Goal: Task Accomplishment & Management: Use online tool/utility

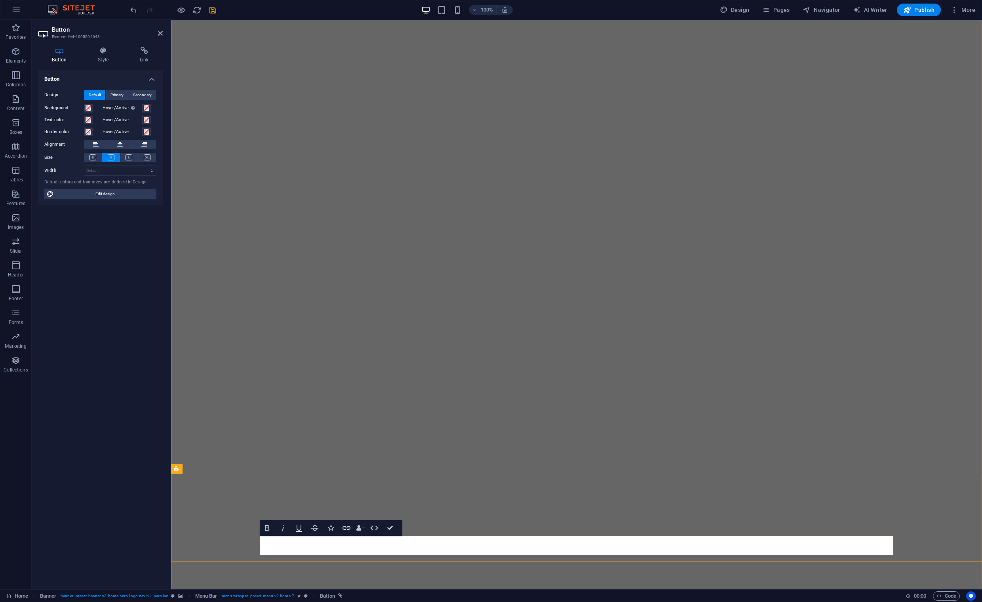
click at [101, 56] on h4 "Style" at bounding box center [105, 55] width 42 height 17
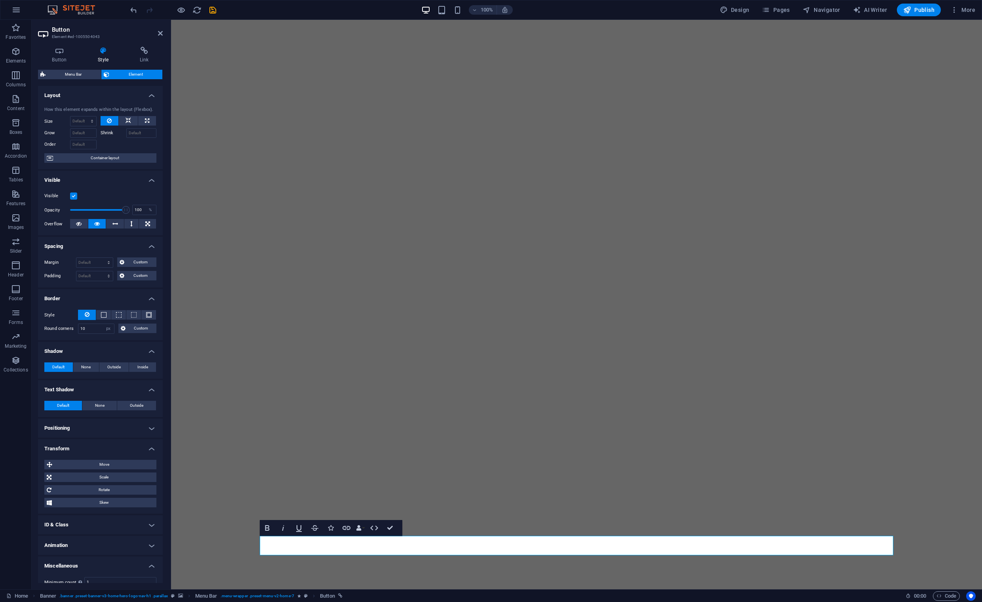
scroll to position [41, 0]
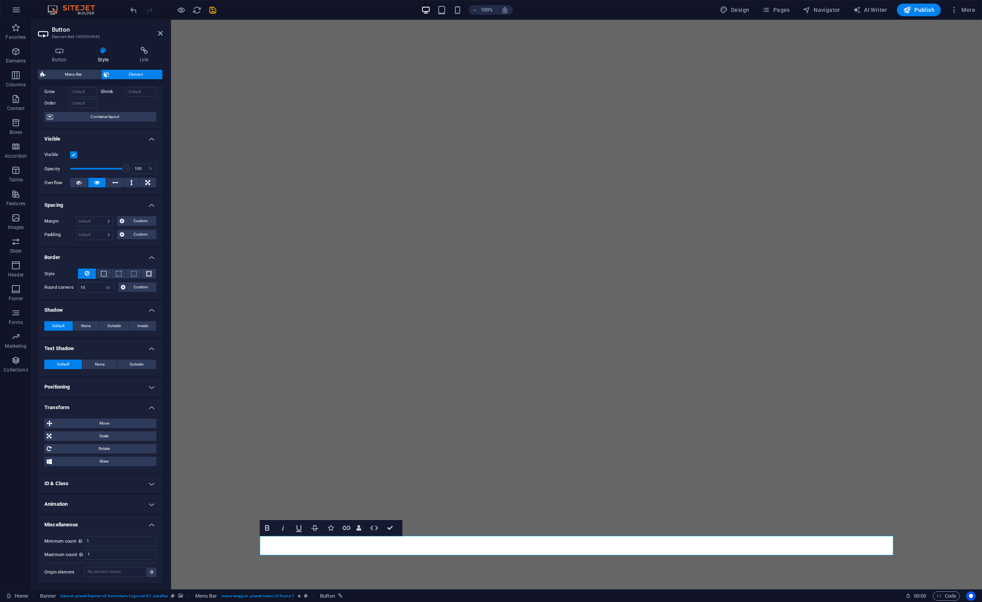
click at [150, 504] on h4 "Animation" at bounding box center [100, 504] width 125 height 19
click at [148, 529] on select "Don't animate Show / Hide Slide up/down Zoom in/out Slide left to right Slide r…" at bounding box center [100, 528] width 112 height 10
select select "fade"
click at [44, 523] on select "Don't animate Show / Hide Slide up/down Zoom in/out Slide left to right Slide r…" at bounding box center [100, 528] width 112 height 10
select select "scroll"
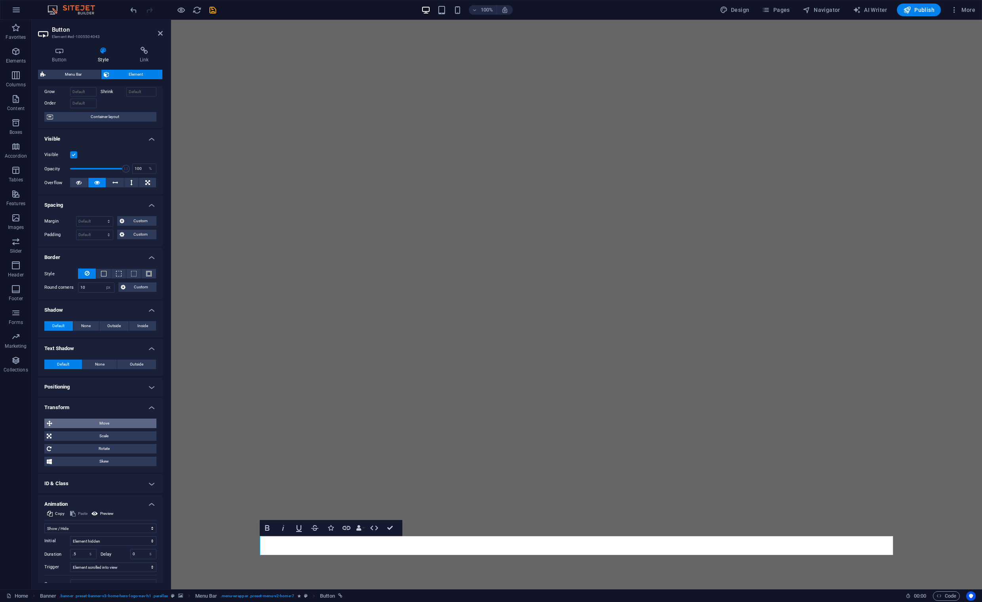
click at [114, 423] on span "Move" at bounding box center [104, 424] width 99 height 10
click at [76, 438] on input "0" at bounding box center [86, 439] width 24 height 10
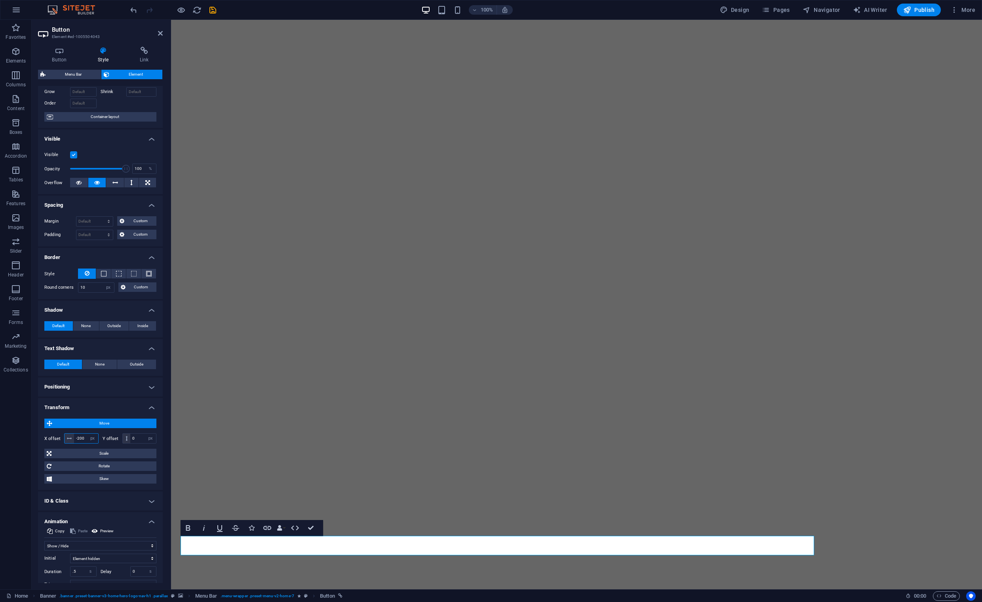
drag, startPoint x: 82, startPoint y: 438, endPoint x: 111, endPoint y: 437, distance: 29.3
click at [82, 438] on input "-200" at bounding box center [86, 439] width 24 height 10
type input "-2"
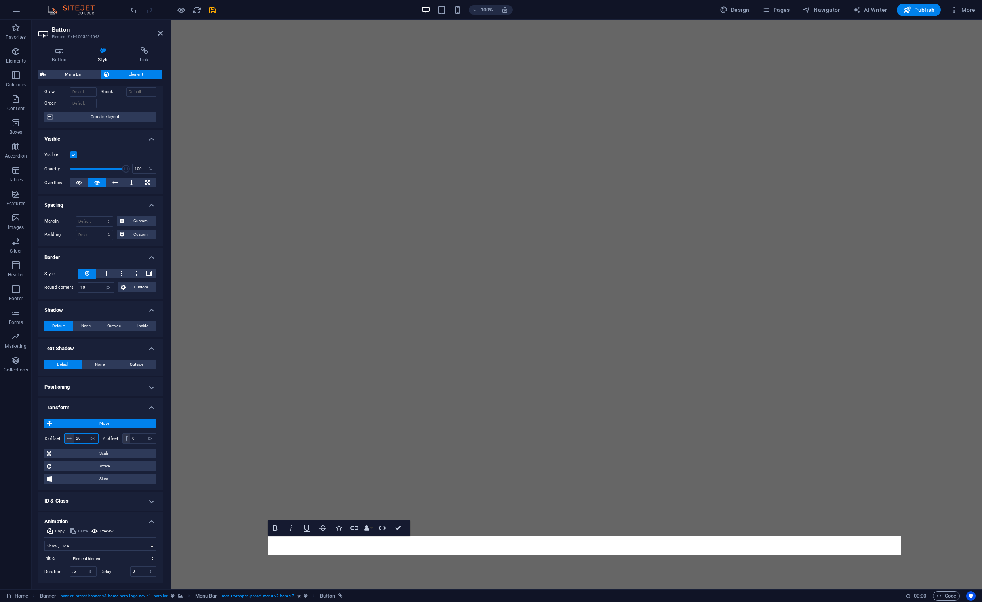
type input "20"
click at [370, 529] on button "Data Bindings" at bounding box center [368, 528] width 11 height 16
click at [108, 399] on h4 "Transform" at bounding box center [100, 405] width 125 height 14
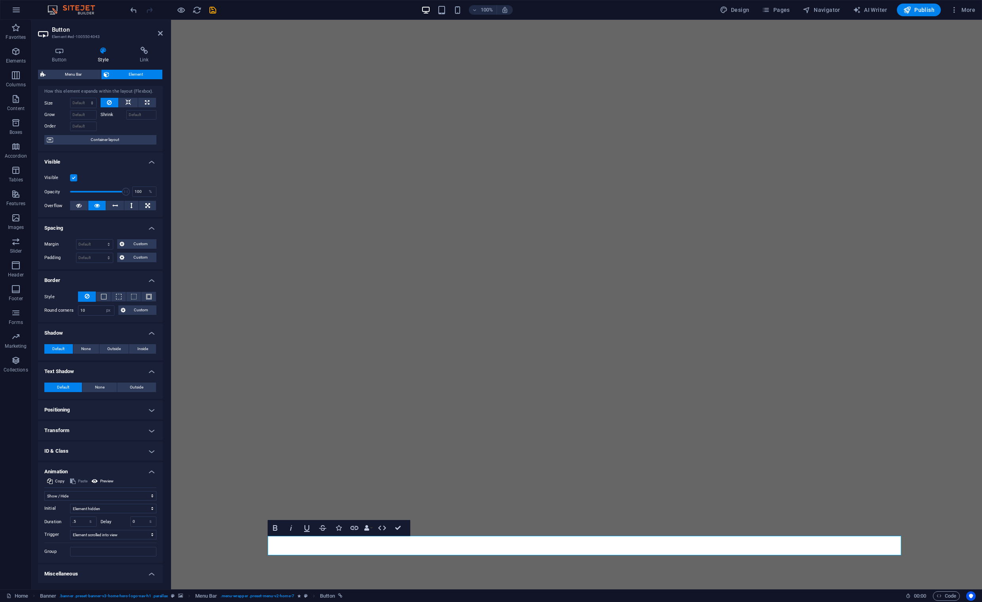
scroll to position [0, 0]
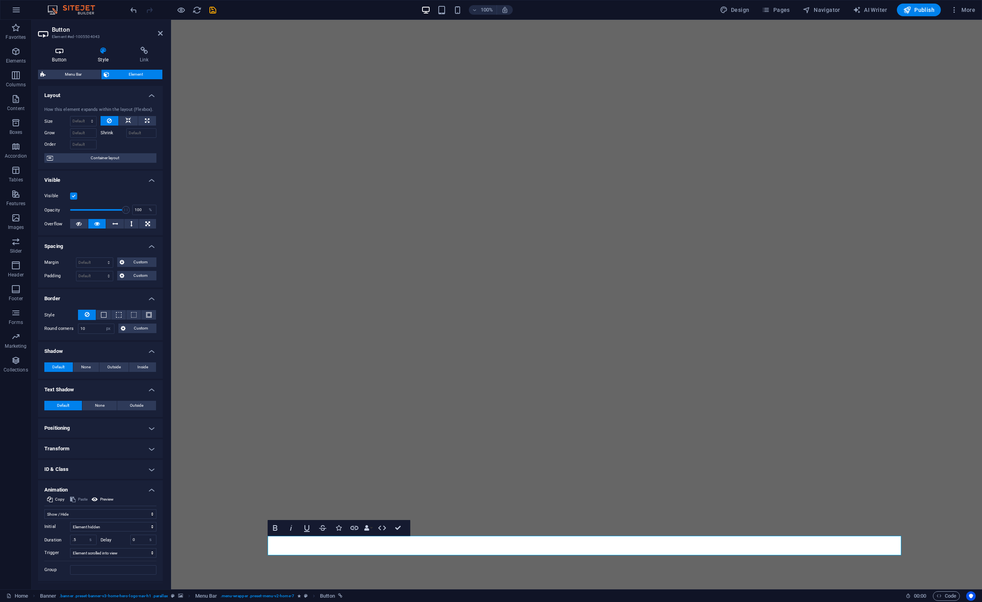
click at [65, 56] on h4 "Button" at bounding box center [61, 55] width 46 height 17
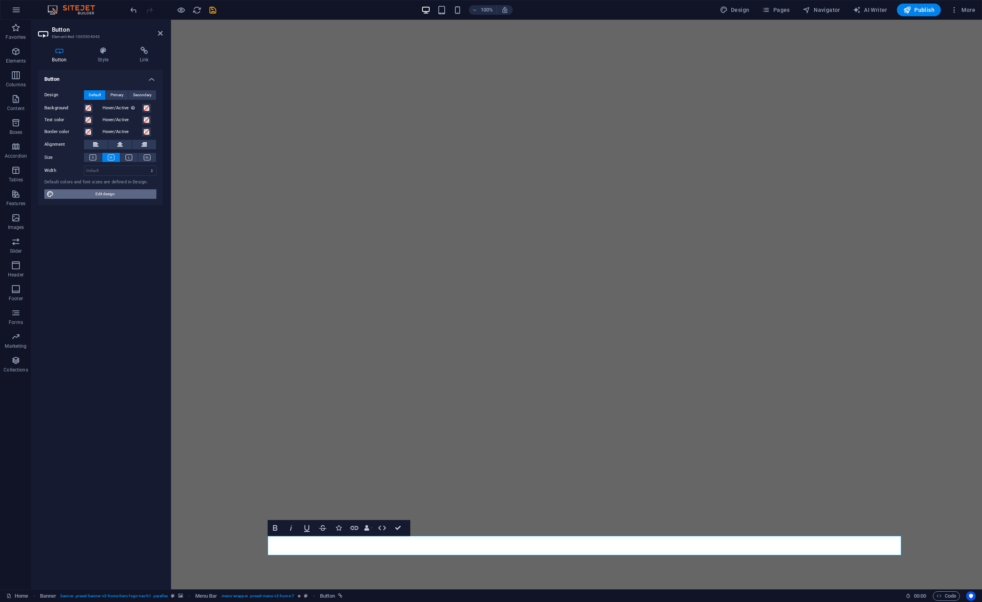
click at [113, 196] on span "Edit design" at bounding box center [105, 194] width 98 height 10
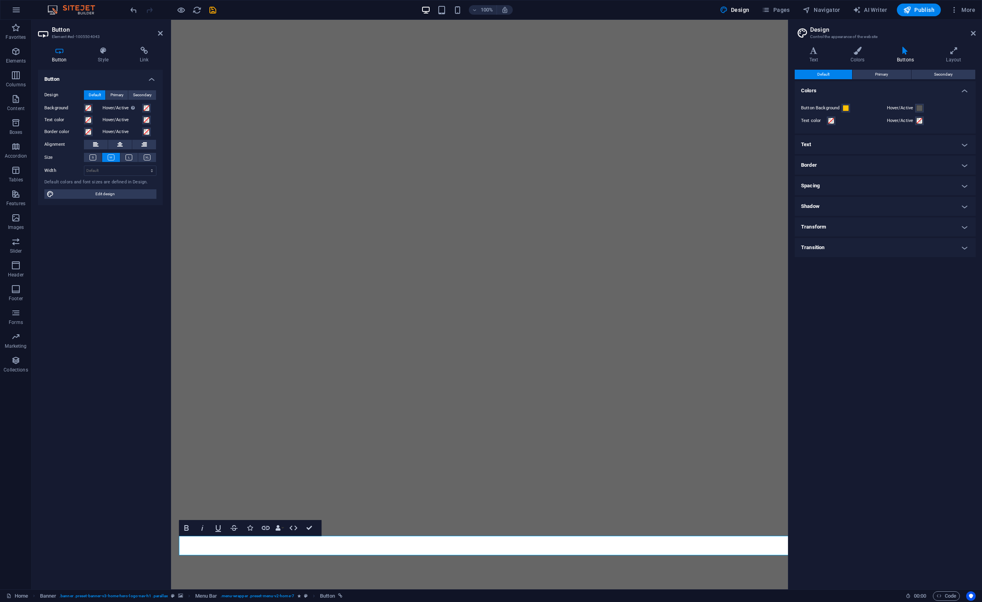
click at [857, 149] on h4 "Text" at bounding box center [885, 144] width 181 height 19
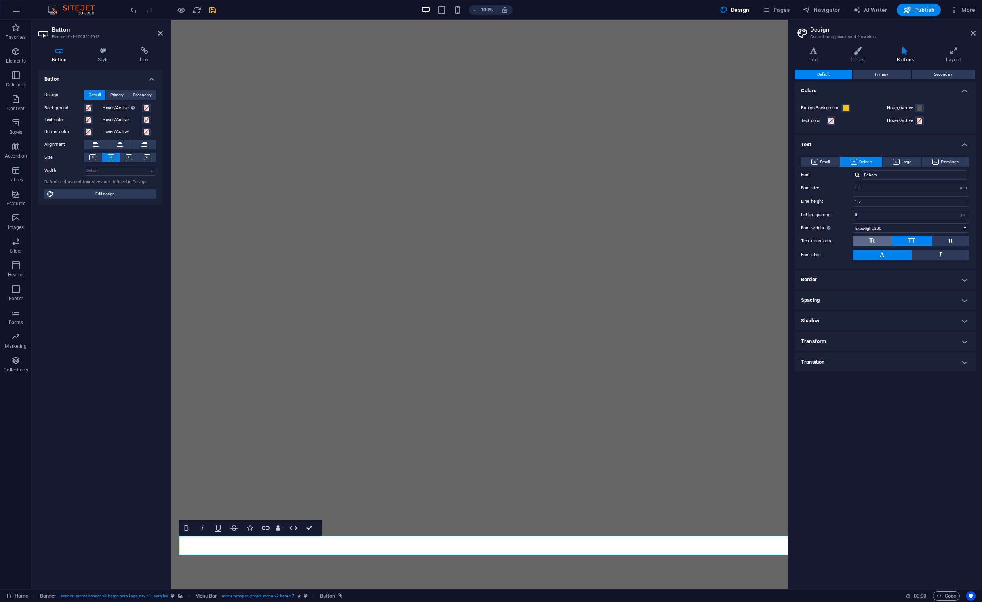
click at [877, 243] on button "Tt" at bounding box center [871, 241] width 38 height 10
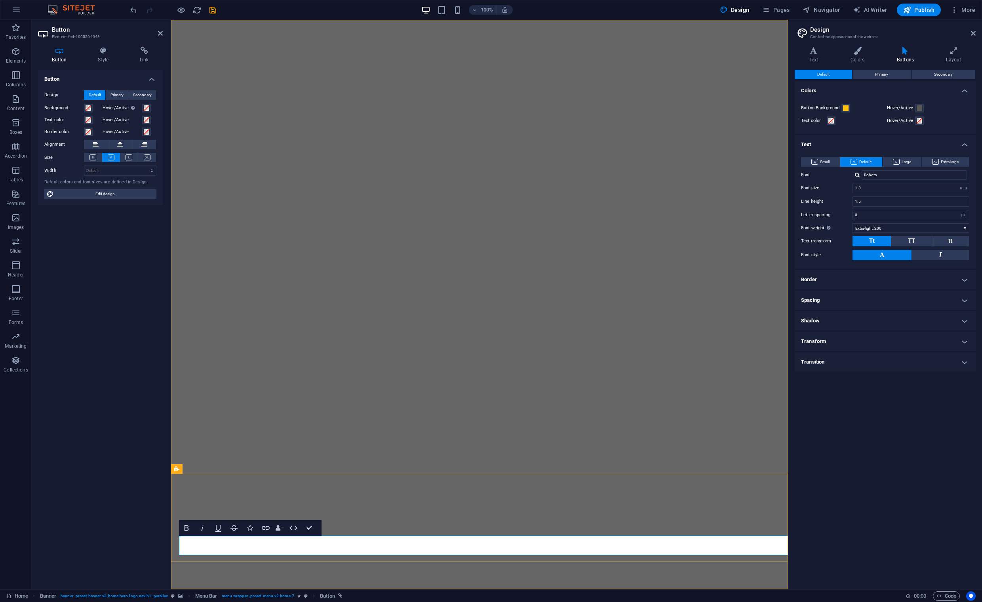
drag, startPoint x: 222, startPoint y: 545, endPoint x: 227, endPoint y: 545, distance: 5.6
drag, startPoint x: 211, startPoint y: 545, endPoint x: 207, endPoint y: 546, distance: 4.8
drag, startPoint x: 192, startPoint y: 545, endPoint x: 227, endPoint y: 545, distance: 35.2
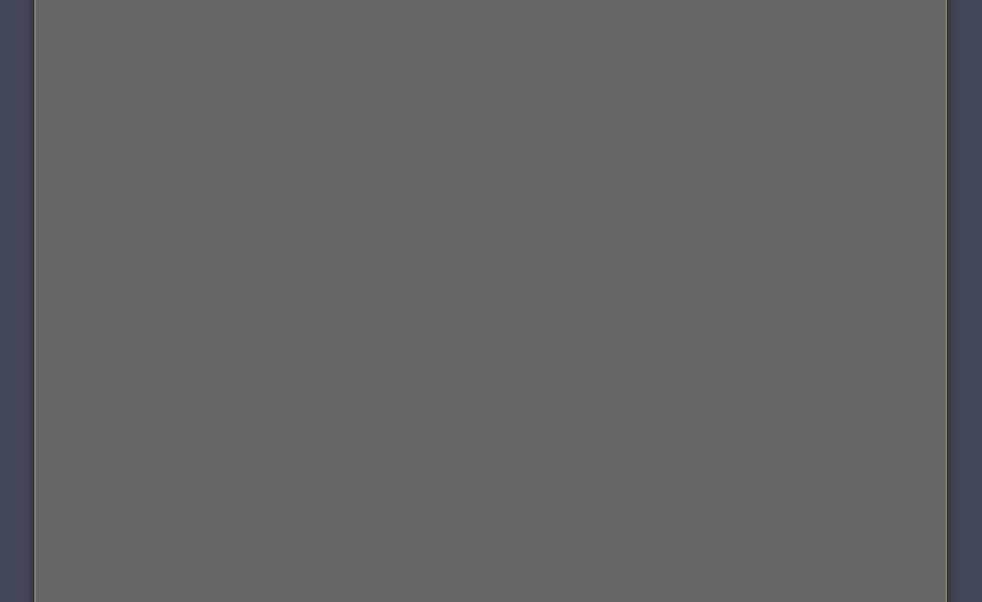
click at [171, 282] on div "Drop content here or Add elements Paste clipboard" at bounding box center [186, 310] width 304 height 56
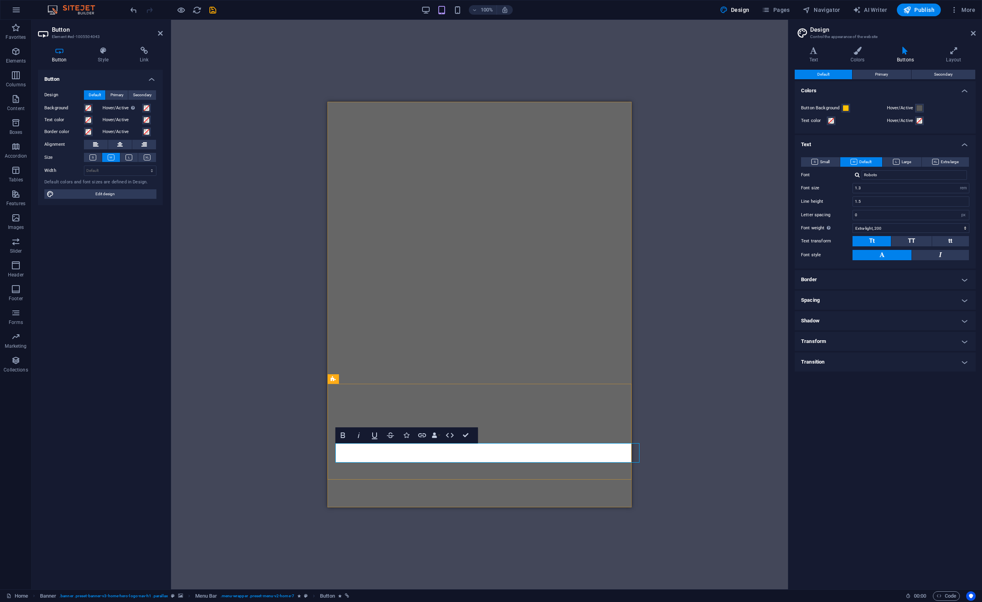
drag, startPoint x: 373, startPoint y: 452, endPoint x: 363, endPoint y: 453, distance: 10.0
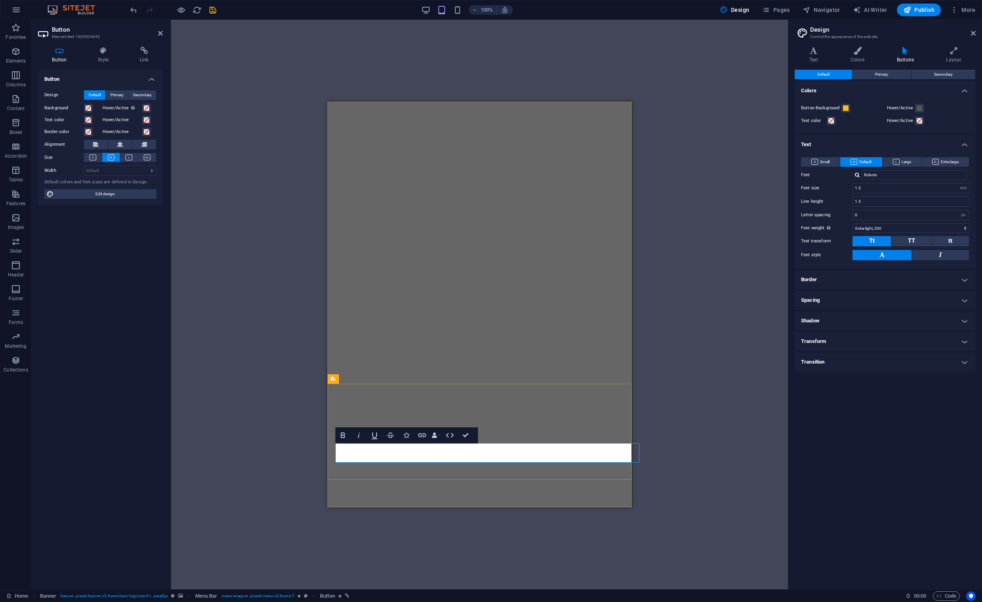
drag, startPoint x: 348, startPoint y: 452, endPoint x: 385, endPoint y: 452, distance: 37.2
click at [873, 177] on input "Roboto" at bounding box center [914, 175] width 105 height 10
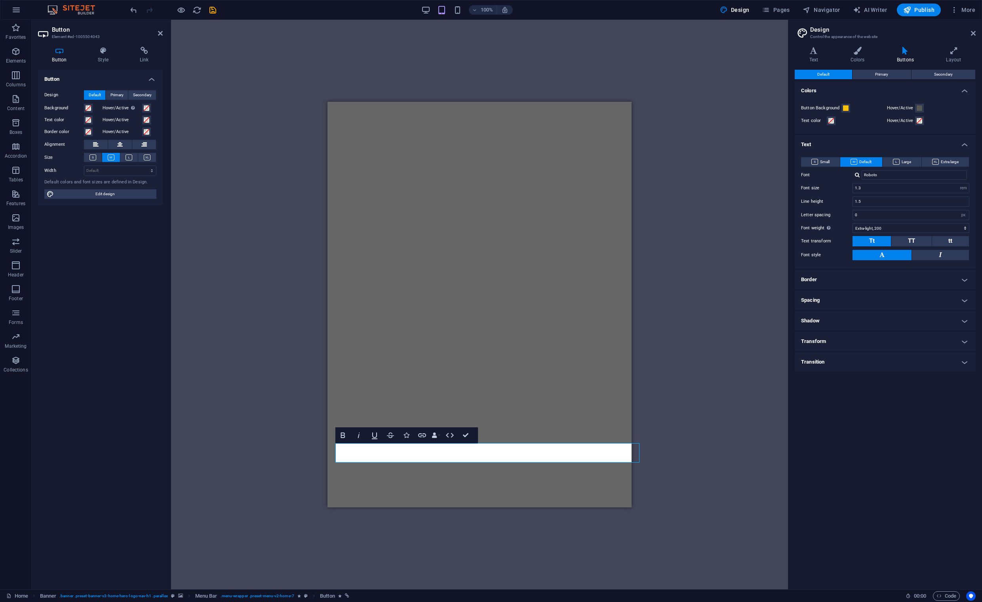
click at [857, 176] on div at bounding box center [857, 174] width 5 height 5
drag, startPoint x: 899, startPoint y: 421, endPoint x: 899, endPoint y: 417, distance: 4.0
click at [899, 420] on div "Default Primary Secondary Colors Button Background Hover/Active Text color Hove…" at bounding box center [885, 326] width 181 height 513
click at [942, 253] on button at bounding box center [940, 255] width 57 height 10
click at [933, 255] on button at bounding box center [940, 255] width 57 height 10
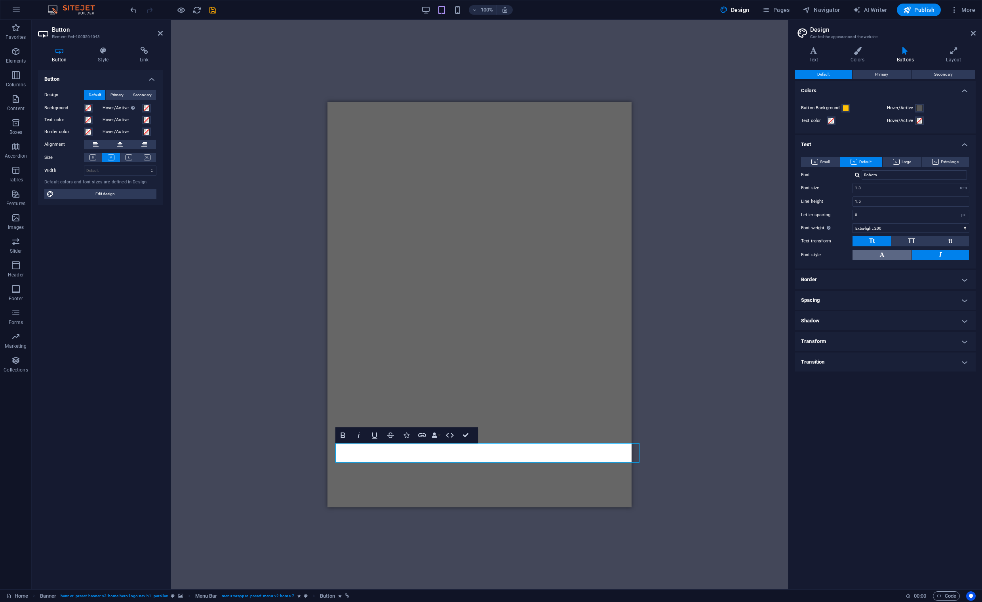
click at [896, 254] on button at bounding box center [881, 255] width 59 height 10
click at [92, 161] on button at bounding box center [93, 157] width 18 height 9
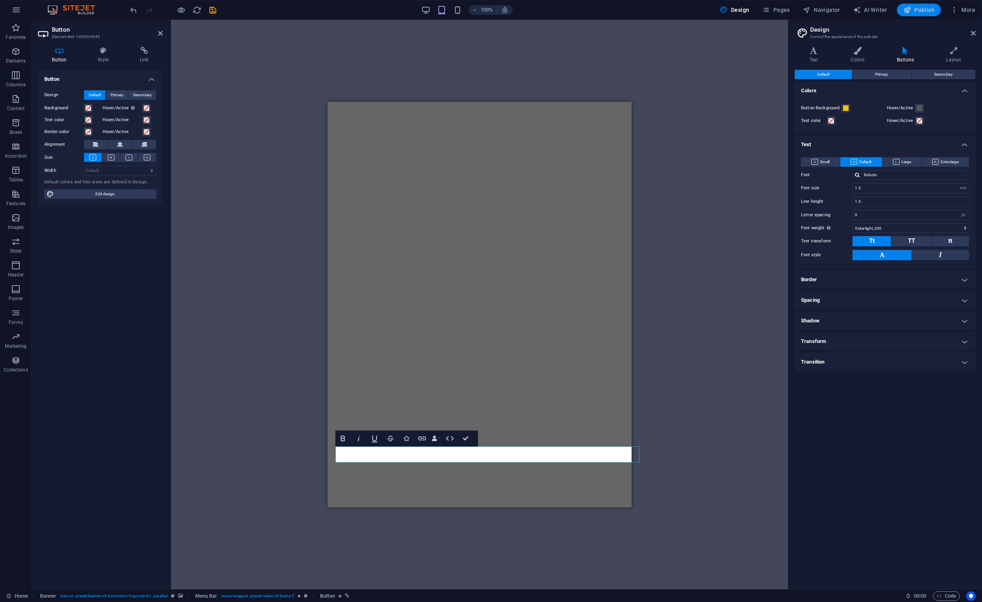
click at [914, 11] on span "Publish" at bounding box center [918, 10] width 31 height 8
click at [915, 11] on span "Publish" at bounding box center [918, 10] width 31 height 8
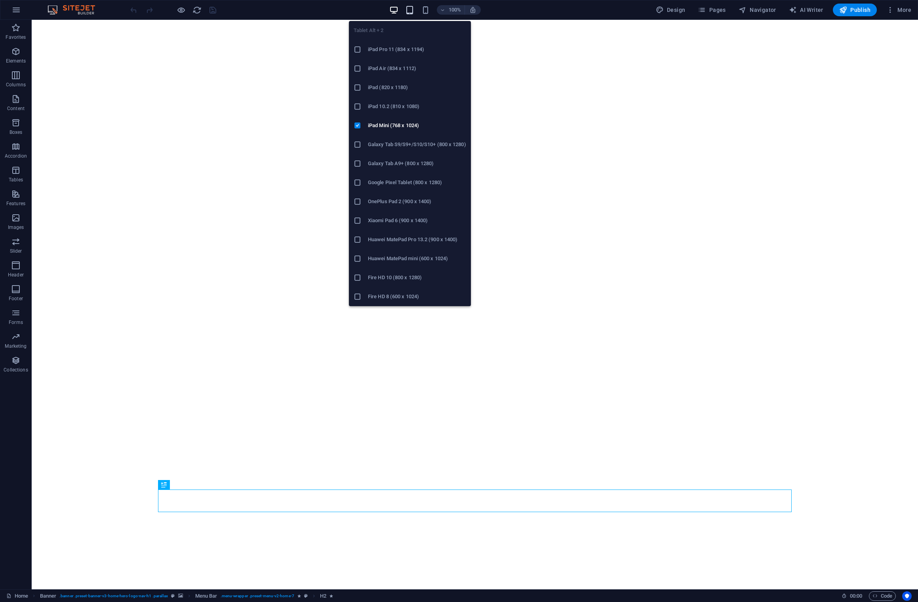
click at [410, 11] on icon "button" at bounding box center [409, 10] width 9 height 9
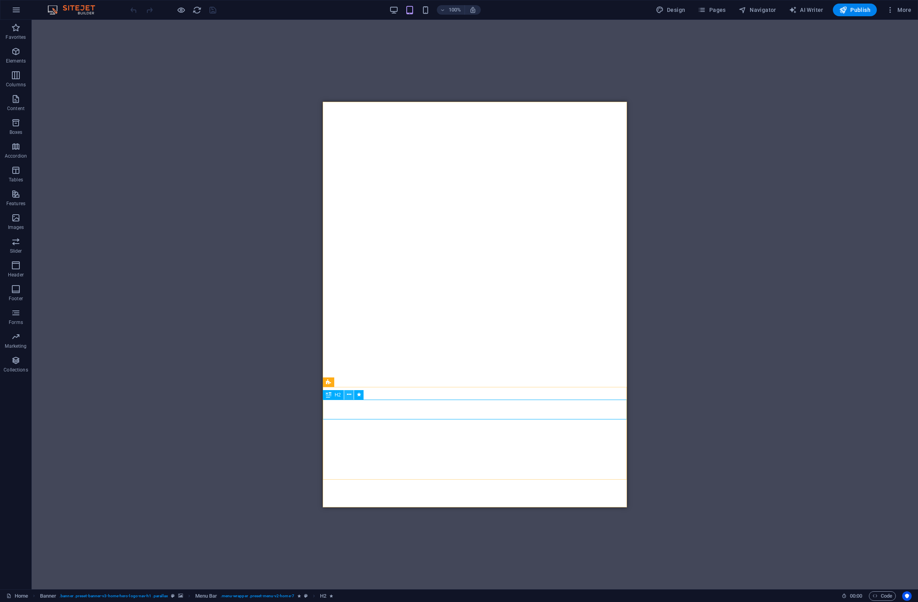
click at [350, 396] on icon at bounding box center [349, 394] width 4 height 8
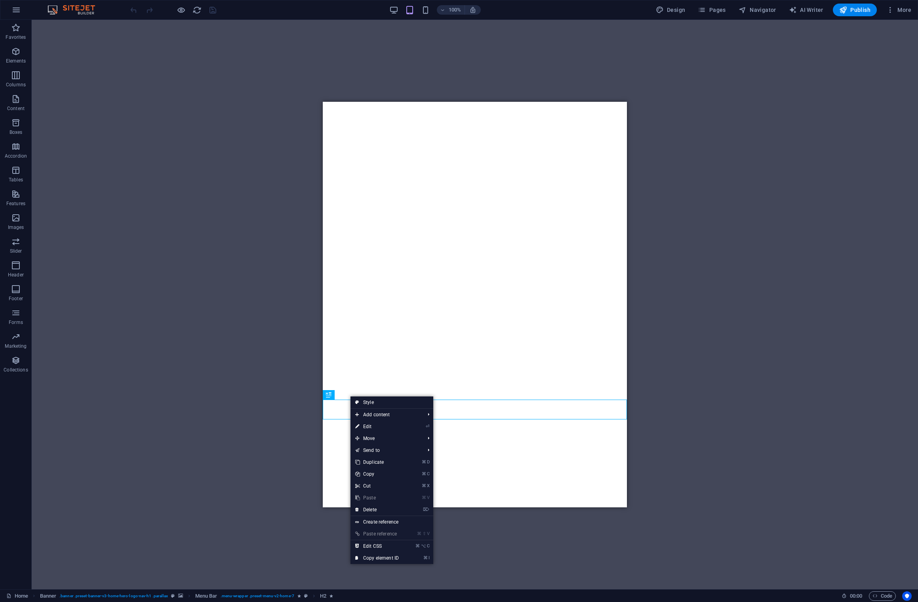
click at [370, 403] on link "Style" at bounding box center [391, 402] width 83 height 12
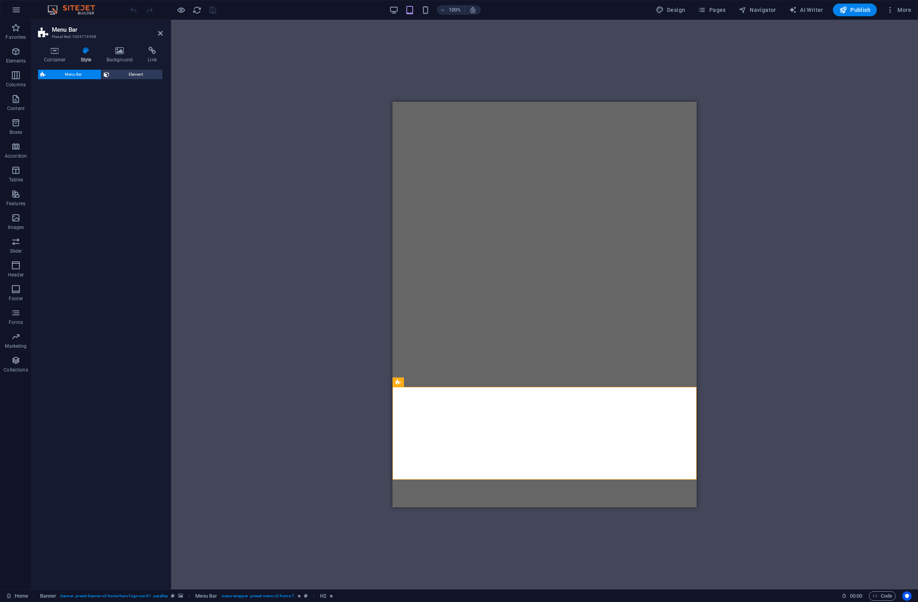
select select "rem"
select select "preset-menu-v2-home-7"
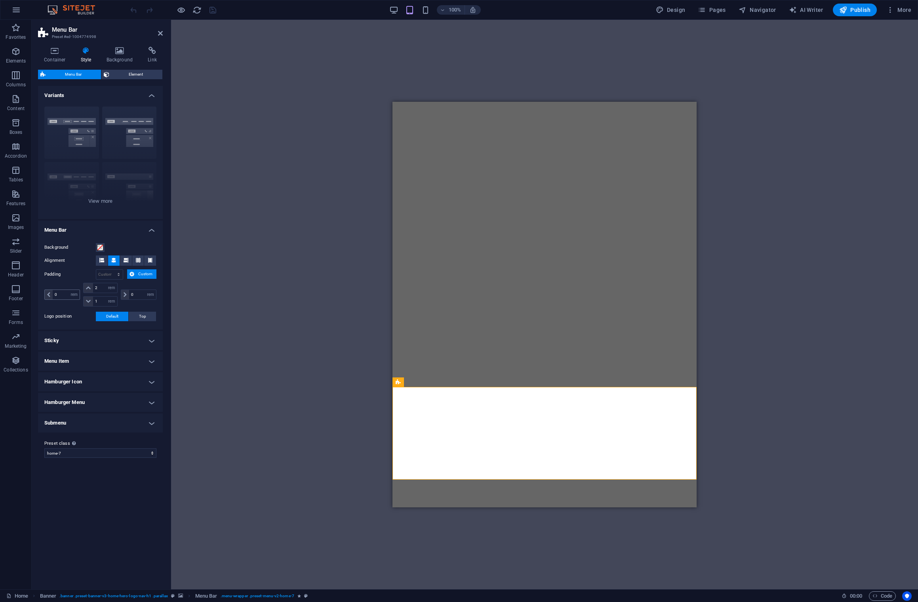
click at [49, 297] on span at bounding box center [49, 295] width 8 height 10
click at [61, 296] on input "0" at bounding box center [66, 295] width 27 height 10
drag, startPoint x: 64, startPoint y: 295, endPoint x: 51, endPoint y: 294, distance: 13.5
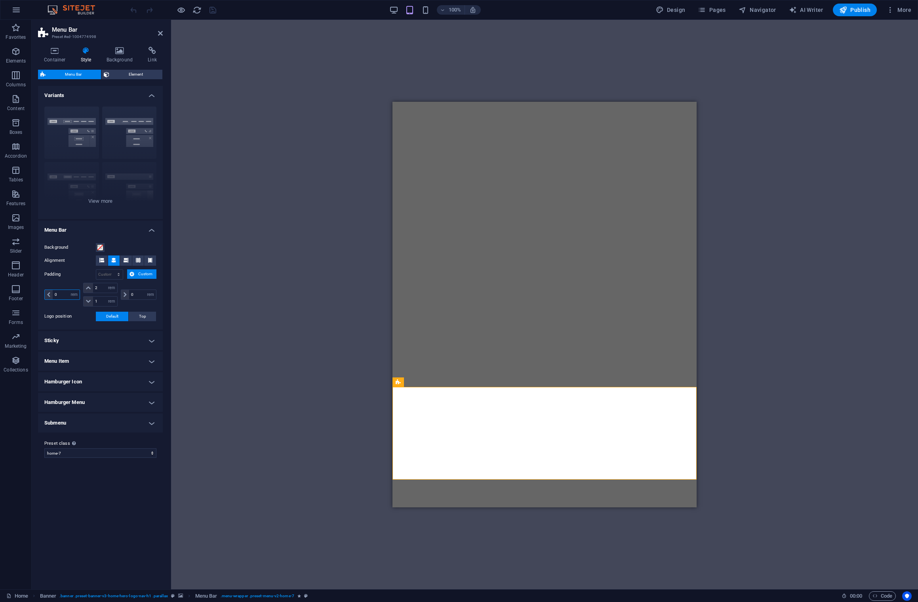
click at [50, 294] on div "0 px rem % vh vw" at bounding box center [62, 294] width 36 height 10
type input "10"
click at [126, 295] on div "0 px rem % vh vw" at bounding box center [139, 294] width 36 height 10
type input "10"
click at [476, 442] on span "Button" at bounding box center [483, 441] width 14 height 5
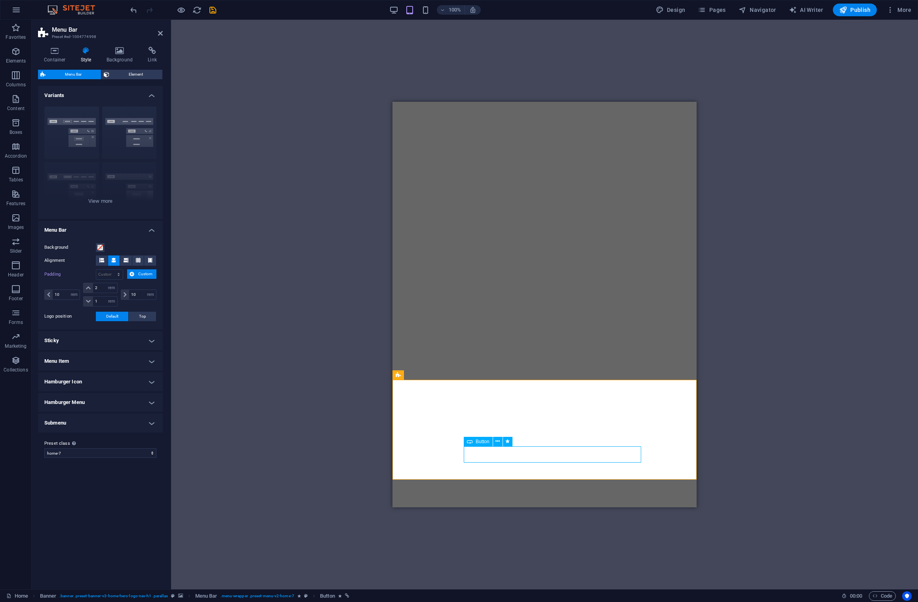
click at [476, 443] on span "Button" at bounding box center [483, 441] width 14 height 5
click at [571, 459] on icon at bounding box center [571, 458] width 4 height 8
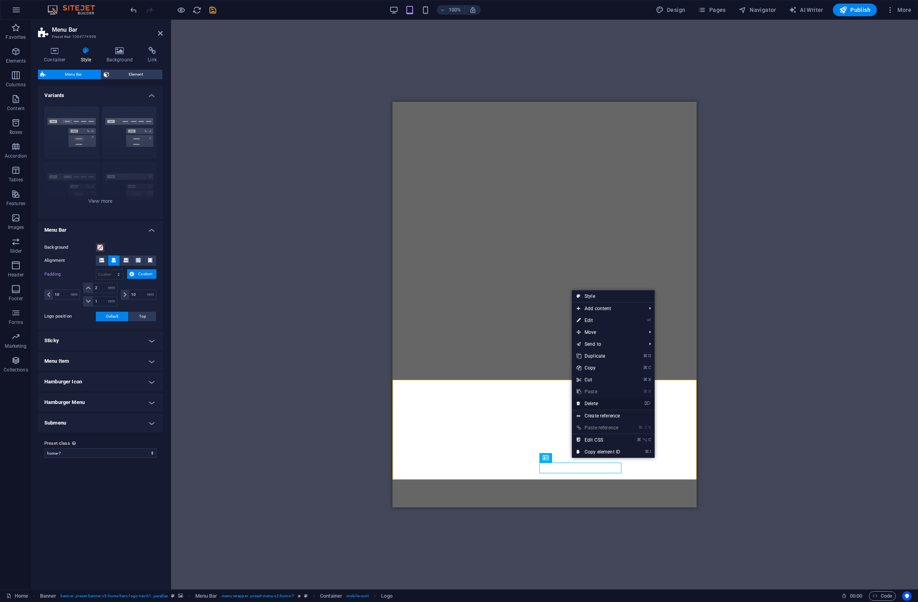
click at [572, 403] on link "⌦ Delete" at bounding box center [598, 404] width 53 height 12
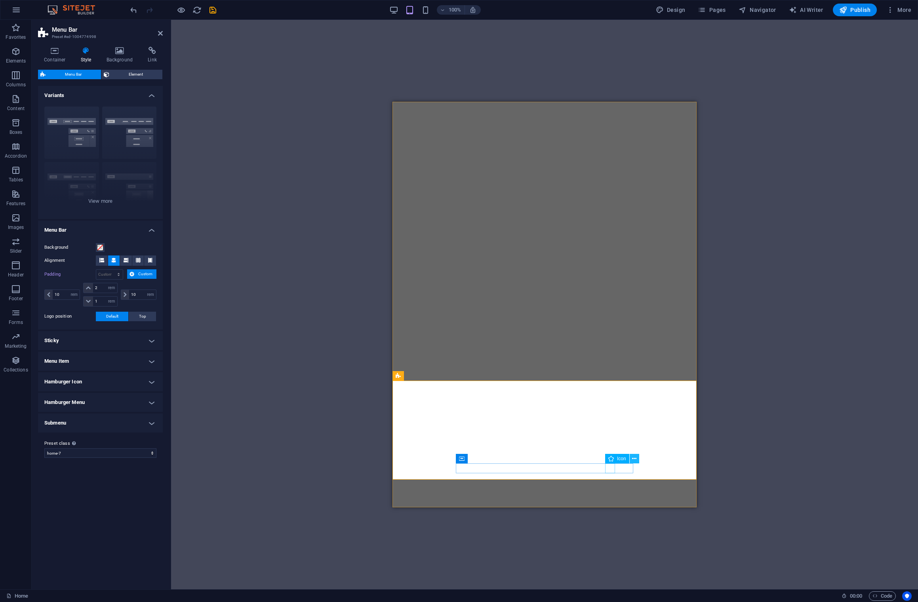
click at [572, 460] on icon at bounding box center [634, 459] width 4 height 8
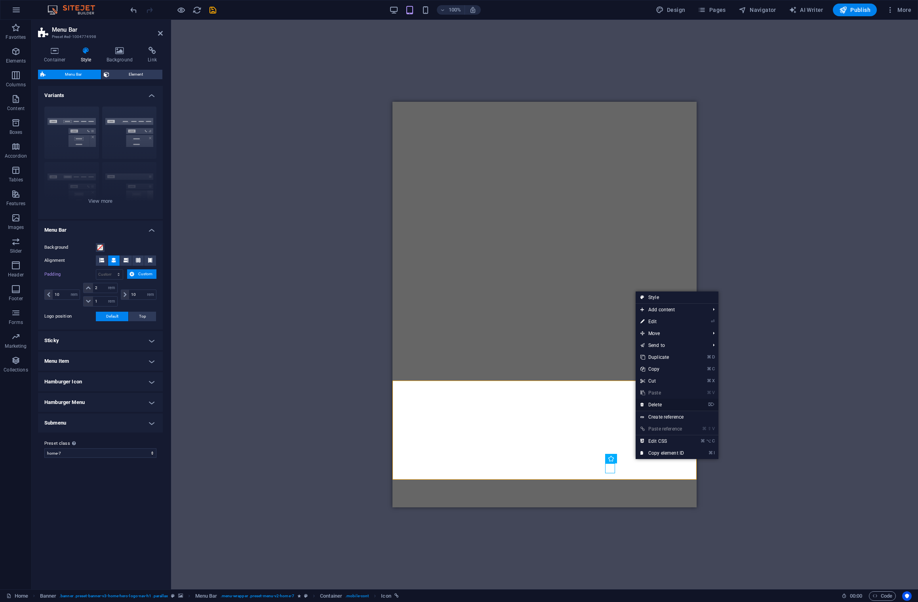
click at [572, 402] on link "⌦ Delete" at bounding box center [662, 405] width 53 height 12
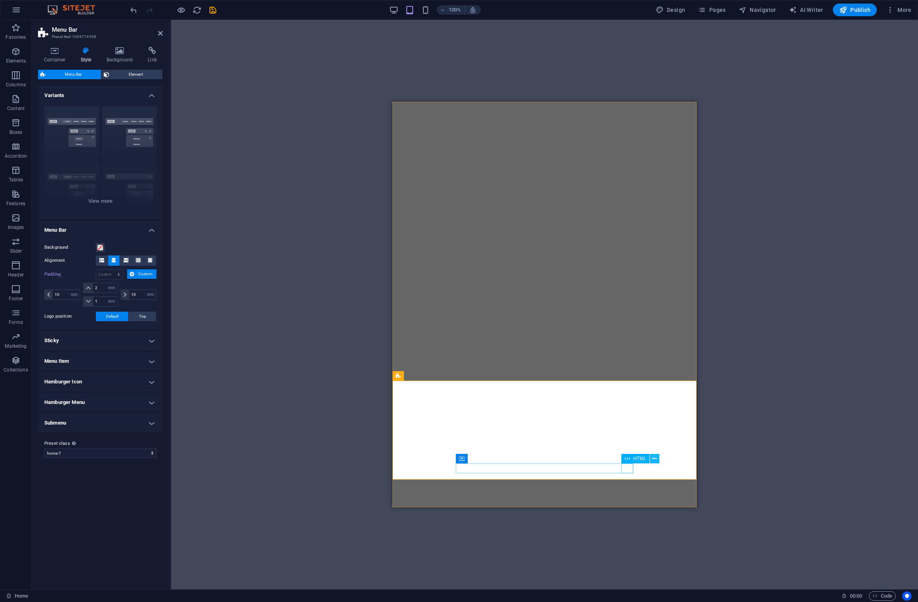
click at [572, 459] on icon at bounding box center [654, 459] width 4 height 8
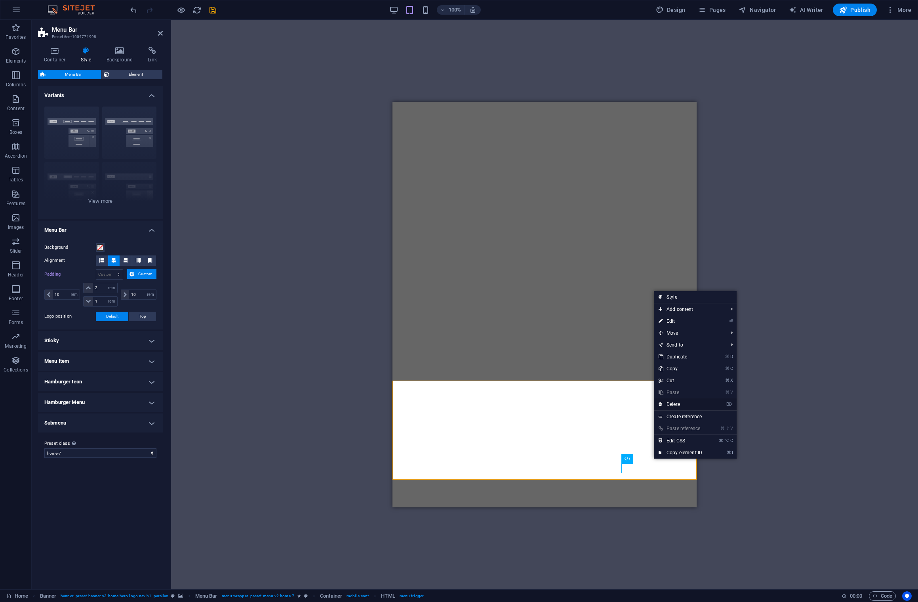
click at [572, 407] on link "⌦ Delete" at bounding box center [680, 404] width 53 height 12
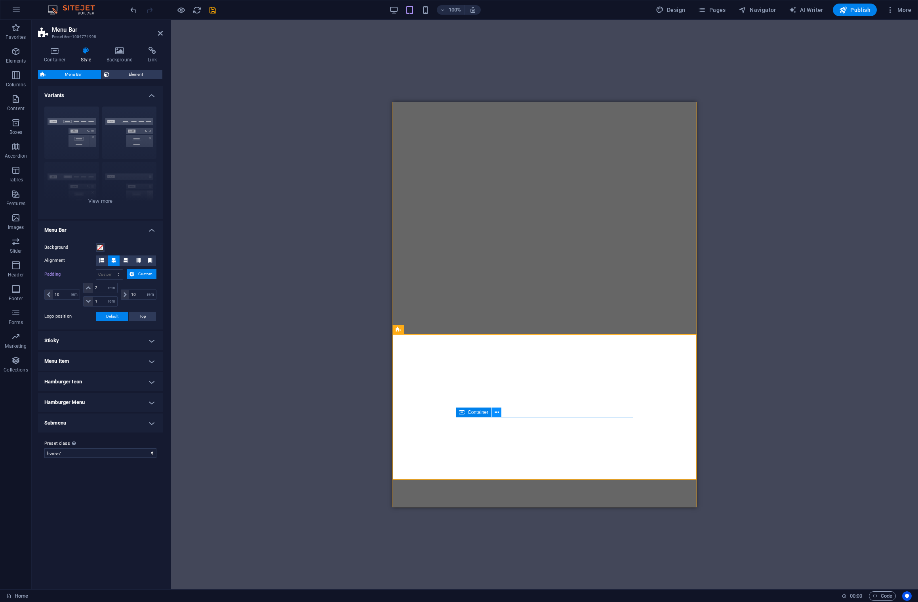
click at [497, 413] on icon at bounding box center [497, 412] width 4 height 8
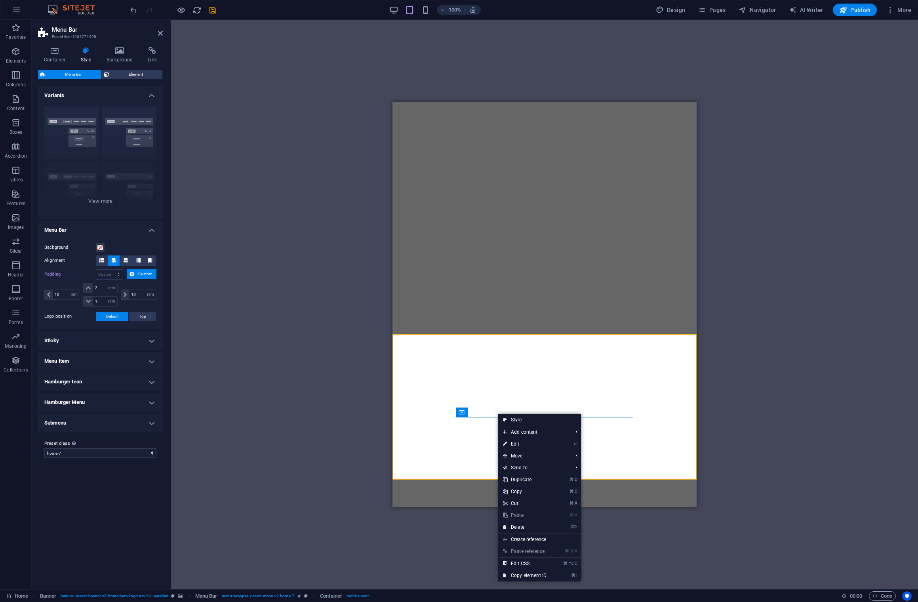
click at [524, 529] on link "⌦ Delete" at bounding box center [524, 527] width 53 height 12
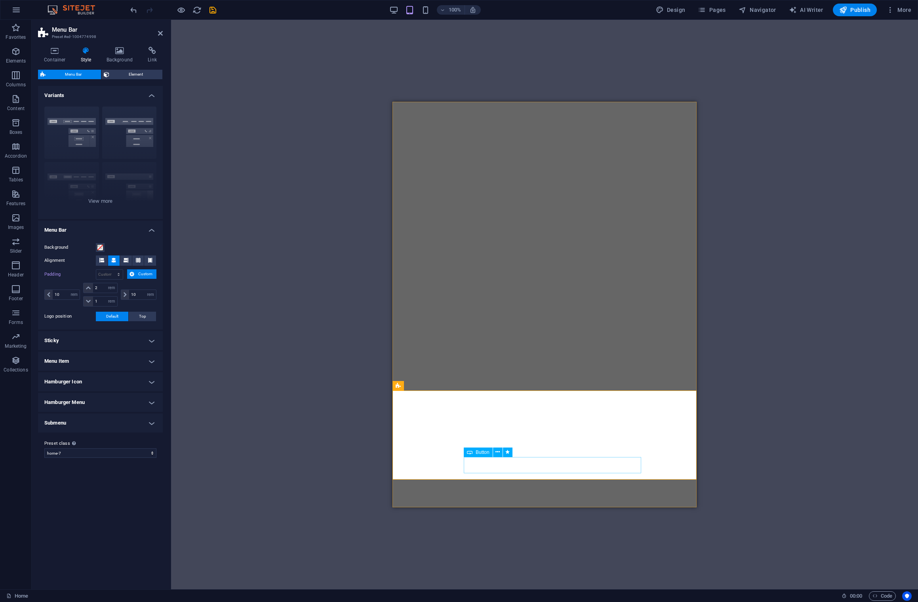
click at [479, 453] on span "Button" at bounding box center [483, 452] width 14 height 5
click at [572, 11] on span "Navigator" at bounding box center [757, 10] width 38 height 8
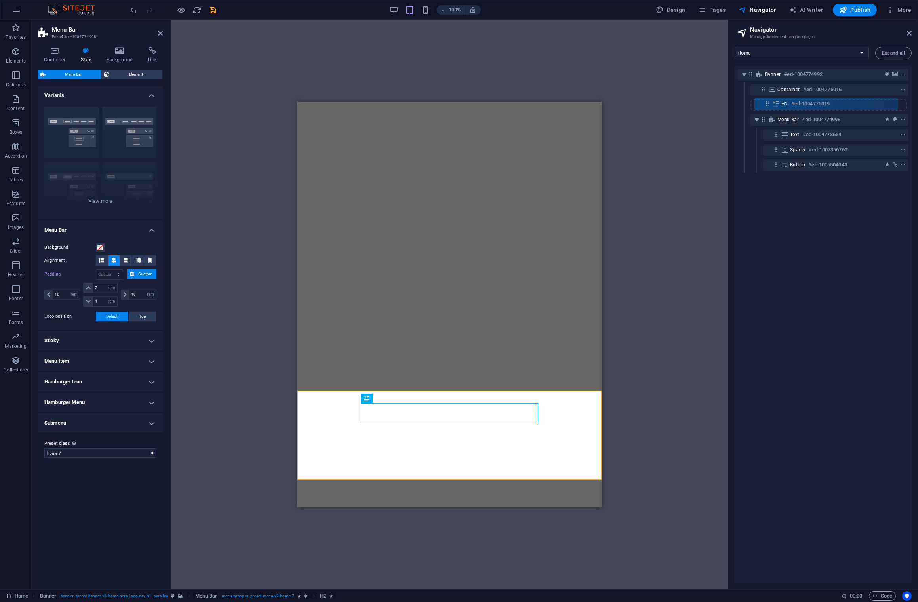
drag, startPoint x: 776, startPoint y: 122, endPoint x: 768, endPoint y: 104, distance: 19.5
click at [572, 101] on div "Banner #ed-1004774992 Container #ed-1004775016 Menu Bar #ed-1004774998 H2 #ed-1…" at bounding box center [822, 324] width 177 height 517
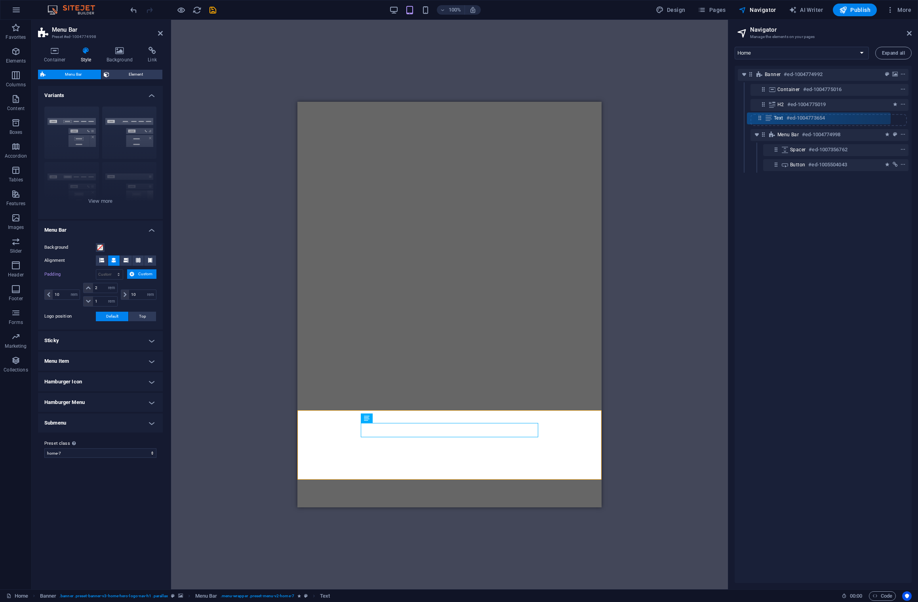
drag, startPoint x: 775, startPoint y: 134, endPoint x: 764, endPoint y: 119, distance: 19.0
click at [572, 115] on div "Banner #ed-1004774992 Container #ed-1004775016 H2 #ed-1004775019 Menu Bar #ed-1…" at bounding box center [822, 324] width 177 height 517
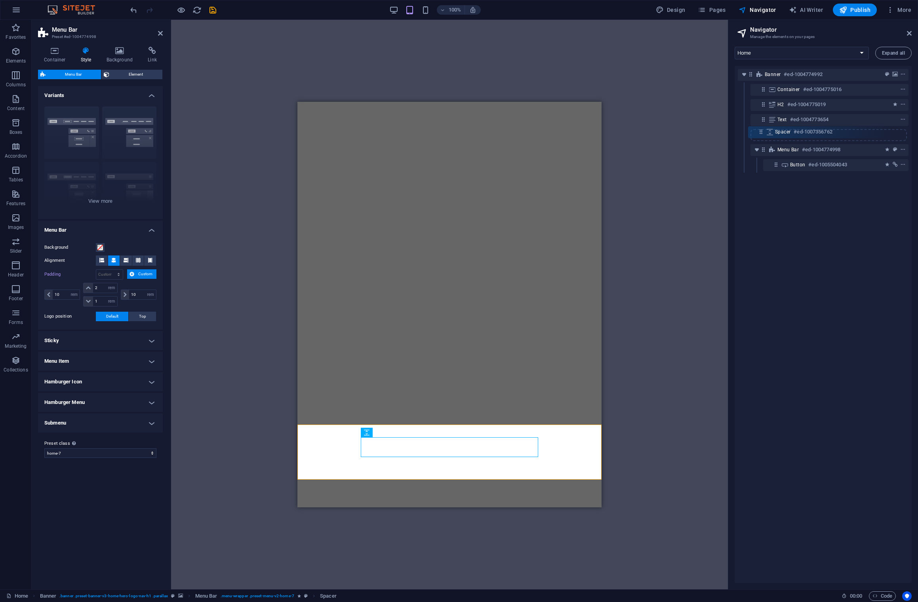
drag, startPoint x: 777, startPoint y: 151, endPoint x: 758, endPoint y: 130, distance: 28.3
click at [572, 130] on div "Banner #ed-1004774992 Container #ed-1004775016 H2 #ed-1004775019 Text #ed-10047…" at bounding box center [822, 324] width 177 height 517
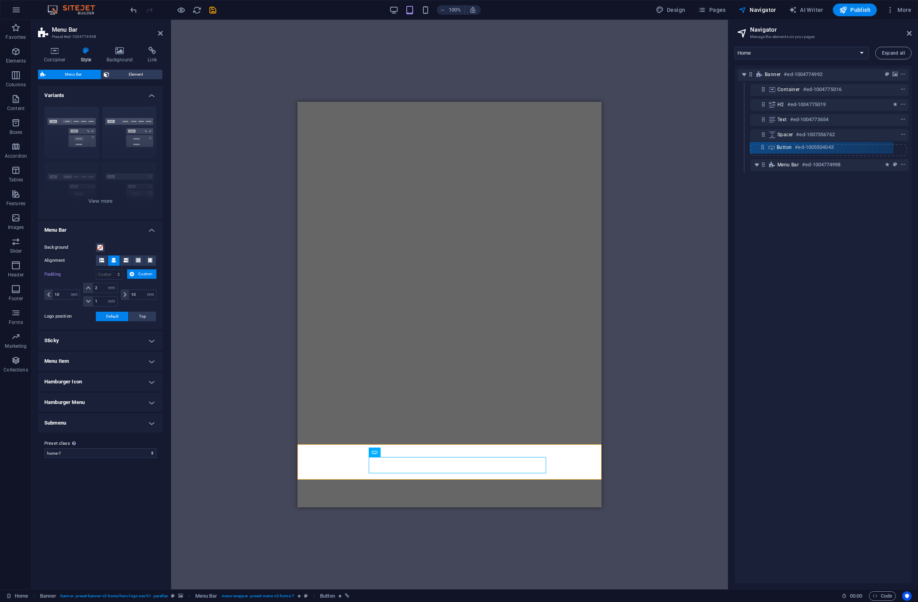
drag, startPoint x: 777, startPoint y: 167, endPoint x: 761, endPoint y: 148, distance: 24.4
click at [572, 148] on div "Banner #ed-1004774992 Container #ed-1004775016 H2 #ed-1004775019 Text #ed-10047…" at bounding box center [822, 324] width 177 height 517
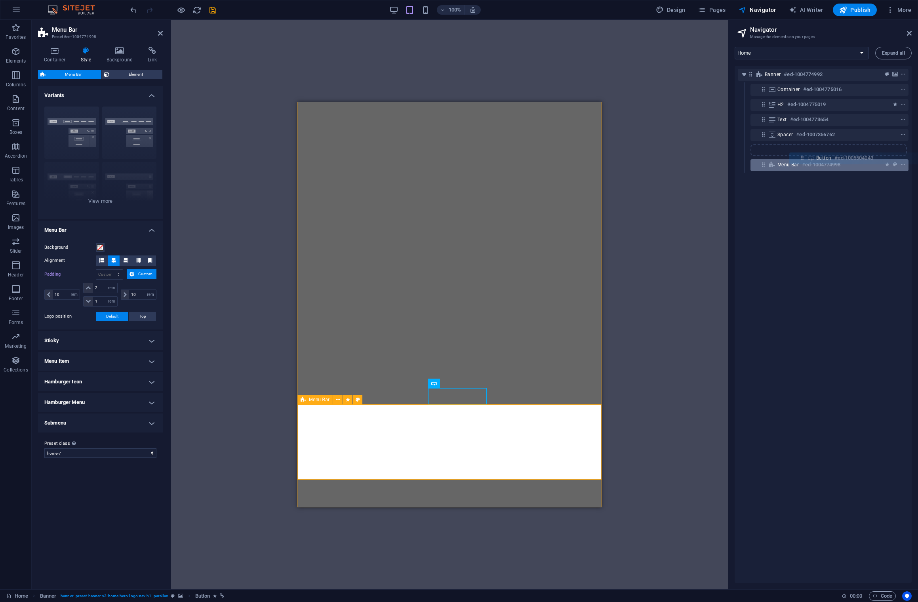
drag, startPoint x: 763, startPoint y: 152, endPoint x: 801, endPoint y: 164, distance: 39.8
click at [572, 164] on div "Banner #ed-1004774992 Container #ed-1004775016 H2 #ed-1004775019 Text #ed-10047…" at bounding box center [822, 324] width 177 height 517
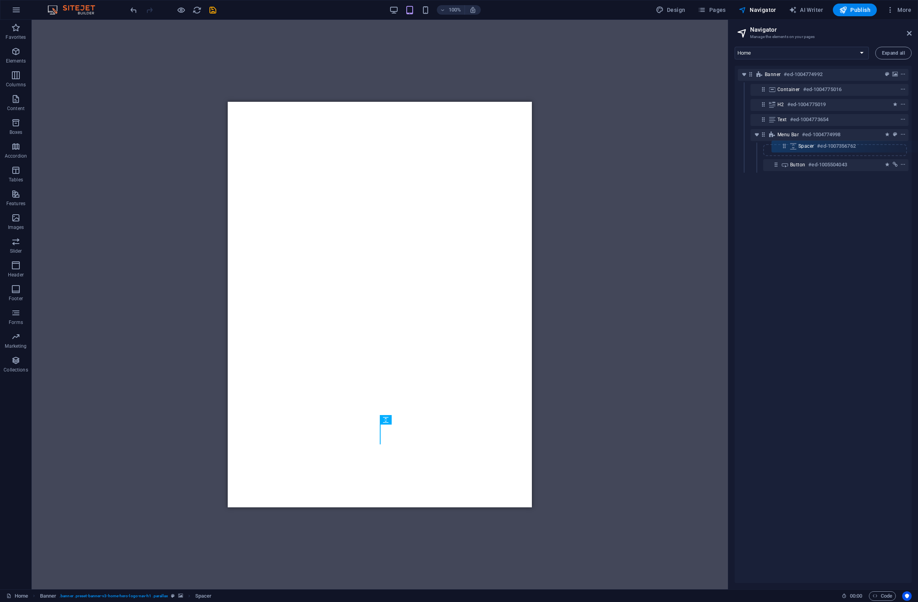
drag, startPoint x: 763, startPoint y: 137, endPoint x: 787, endPoint y: 153, distance: 29.3
click at [572, 153] on div "Banner #ed-1004774992 Container #ed-1004775016 H2 #ed-1004775019 Text #ed-10047…" at bounding box center [822, 324] width 177 height 517
drag, startPoint x: 764, startPoint y: 122, endPoint x: 787, endPoint y: 142, distance: 30.6
click at [572, 142] on div "Banner #ed-1004774992 Container #ed-1004775016 H2 #ed-1004775019 Text #ed-10047…" at bounding box center [822, 324] width 177 height 517
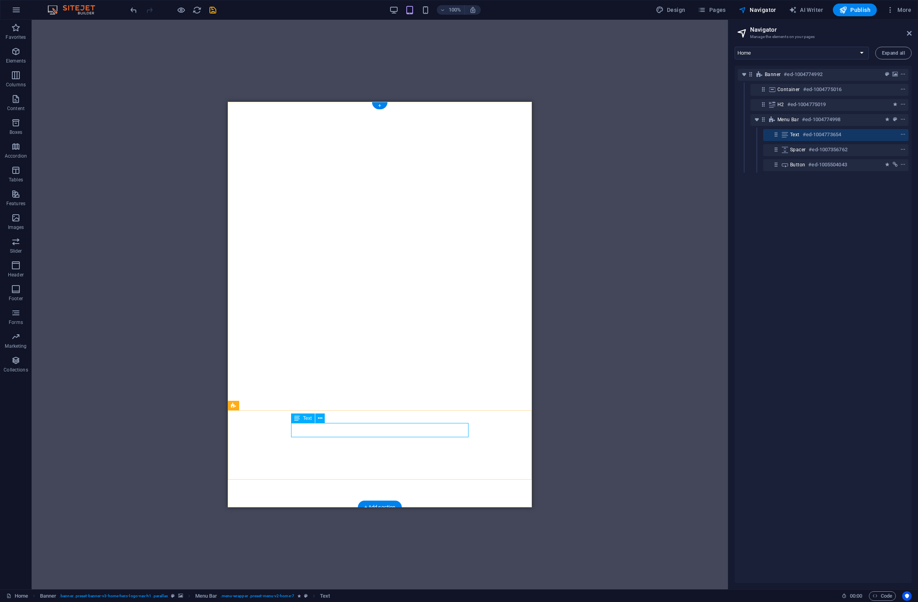
drag, startPoint x: 763, startPoint y: 109, endPoint x: 765, endPoint y: 114, distance: 5.0
click at [572, 114] on div "Banner #ed-1004774992 Container #ed-1004775016 H2 #ed-1004775019 Menu Bar #ed-1…" at bounding box center [822, 324] width 177 height 517
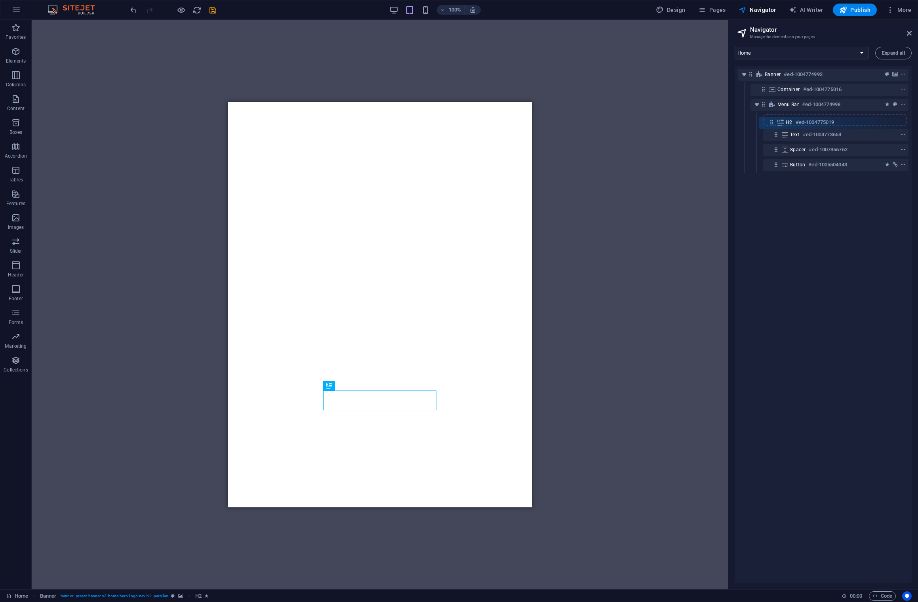
drag, startPoint x: 763, startPoint y: 105, endPoint x: 773, endPoint y: 126, distance: 22.2
click at [572, 126] on div "Banner #ed-1004774992 Container #ed-1004775016 H2 #ed-1004775019 Menu Bar #ed-1…" at bounding box center [822, 324] width 177 height 517
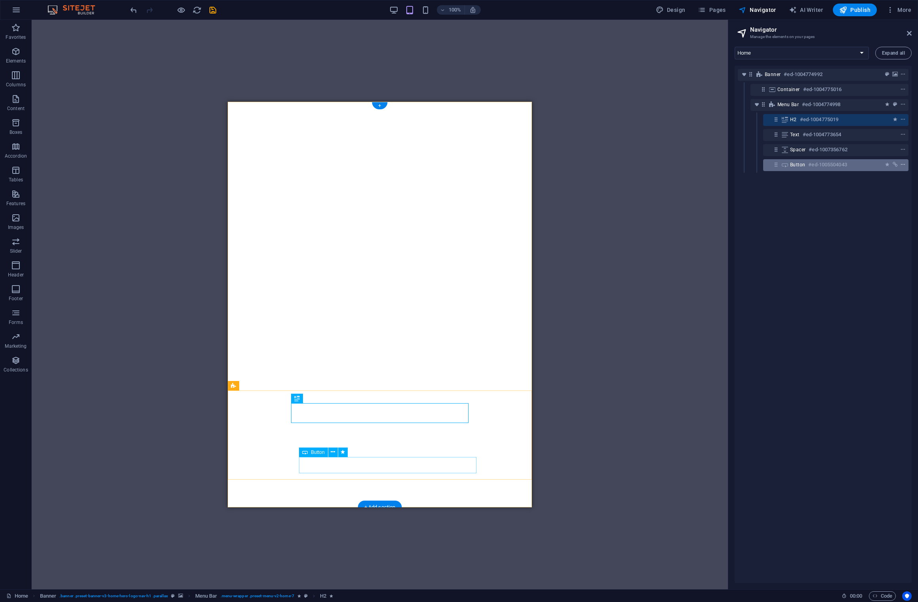
click at [572, 164] on icon "context-menu" at bounding box center [903, 165] width 6 height 6
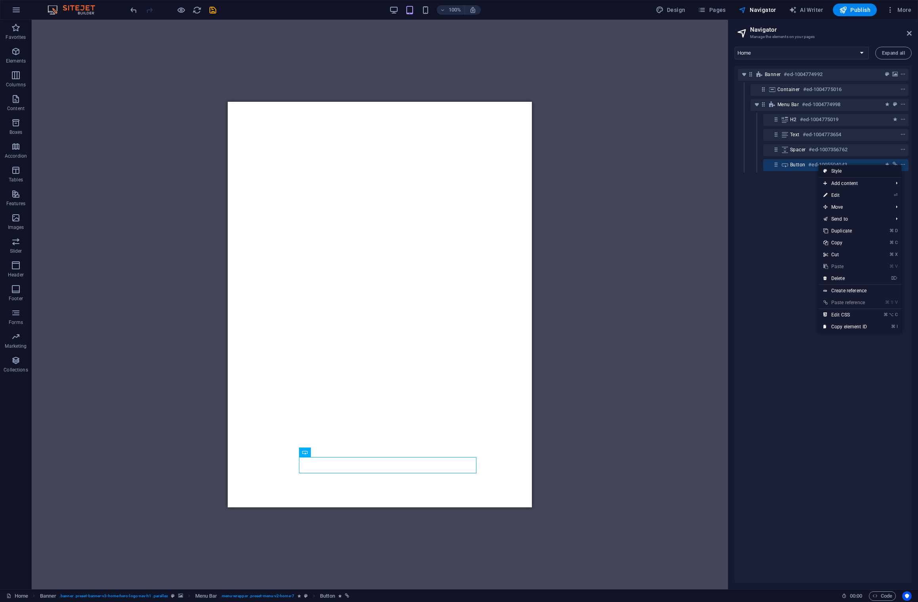
click at [572, 171] on link "Style" at bounding box center [859, 171] width 83 height 12
select select "rem"
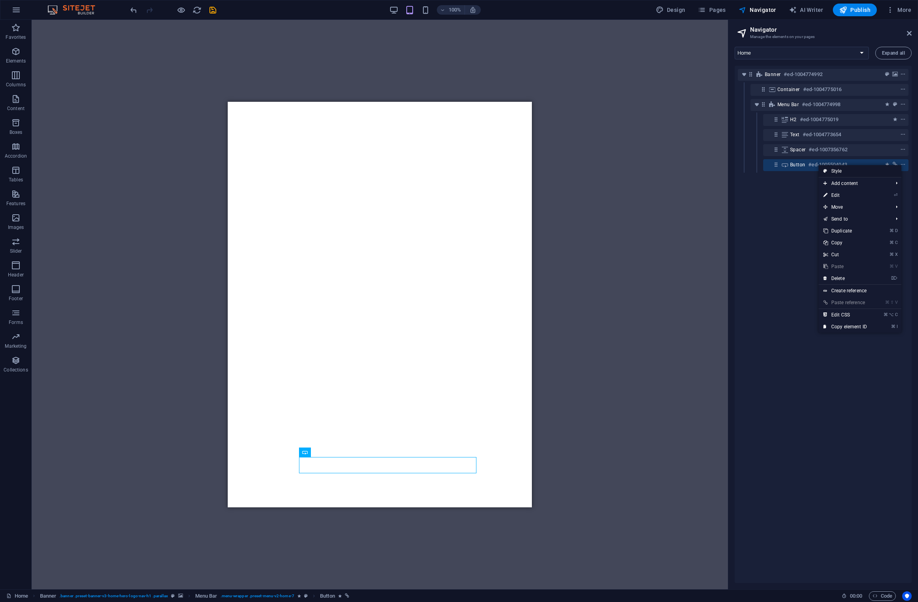
select select "preset-menu-v2-home-7"
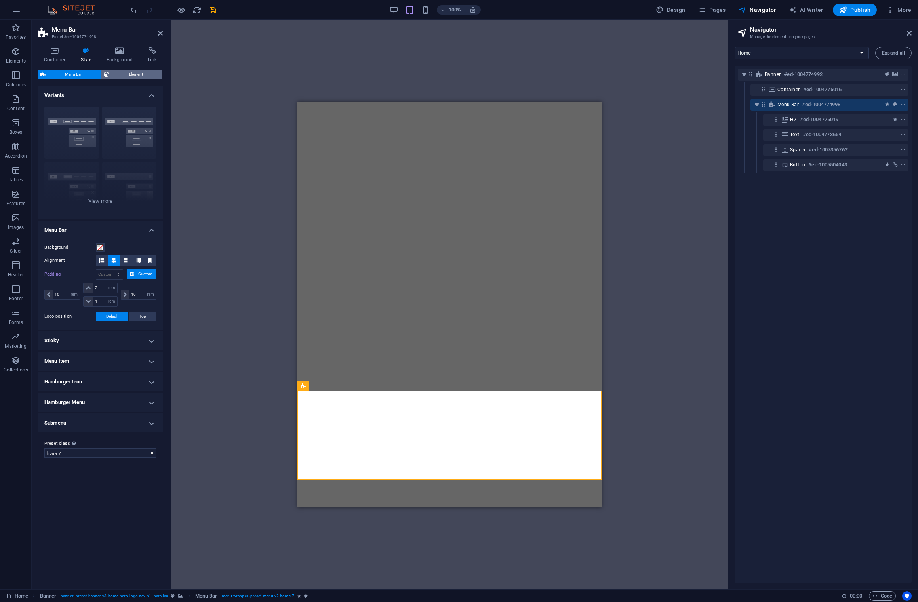
click at [127, 74] on span "Element" at bounding box center [136, 75] width 48 height 10
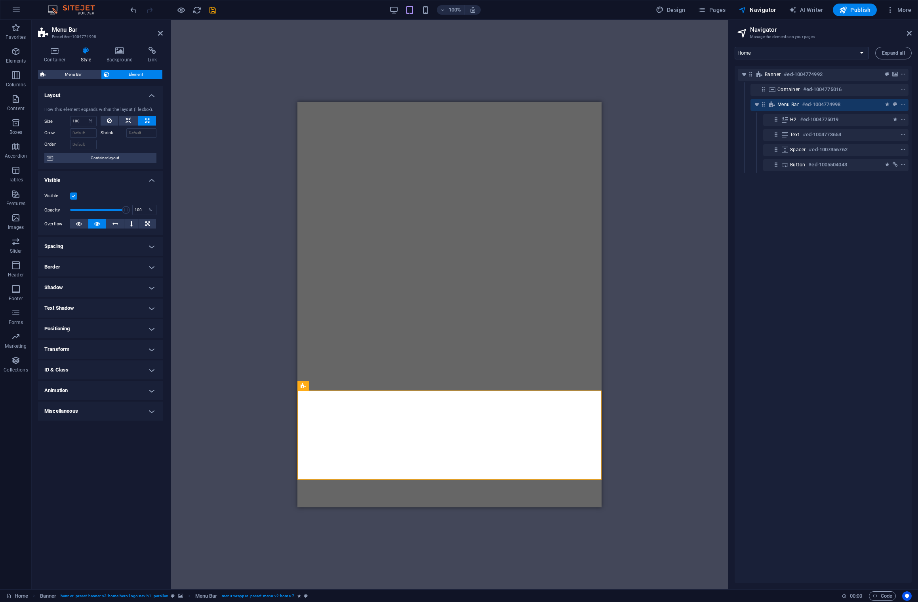
click at [149, 267] on h4 "Border" at bounding box center [100, 266] width 125 height 19
click at [149, 267] on h4 "Border" at bounding box center [100, 264] width 125 height 14
click at [153, 413] on h4 "Miscellaneous" at bounding box center [100, 410] width 125 height 19
click at [153, 388] on h4 "Animation" at bounding box center [100, 390] width 125 height 19
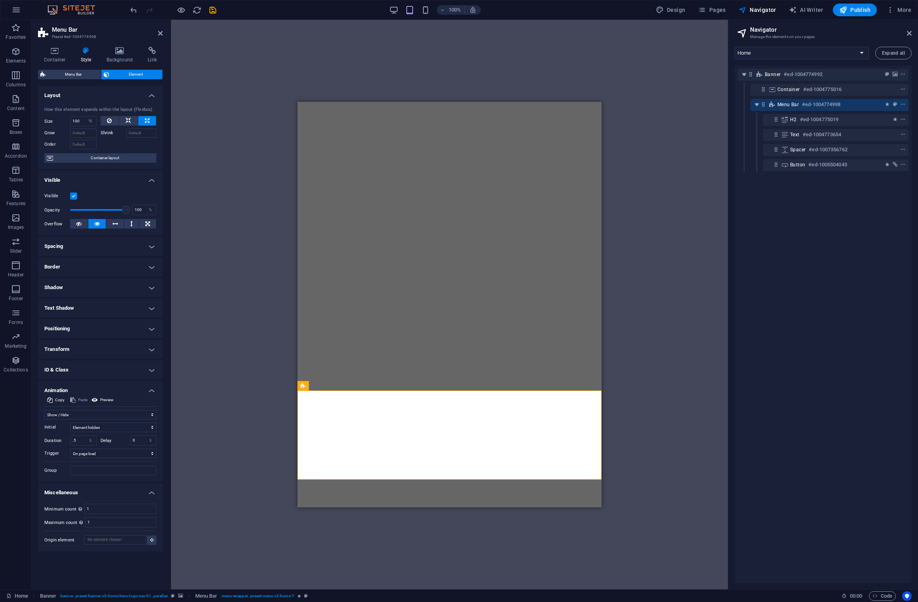
click at [151, 330] on h4 "Positioning" at bounding box center [100, 328] width 125 height 19
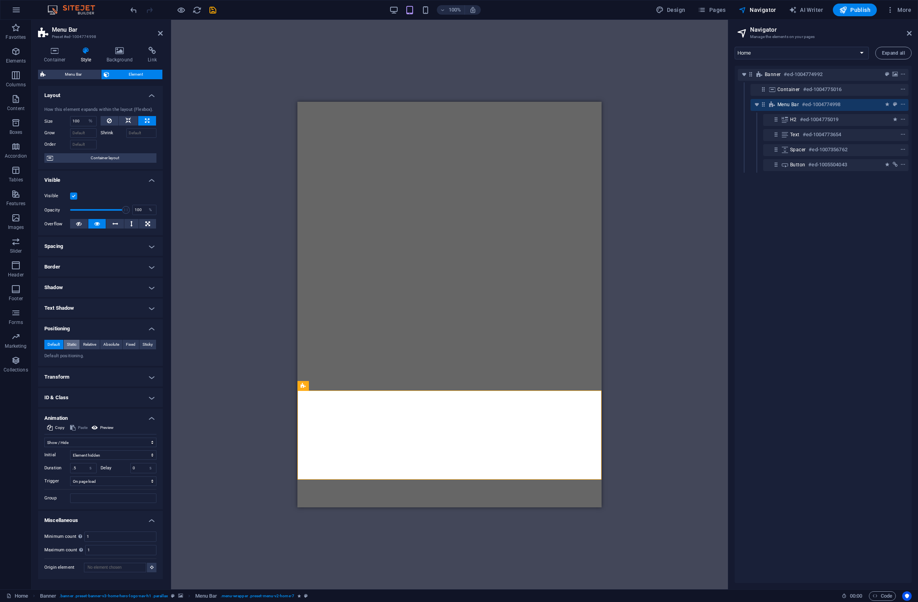
click at [70, 345] on span "Static" at bounding box center [72, 345] width 10 height 10
click at [56, 344] on span "Default" at bounding box center [54, 345] width 12 height 10
click at [153, 249] on h4 "Spacing" at bounding box center [100, 246] width 125 height 19
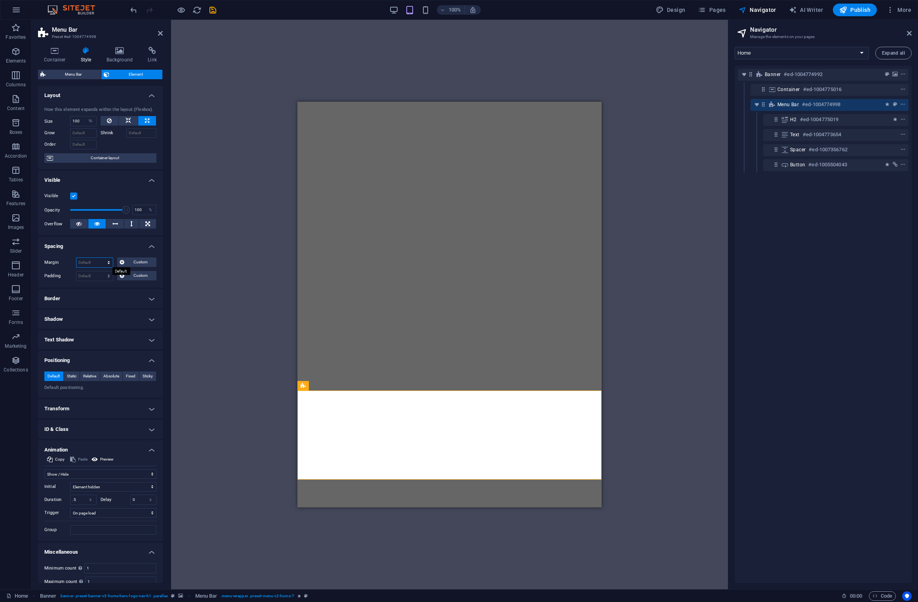
click at [88, 265] on select "Default auto px % rem vw vh Custom" at bounding box center [94, 263] width 36 height 10
click at [120, 262] on icon at bounding box center [122, 262] width 5 height 10
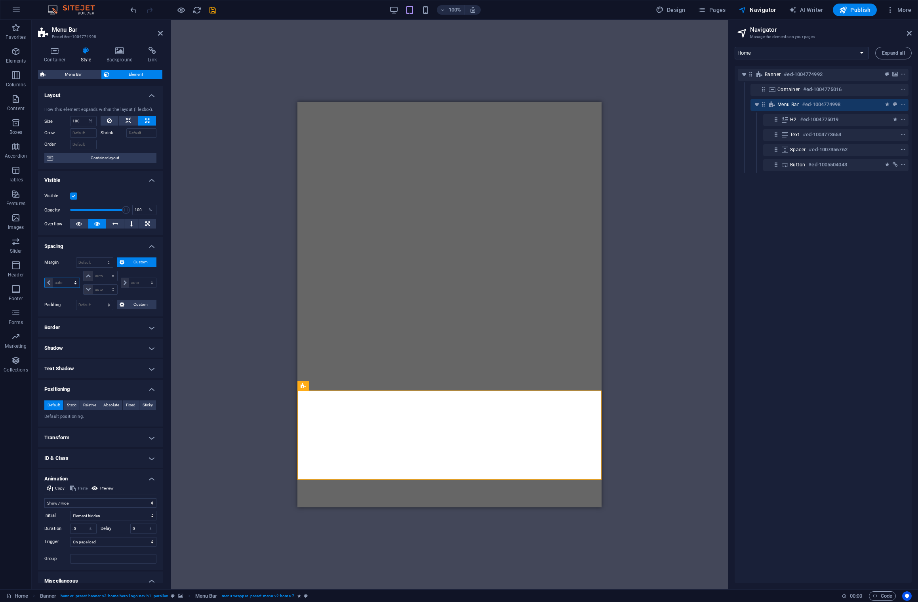
click at [62, 281] on select "auto px % rem vw vh" at bounding box center [62, 283] width 35 height 10
select select "px"
click at [68, 278] on select "auto px % rem vw vh" at bounding box center [62, 283] width 35 height 10
type input "0"
select select "px"
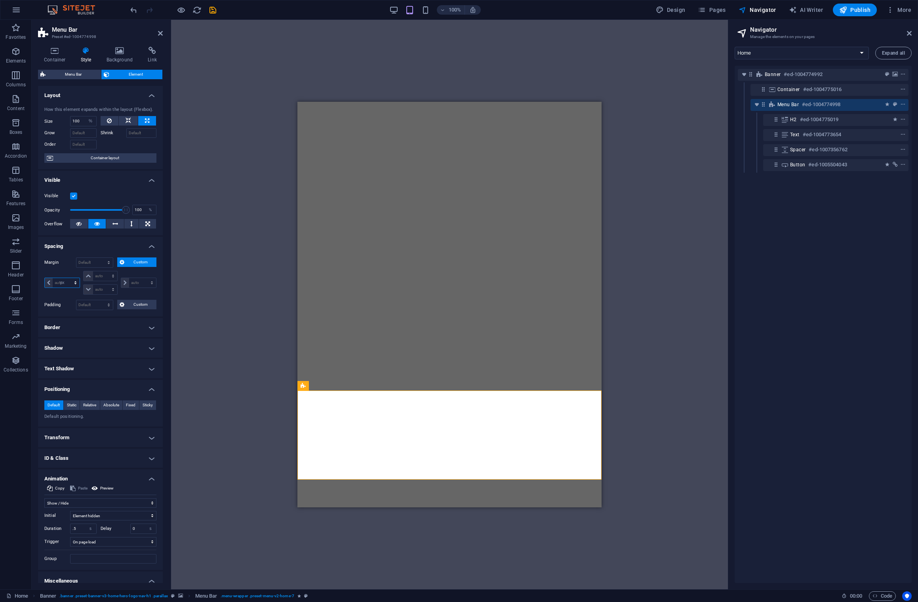
type input "0"
select select "px"
type input "0"
select select "px"
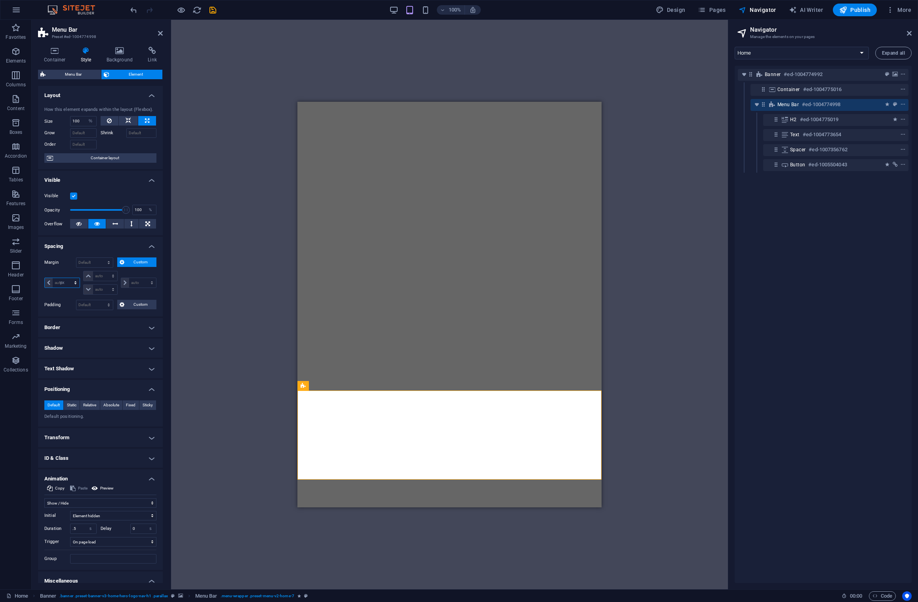
type input "0"
select select "px"
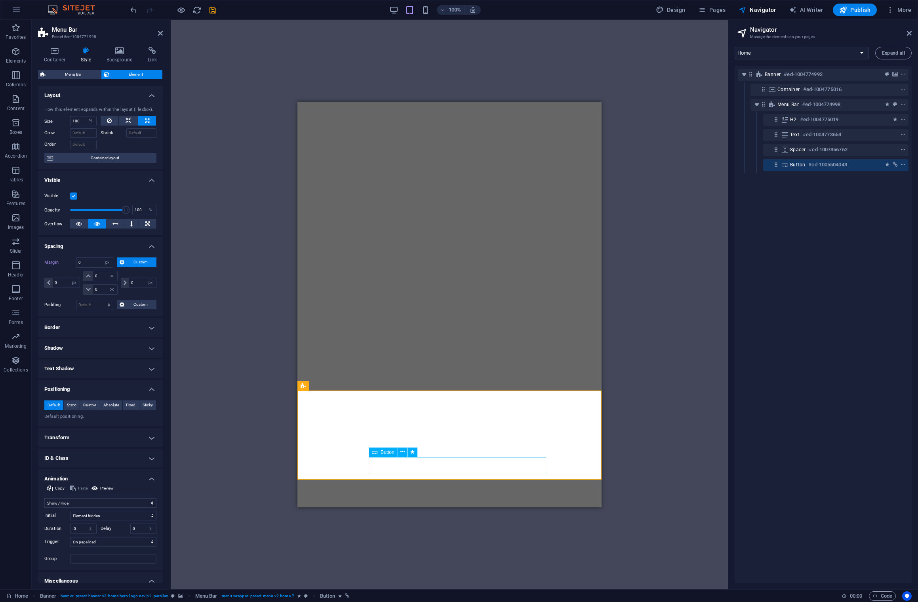
drag, startPoint x: 407, startPoint y: 466, endPoint x: 414, endPoint y: 467, distance: 7.6
drag, startPoint x: 493, startPoint y: 466, endPoint x: 488, endPoint y: 466, distance: 4.8
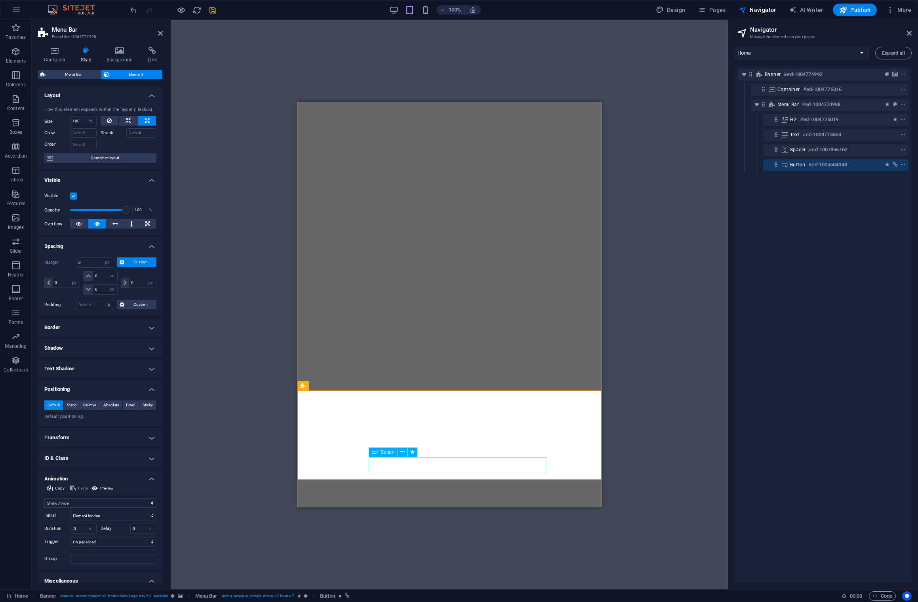
click at [390, 454] on span "Button" at bounding box center [388, 452] width 14 height 5
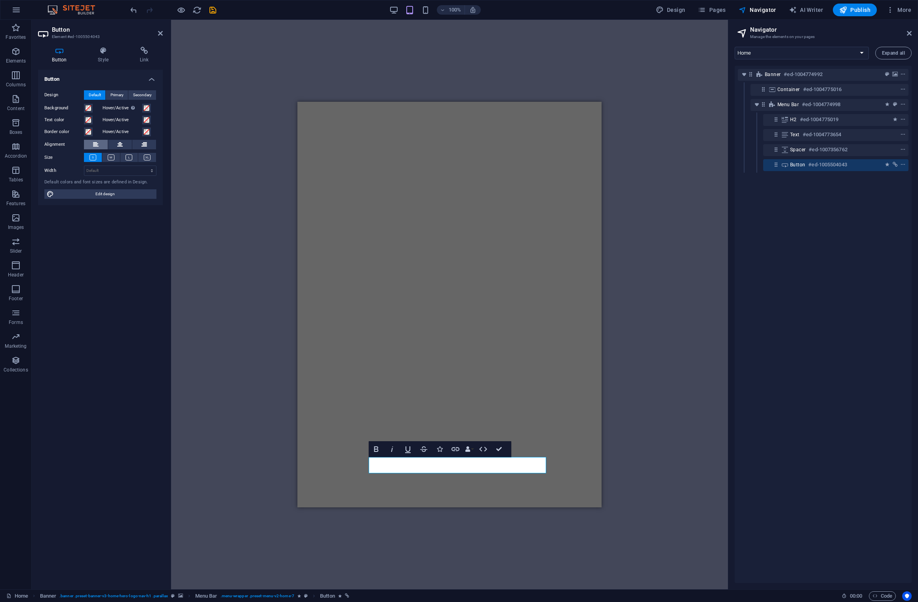
click at [92, 141] on button at bounding box center [96, 145] width 24 height 10
click at [87, 108] on span at bounding box center [88, 108] width 6 height 6
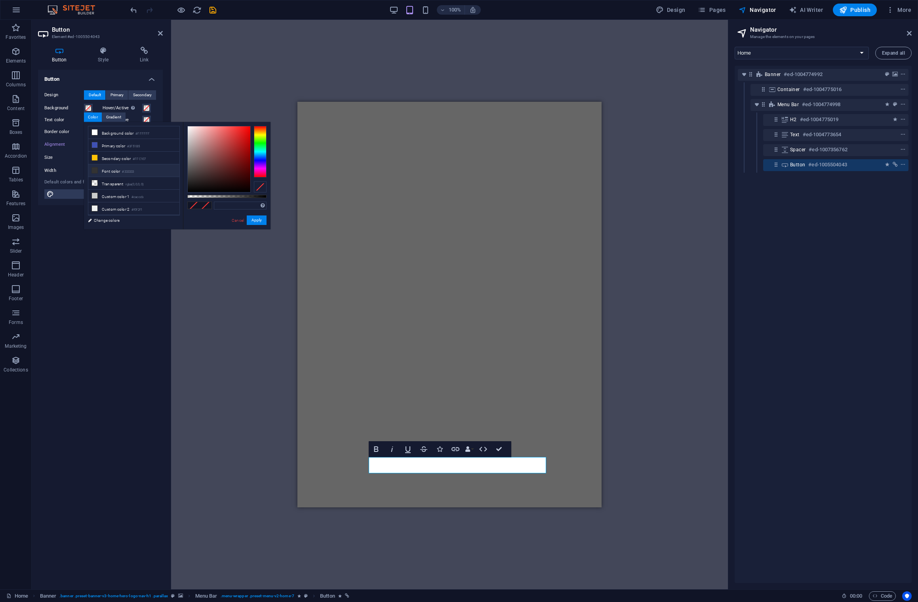
click at [115, 171] on li "Font color #333333" at bounding box center [133, 170] width 91 height 13
type input "#333333"
click at [58, 227] on div "Button Design Default Primary Secondary Background Hover/Active Switch to previ…" at bounding box center [100, 326] width 125 height 513
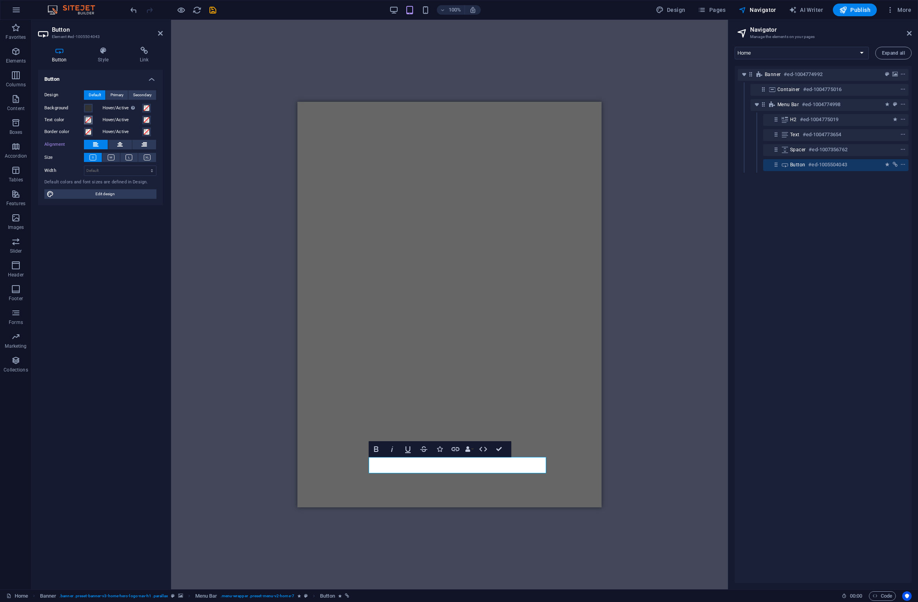
click at [89, 122] on span at bounding box center [88, 120] width 6 height 6
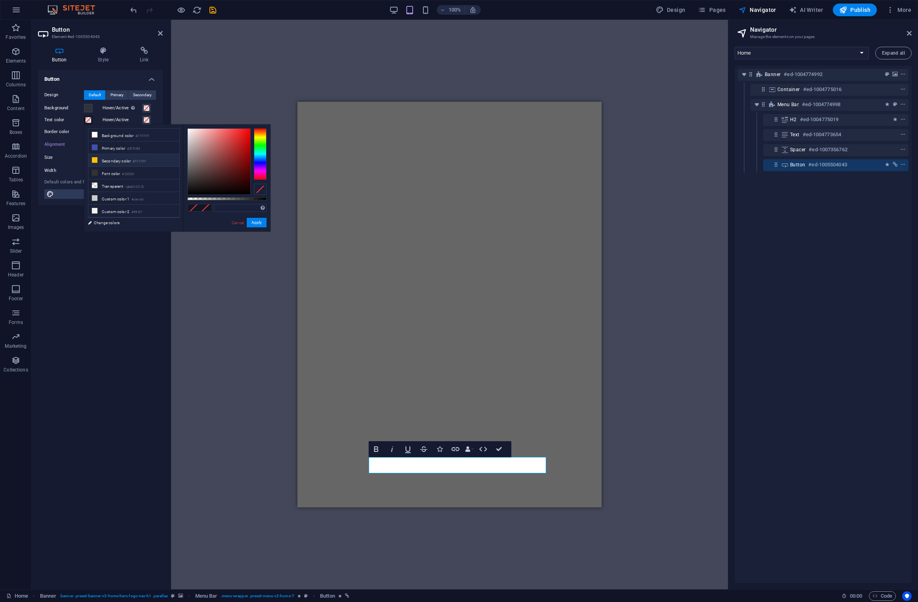
click at [107, 161] on li "Secondary color #FFC107" at bounding box center [133, 160] width 91 height 13
type input "#ffc107"
click at [59, 218] on div "Button Design Default Primary Secondary Background Hover/Active Switch to previ…" at bounding box center [100, 326] width 125 height 513
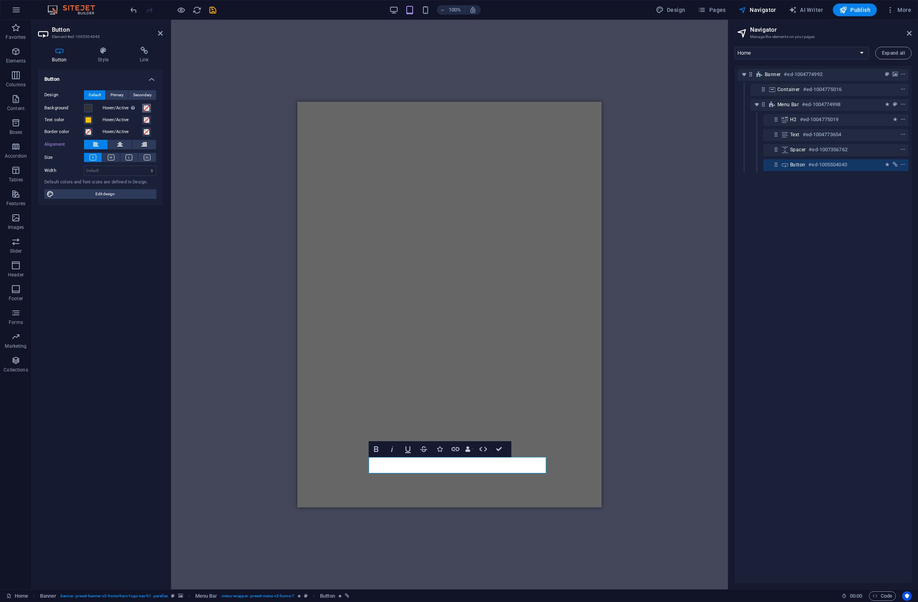
click at [147, 109] on span at bounding box center [146, 108] width 6 height 6
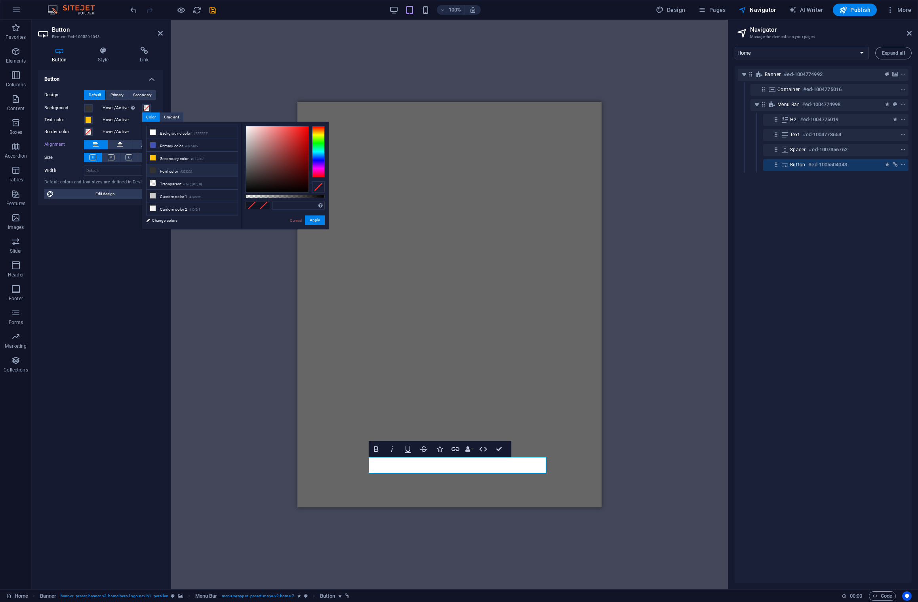
click at [159, 169] on li "Font color #333333" at bounding box center [192, 170] width 91 height 13
drag, startPoint x: 244, startPoint y: 178, endPoint x: 241, endPoint y: 173, distance: 5.7
click at [241, 173] on div "#464646 Supported formats #0852ed rgb(8, 82, 237) rgba(8, 82, 237, 90%) hsv(221…" at bounding box center [285, 233] width 88 height 222
type input "#545454"
drag, startPoint x: 245, startPoint y: 173, endPoint x: 243, endPoint y: 170, distance: 4.1
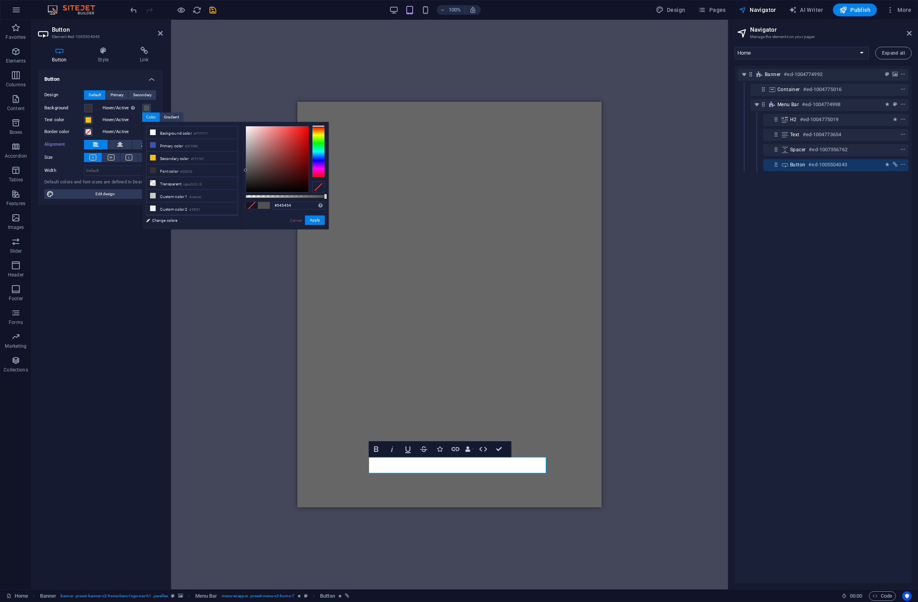
click at [243, 170] on div "#545454 Supported formats #0852ed rgb(8, 82, 237) rgba(8, 82, 237, 90%) hsv(221…" at bounding box center [285, 233] width 88 height 222
click at [317, 221] on button "Apply" at bounding box center [315, 220] width 20 height 10
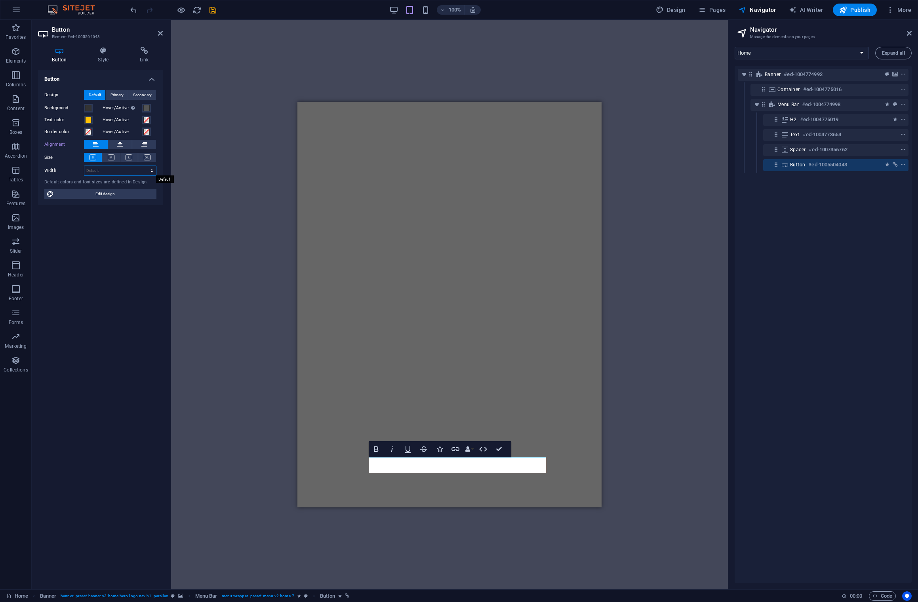
click at [149, 173] on select "Default px rem % em vh vw" at bounding box center [120, 171] width 72 height 10
select select "%"
click at [145, 166] on select "Default px rem % em vh vw" at bounding box center [120, 171] width 72 height 10
click at [118, 170] on input "33.04" at bounding box center [120, 171] width 72 height 10
click at [87, 171] on input "81" at bounding box center [120, 171] width 72 height 10
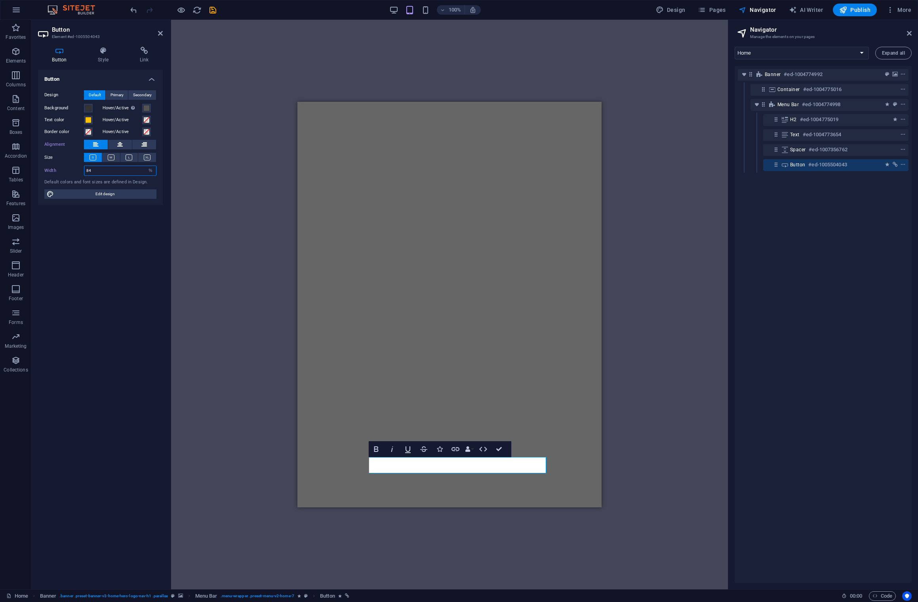
type input "8"
click at [135, 10] on icon "undo" at bounding box center [133, 10] width 9 height 9
click at [135, 11] on icon "undo" at bounding box center [133, 10] width 9 height 9
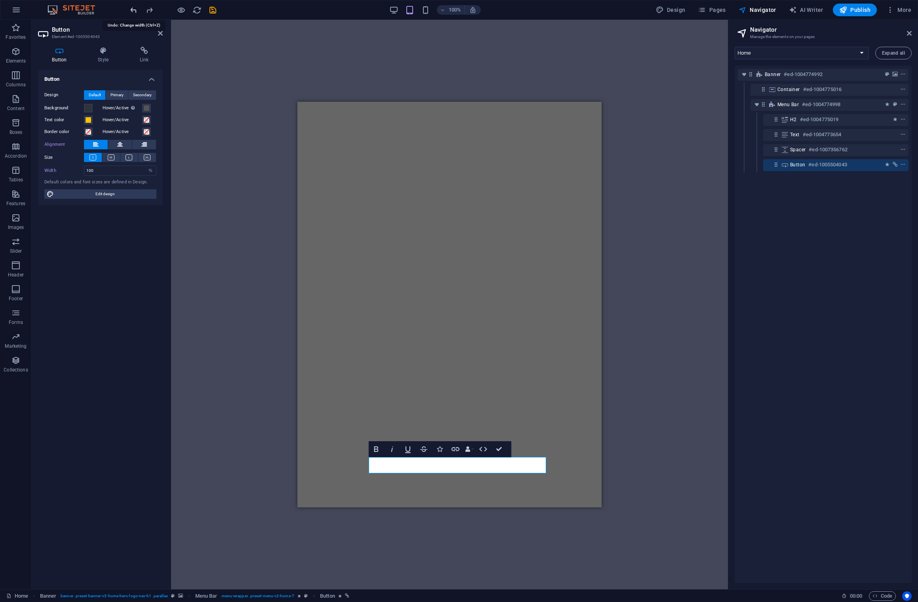
type input "33.04"
click at [135, 11] on icon "undo" at bounding box center [133, 10] width 9 height 9
select select "DISABLED_OPTION_VALUE"
click at [119, 96] on span "Primary" at bounding box center [116, 95] width 13 height 10
click at [100, 96] on span "Default" at bounding box center [95, 95] width 12 height 10
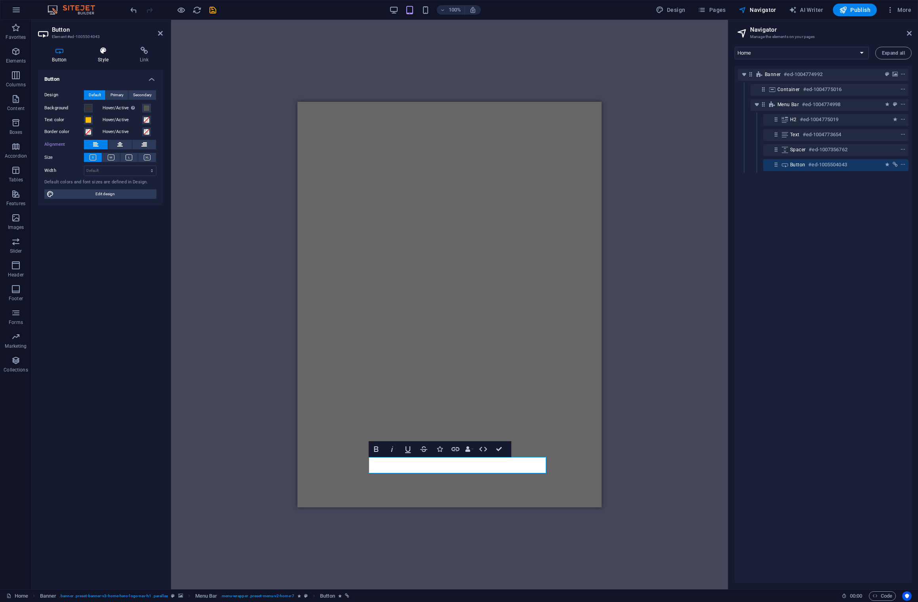
click at [106, 57] on h4 "Style" at bounding box center [105, 55] width 42 height 17
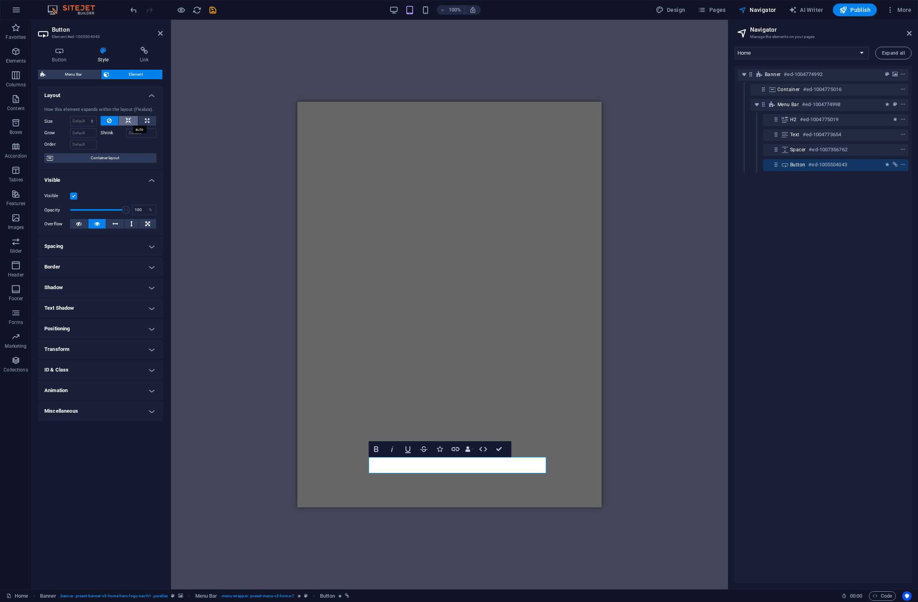
click at [126, 121] on icon at bounding box center [129, 121] width 6 height 10
click at [86, 158] on span "Container layout" at bounding box center [104, 158] width 99 height 10
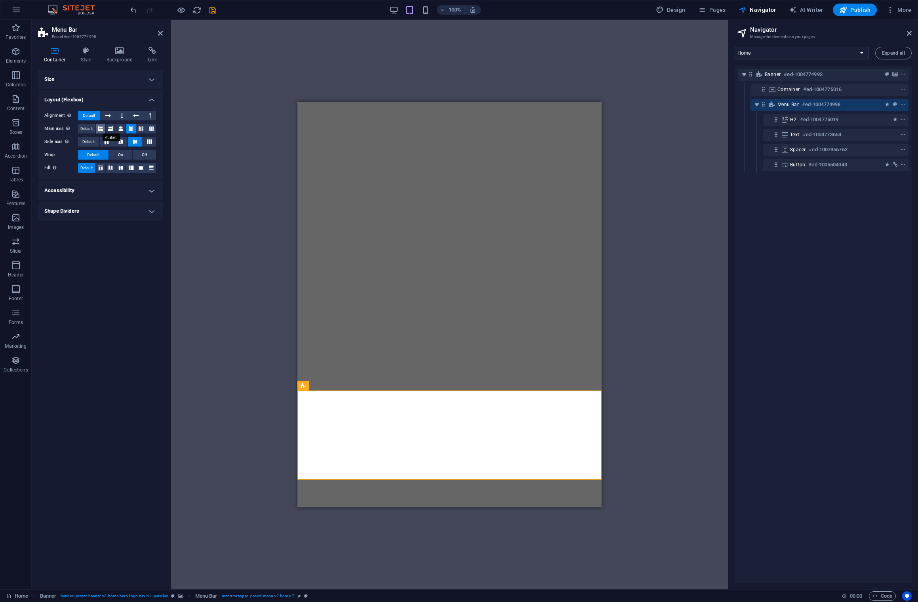
click at [100, 130] on icon at bounding box center [100, 129] width 5 height 10
click at [148, 141] on icon at bounding box center [150, 141] width 10 height 5
click at [123, 154] on button "On" at bounding box center [120, 155] width 23 height 10
click at [135, 115] on icon at bounding box center [136, 116] width 6 height 10
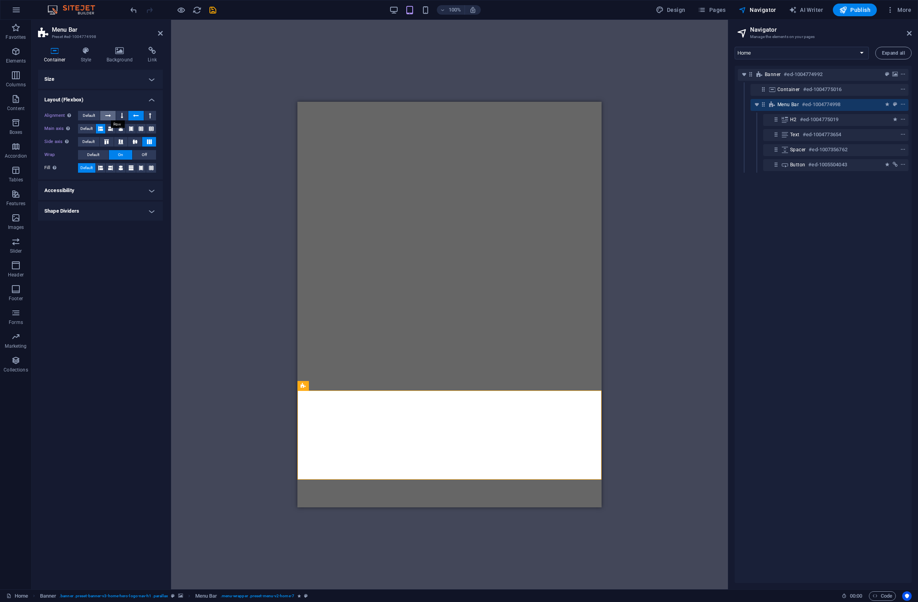
click at [104, 117] on button at bounding box center [107, 116] width 15 height 10
click at [100, 170] on icon at bounding box center [100, 168] width 5 height 10
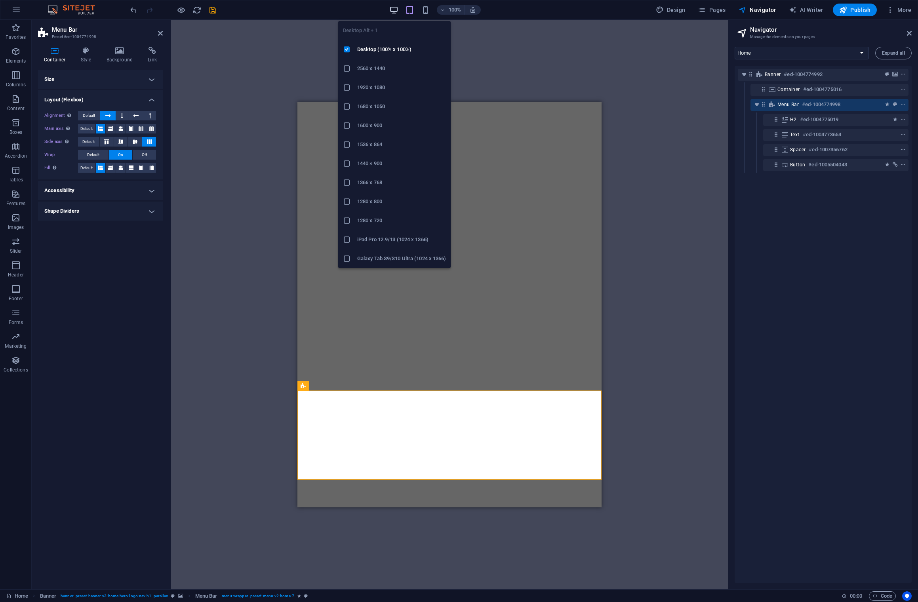
click at [395, 10] on icon "button" at bounding box center [393, 10] width 9 height 9
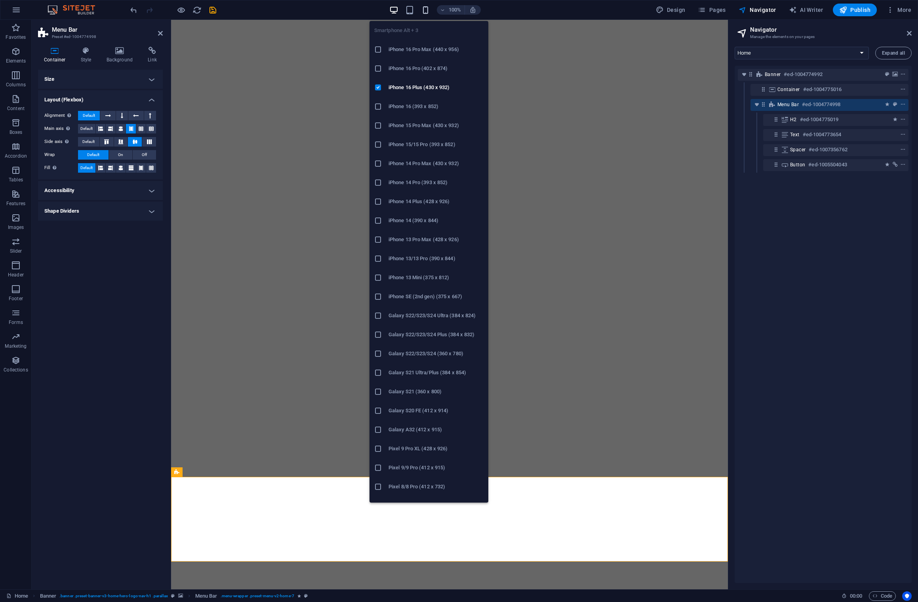
click at [423, 11] on icon "button" at bounding box center [425, 10] width 9 height 9
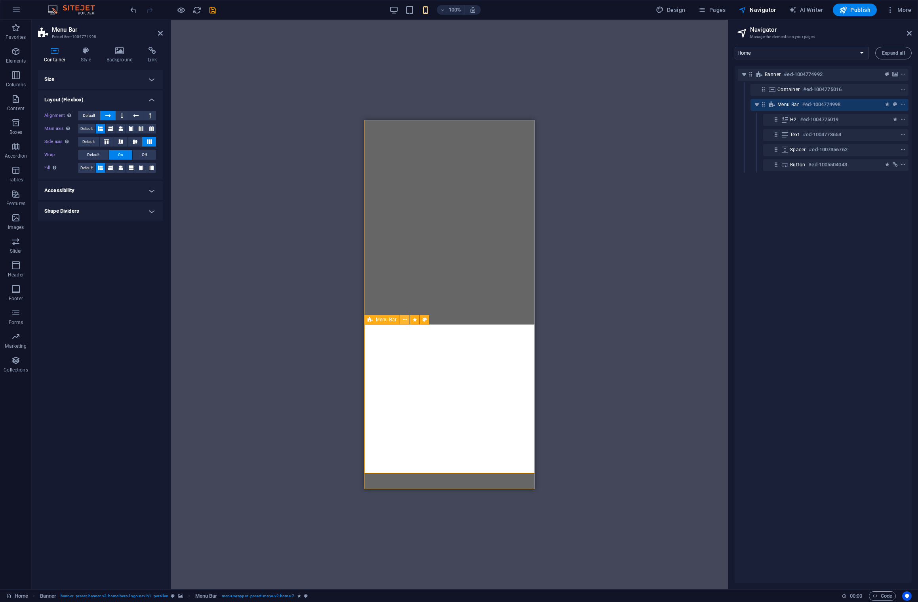
click at [405, 320] on icon at bounding box center [405, 320] width 4 height 8
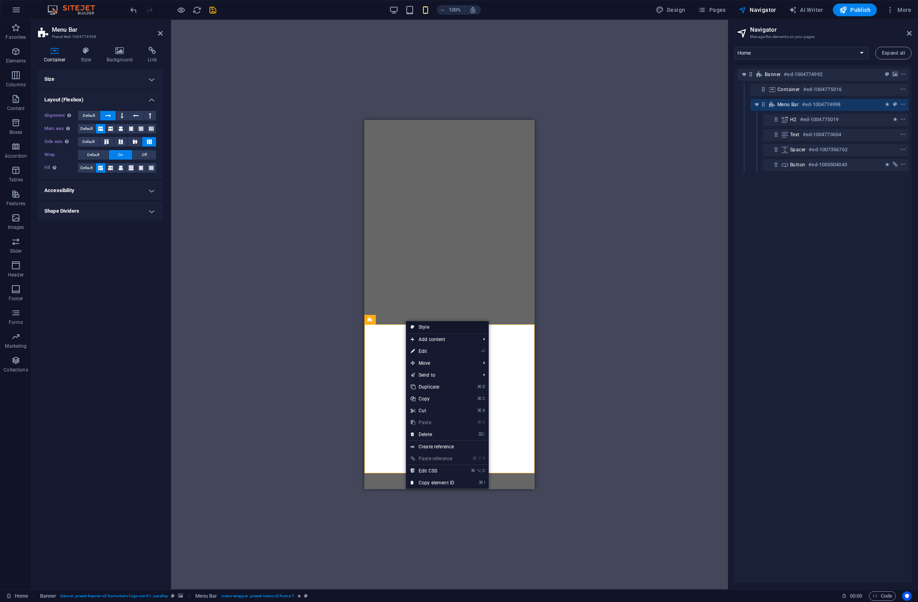
click at [415, 328] on link "Style" at bounding box center [447, 327] width 83 height 12
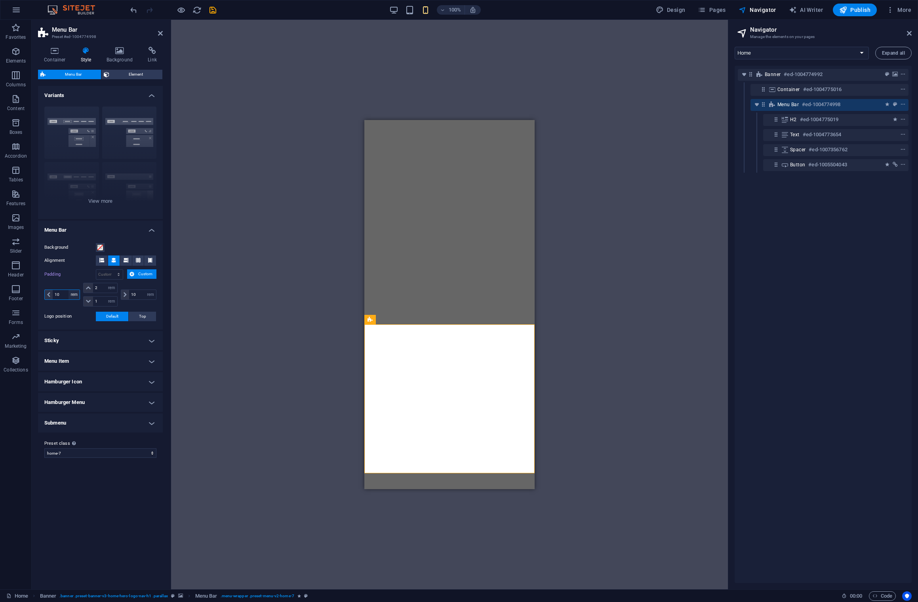
click at [75, 295] on select "px rem % vh vw" at bounding box center [74, 295] width 11 height 10
select select "%"
click at [69, 290] on select "px rem % vh vw" at bounding box center [74, 295] width 11 height 10
type input "100"
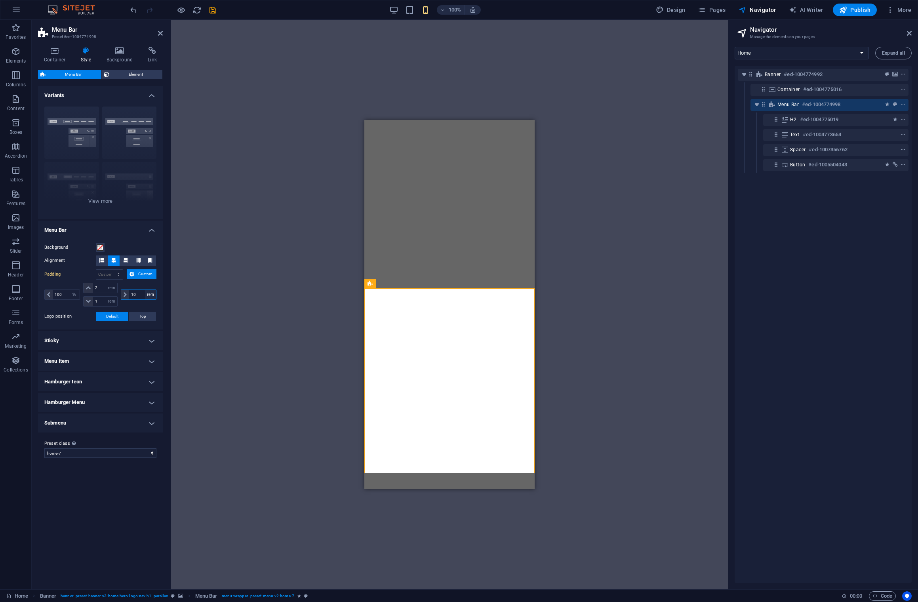
click at [150, 294] on select "px rem % vh vw" at bounding box center [150, 295] width 11 height 10
select select "%"
click at [145, 290] on select "px rem % vh vw" at bounding box center [150, 295] width 11 height 10
type input "100"
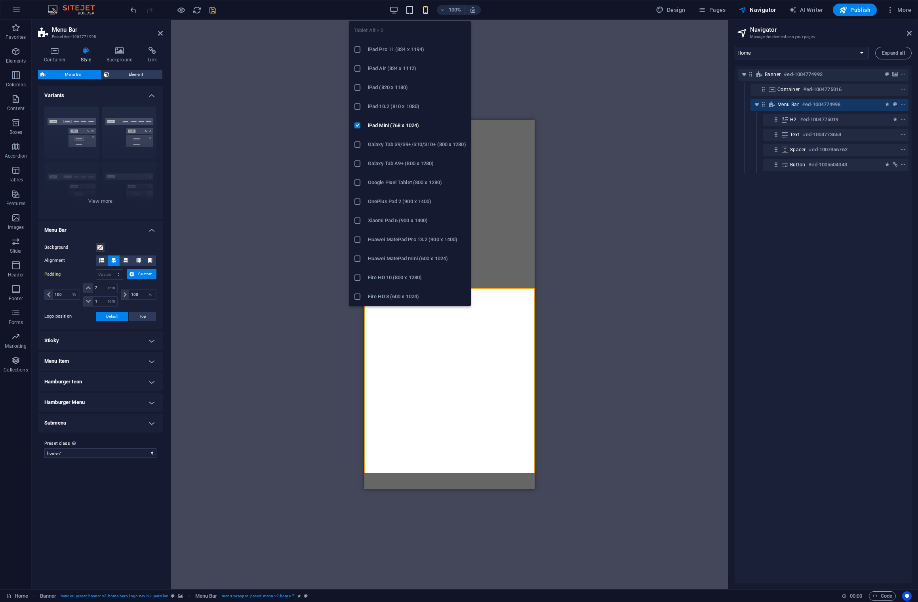
click at [409, 8] on icon "button" at bounding box center [409, 10] width 9 height 9
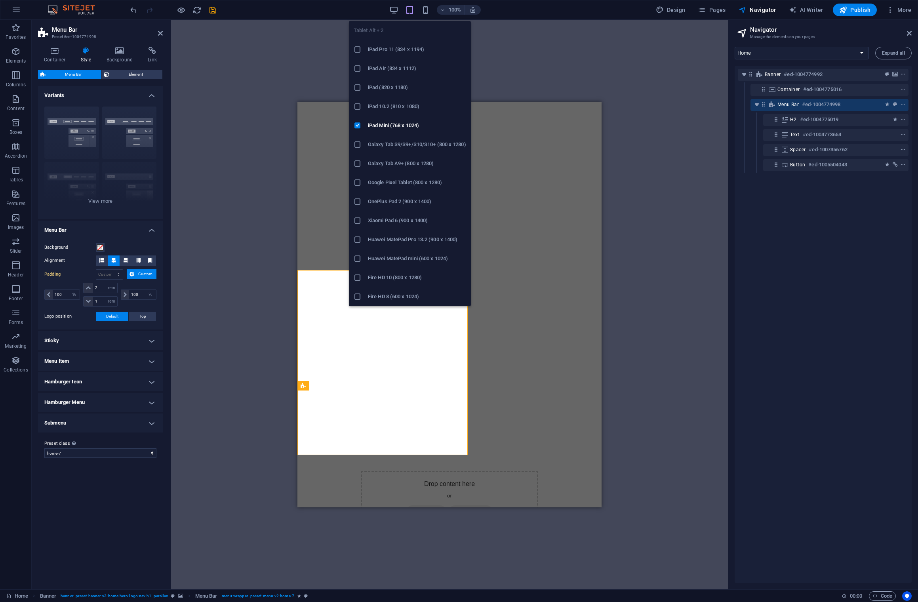
type input "10"
select select "rem"
type input "10"
select select "rem"
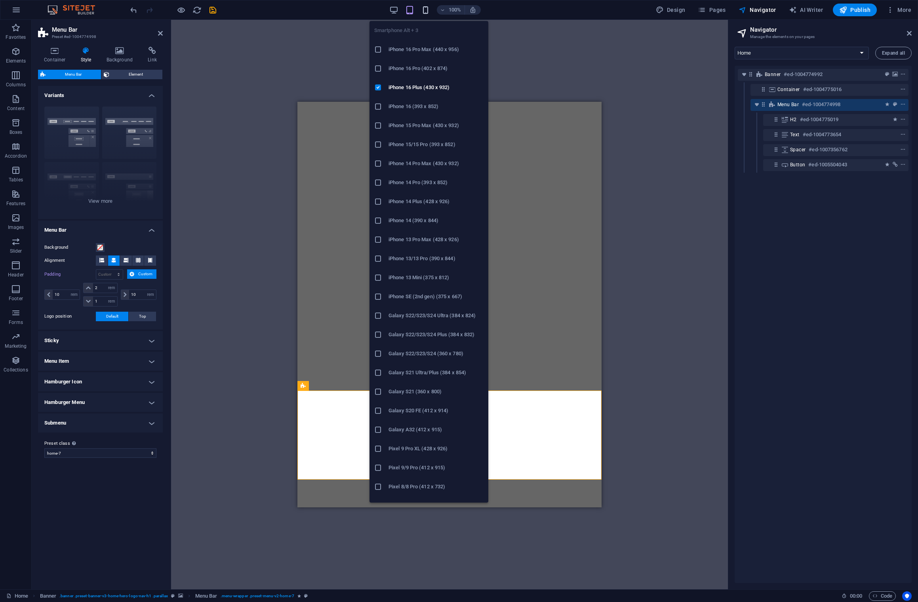
click at [426, 9] on icon "button" at bounding box center [425, 10] width 9 height 9
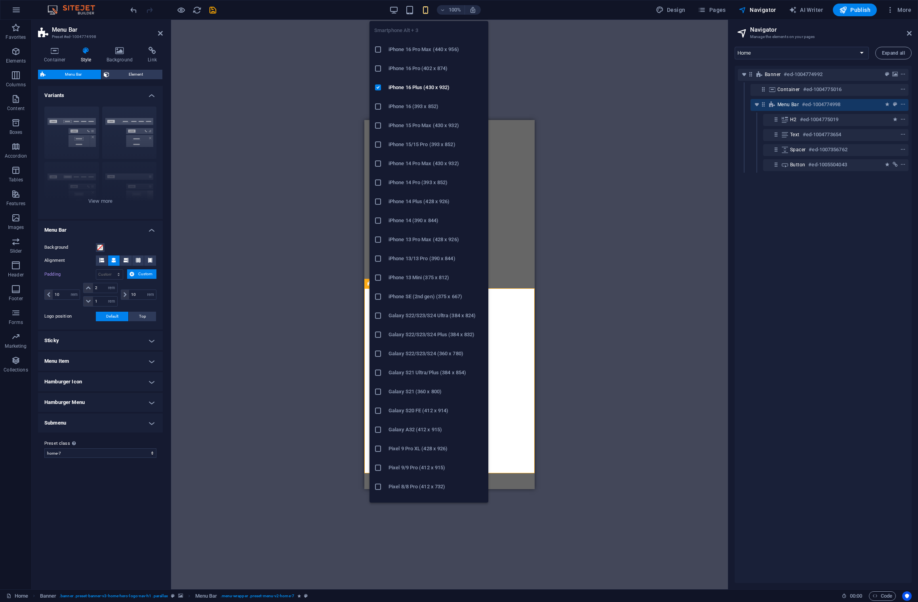
type input "100"
select select "%"
type input "100"
select select "%"
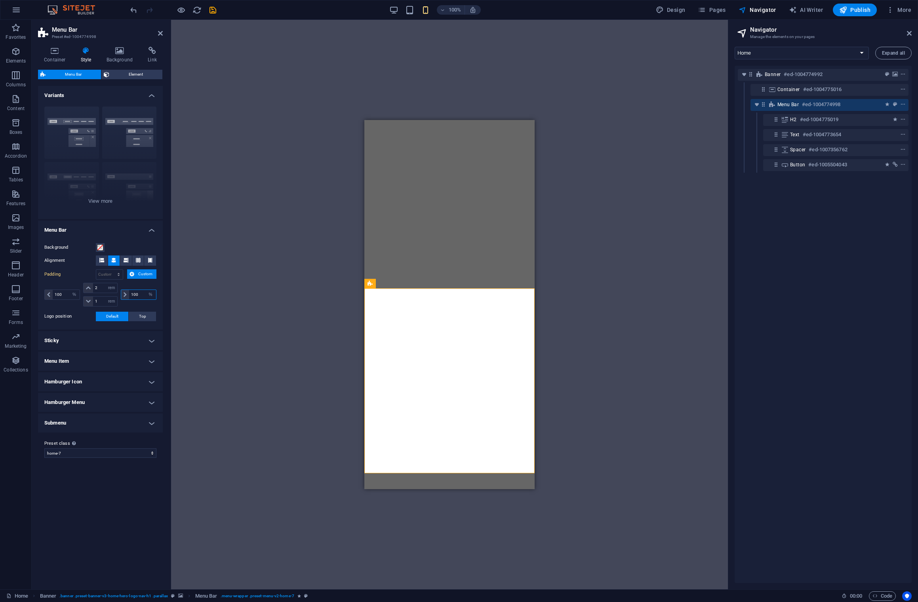
drag, startPoint x: 134, startPoint y: 294, endPoint x: 138, endPoint y: 294, distance: 4.0
click at [134, 293] on input "100" at bounding box center [142, 295] width 27 height 10
type input "10"
drag, startPoint x: 57, startPoint y: 294, endPoint x: 62, endPoint y: 295, distance: 4.8
click at [57, 294] on input "100" at bounding box center [66, 295] width 27 height 10
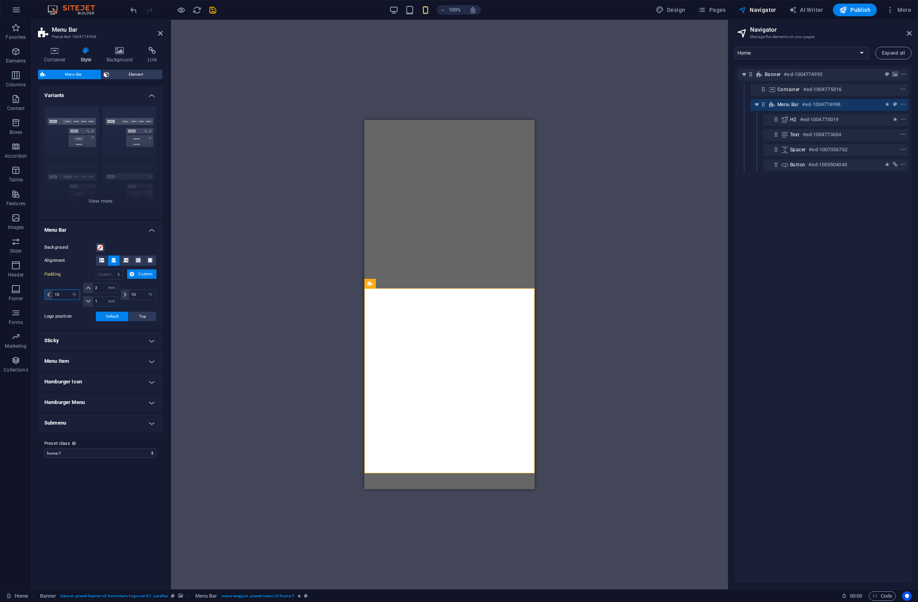
type input "10"
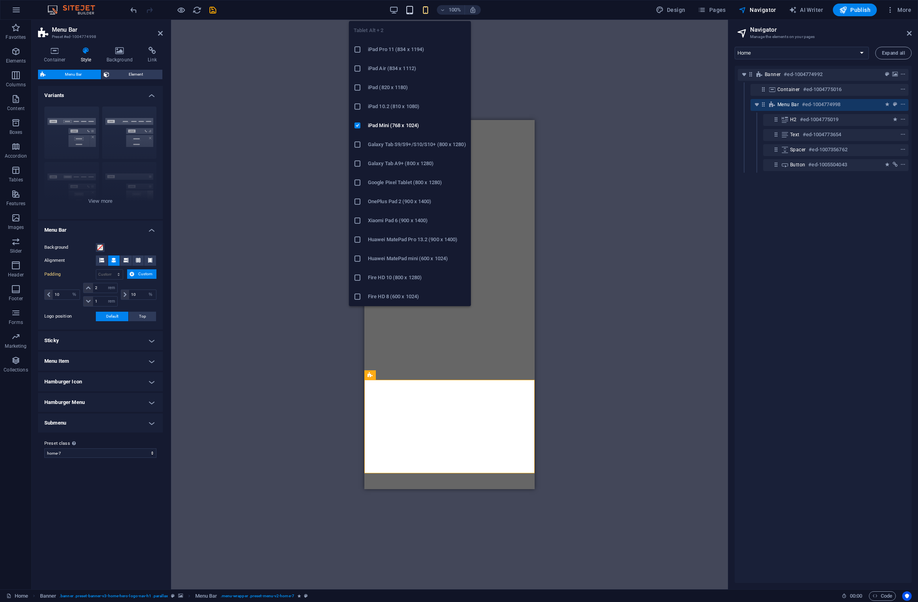
click at [414, 11] on icon "button" at bounding box center [409, 10] width 9 height 9
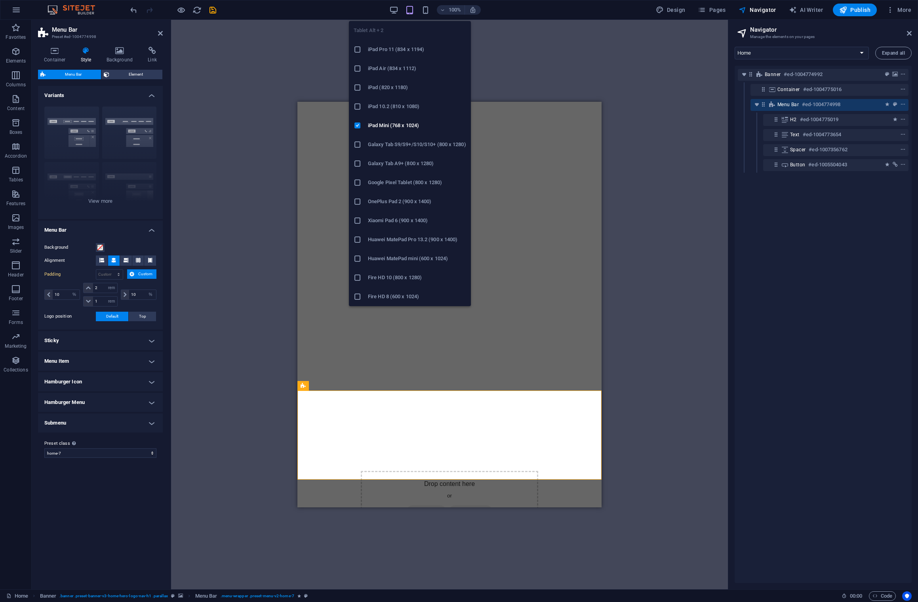
select select "rem"
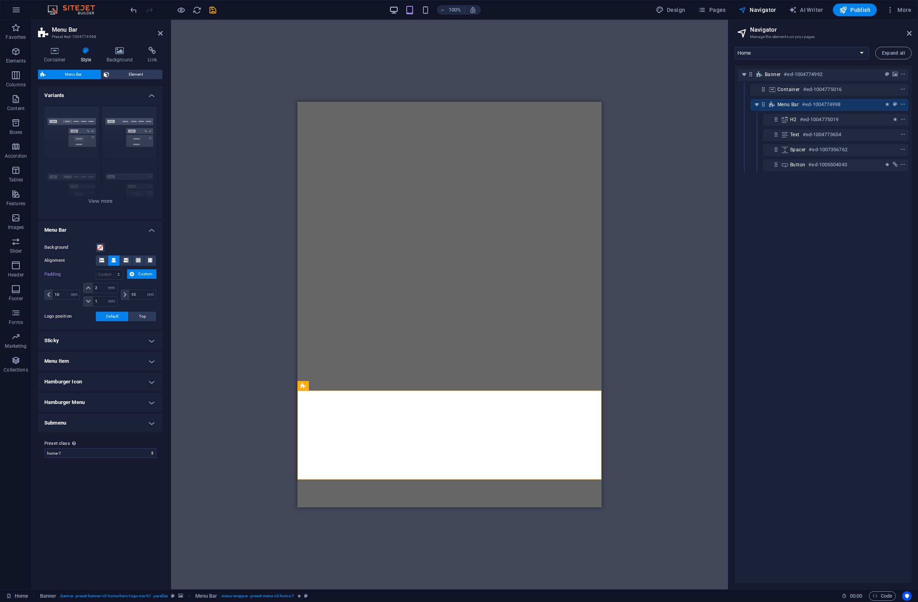
click at [399, 11] on div "100%" at bounding box center [434, 10] width 91 height 13
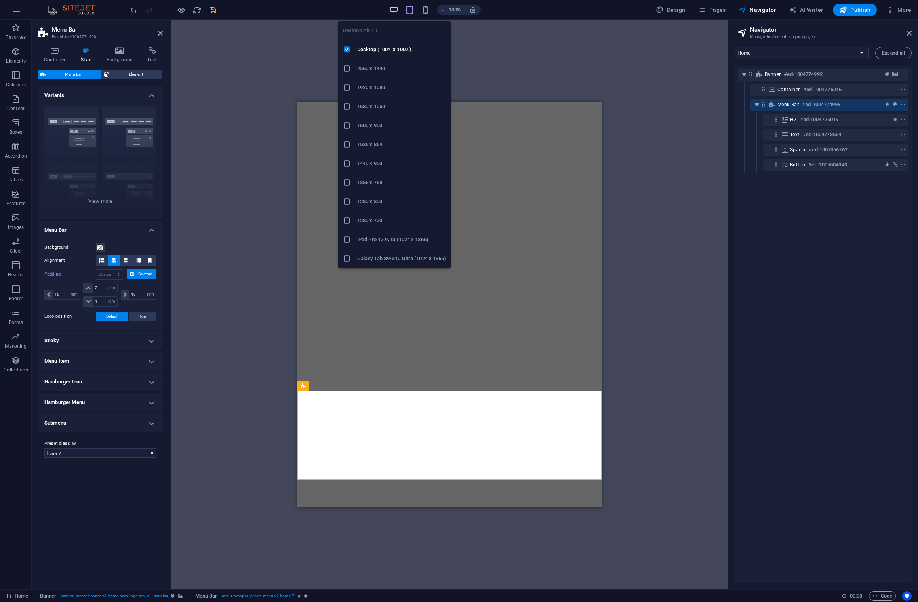
click at [397, 11] on icon "button" at bounding box center [393, 10] width 9 height 9
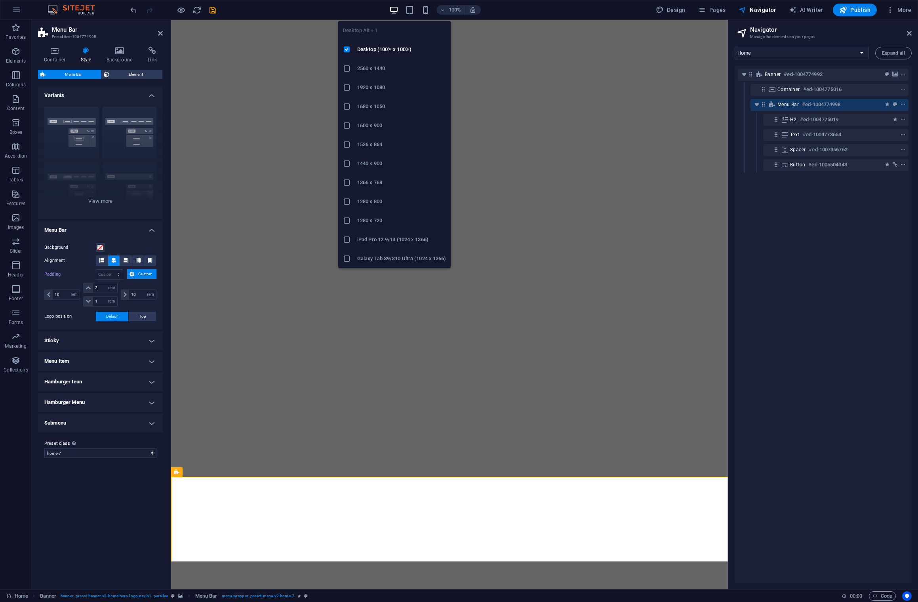
type input "0"
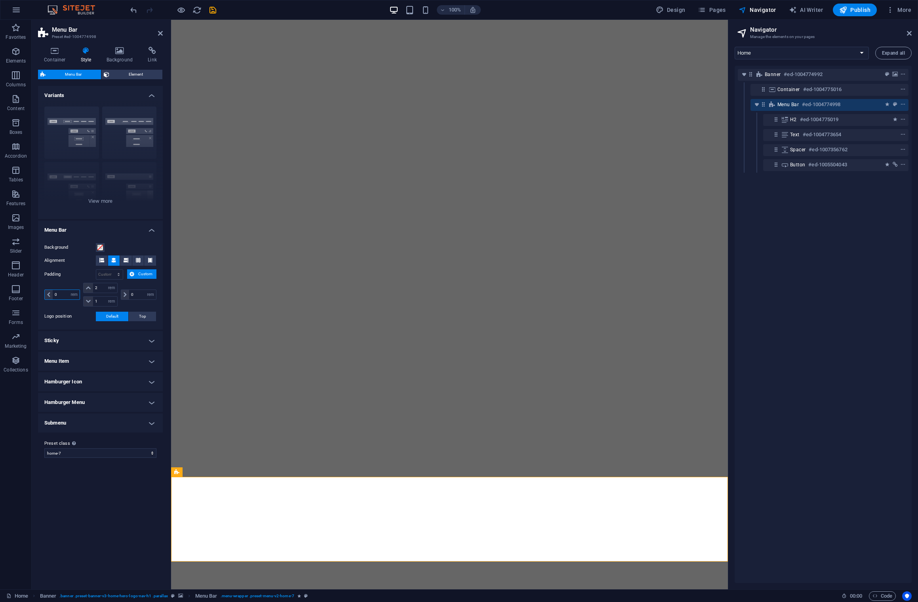
click at [55, 295] on input "0" at bounding box center [66, 295] width 27 height 10
type input "10"
click at [132, 294] on input "0" at bounding box center [142, 295] width 27 height 10
click at [130, 294] on input "0" at bounding box center [142, 295] width 27 height 10
type input "10"
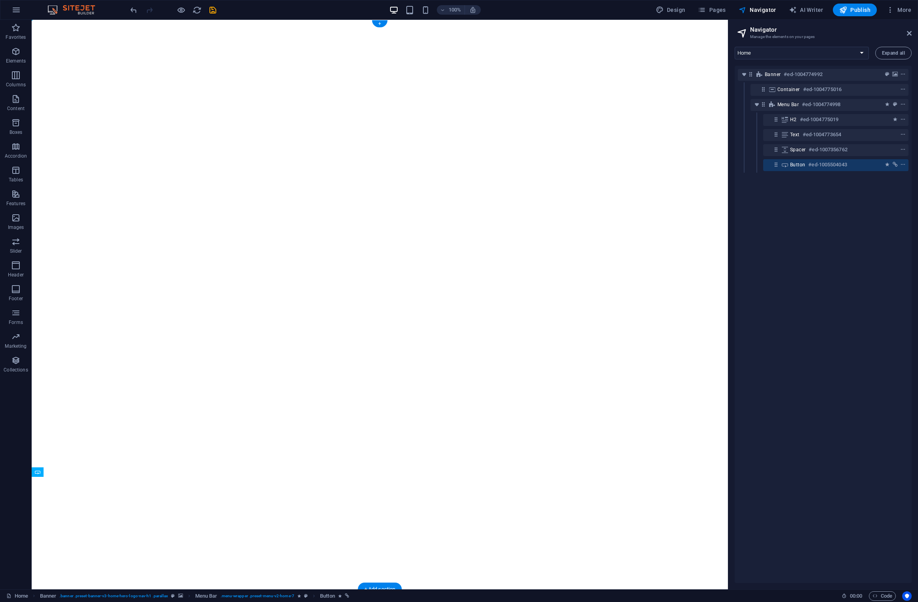
drag, startPoint x: 281, startPoint y: 556, endPoint x: 148, endPoint y: 538, distance: 134.7
click at [170, 535] on icon at bounding box center [168, 534] width 4 height 8
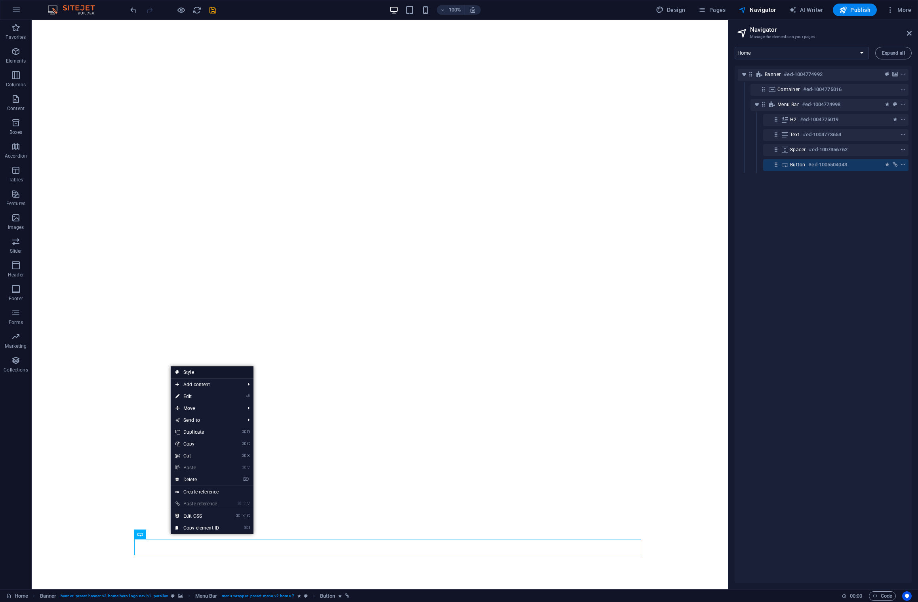
click at [199, 373] on link "Style" at bounding box center [212, 372] width 83 height 12
select select "rem"
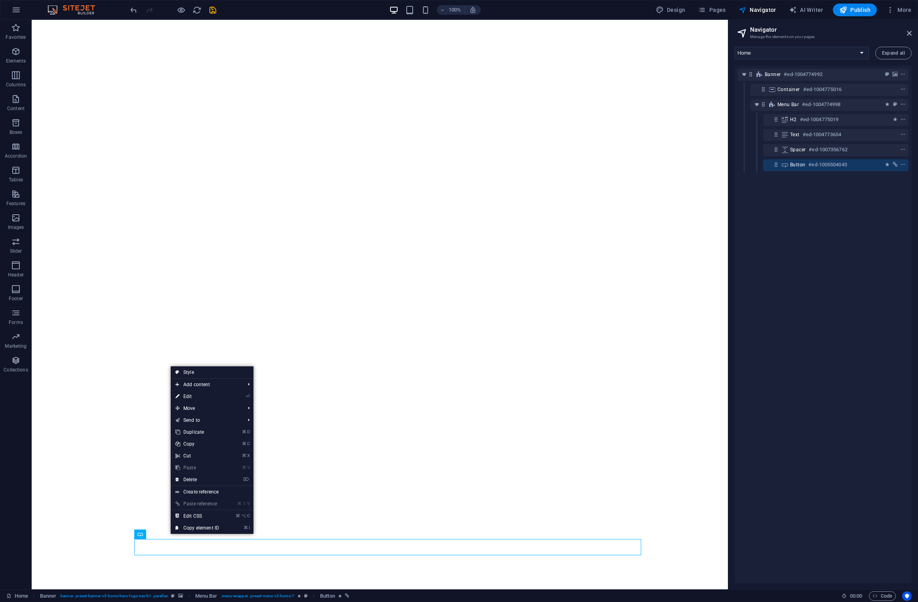
select select "preset-menu-v2-home-7"
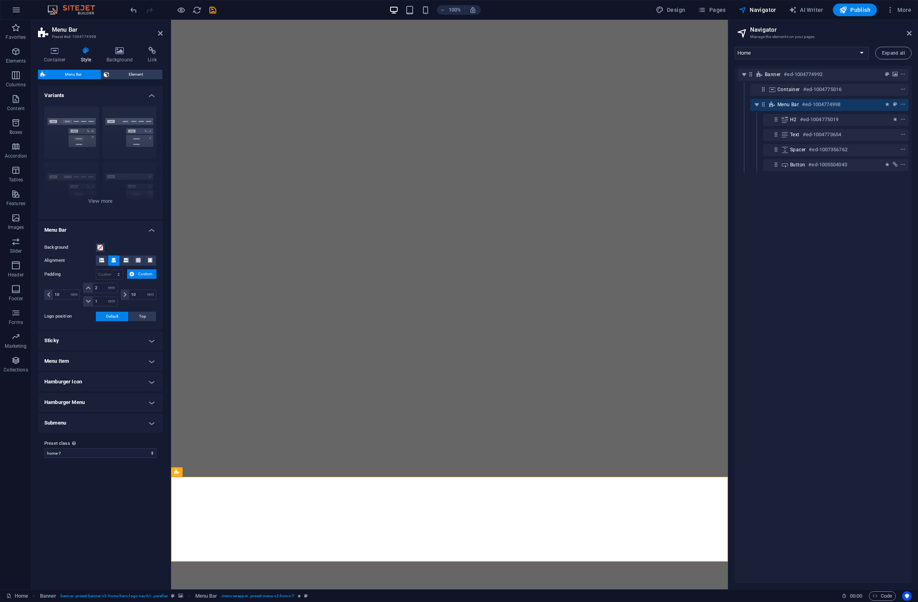
click at [143, 342] on h4 "Sticky" at bounding box center [100, 340] width 125 height 19
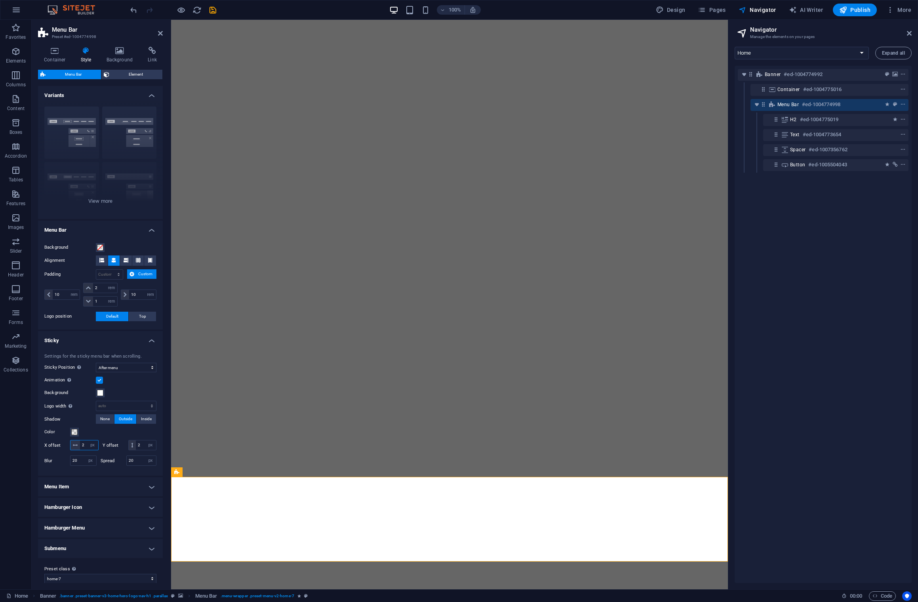
drag, startPoint x: 89, startPoint y: 446, endPoint x: 75, endPoint y: 445, distance: 14.3
click at [75, 445] on div "2 px rem vh vw" at bounding box center [84, 445] width 29 height 10
click at [149, 340] on h4 "Sticky" at bounding box center [100, 338] width 125 height 14
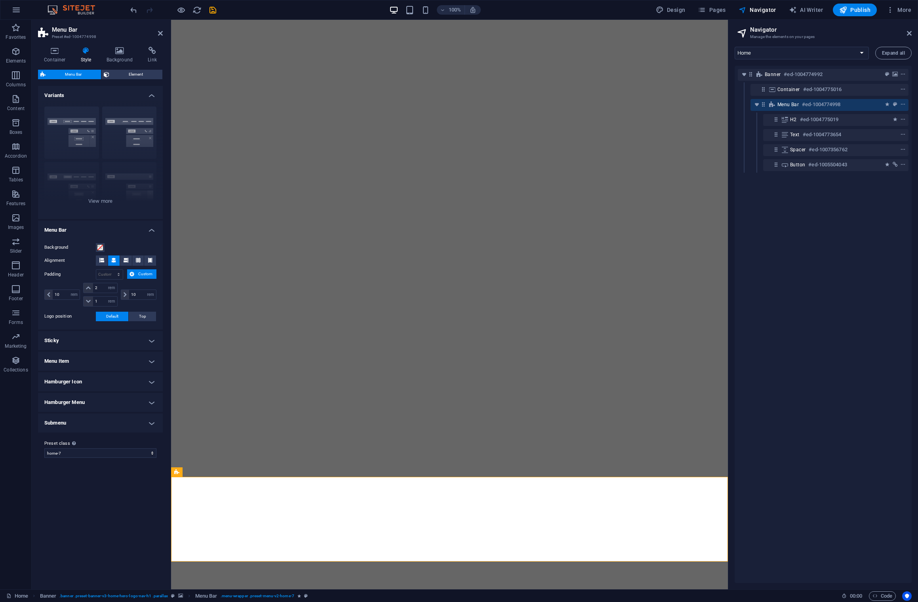
click at [150, 359] on h4 "Menu Item" at bounding box center [100, 361] width 125 height 19
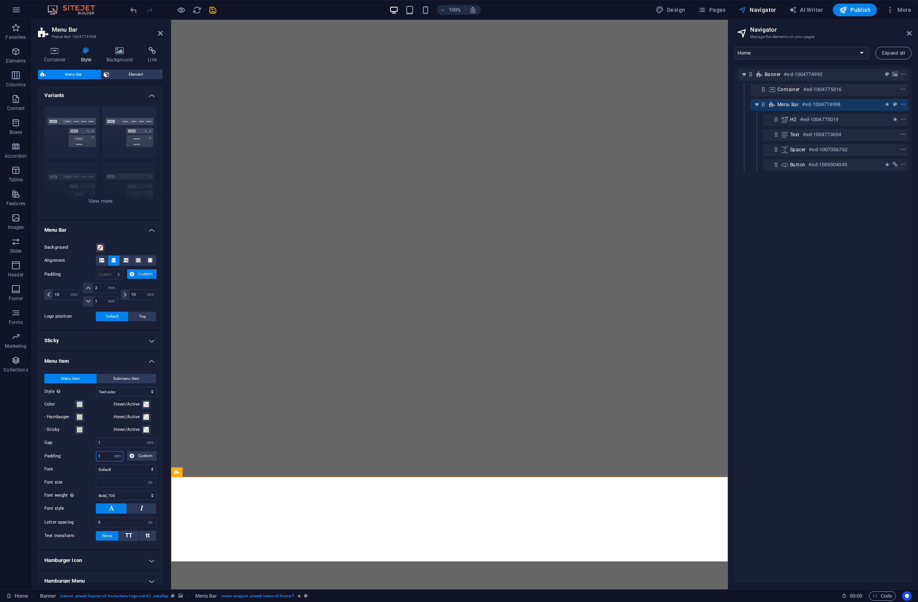
drag, startPoint x: 103, startPoint y: 456, endPoint x: 110, endPoint y: 457, distance: 7.3
click at [103, 456] on input "1" at bounding box center [109, 456] width 27 height 10
drag, startPoint x: 105, startPoint y: 457, endPoint x: 91, endPoint y: 456, distance: 14.3
click at [91, 456] on div "Padding 1 px rem % vh vw Custom Custom" at bounding box center [100, 456] width 112 height 10
type input "0"
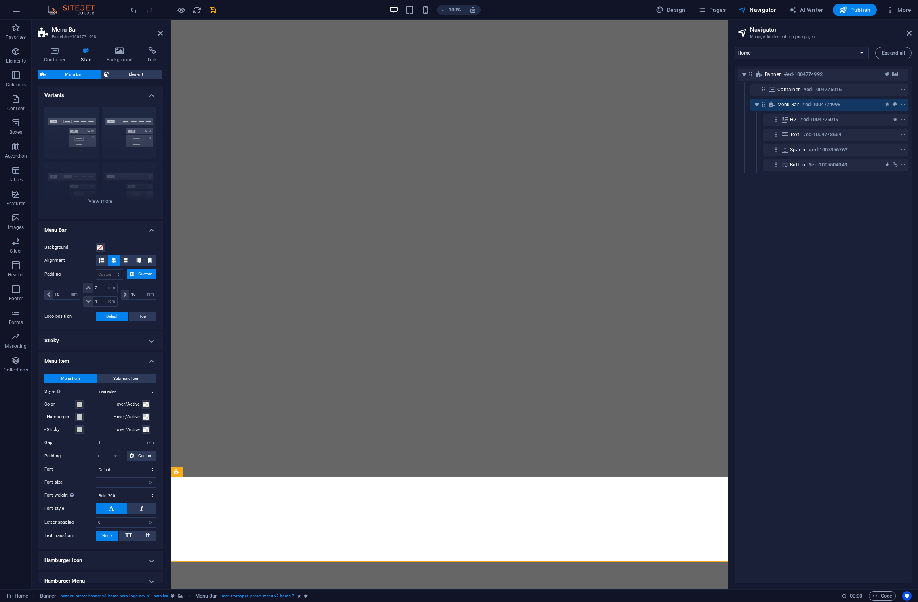
click at [147, 359] on h4 "Menu Item" at bounding box center [100, 359] width 125 height 14
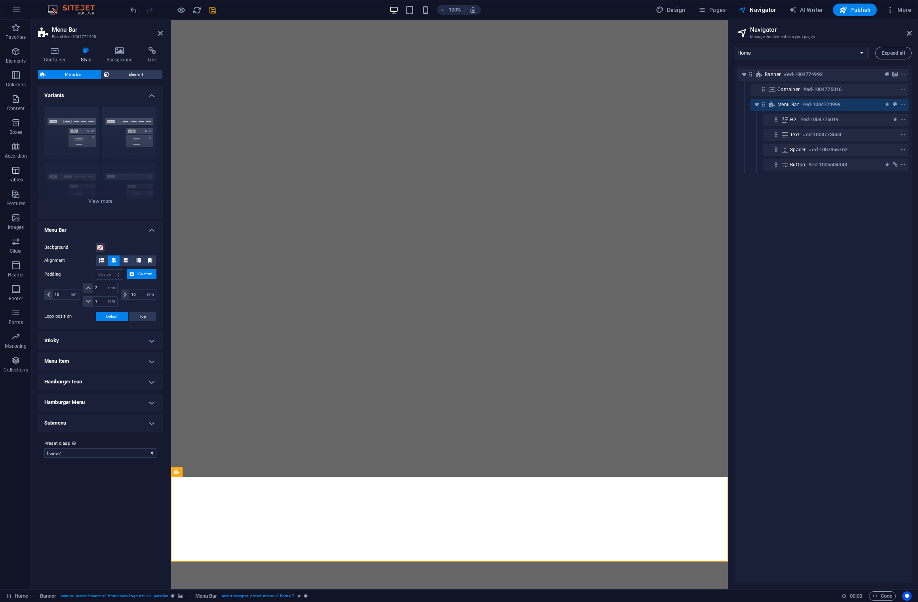
click at [16, 174] on icon "button" at bounding box center [16, 171] width 10 height 10
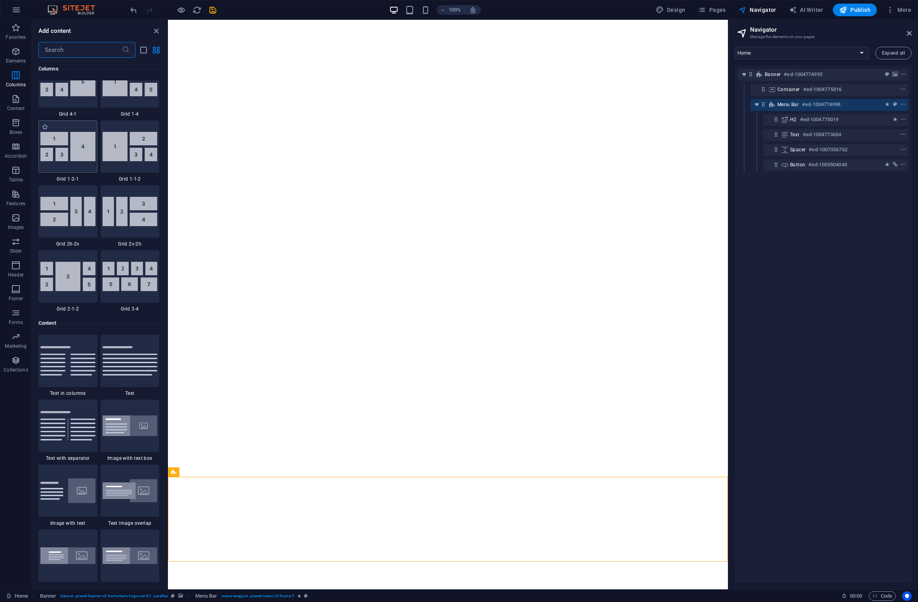
scroll to position [1090, 0]
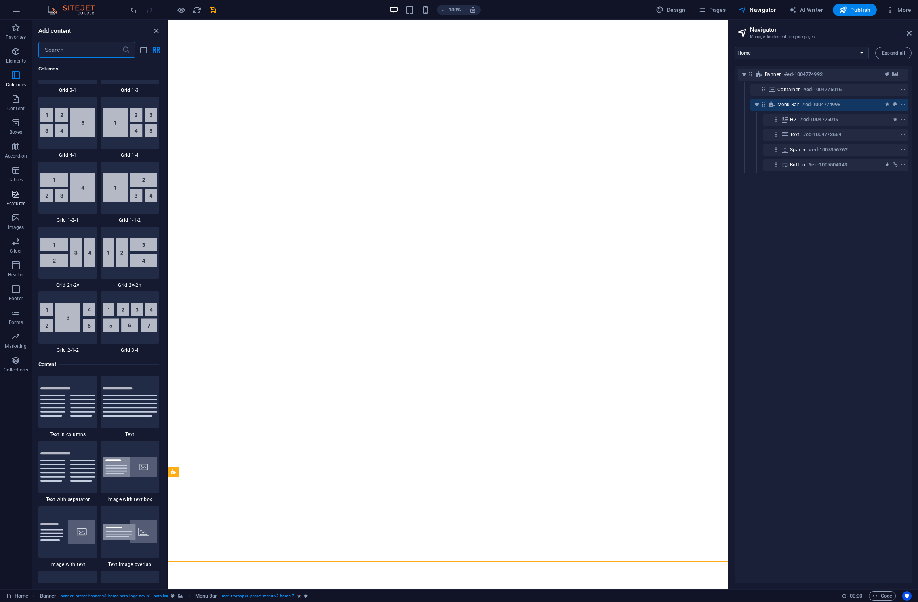
click at [18, 198] on icon "button" at bounding box center [16, 194] width 10 height 10
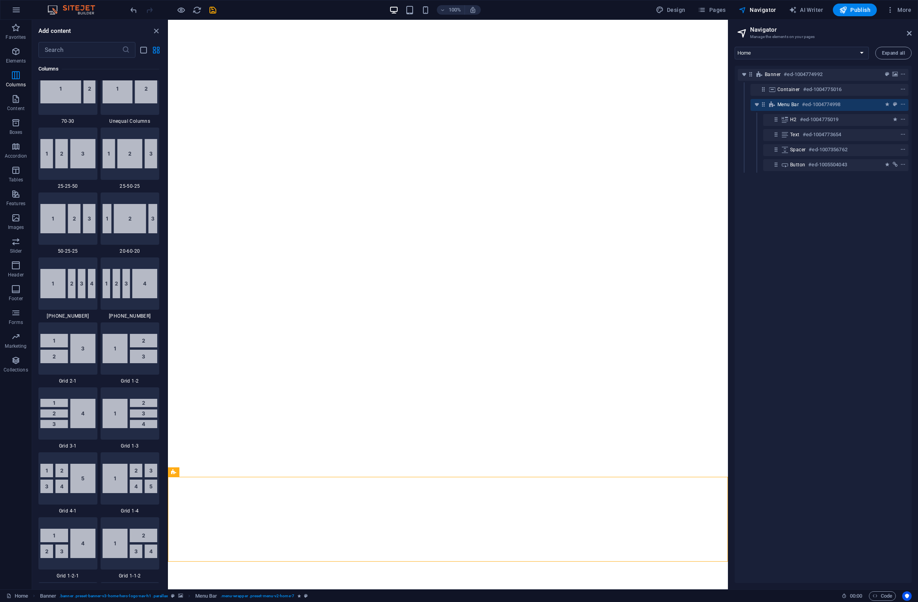
scroll to position [0, 0]
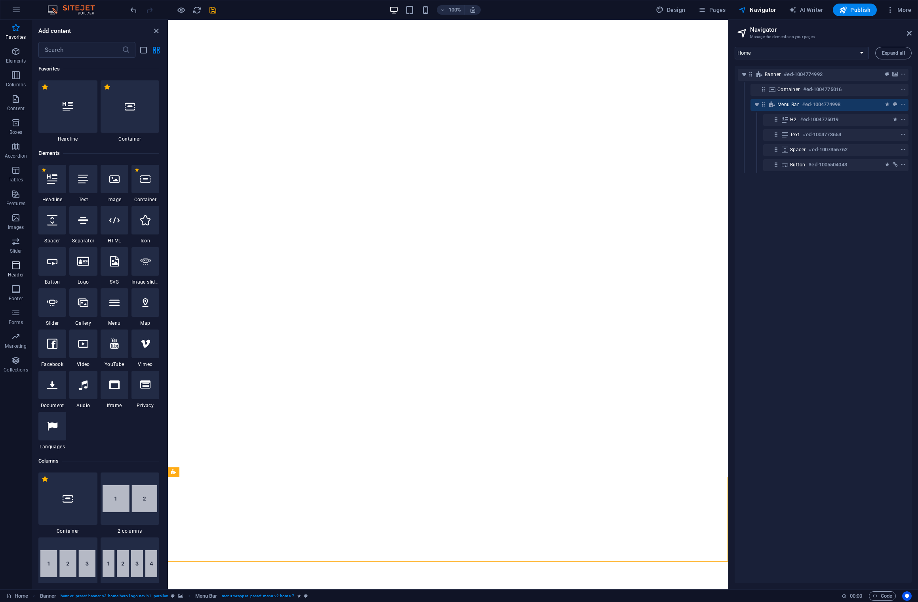
click at [11, 266] on icon "button" at bounding box center [16, 266] width 10 height 10
click at [15, 103] on icon "button" at bounding box center [16, 99] width 10 height 10
click at [572, 91] on icon at bounding box center [763, 89] width 7 height 7
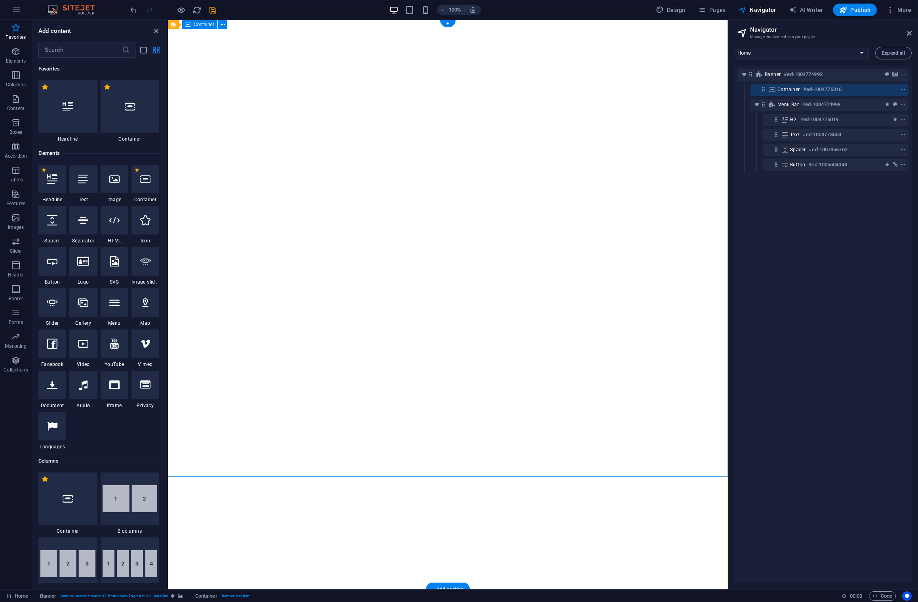
click at [572, 88] on icon "context-menu" at bounding box center [903, 90] width 6 height 6
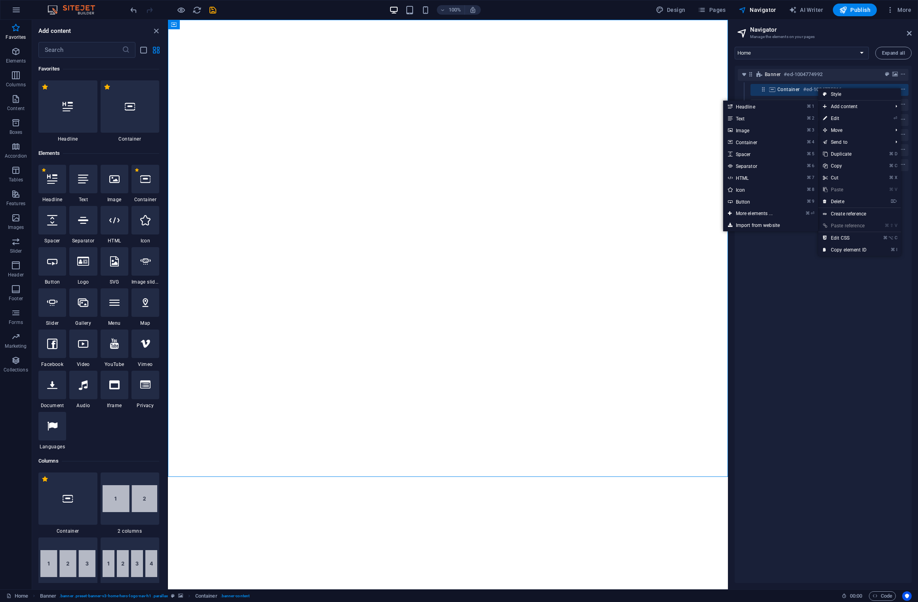
click at [572, 95] on link "Style" at bounding box center [859, 94] width 83 height 12
select select "preset-banner-v3-home-hero-logo-nav-h1"
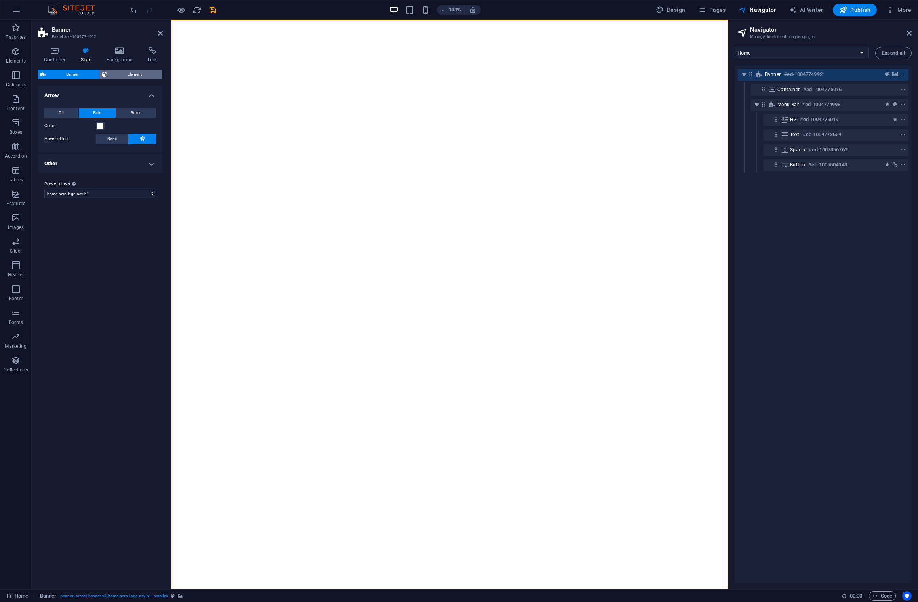
click at [123, 77] on span "Element" at bounding box center [135, 75] width 51 height 10
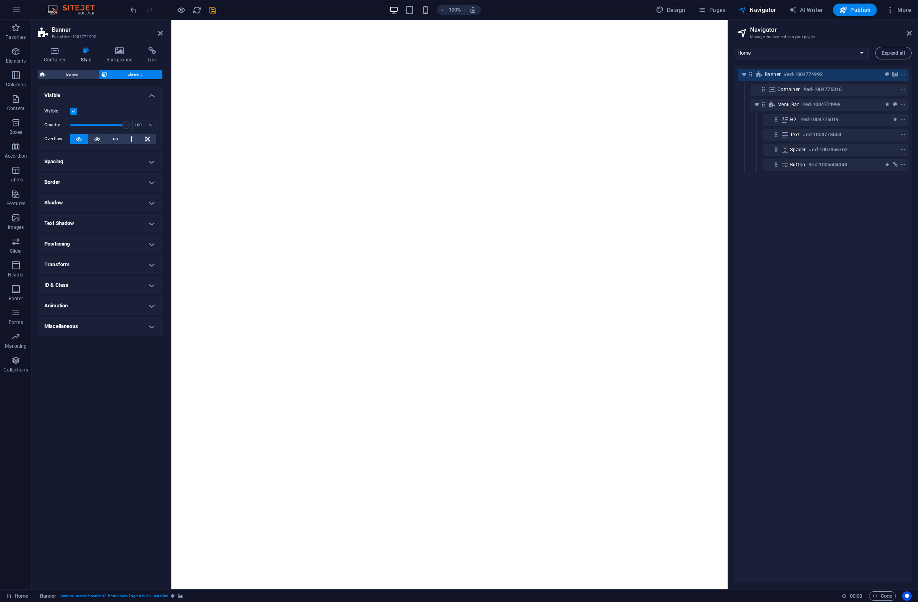
click at [151, 161] on h4 "Spacing" at bounding box center [100, 161] width 125 height 19
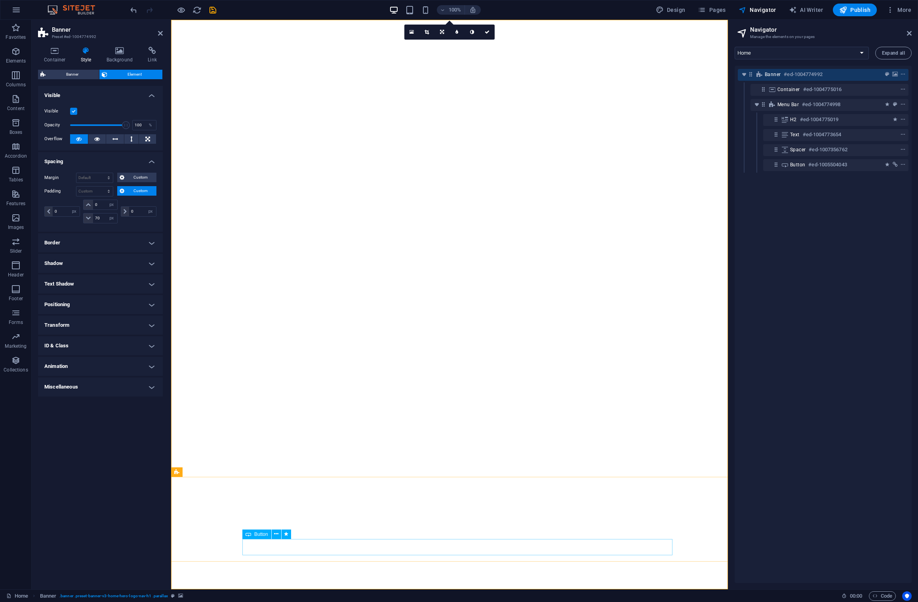
click at [261, 534] on span "Button" at bounding box center [261, 534] width 14 height 5
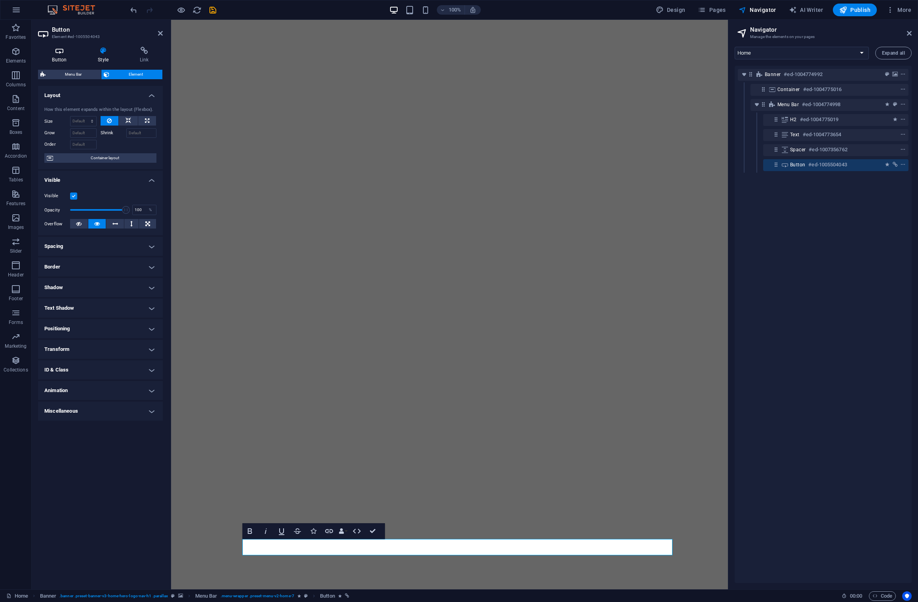
click at [54, 53] on icon at bounding box center [59, 51] width 43 height 8
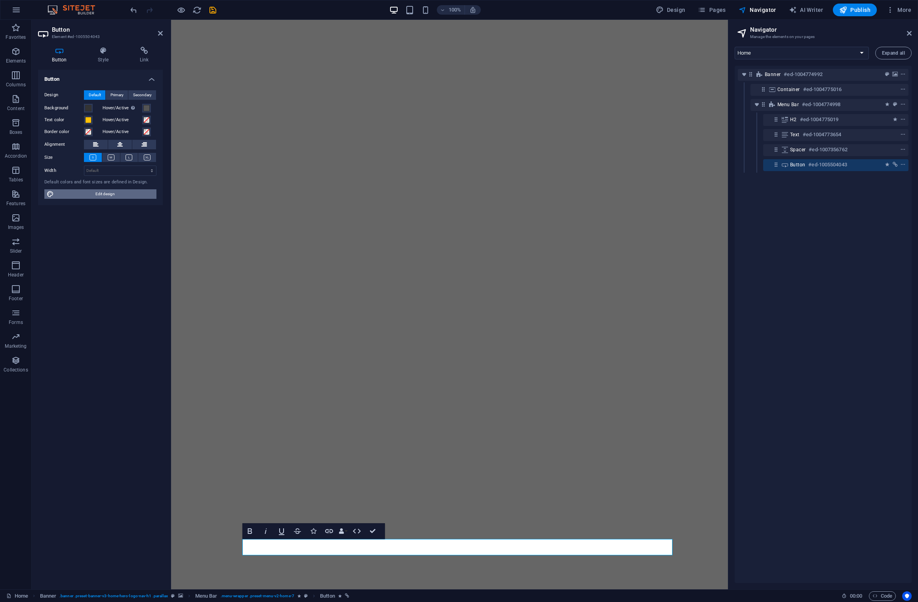
click at [103, 196] on span "Edit design" at bounding box center [105, 194] width 98 height 10
select select "rem"
select select "200"
select select "px"
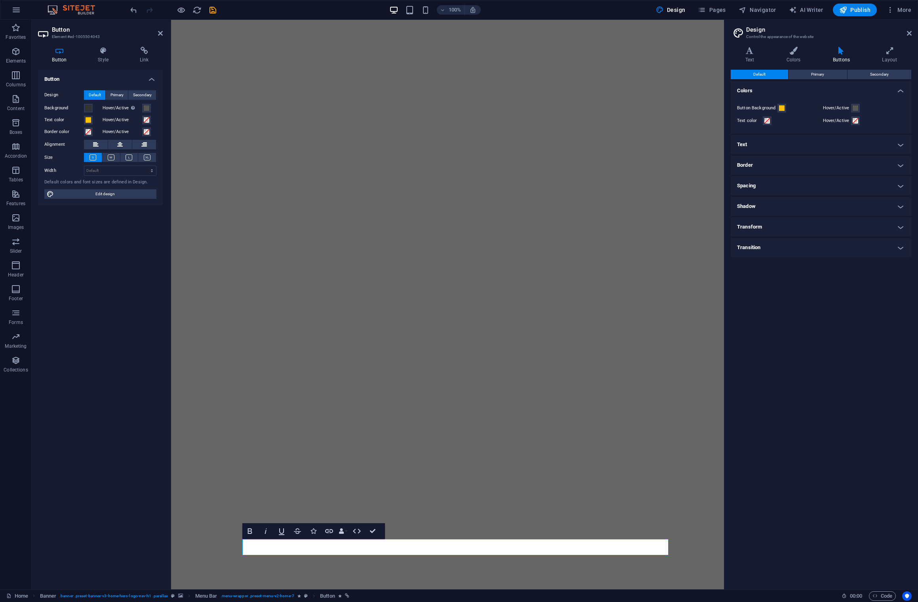
click at [572, 185] on h4 "Spacing" at bounding box center [821, 185] width 181 height 19
drag, startPoint x: 797, startPoint y: 215, endPoint x: 785, endPoint y: 215, distance: 11.5
click at [572, 215] on div "Horizontal padding 2 rem px" at bounding box center [821, 216] width 168 height 10
click at [572, 228] on input ".5" at bounding box center [847, 230] width 116 height 10
click at [572, 202] on span "Small" at bounding box center [756, 203] width 18 height 10
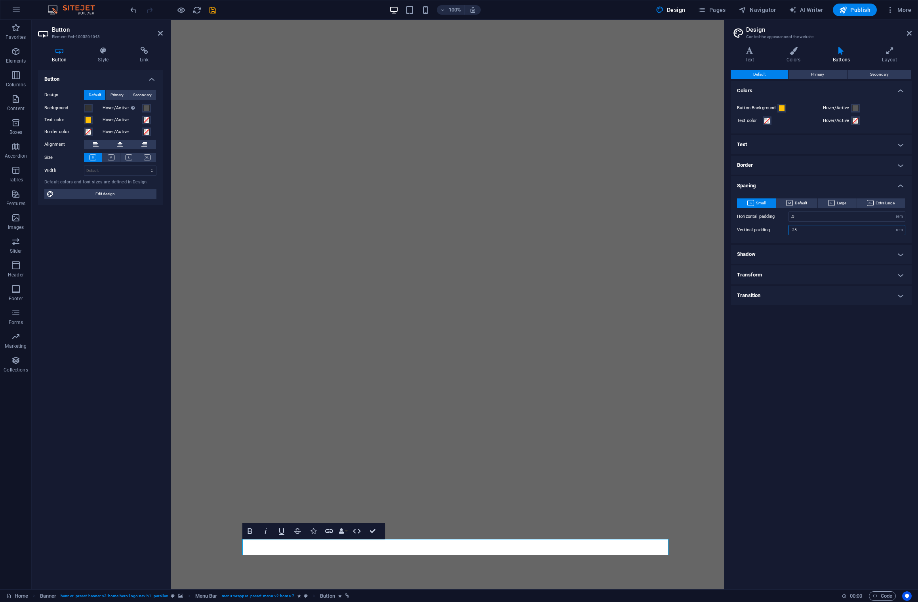
drag, startPoint x: 801, startPoint y: 229, endPoint x: 772, endPoint y: 228, distance: 28.9
click at [572, 228] on div "Vertical padding .25 rem px" at bounding box center [821, 230] width 168 height 10
type input "0"
click at [572, 186] on h4 "Spacing" at bounding box center [821, 183] width 181 height 14
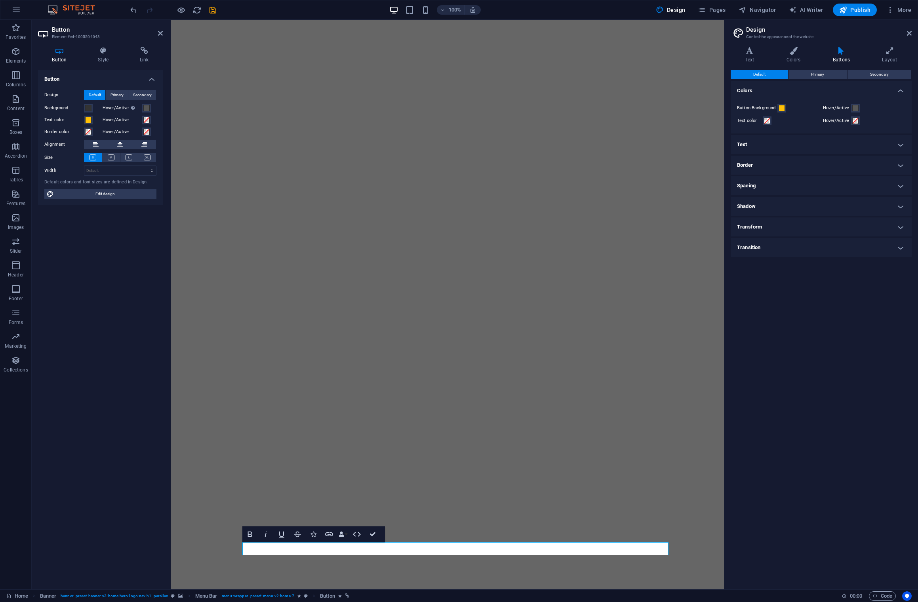
click at [572, 185] on h4 "Spacing" at bounding box center [821, 185] width 181 height 19
click at [572, 145] on h4 "Text" at bounding box center [821, 144] width 181 height 19
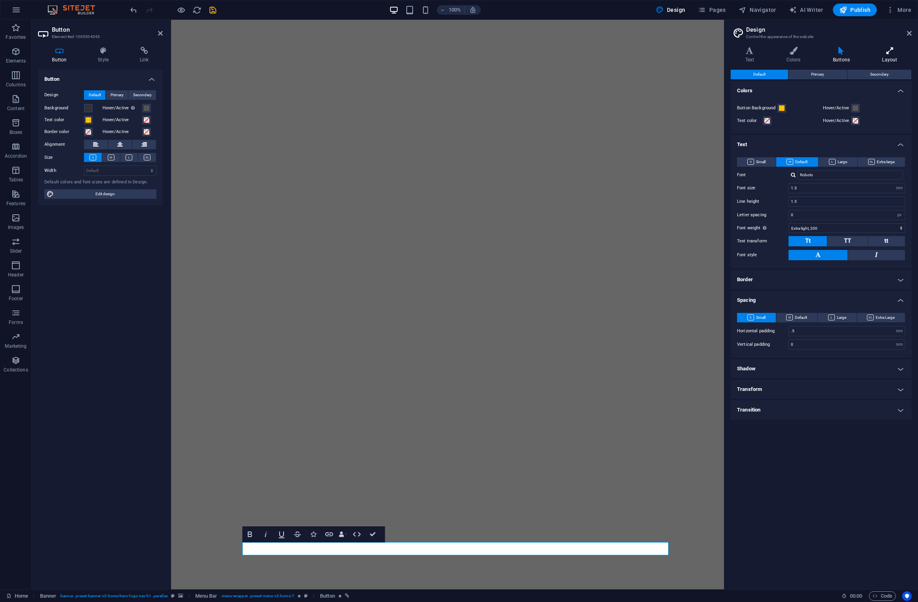
click at [572, 53] on icon at bounding box center [890, 51] width 44 height 8
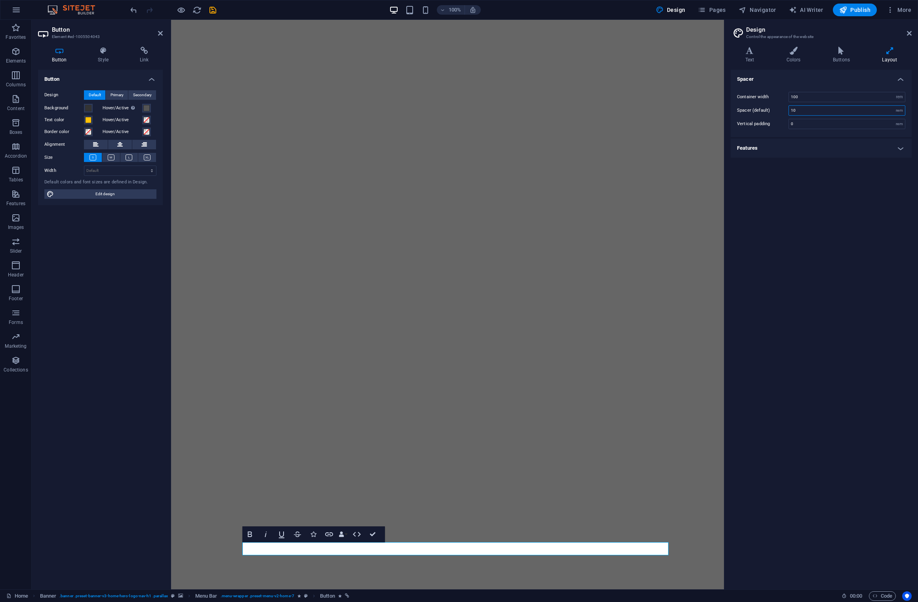
drag, startPoint x: 797, startPoint y: 112, endPoint x: 786, endPoint y: 114, distance: 12.1
click at [572, 111] on div "Spacer (default) 10 rem" at bounding box center [821, 110] width 168 height 10
type input "0"
click at [90, 197] on span "Edit design" at bounding box center [105, 194] width 98 height 10
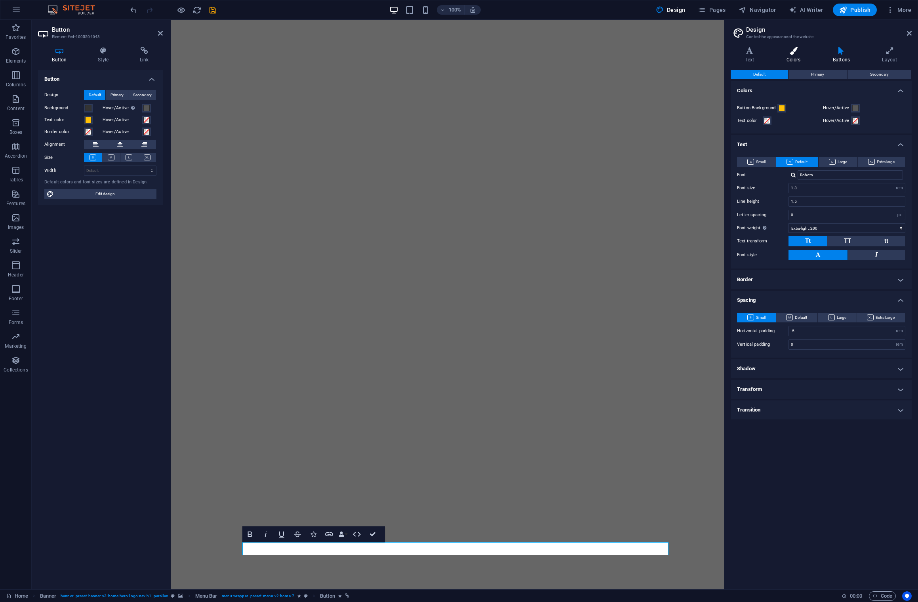
click at [572, 53] on icon at bounding box center [793, 51] width 43 height 8
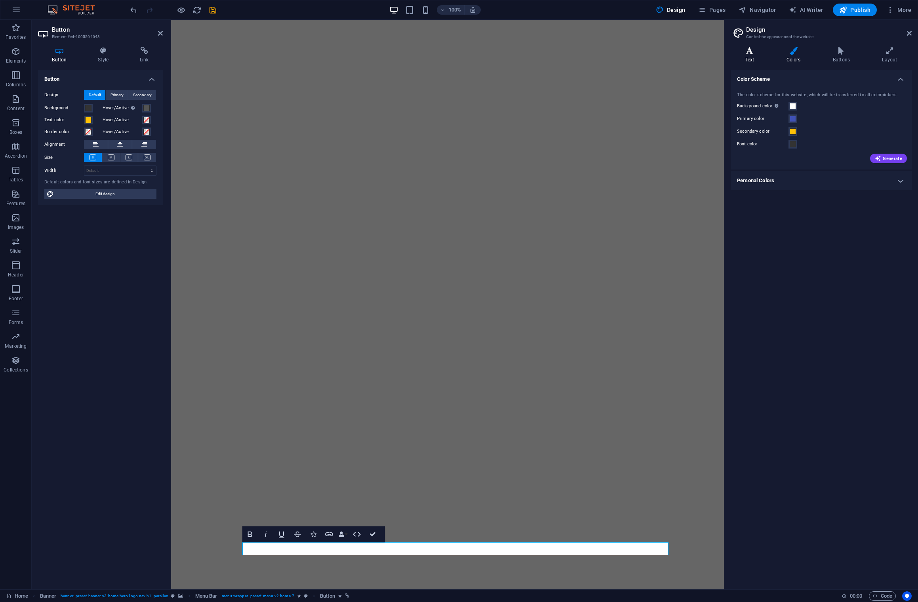
click at [572, 60] on h4 "Text" at bounding box center [751, 55] width 41 height 17
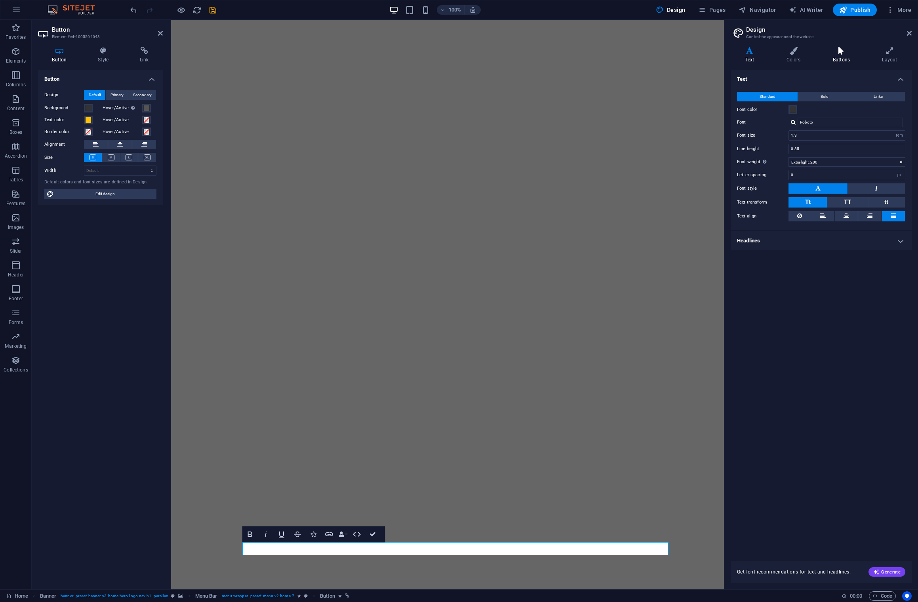
click at [572, 58] on h4 "Buttons" at bounding box center [842, 55] width 49 height 17
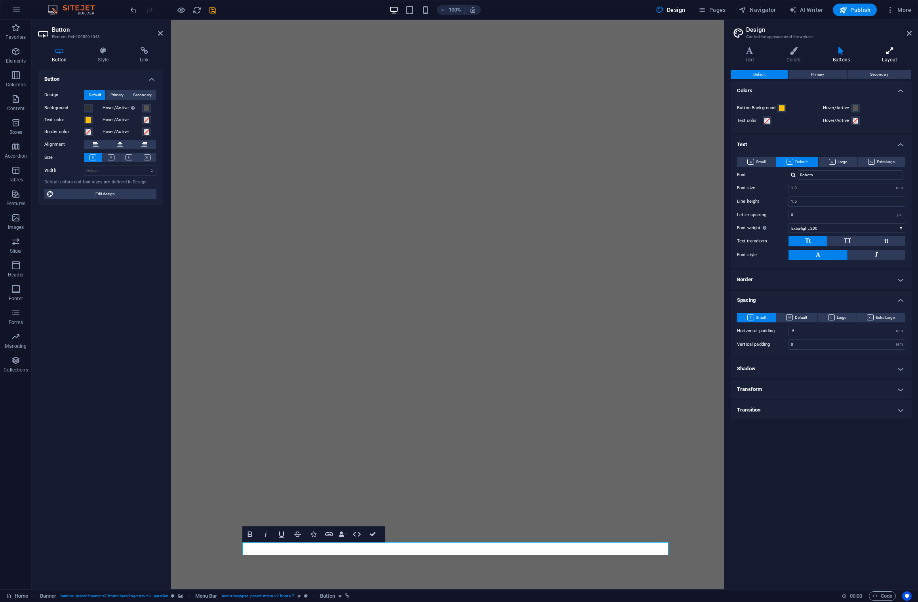
click at [572, 56] on h4 "Layout" at bounding box center [890, 55] width 44 height 17
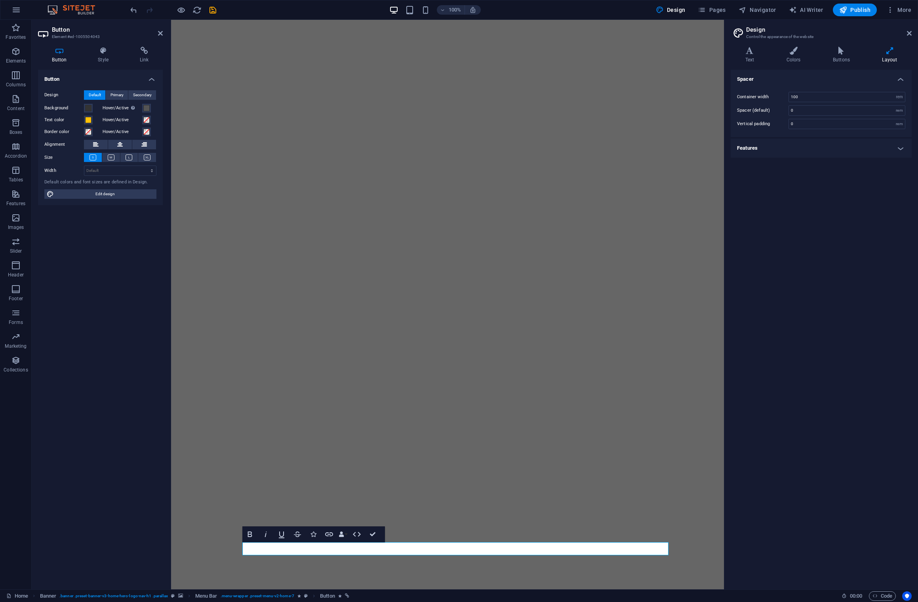
click at [572, 149] on h4 "Features" at bounding box center [821, 148] width 181 height 19
click at [572, 51] on icon at bounding box center [841, 51] width 46 height 8
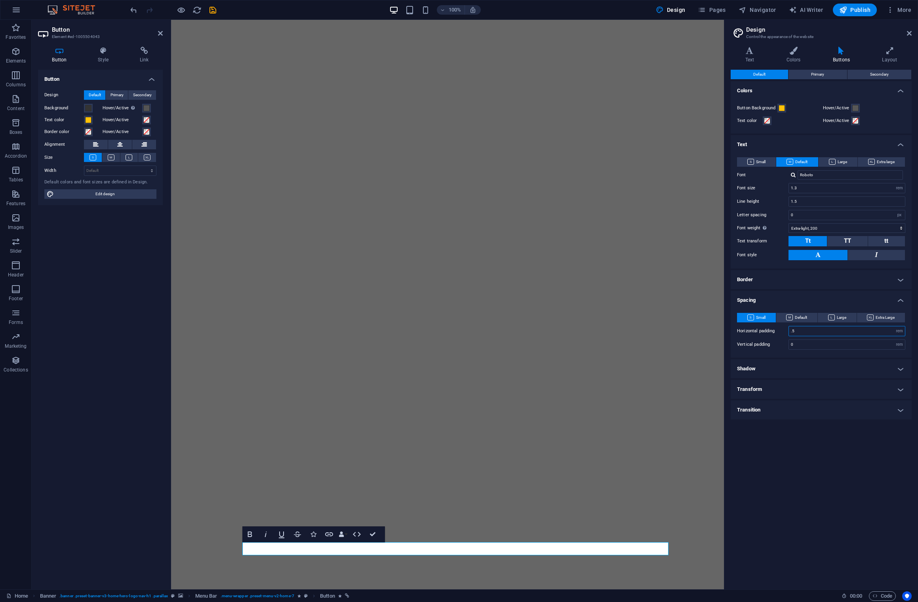
drag, startPoint x: 809, startPoint y: 329, endPoint x: 789, endPoint y: 332, distance: 20.0
click at [572, 328] on div "Horizontal padding .5 rem px" at bounding box center [821, 331] width 168 height 10
type input "0"
drag, startPoint x: 800, startPoint y: 331, endPoint x: 784, endPoint y: 331, distance: 15.8
click at [572, 331] on div "Horizontal padding 0 rem px" at bounding box center [821, 331] width 168 height 10
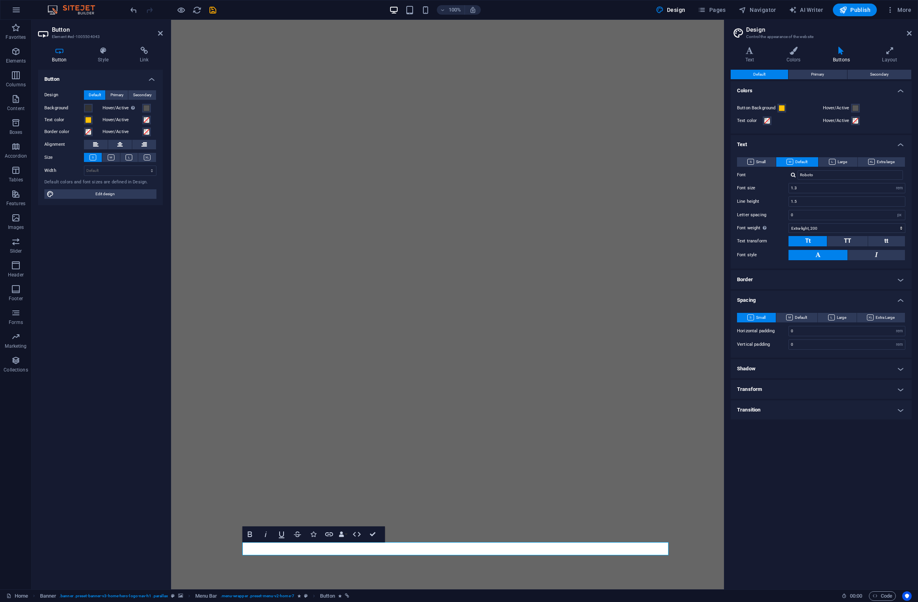
select select "rem"
select select "px"
select select "200"
select select "rem"
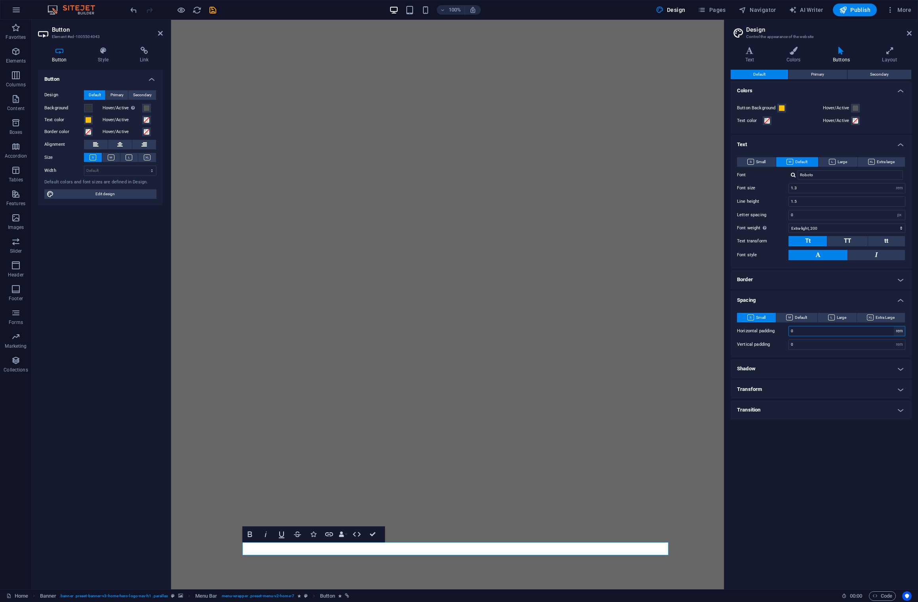
click at [898, 331] on select "rem px" at bounding box center [899, 331] width 11 height 10
select select "px"
click at [894, 326] on select "rem px" at bounding box center [899, 331] width 11 height 10
type input "5"
drag, startPoint x: 801, startPoint y: 331, endPoint x: 771, endPoint y: 329, distance: 30.6
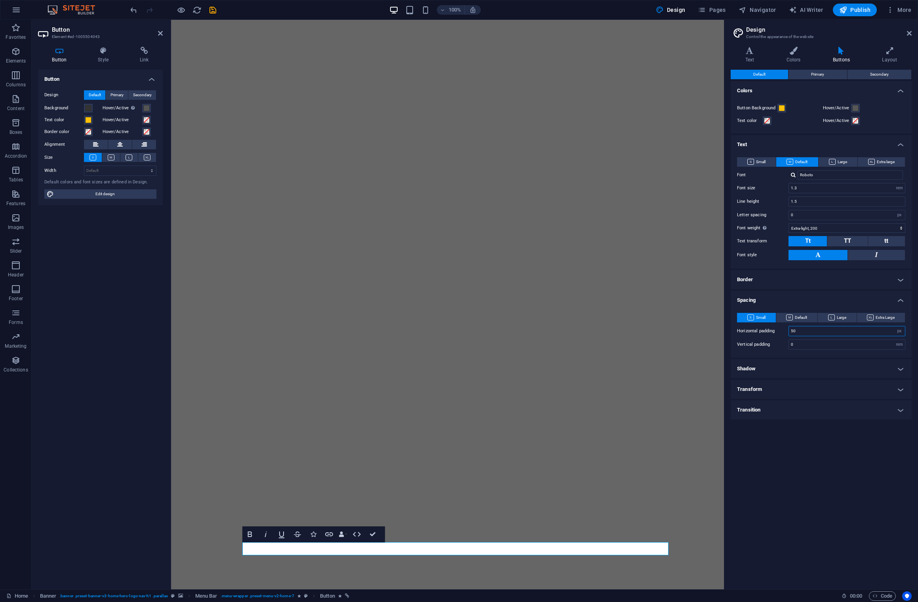
click at [771, 329] on div "Horizontal padding 50 rem px" at bounding box center [821, 331] width 168 height 10
type input "10"
click at [899, 408] on h4 "Transition" at bounding box center [821, 409] width 181 height 19
click at [901, 389] on h4 "Transform" at bounding box center [821, 389] width 181 height 19
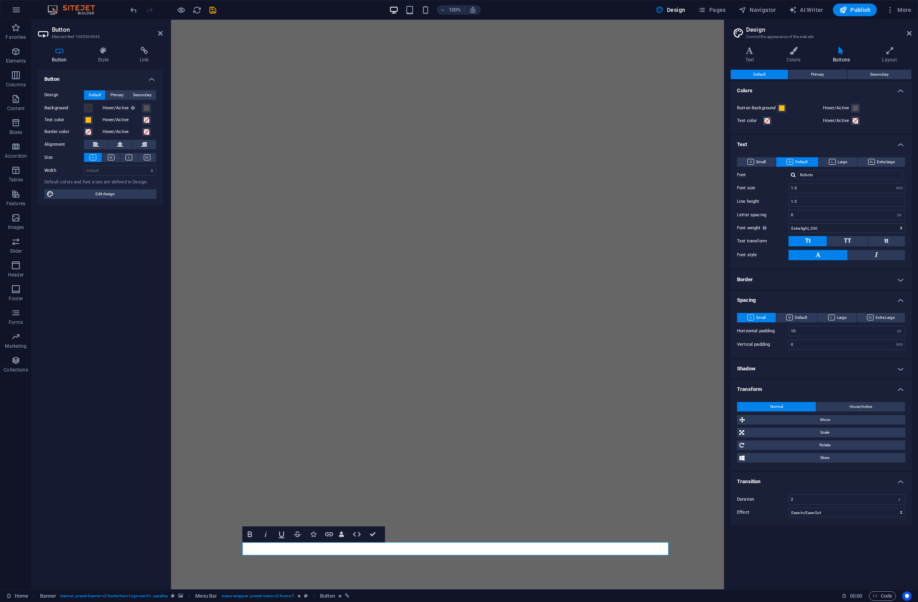
click at [900, 367] on h4 "Shadow" at bounding box center [821, 368] width 181 height 19
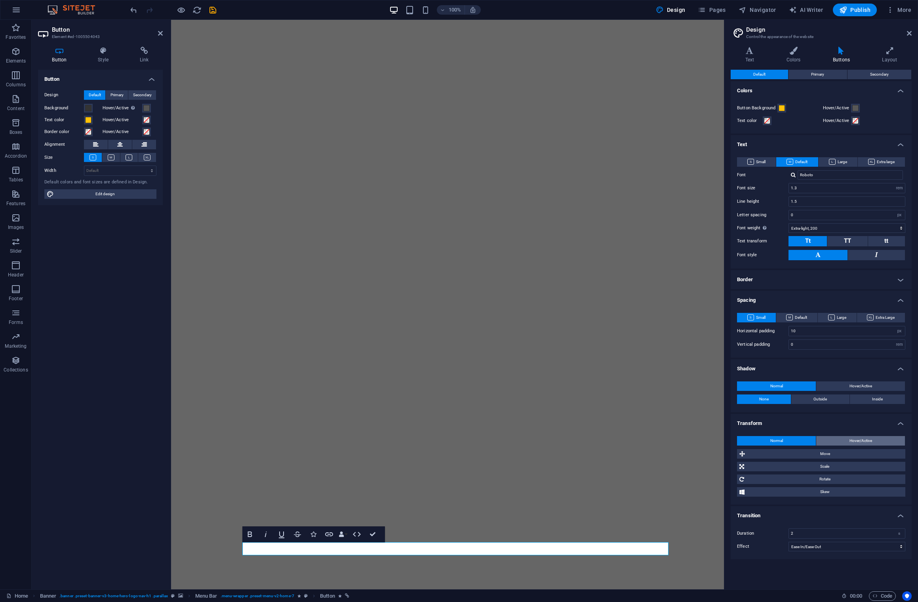
click at [871, 441] on span "Hover/Active" at bounding box center [860, 441] width 23 height 10
click at [787, 440] on button "Normal" at bounding box center [776, 441] width 79 height 10
click at [784, 453] on span "Move" at bounding box center [825, 454] width 156 height 10
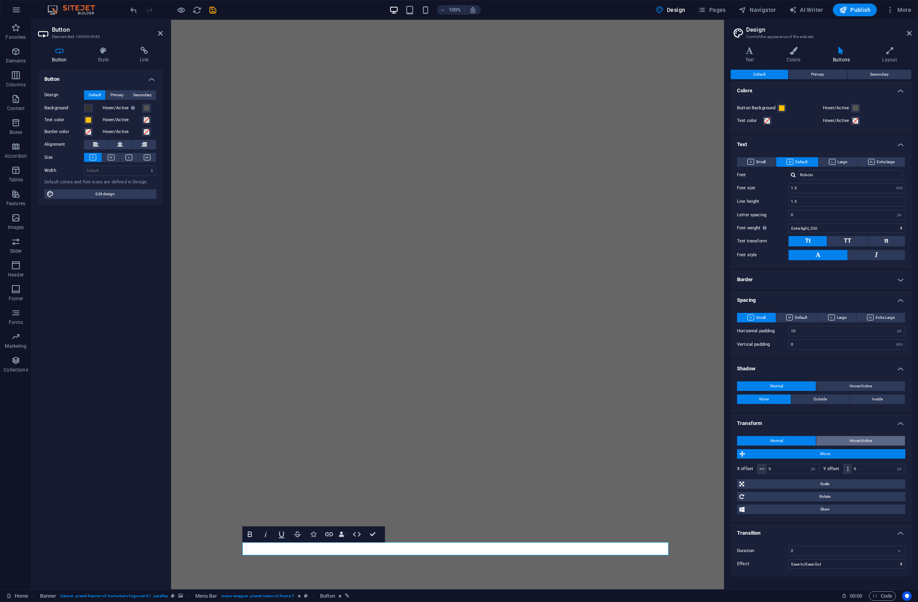
click at [864, 441] on span "Hover/Active" at bounding box center [860, 441] width 23 height 10
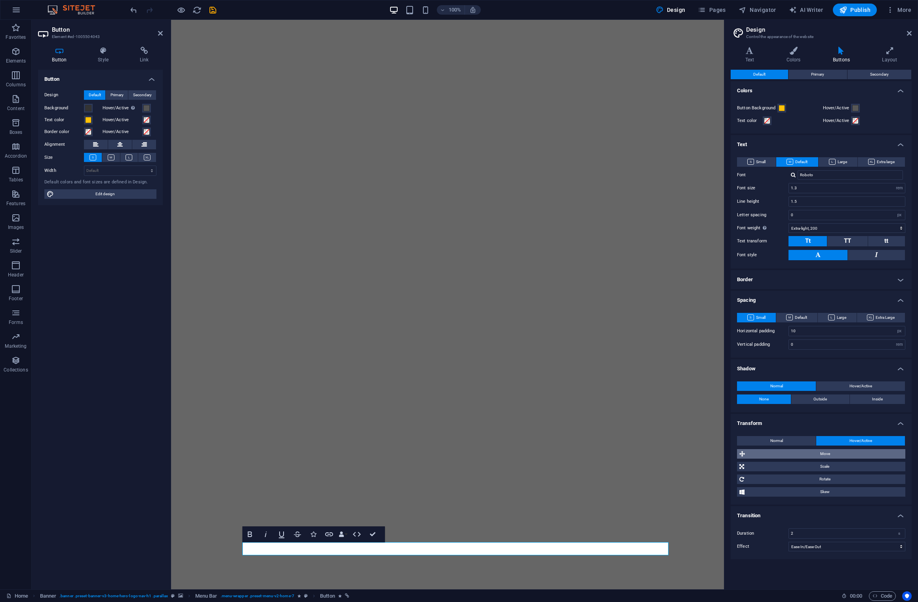
click at [853, 453] on span "Move" at bounding box center [825, 454] width 156 height 10
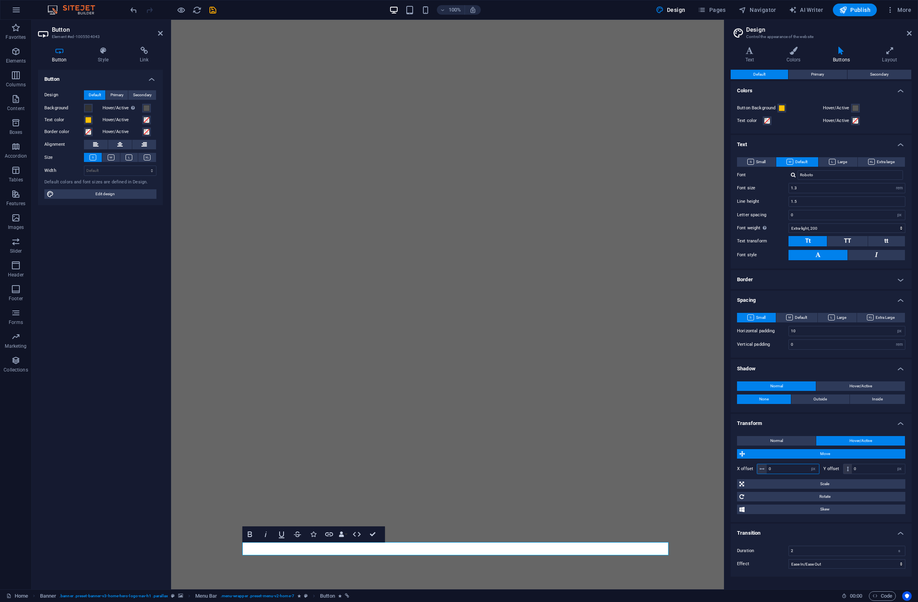
click at [769, 470] on input "0" at bounding box center [793, 469] width 52 height 10
drag, startPoint x: 773, startPoint y: 468, endPoint x: 759, endPoint y: 468, distance: 14.7
click at [761, 468] on div "10 px rem % em vh vw" at bounding box center [788, 469] width 63 height 10
drag, startPoint x: 775, startPoint y: 467, endPoint x: 753, endPoint y: 466, distance: 22.2
click at [753, 466] on div "X offset 3 px rem % em vh vw" at bounding box center [778, 469] width 82 height 10
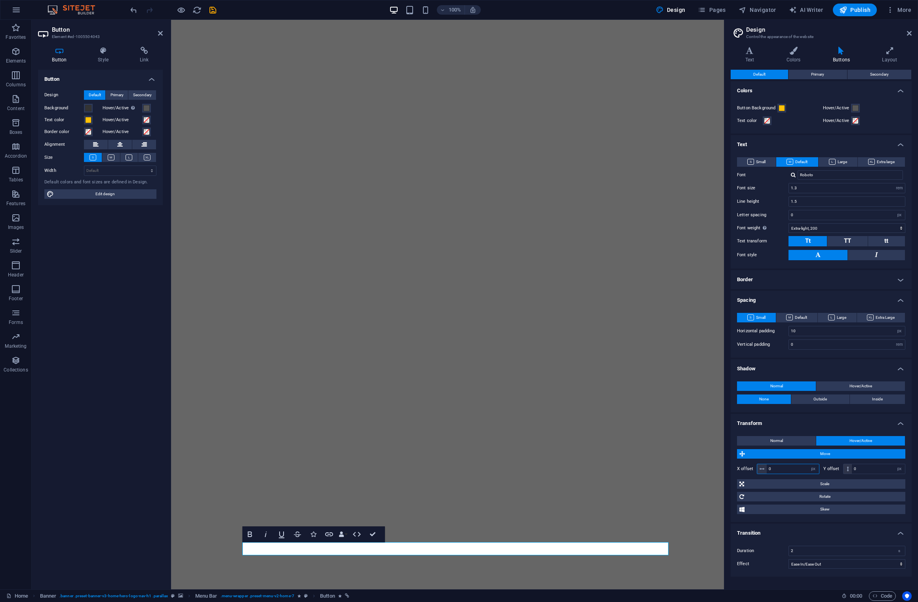
type input "0"
click at [769, 484] on span "Scale" at bounding box center [824, 484] width 156 height 10
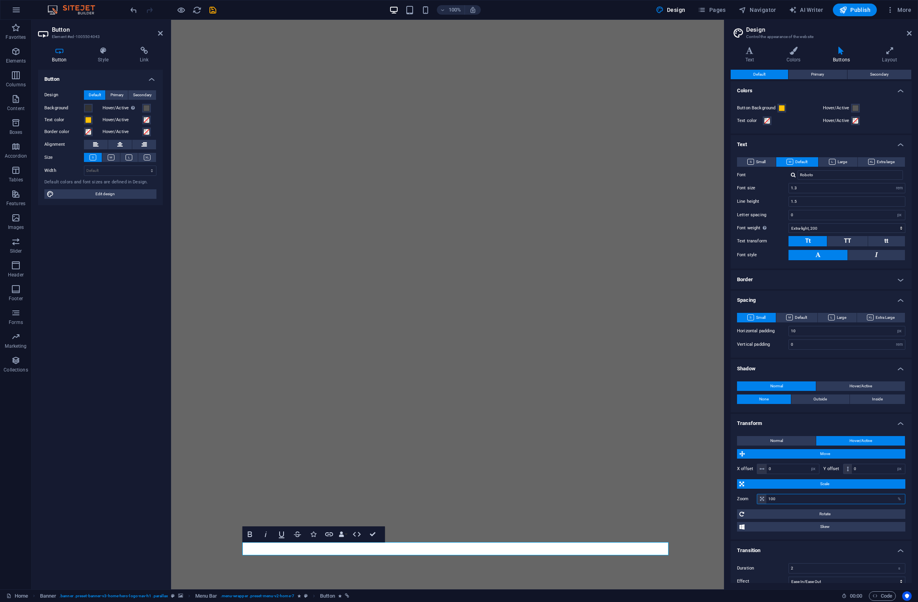
click at [776, 498] on input "100" at bounding box center [835, 499] width 139 height 10
type input "102"
click at [888, 55] on h4 "Layout" at bounding box center [890, 55] width 44 height 17
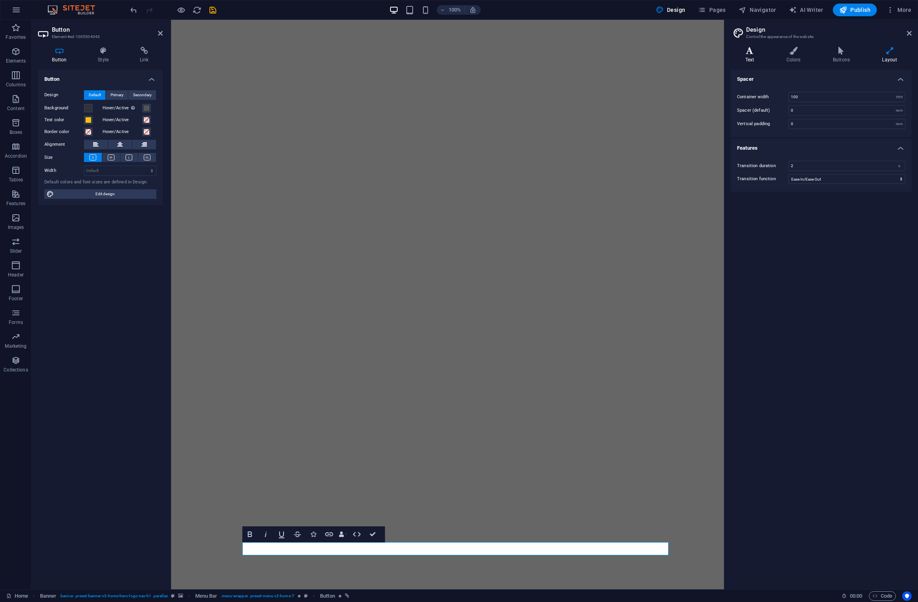
click at [751, 53] on icon at bounding box center [750, 51] width 38 height 8
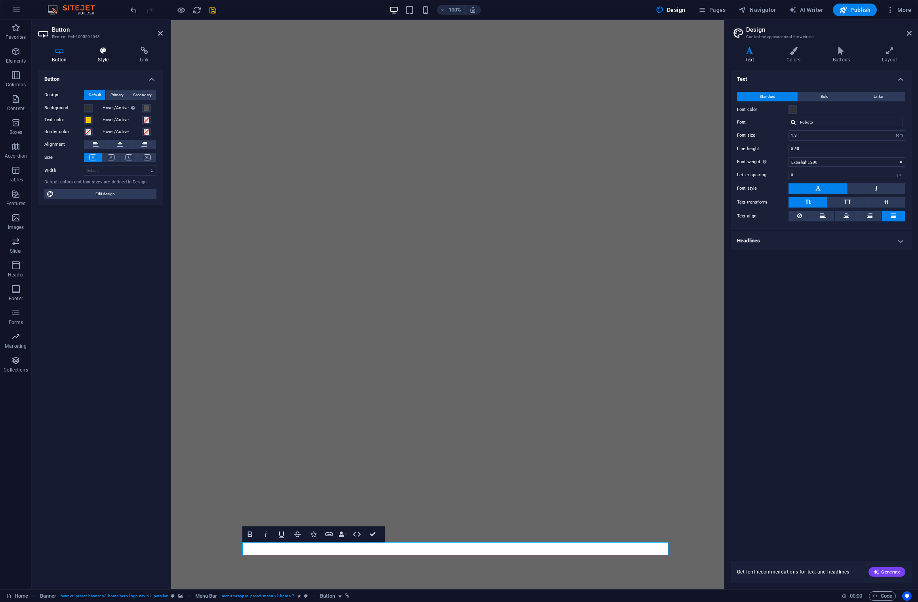
click at [103, 57] on h4 "Style" at bounding box center [105, 55] width 42 height 17
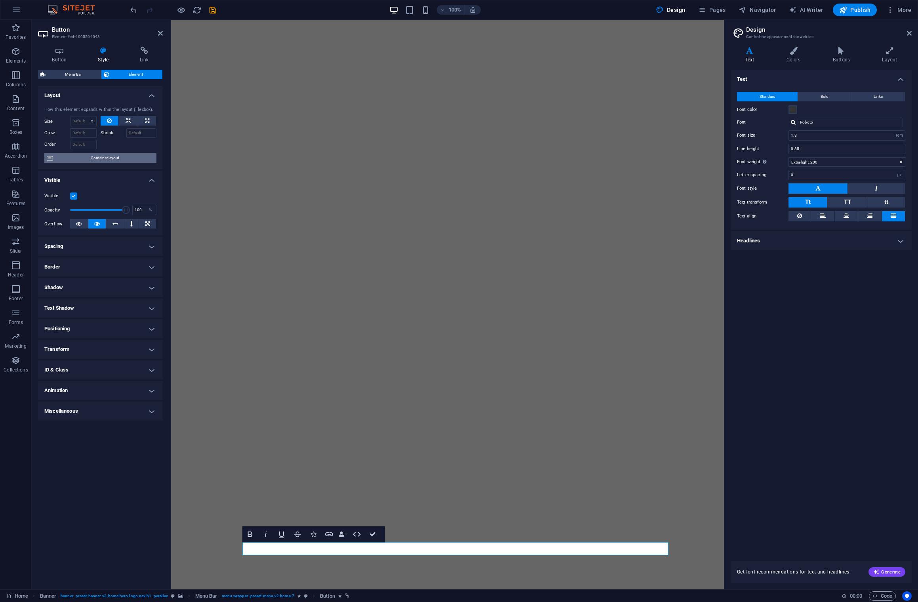
click at [109, 160] on span "Container layout" at bounding box center [104, 158] width 99 height 10
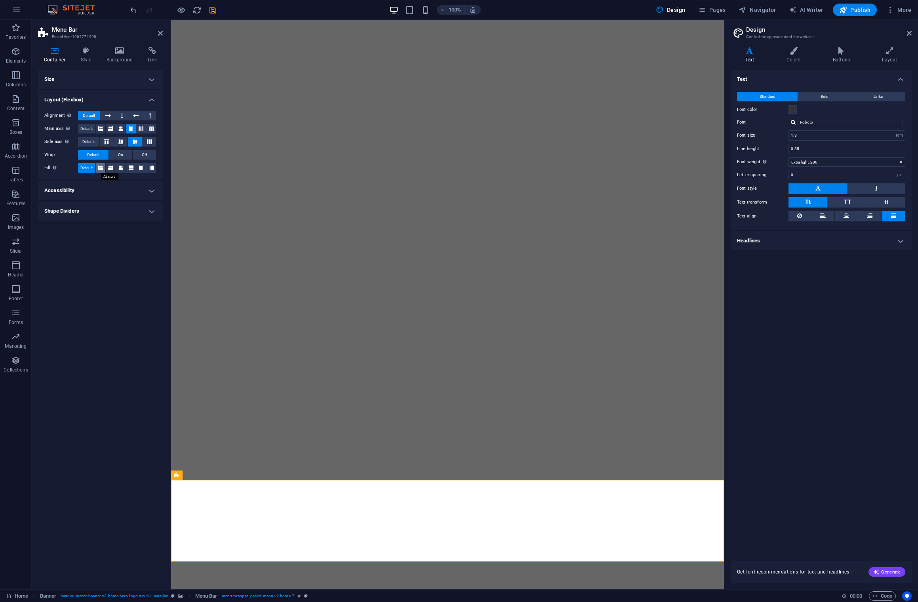
click at [100, 167] on icon at bounding box center [100, 168] width 5 height 10
click at [137, 116] on icon at bounding box center [136, 116] width 6 height 10
click at [101, 128] on icon at bounding box center [100, 129] width 5 height 10
click at [148, 209] on h4 "Shape Dividers" at bounding box center [100, 211] width 125 height 19
click at [149, 192] on h4 "Accessibility" at bounding box center [100, 190] width 125 height 19
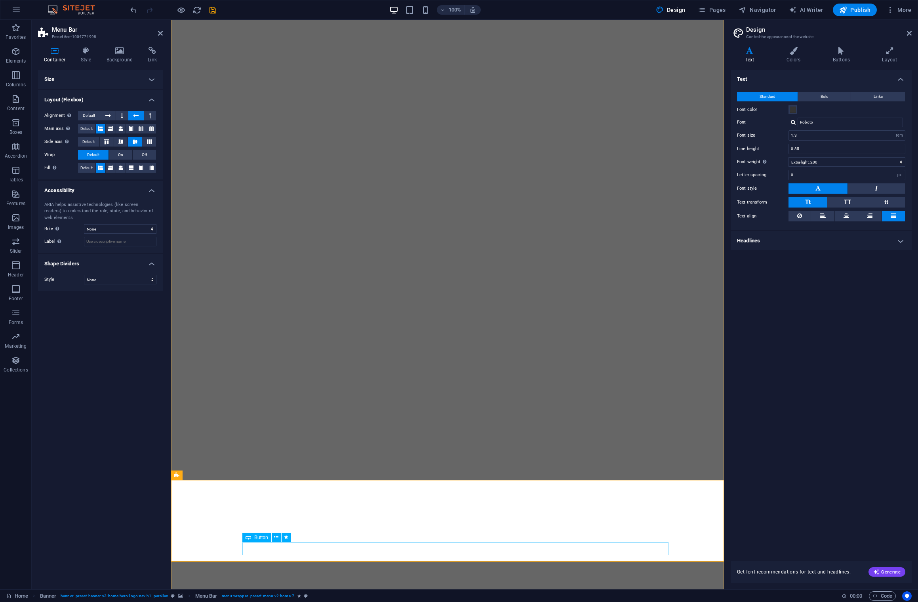
click at [263, 538] on span "Button" at bounding box center [261, 537] width 14 height 5
click at [263, 537] on span "Button" at bounding box center [261, 537] width 14 height 5
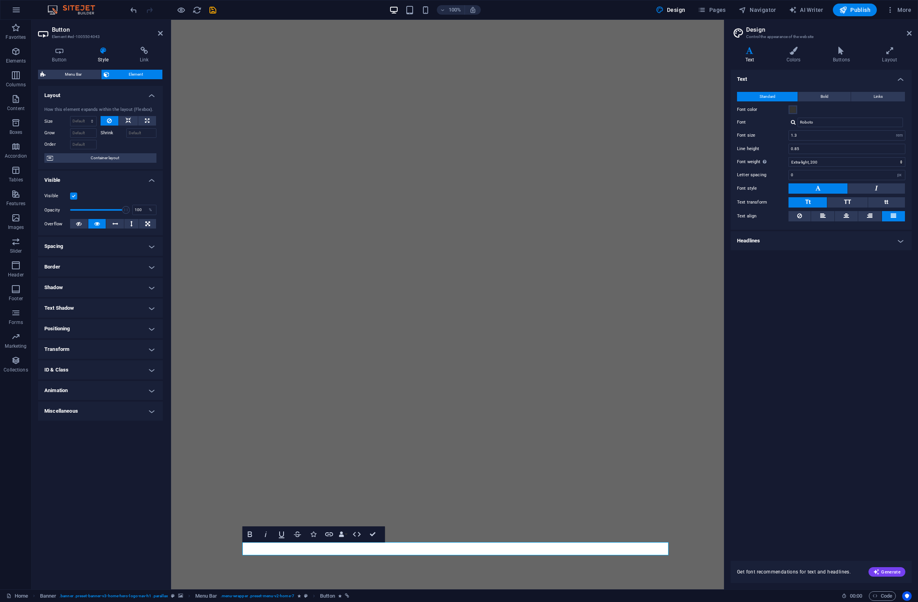
drag, startPoint x: 153, startPoint y: 411, endPoint x: 152, endPoint y: 392, distance: 18.6
click at [153, 411] on h4 "Miscellaneous" at bounding box center [100, 410] width 125 height 19
click at [152, 386] on h4 "Animation" at bounding box center [100, 390] width 125 height 19
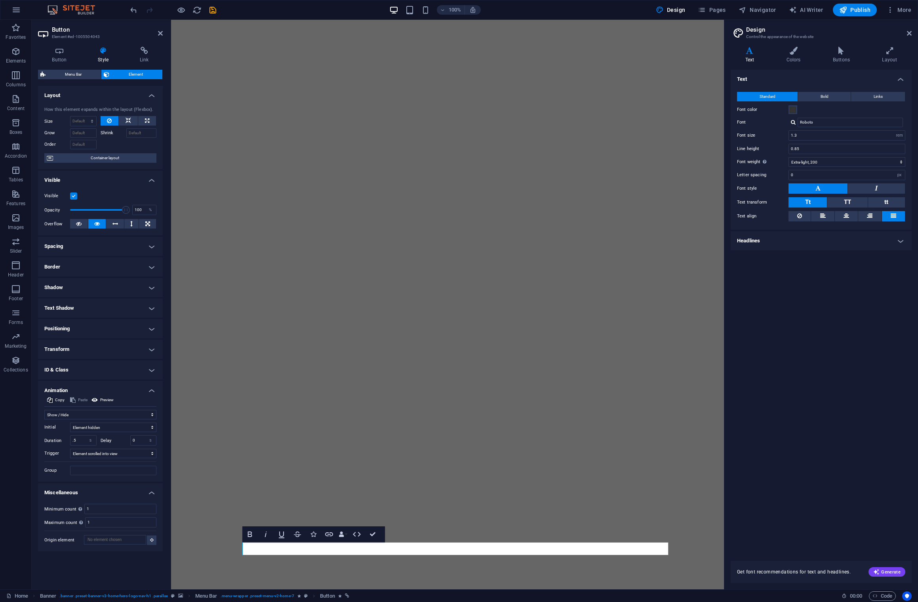
click at [148, 369] on h4 "ID & Class" at bounding box center [100, 369] width 125 height 19
click at [147, 346] on h4 "Transform" at bounding box center [100, 349] width 125 height 19
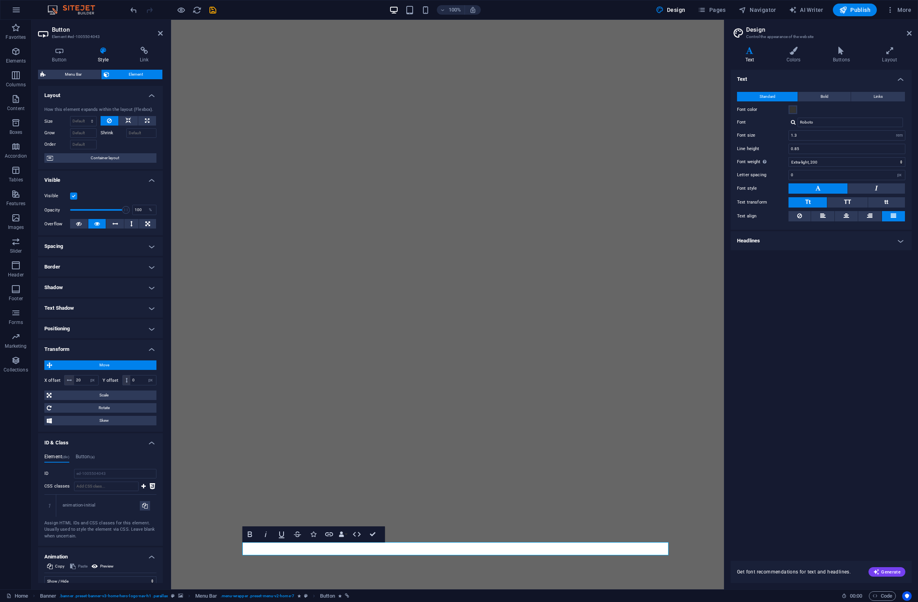
click at [148, 325] on h4 "Positioning" at bounding box center [100, 328] width 125 height 19
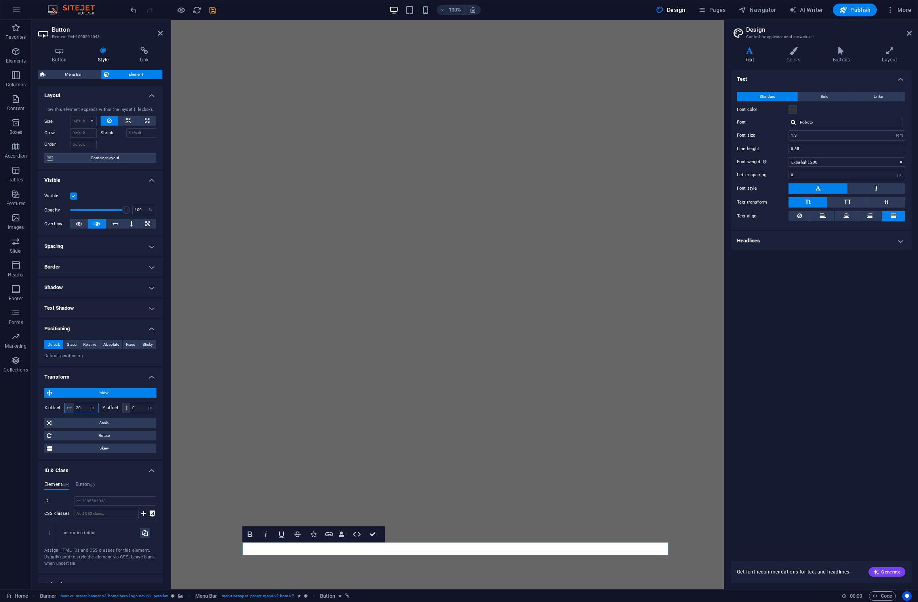
click at [79, 409] on input "20" at bounding box center [86, 408] width 24 height 10
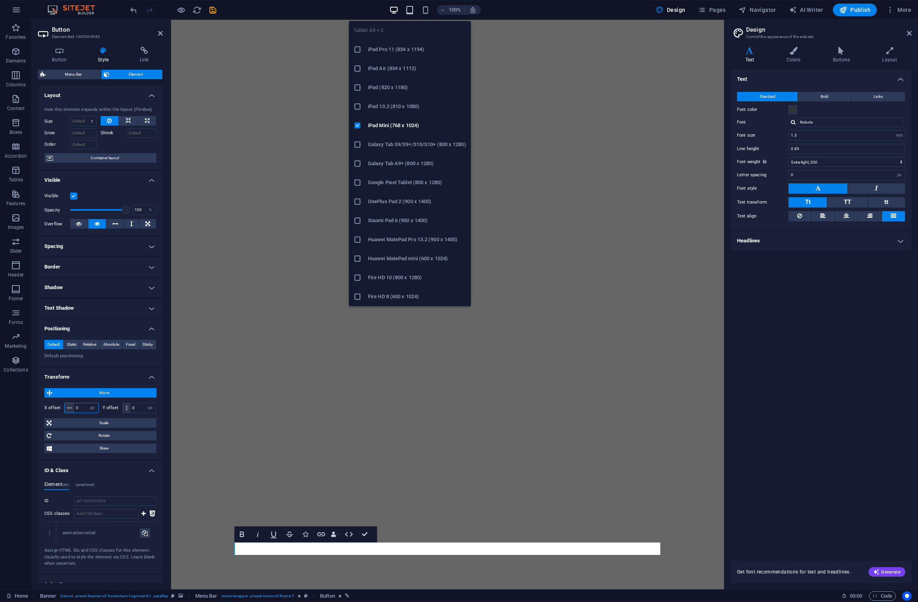
type input "0"
click at [414, 10] on icon "button" at bounding box center [409, 10] width 9 height 9
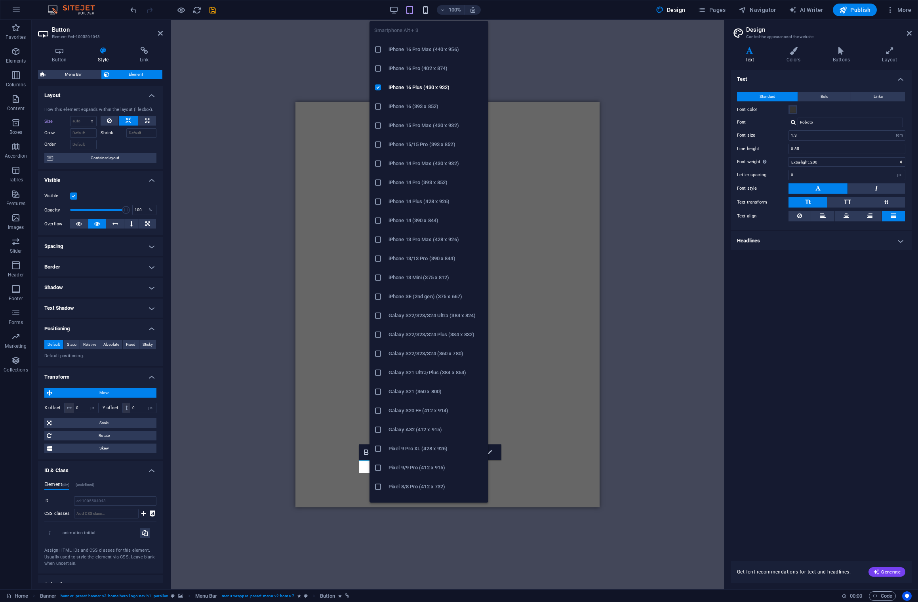
click at [428, 10] on icon "button" at bounding box center [425, 10] width 9 height 9
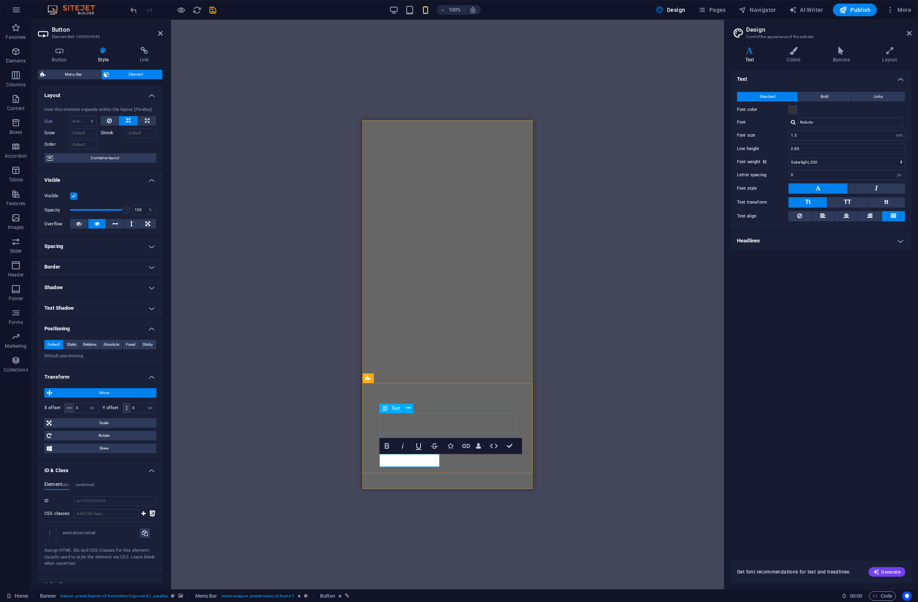
click at [384, 410] on icon at bounding box center [385, 408] width 6 height 10
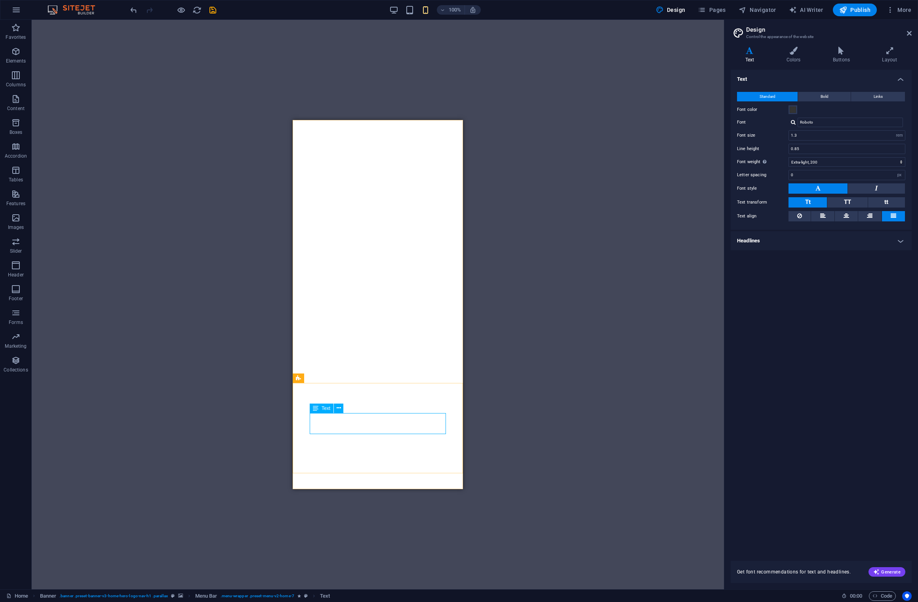
click at [314, 408] on icon at bounding box center [316, 408] width 6 height 10
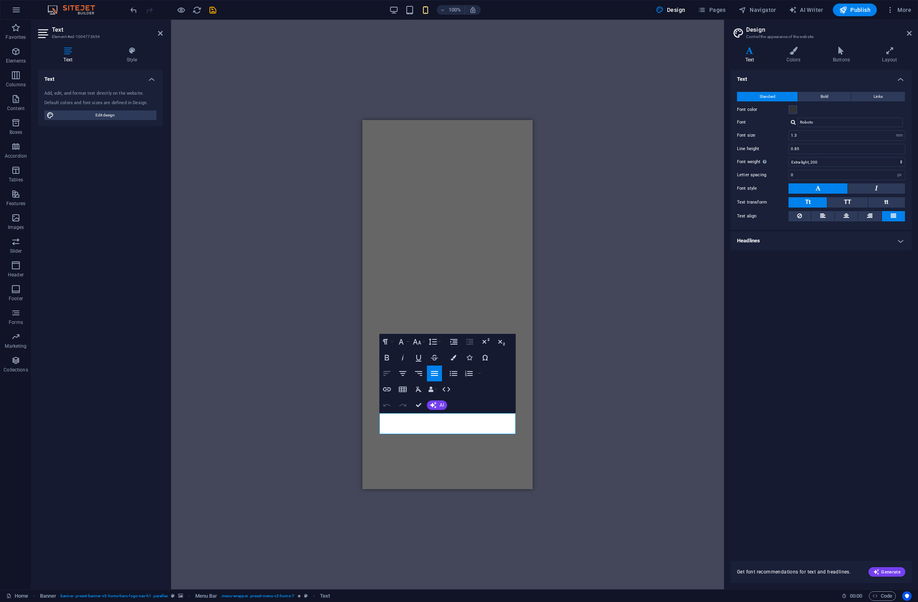
click at [386, 373] on icon "button" at bounding box center [386, 373] width 7 height 5
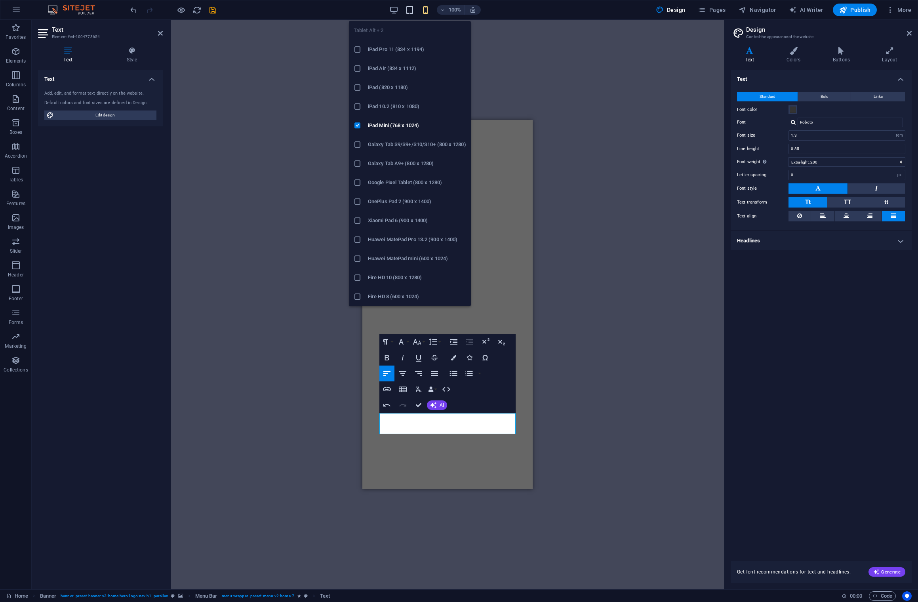
click at [408, 11] on icon "button" at bounding box center [409, 10] width 9 height 9
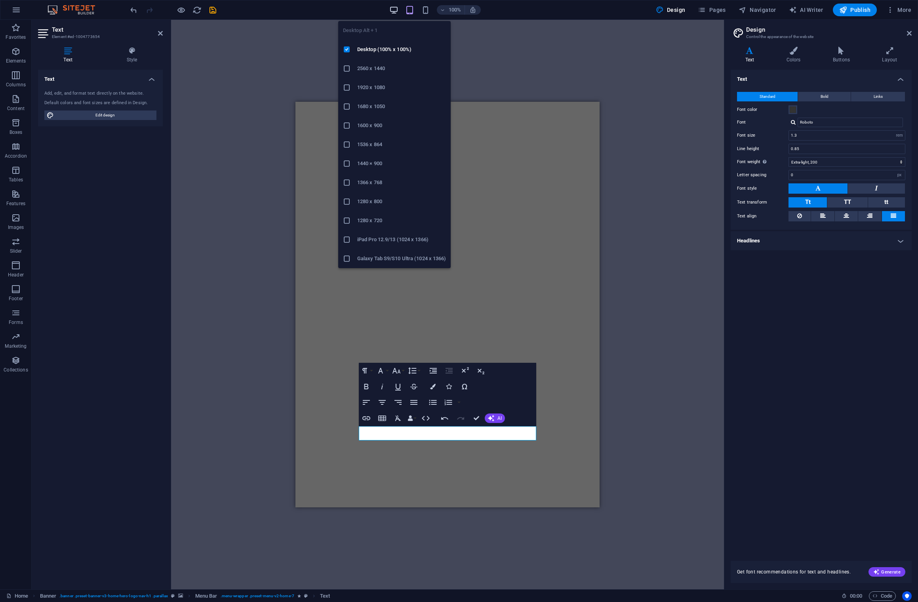
click at [396, 10] on icon "button" at bounding box center [393, 10] width 9 height 9
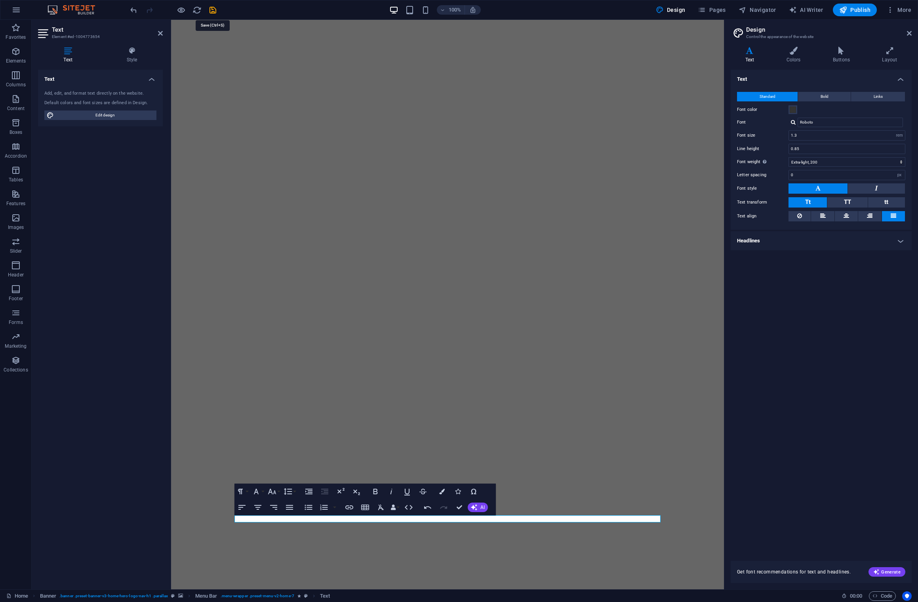
click at [210, 10] on icon "save" at bounding box center [212, 10] width 9 height 9
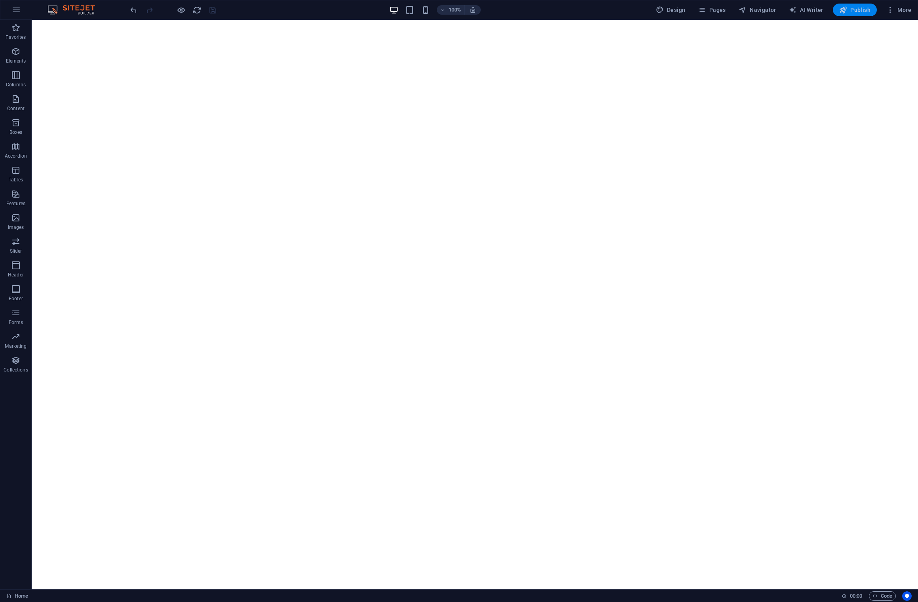
click at [861, 9] on span "Publish" at bounding box center [854, 10] width 31 height 8
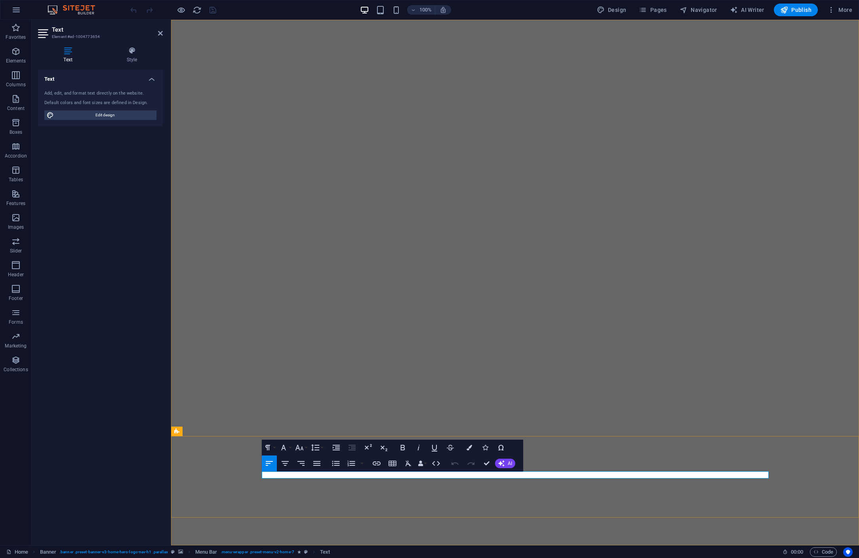
drag, startPoint x: 118, startPoint y: 112, endPoint x: 152, endPoint y: 126, distance: 36.6
click at [118, 112] on span "Edit design" at bounding box center [105, 115] width 98 height 10
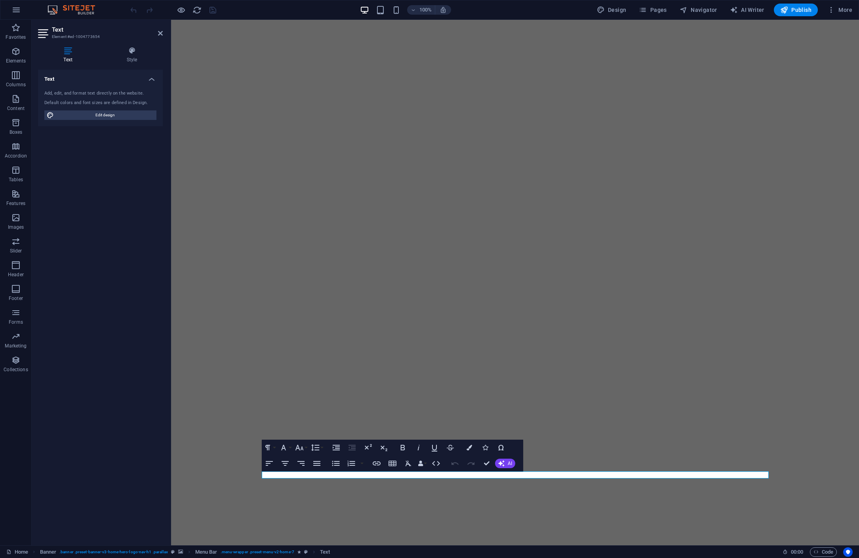
select select "rem"
select select "200"
select select "px"
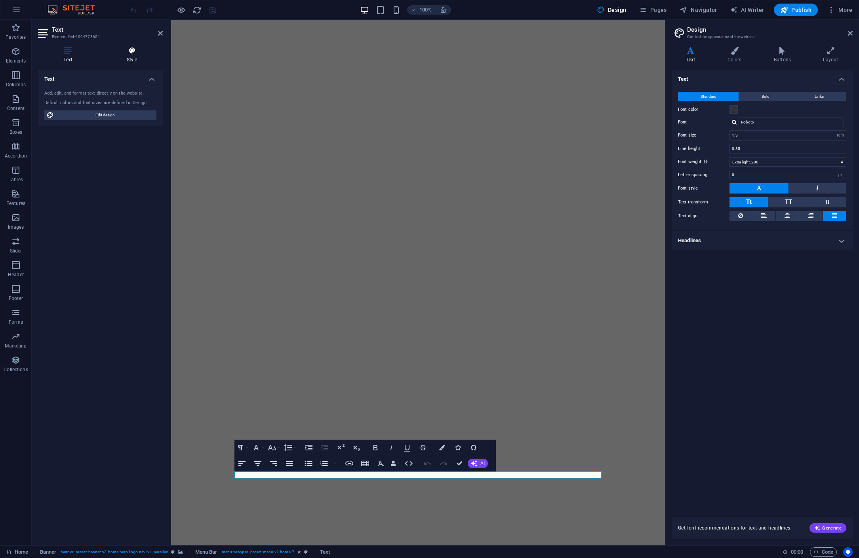
click at [137, 53] on icon at bounding box center [132, 51] width 62 height 8
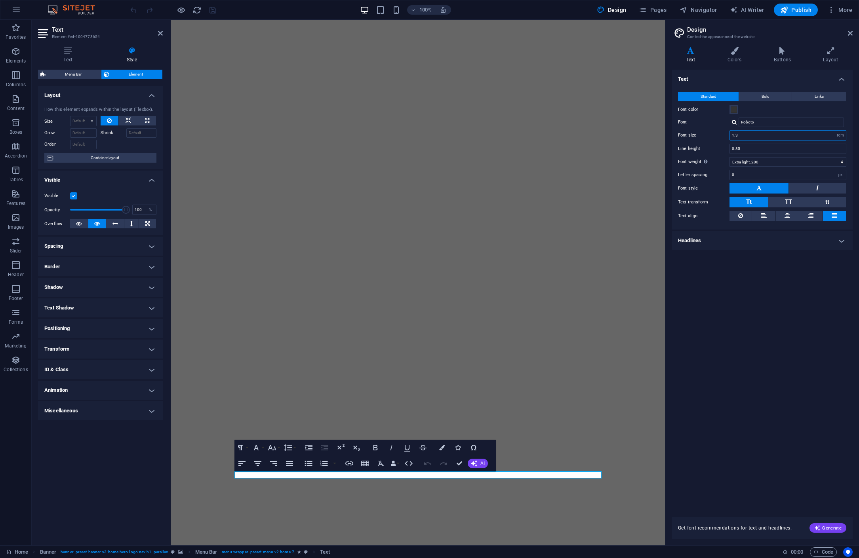
click at [746, 136] on input "1.3" at bounding box center [788, 136] width 116 height 10
type input "1.6"
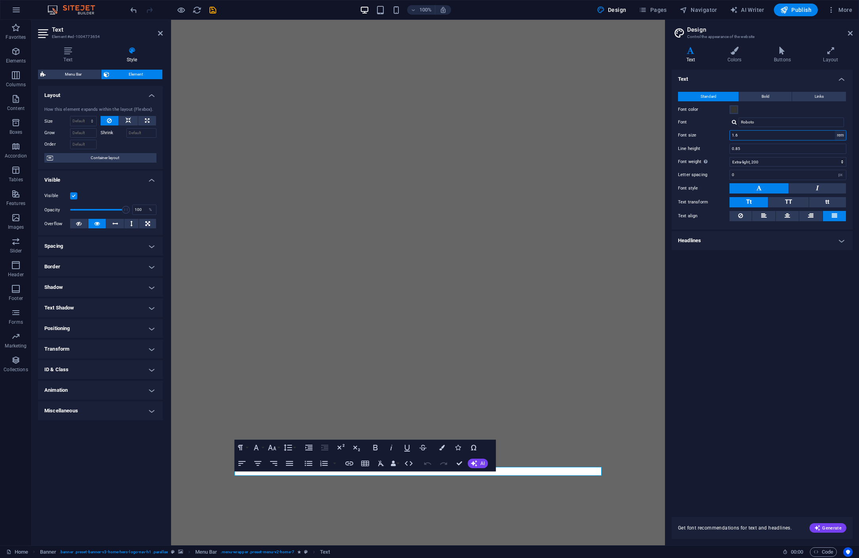
click at [840, 136] on select "rem px" at bounding box center [840, 136] width 11 height 10
select select "px"
click at [835, 131] on select "rem px" at bounding box center [840, 136] width 11 height 10
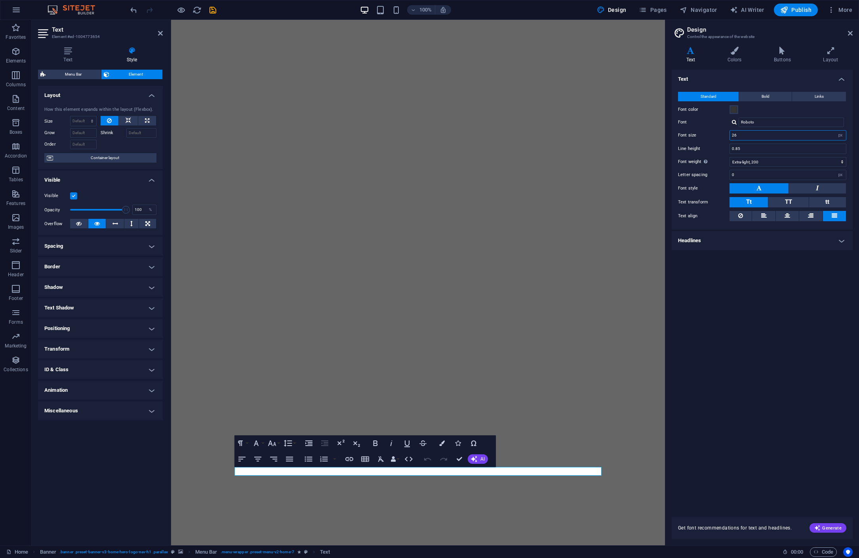
click at [746, 137] on input "26" at bounding box center [788, 136] width 116 height 10
drag, startPoint x: 741, startPoint y: 135, endPoint x: 725, endPoint y: 135, distance: 15.9
click at [725, 135] on div "Font size 26 rem px" at bounding box center [762, 135] width 168 height 10
type input "20"
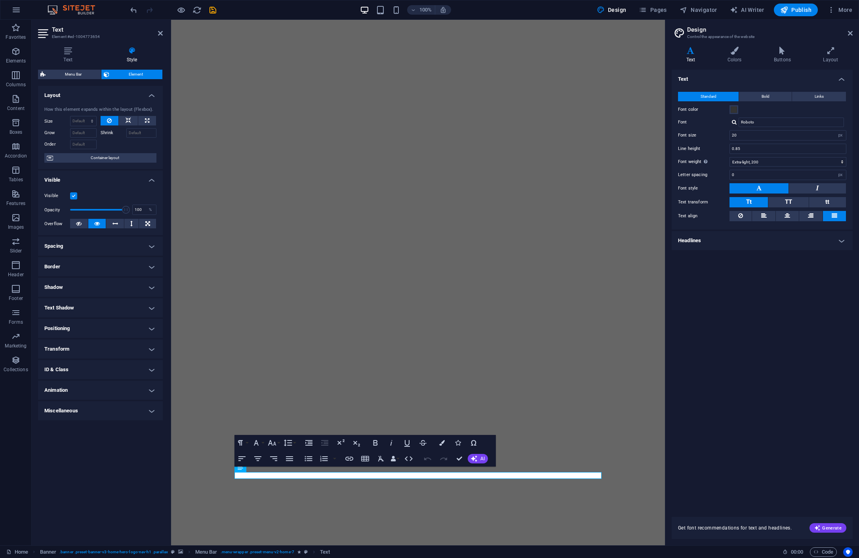
click at [844, 243] on h4 "Headlines" at bounding box center [762, 240] width 181 height 19
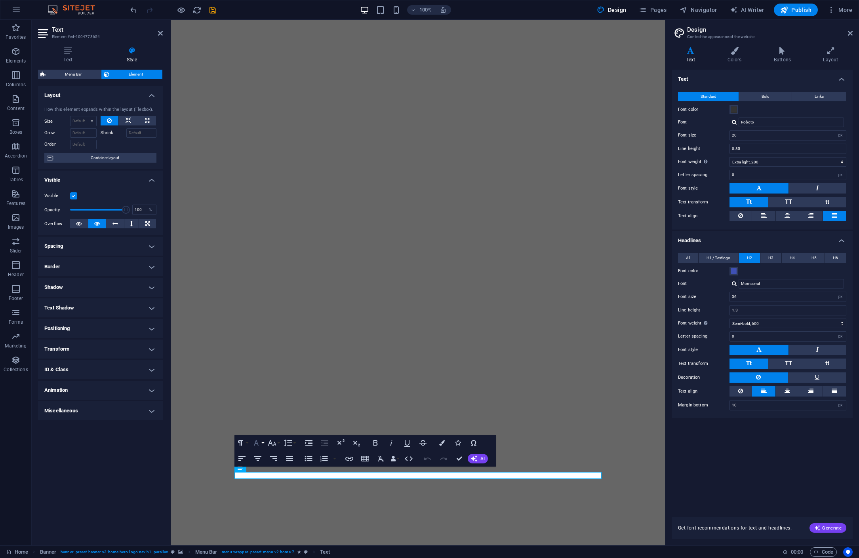
click at [260, 443] on icon "button" at bounding box center [256, 443] width 10 height 10
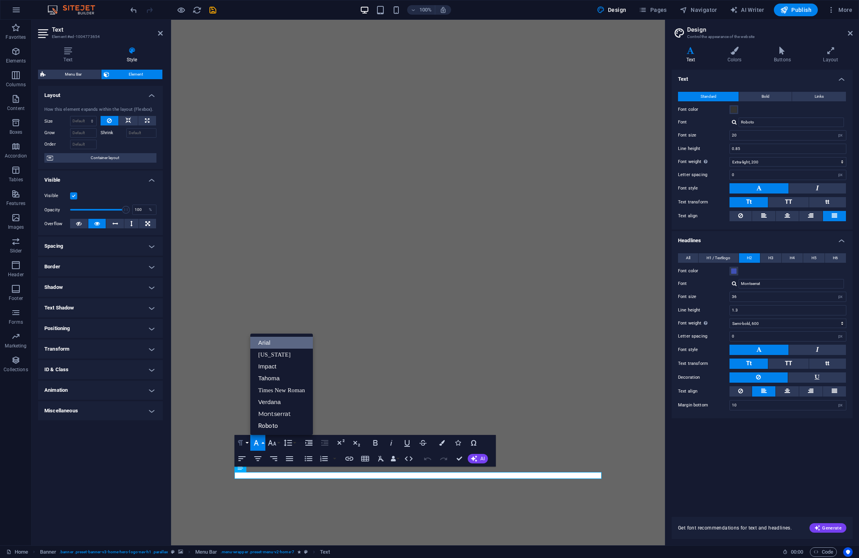
click at [242, 444] on icon "button" at bounding box center [241, 443] width 10 height 10
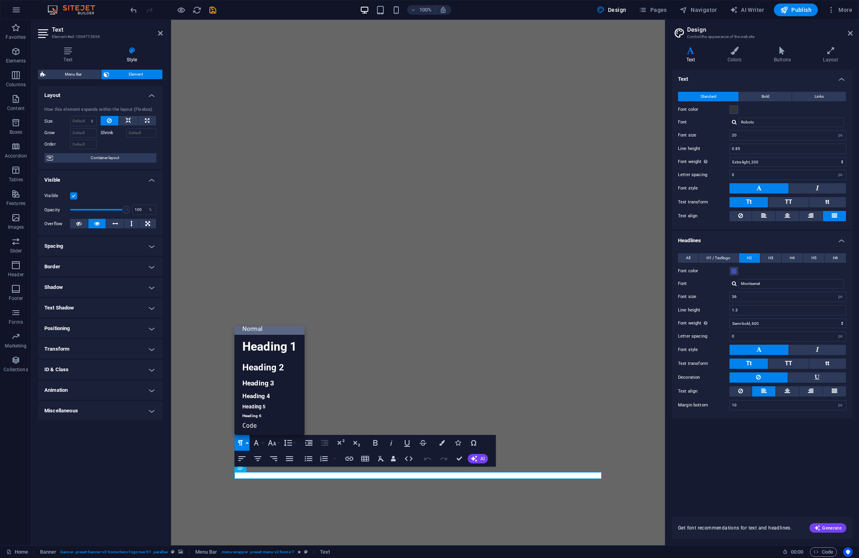
scroll to position [6, 0]
click at [253, 424] on link "Code" at bounding box center [269, 426] width 70 height 12
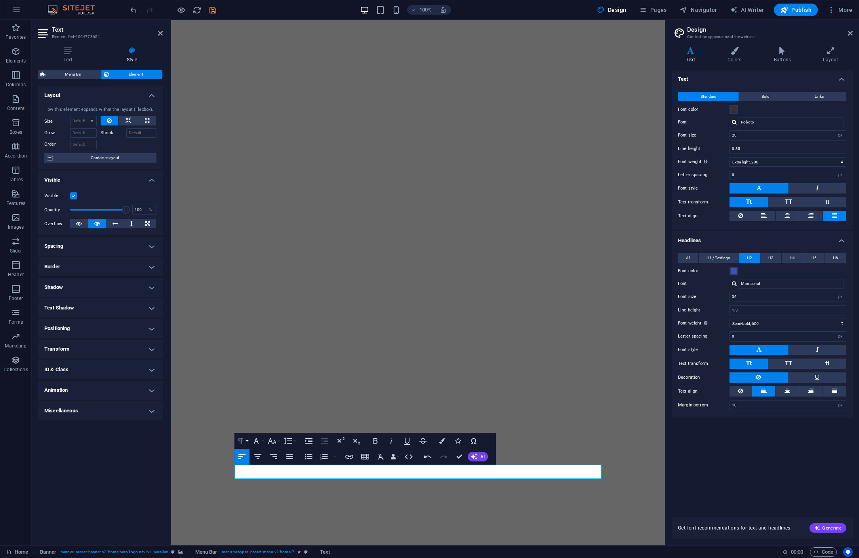
click at [242, 444] on icon "button" at bounding box center [241, 441] width 10 height 10
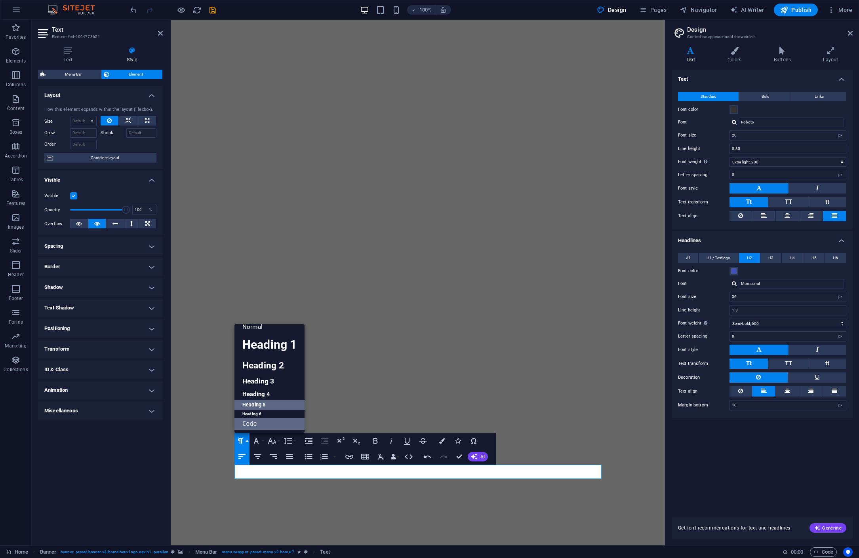
click at [249, 396] on link "Heading 4" at bounding box center [269, 394] width 70 height 12
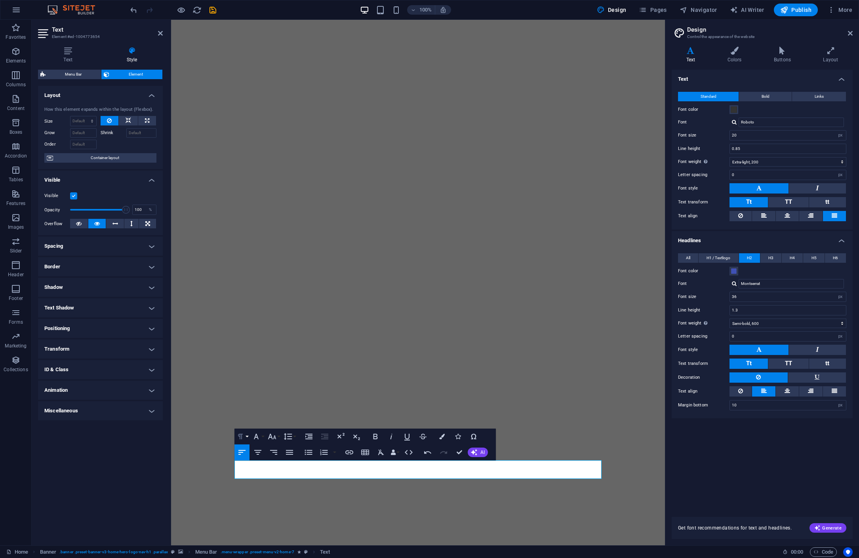
click at [245, 438] on button "Paragraph Format" at bounding box center [241, 437] width 15 height 16
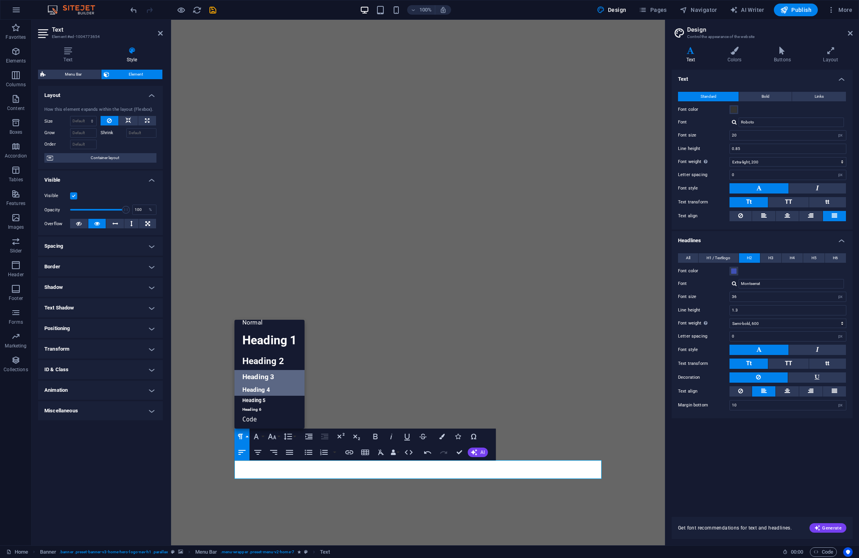
click at [253, 377] on link "Heading 3" at bounding box center [269, 377] width 70 height 14
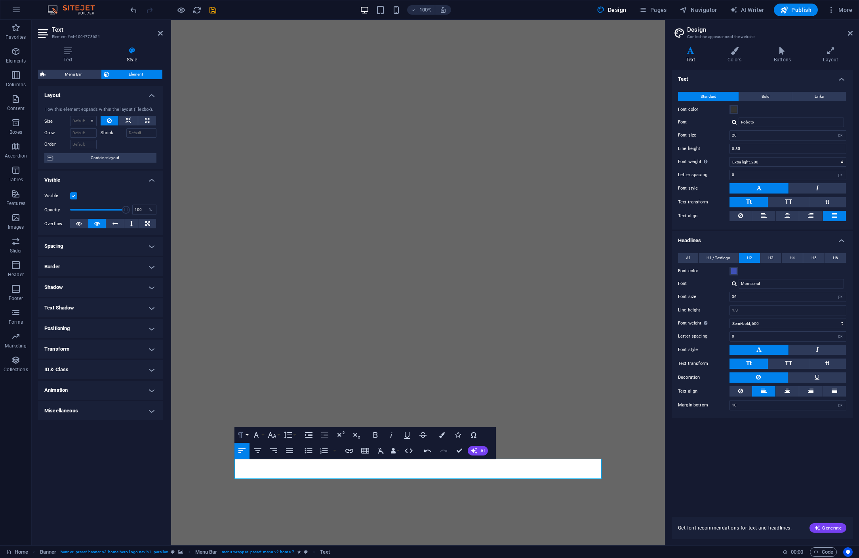
click at [245, 435] on button "Paragraph Format" at bounding box center [241, 435] width 15 height 16
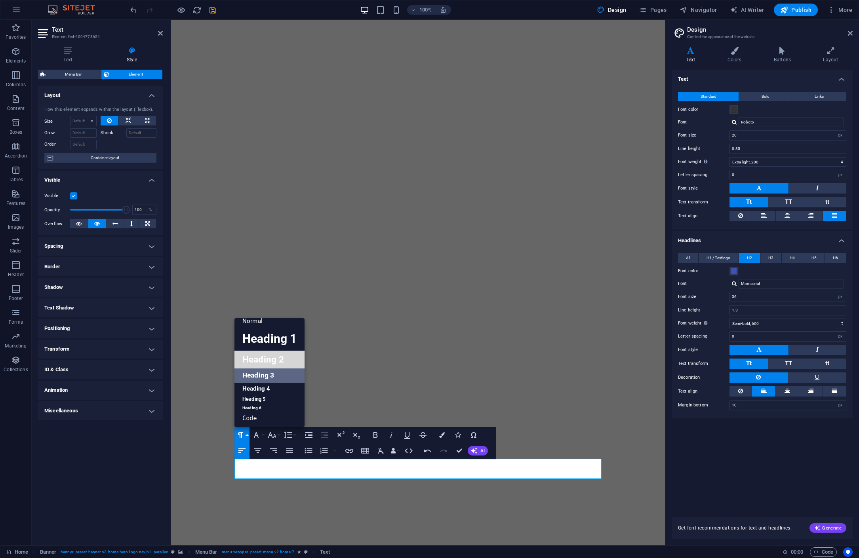
click at [259, 365] on link "Heading 2" at bounding box center [269, 360] width 70 height 18
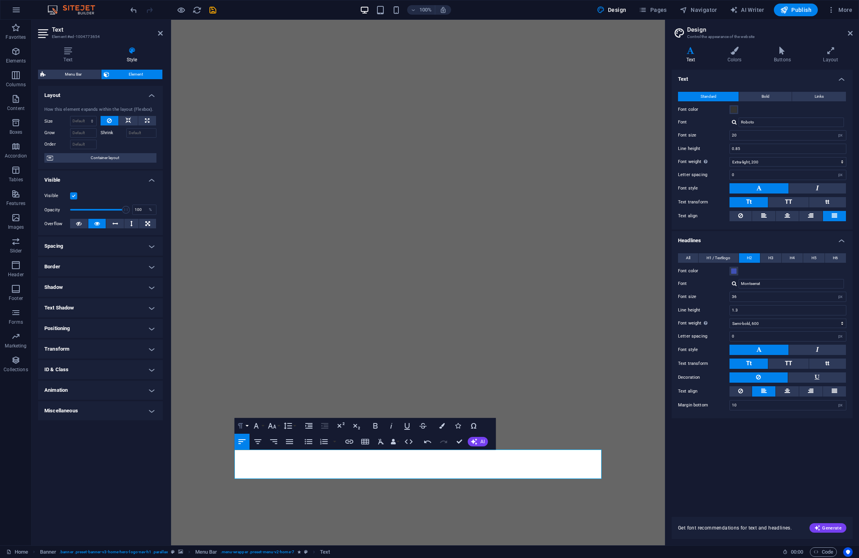
click at [247, 429] on button "Paragraph Format" at bounding box center [241, 426] width 15 height 16
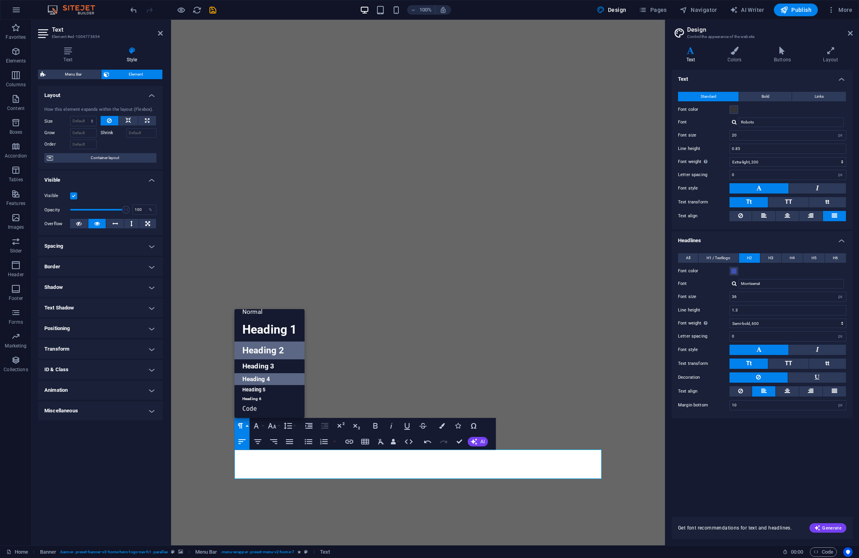
click at [260, 380] on link "Heading 4" at bounding box center [269, 379] width 70 height 12
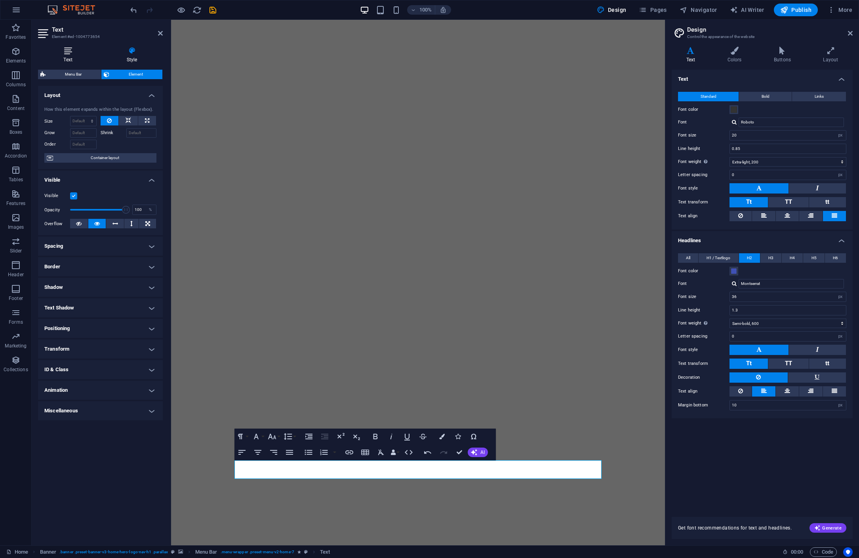
click at [67, 54] on icon at bounding box center [68, 51] width 60 height 8
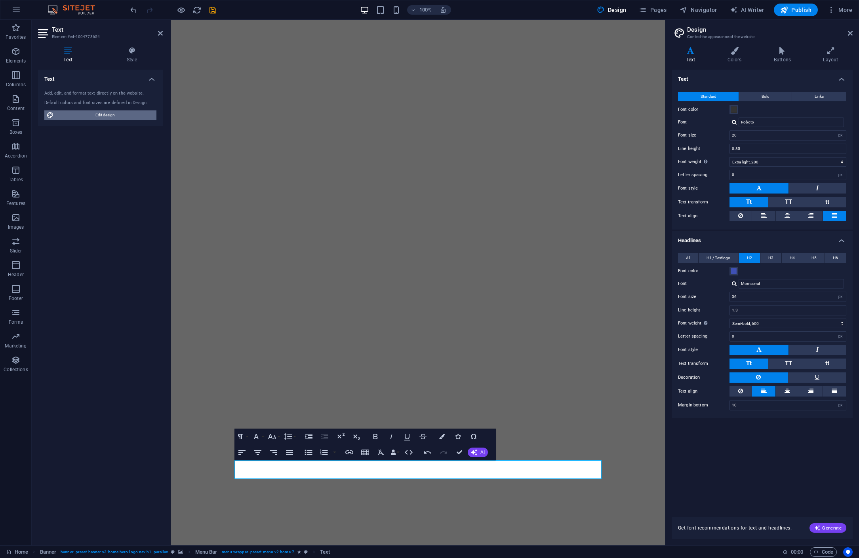
click at [80, 115] on span "Edit design" at bounding box center [105, 115] width 98 height 10
click at [83, 116] on span "Edit design" at bounding box center [105, 115] width 98 height 10
click at [735, 295] on input "36" at bounding box center [788, 297] width 116 height 10
drag, startPoint x: 734, startPoint y: 296, endPoint x: 726, endPoint y: 295, distance: 8.4
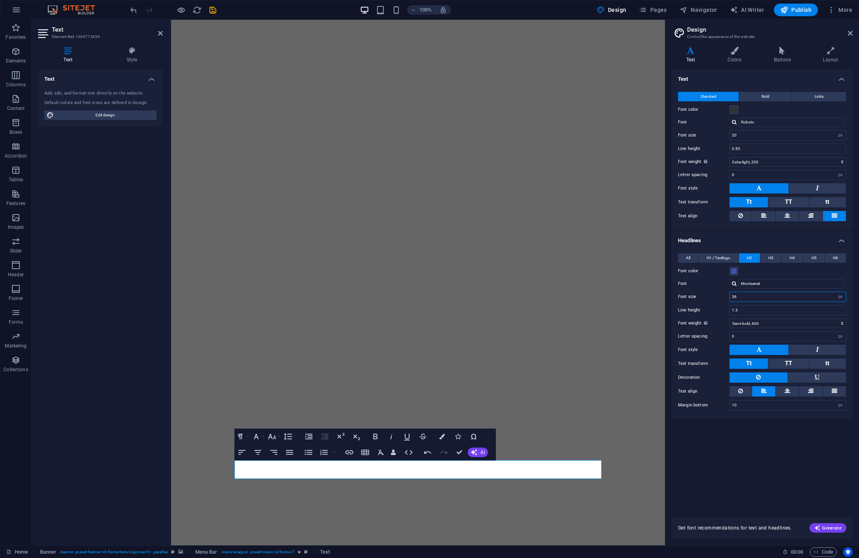
click at [726, 296] on div "Font size 36 rem px em %" at bounding box center [762, 297] width 168 height 10
click at [244, 436] on icon "button" at bounding box center [241, 437] width 10 height 10
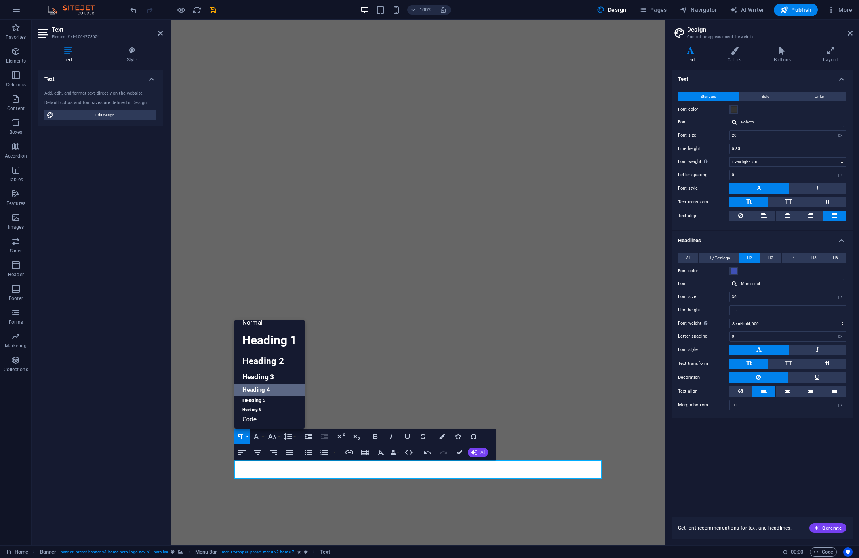
click at [780, 440] on div "Text Standard Bold Links Font color Font Roboto Font size 20 rem px Line height…" at bounding box center [762, 289] width 181 height 438
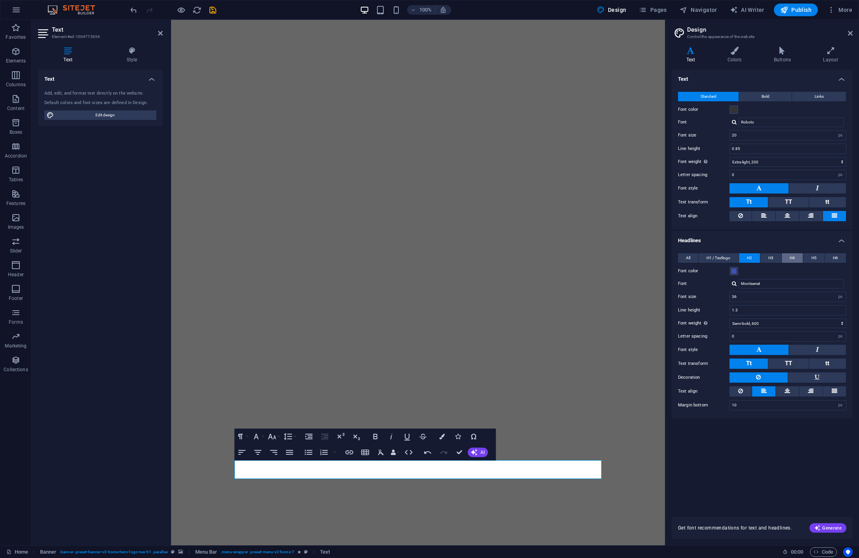
click at [794, 257] on span "H4" at bounding box center [792, 258] width 5 height 10
drag, startPoint x: 735, startPoint y: 296, endPoint x: 721, endPoint y: 297, distance: 13.5
click at [723, 296] on div "Font size 20 rem px em %" at bounding box center [762, 297] width 168 height 10
click at [747, 295] on input "20" at bounding box center [788, 297] width 116 height 10
drag, startPoint x: 734, startPoint y: 295, endPoint x: 726, endPoint y: 296, distance: 8.3
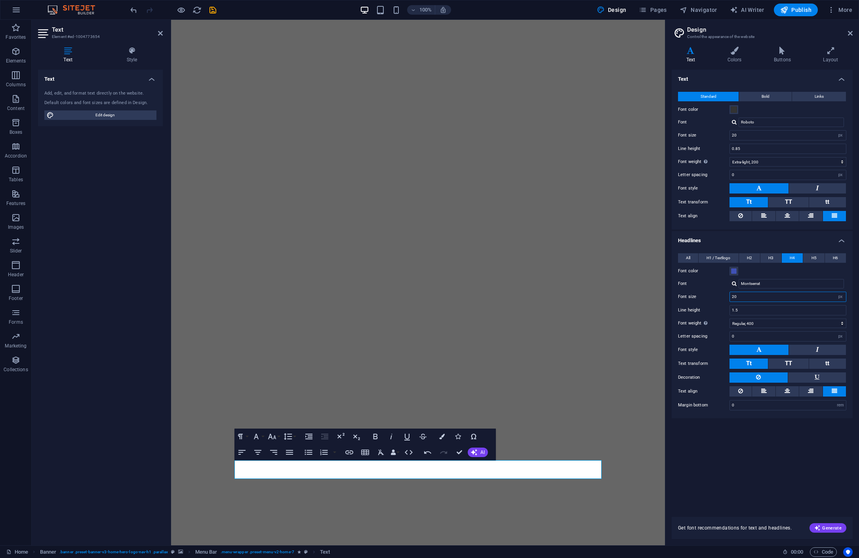
click at [726, 296] on div "Font size 20 rem px em %" at bounding box center [762, 297] width 168 height 10
type input "30"
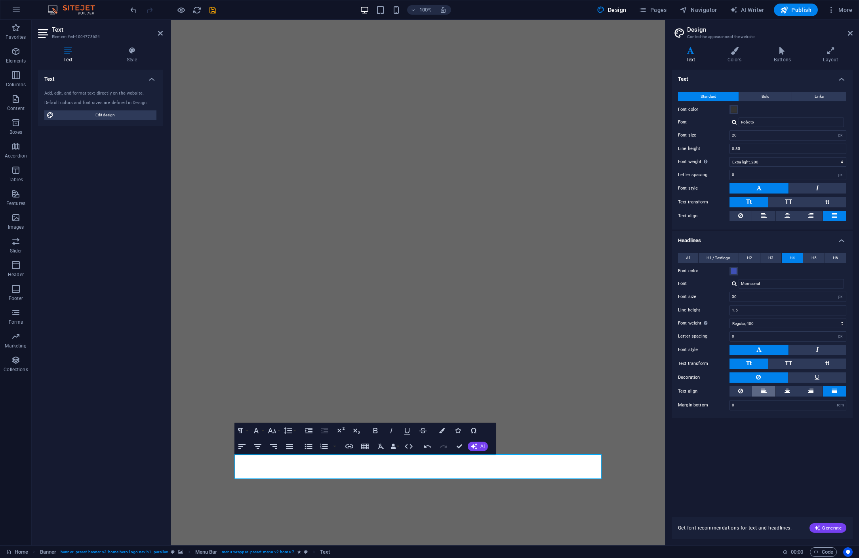
click at [766, 389] on icon at bounding box center [764, 391] width 6 height 10
click at [735, 54] on icon at bounding box center [734, 51] width 43 height 8
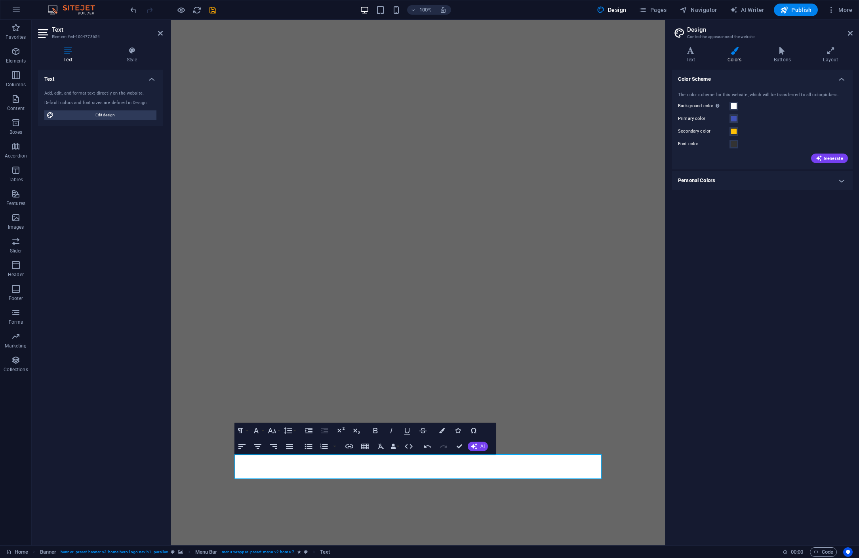
click at [839, 179] on h4 "Personal Colors" at bounding box center [762, 180] width 181 height 19
click at [772, 49] on icon at bounding box center [782, 51] width 46 height 8
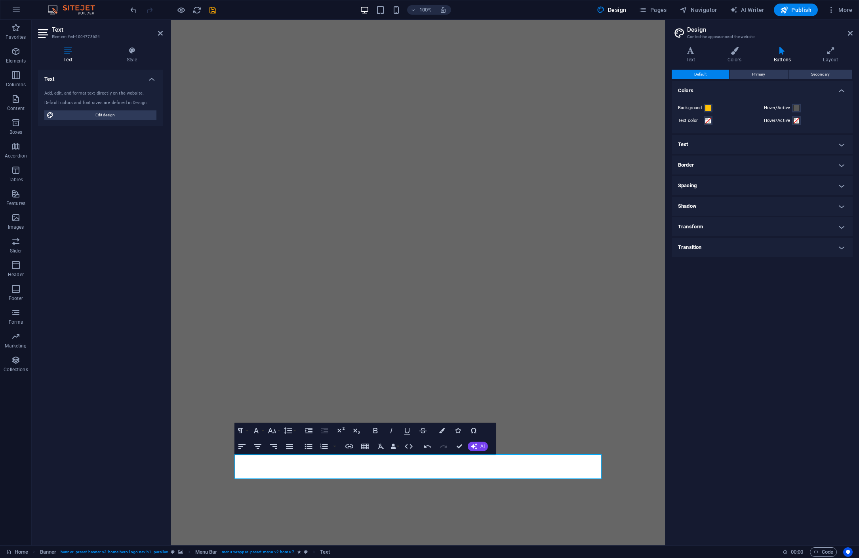
click at [837, 143] on h4 "Text" at bounding box center [762, 144] width 181 height 19
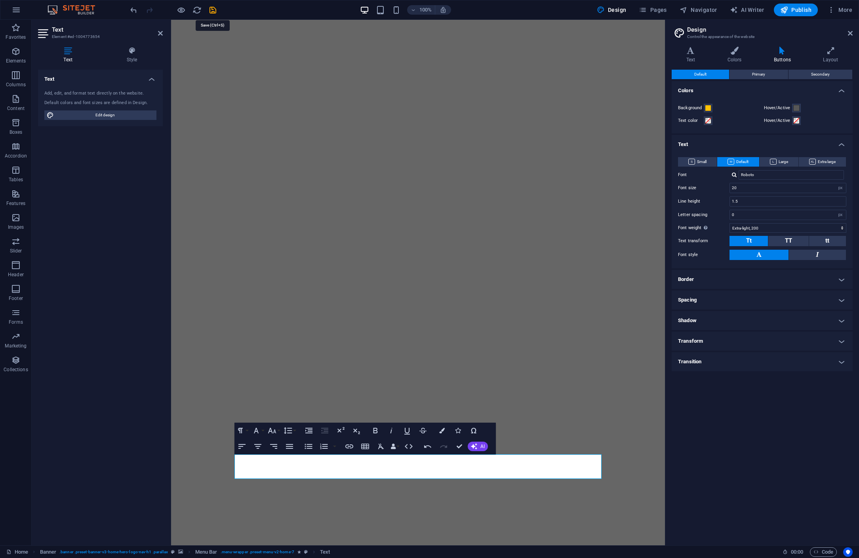
click at [212, 10] on icon "save" at bounding box center [212, 10] width 9 height 9
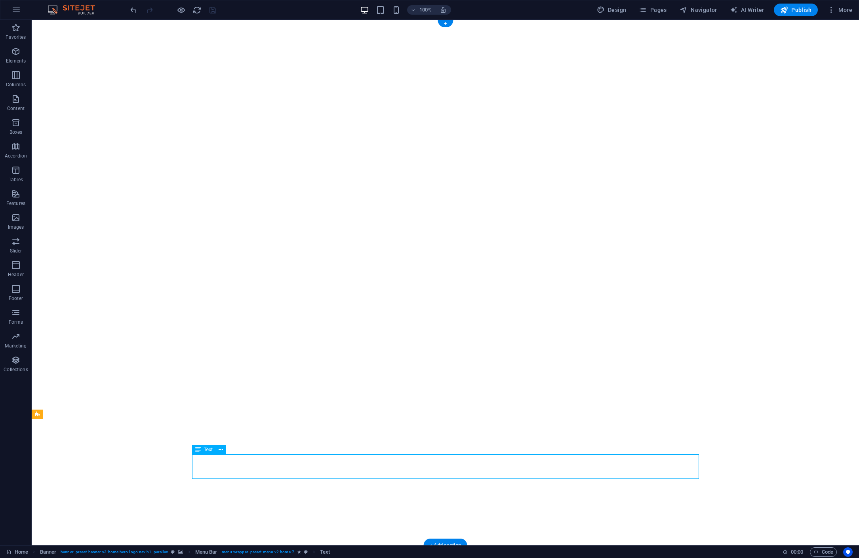
drag, startPoint x: 470, startPoint y: 466, endPoint x: 331, endPoint y: 466, distance: 139.4
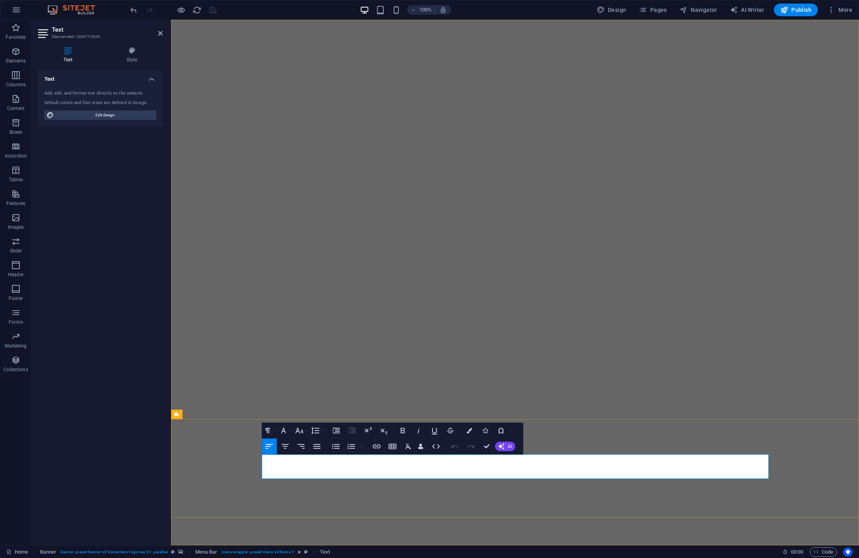
click at [289, 431] on button "Font Family" at bounding box center [285, 431] width 15 height 16
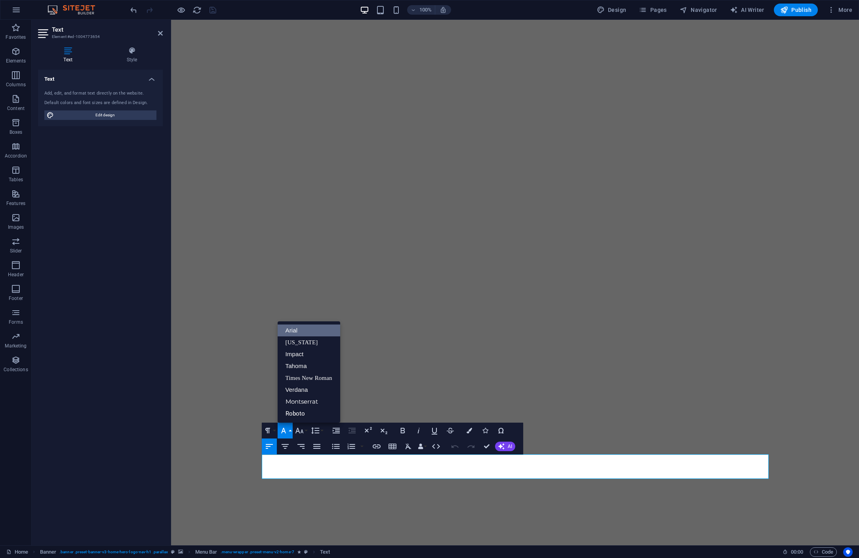
scroll to position [0, 0]
click at [270, 430] on icon "button" at bounding box center [268, 431] width 10 height 10
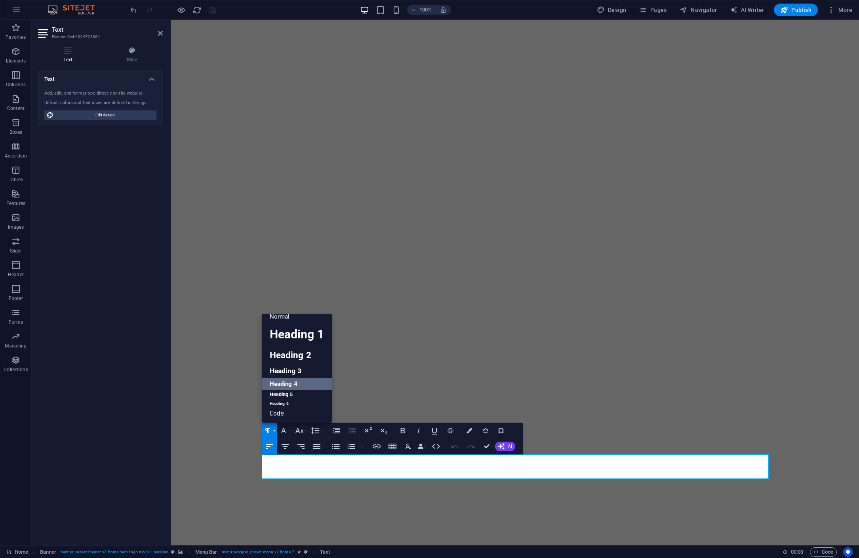
scroll to position [6, 0]
click at [72, 55] on h4 "Text" at bounding box center [69, 55] width 63 height 17
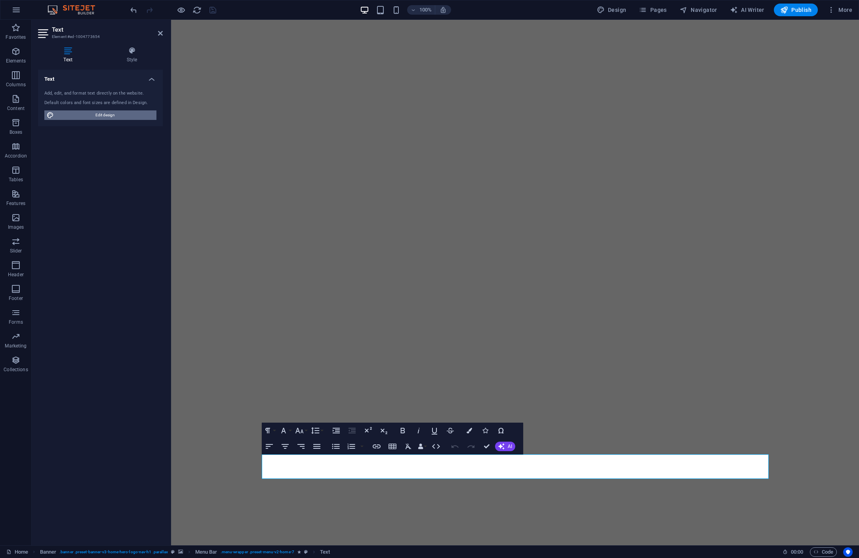
click at [88, 114] on span "Edit design" at bounding box center [105, 115] width 98 height 10
select select "px"
select select "200"
select select "px"
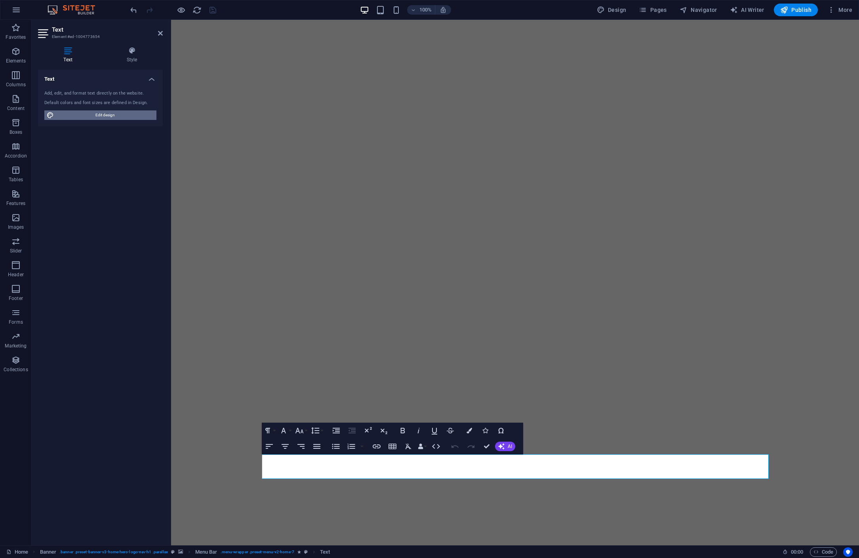
select select "400"
select select "px"
select select "rem"
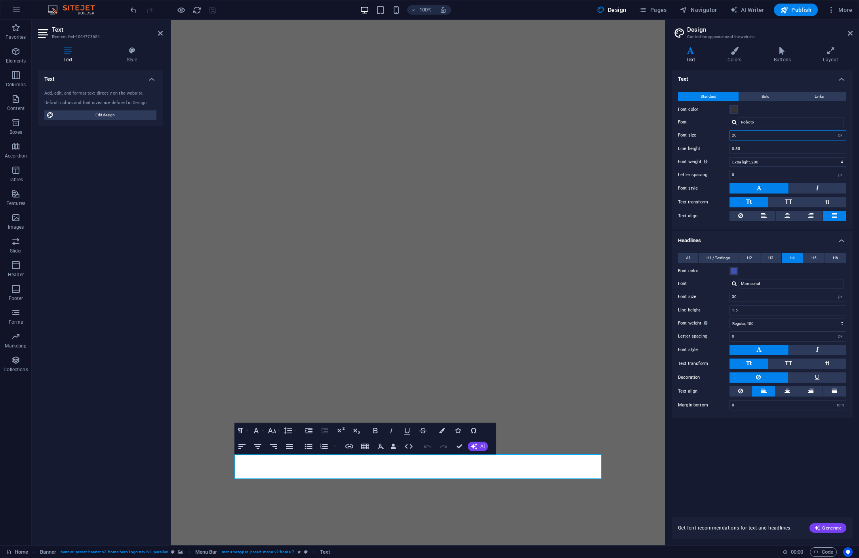
click at [734, 136] on input "20" at bounding box center [788, 136] width 116 height 10
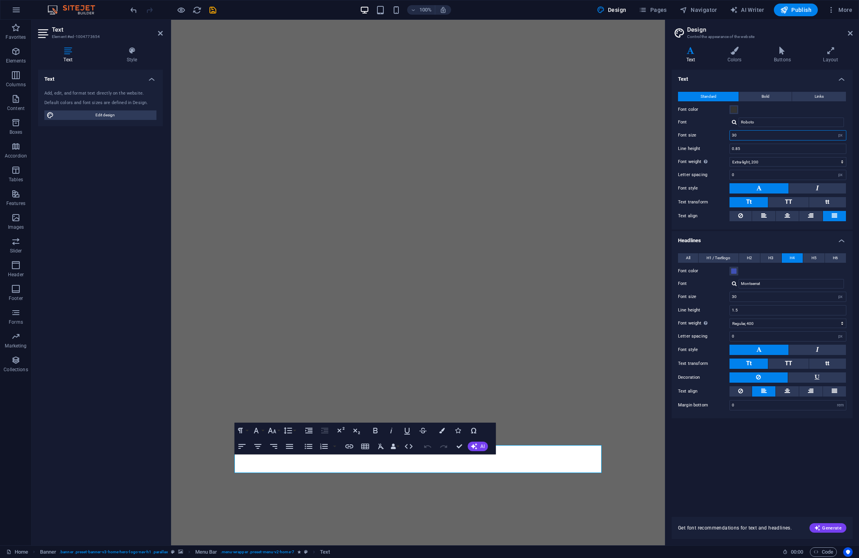
drag, startPoint x: 734, startPoint y: 135, endPoint x: 721, endPoint y: 134, distance: 13.5
click at [721, 134] on div "Font size 30 rem px" at bounding box center [762, 135] width 168 height 10
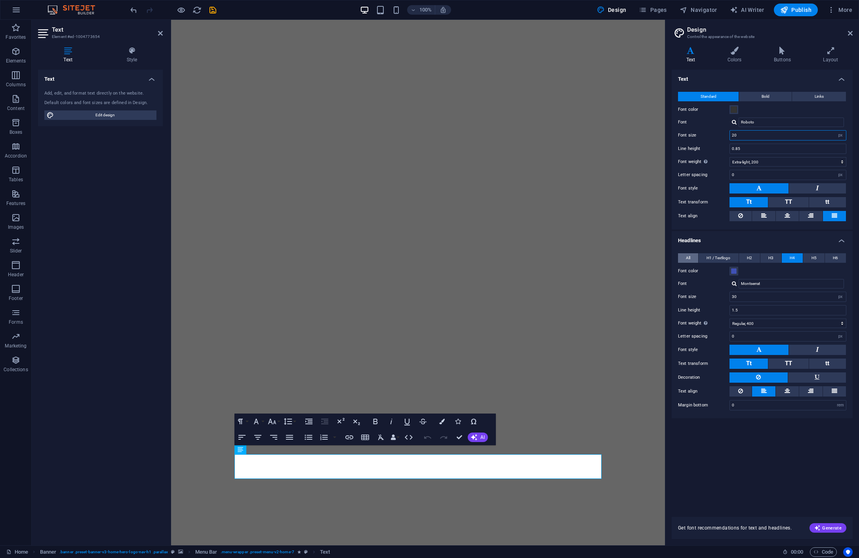
type input "20"
click at [689, 258] on span "All" at bounding box center [688, 258] width 4 height 10
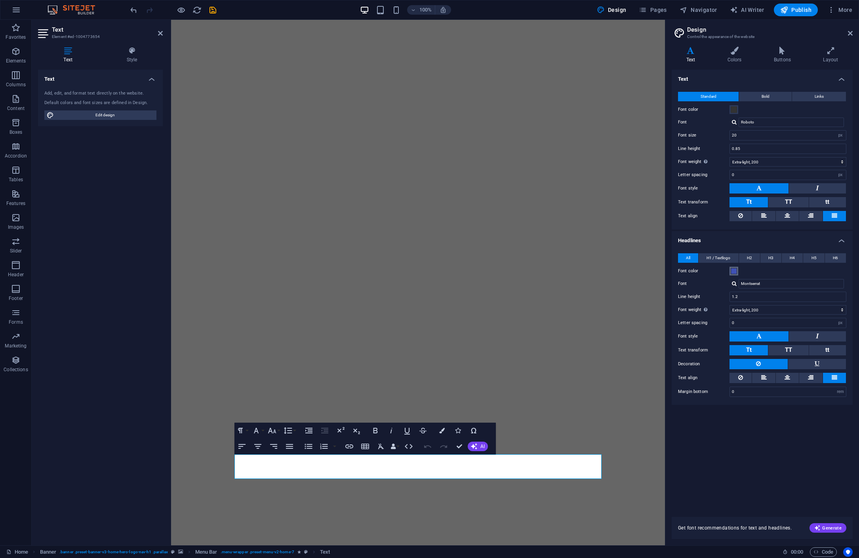
click at [731, 271] on span at bounding box center [734, 271] width 6 height 6
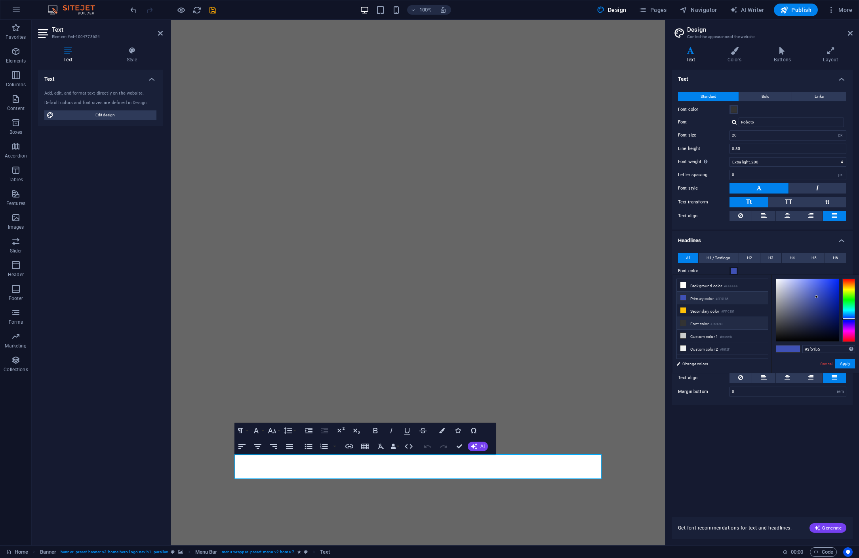
click at [711, 323] on li "Font color #333333" at bounding box center [722, 323] width 91 height 13
click at [705, 287] on li "Background color #FFFFFF" at bounding box center [722, 285] width 91 height 13
type input "#ffffff"
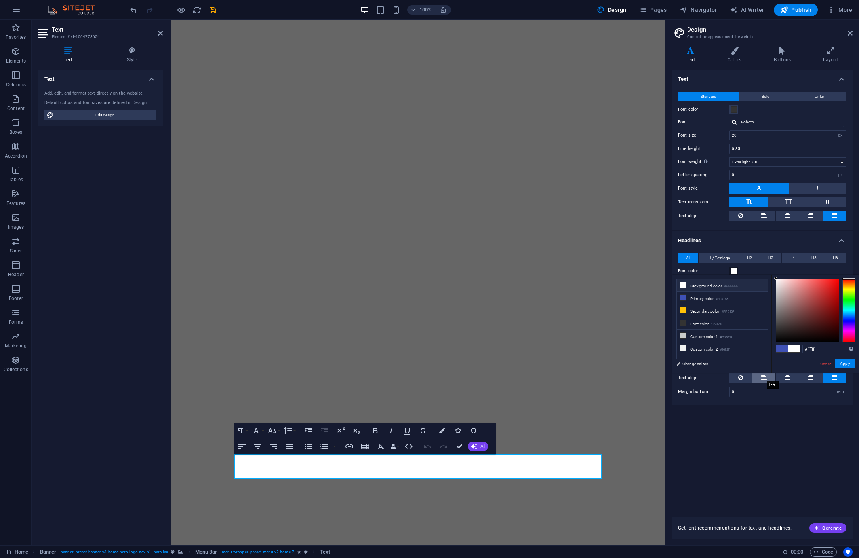
click at [764, 378] on icon at bounding box center [764, 378] width 6 height 10
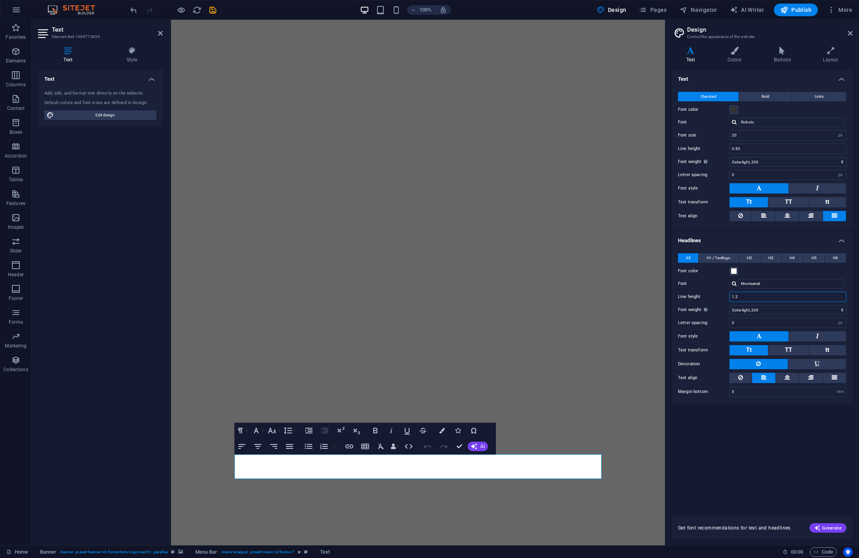
click at [750, 297] on input "1.2" at bounding box center [788, 297] width 116 height 10
click at [724, 257] on span "H1 / Textlogo" at bounding box center [718, 258] width 24 height 10
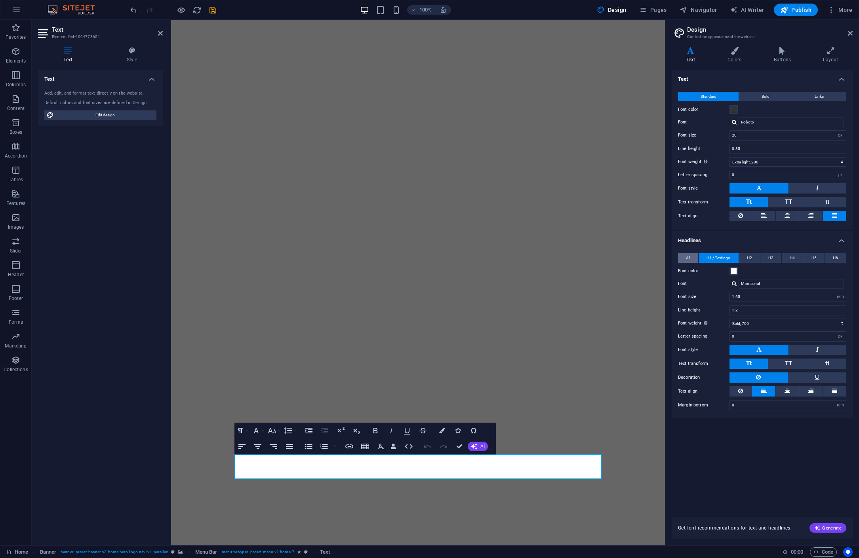
click at [685, 257] on button "All" at bounding box center [688, 258] width 20 height 10
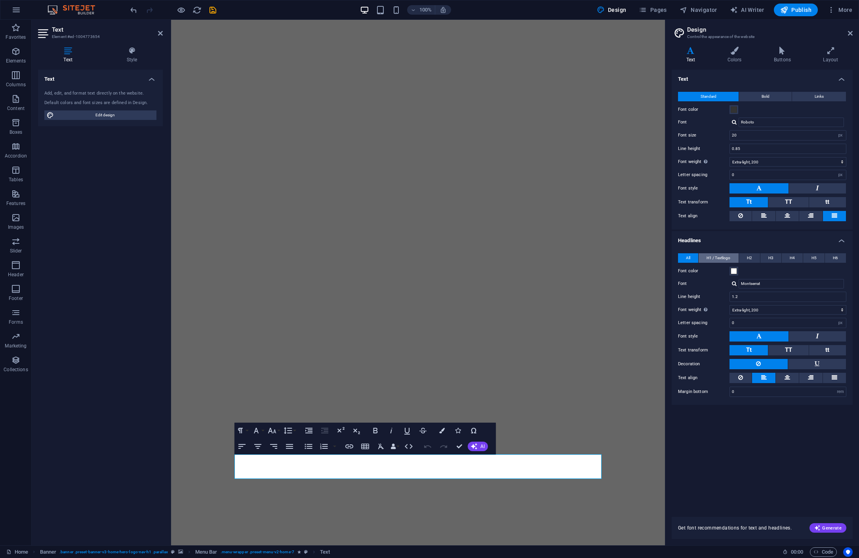
click at [713, 257] on span "H1 / Textlogo" at bounding box center [718, 258] width 24 height 10
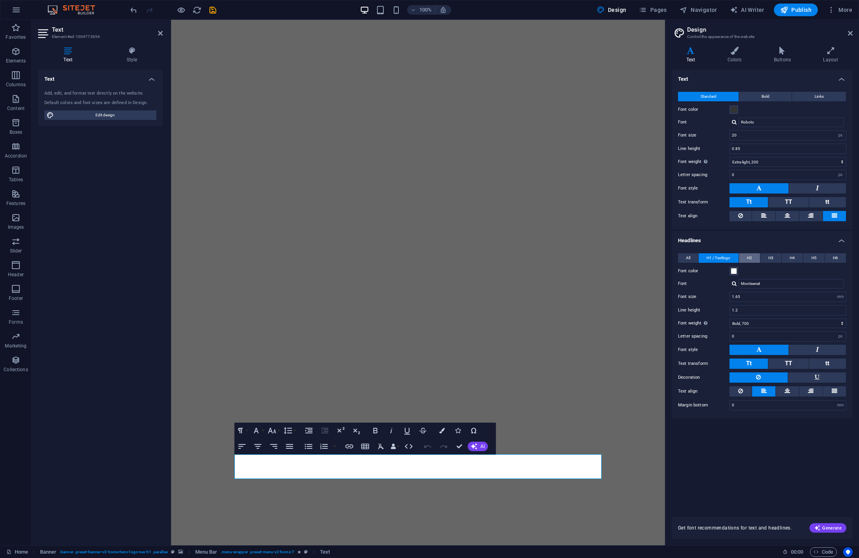
click at [748, 257] on span "H2" at bounding box center [749, 258] width 5 height 10
drag, startPoint x: 769, startPoint y: 257, endPoint x: 784, endPoint y: 257, distance: 15.0
click at [769, 257] on span "H3" at bounding box center [770, 258] width 5 height 10
click at [792, 257] on span "H4" at bounding box center [792, 258] width 5 height 10
select select "px"
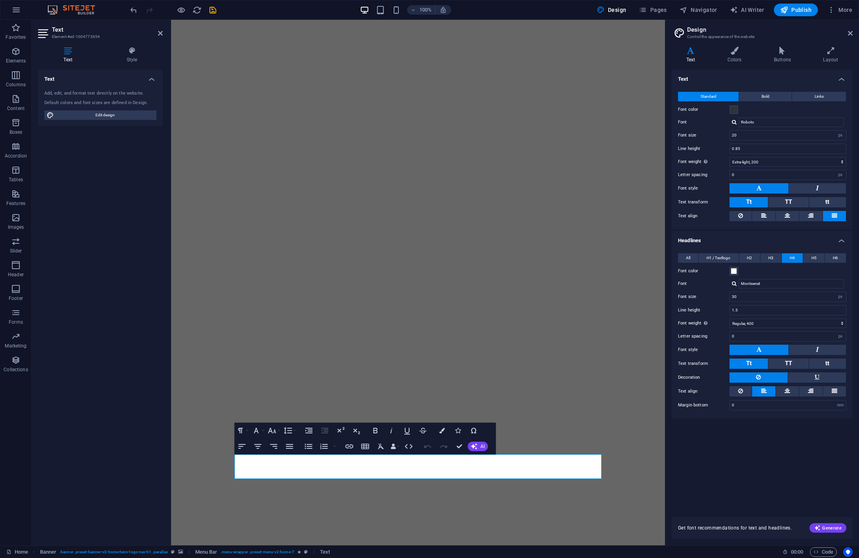
select select "200"
select select "px"
select select "400"
select select "px"
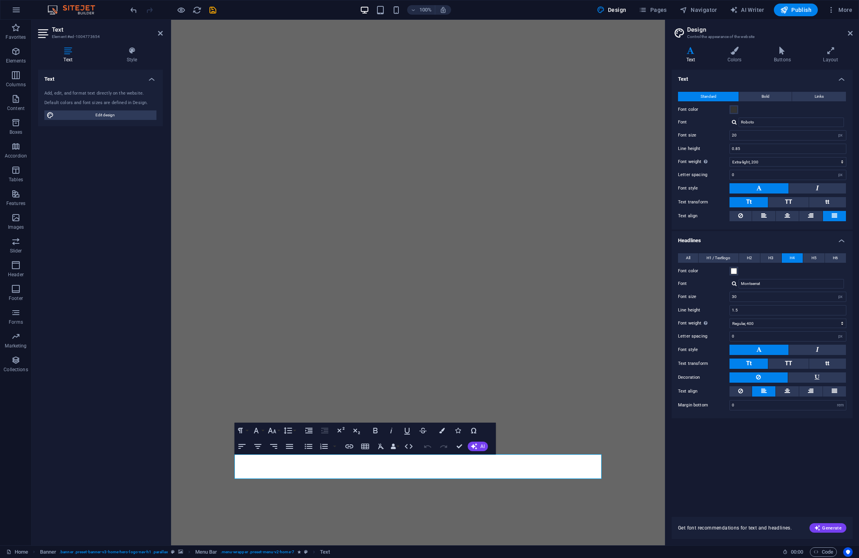
select select "rem"
click at [816, 256] on span "H5" at bounding box center [813, 258] width 5 height 10
click at [835, 257] on span "H6" at bounding box center [835, 258] width 5 height 10
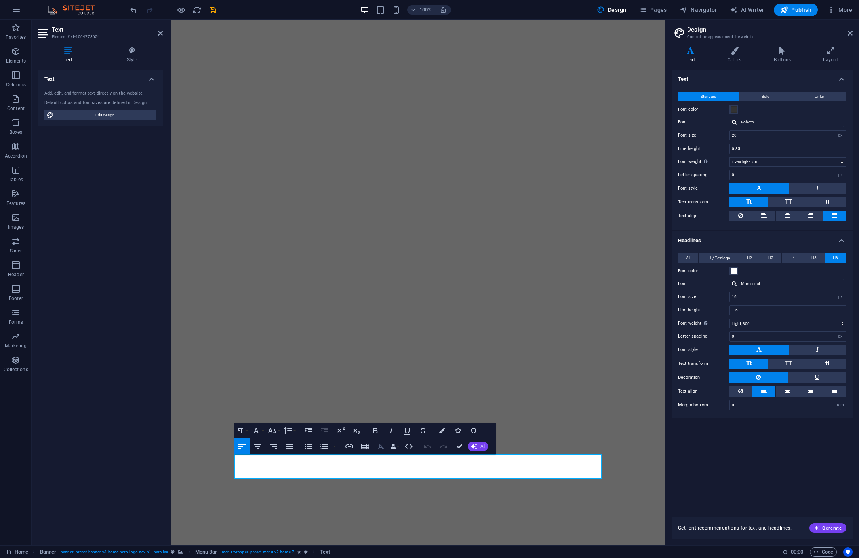
click at [379, 446] on icon "button" at bounding box center [381, 447] width 6 height 6
click at [380, 449] on icon "button" at bounding box center [381, 447] width 10 height 10
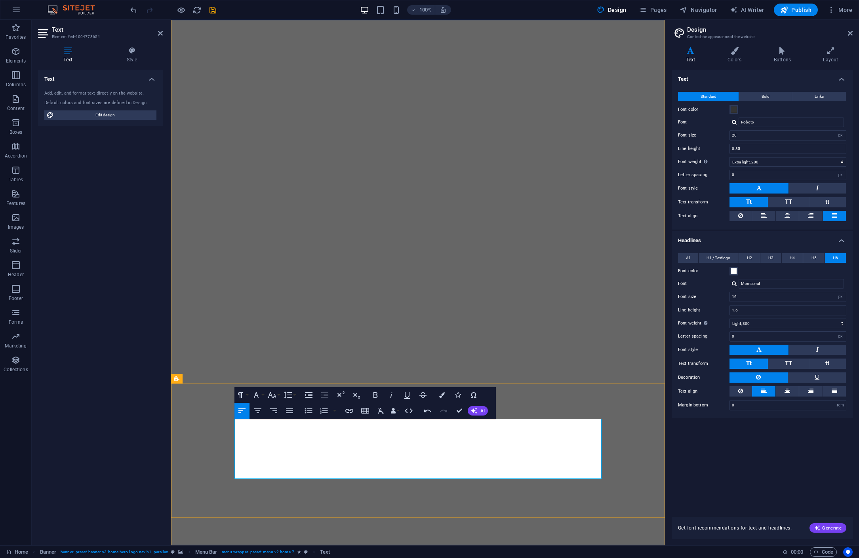
drag, startPoint x: 399, startPoint y: 446, endPoint x: 417, endPoint y: 446, distance: 17.8
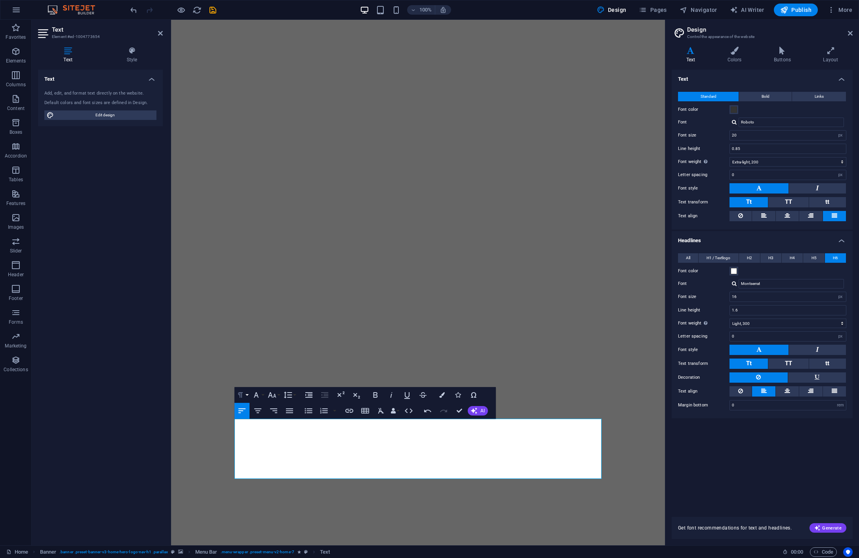
click at [245, 396] on button "Paragraph Format" at bounding box center [241, 395] width 15 height 16
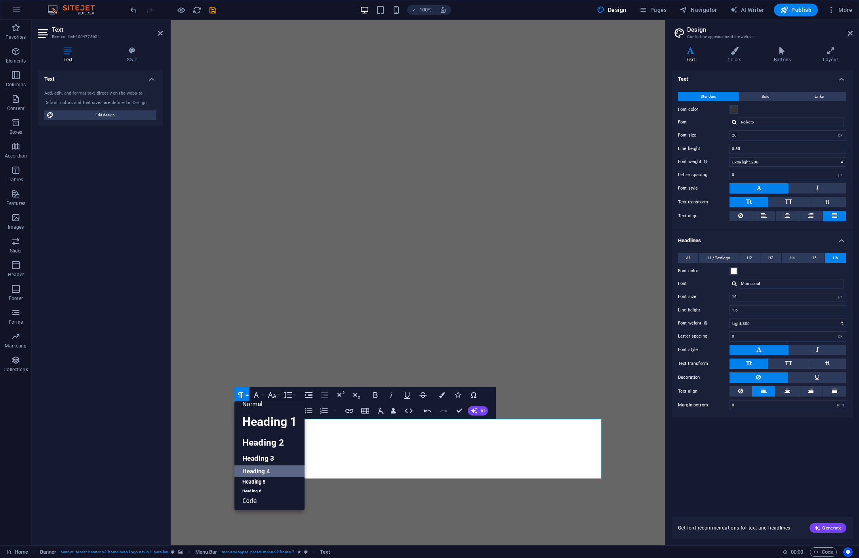
scroll to position [6, 0]
click at [266, 472] on link "Heading 4" at bounding box center [269, 472] width 70 height 12
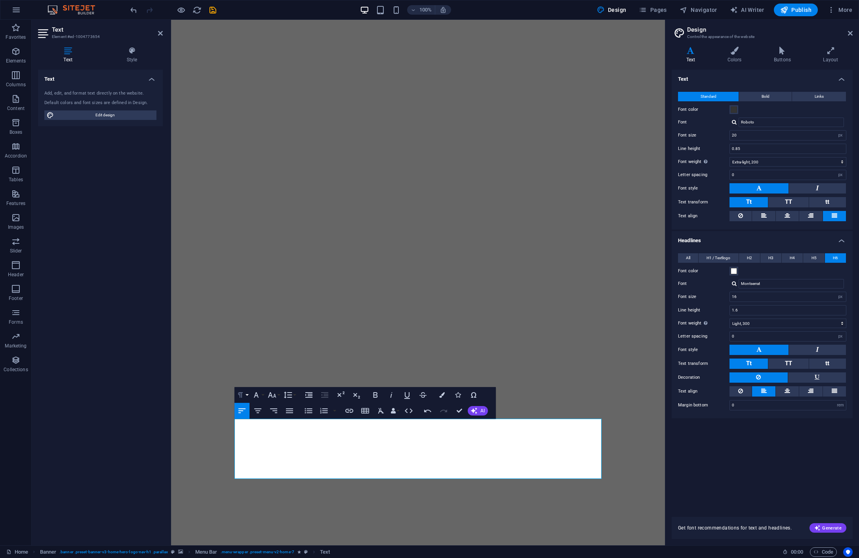
click at [247, 396] on button "Paragraph Format" at bounding box center [241, 395] width 15 height 16
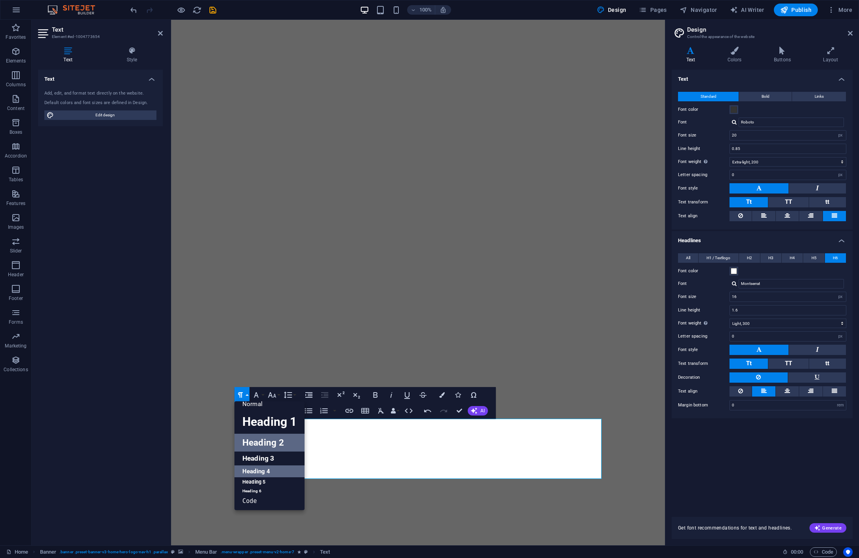
click at [260, 482] on link "Heading 5" at bounding box center [269, 483] width 70 height 10
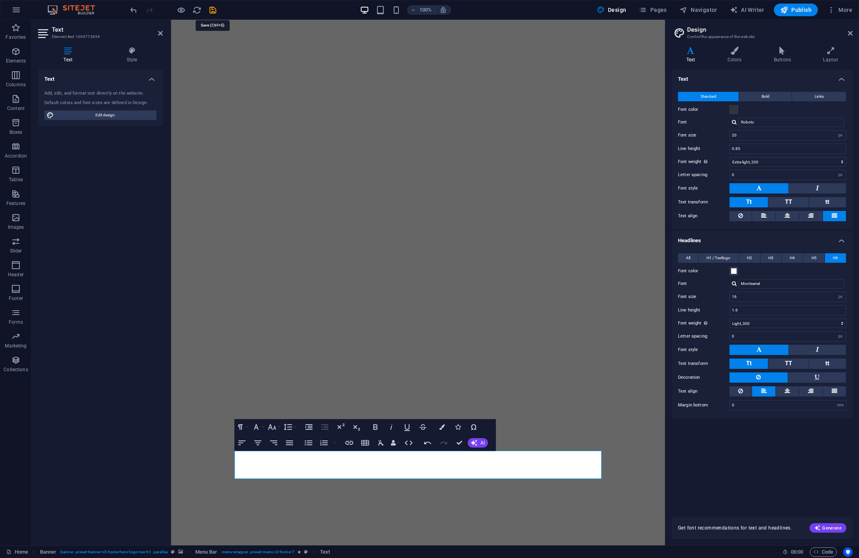
click at [212, 8] on icon "save" at bounding box center [212, 10] width 9 height 9
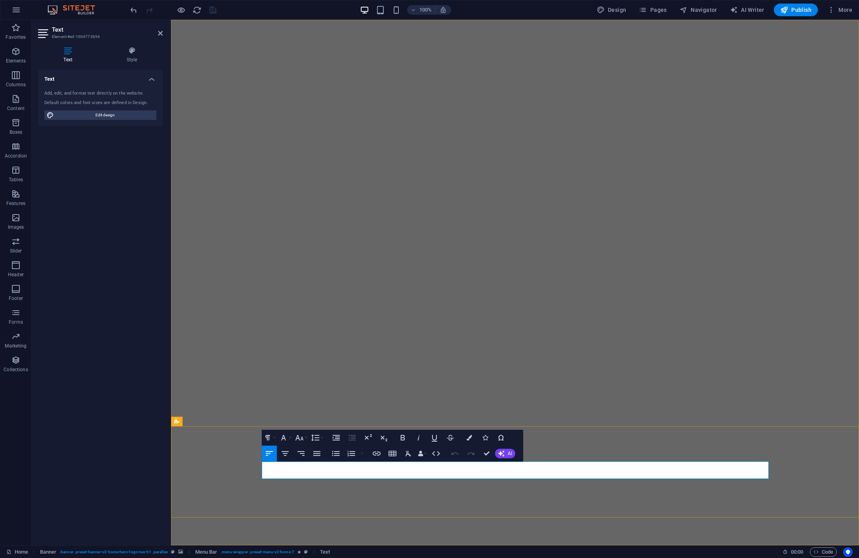
click at [435, 453] on icon "button" at bounding box center [436, 454] width 10 height 10
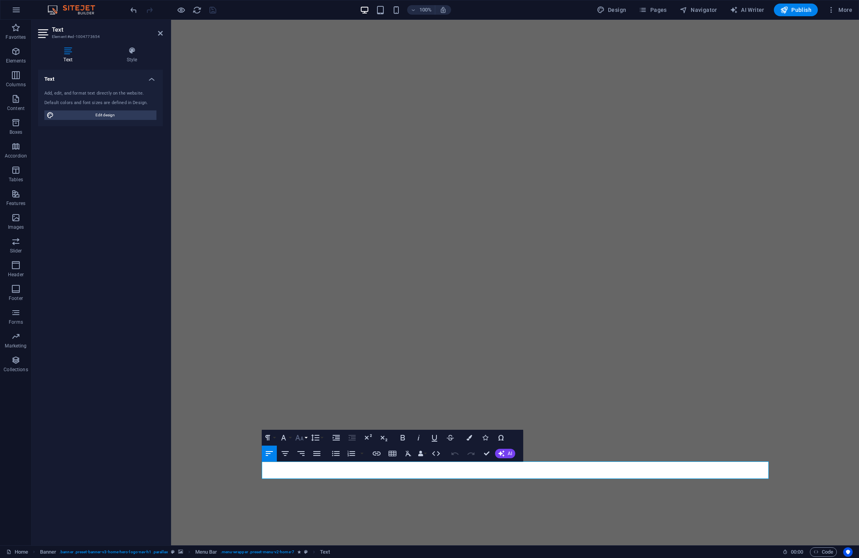
click at [304, 438] on button "Font Size" at bounding box center [300, 438] width 15 height 16
click at [304, 352] on link "24" at bounding box center [307, 350] width 29 height 12
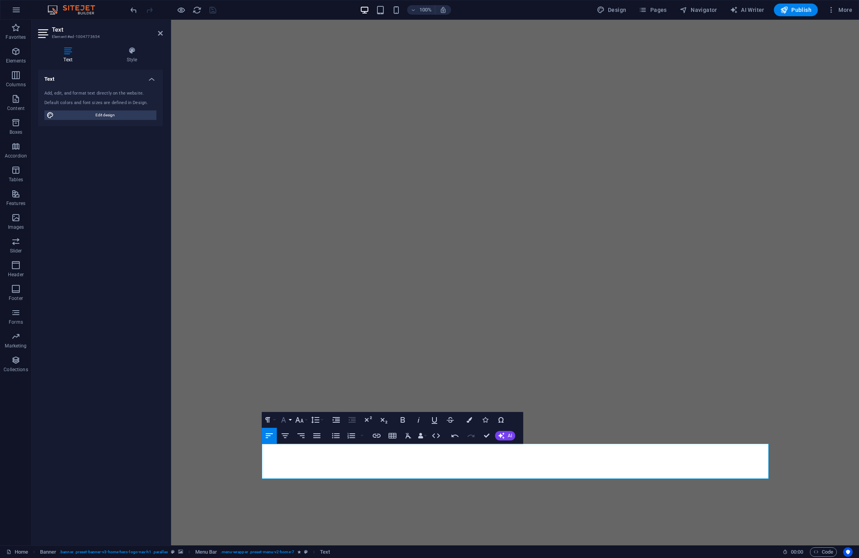
click at [291, 422] on button "Font Family" at bounding box center [285, 420] width 15 height 16
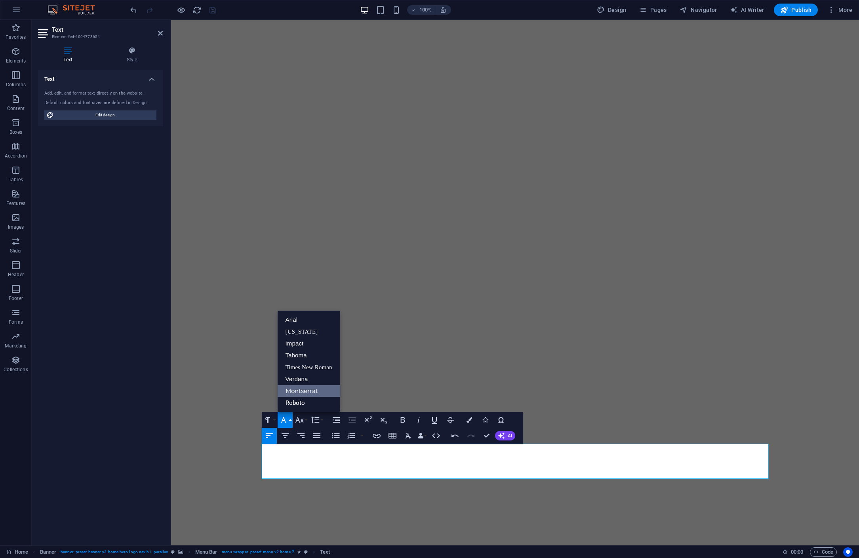
scroll to position [0, 0]
click at [305, 422] on button "Font Size" at bounding box center [300, 420] width 15 height 16
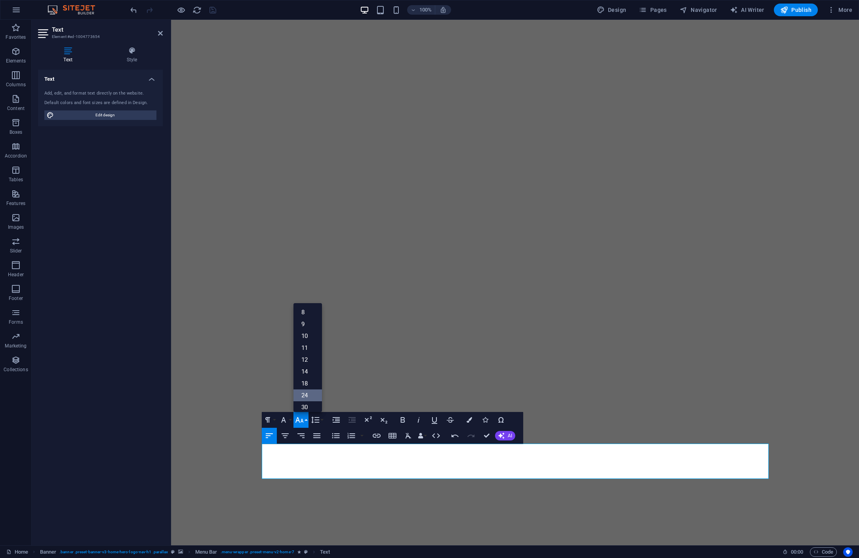
scroll to position [64, 0]
click at [268, 440] on icon "button" at bounding box center [269, 436] width 10 height 10
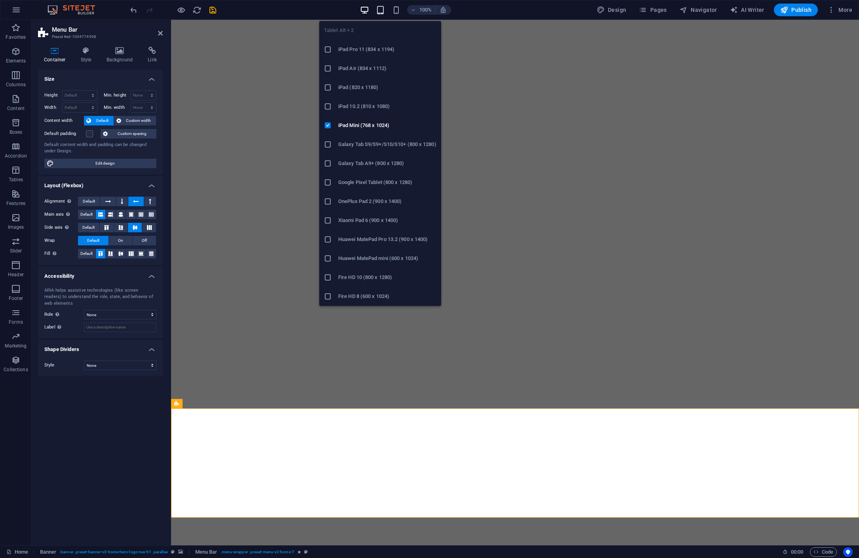
click at [381, 13] on icon "button" at bounding box center [380, 10] width 9 height 9
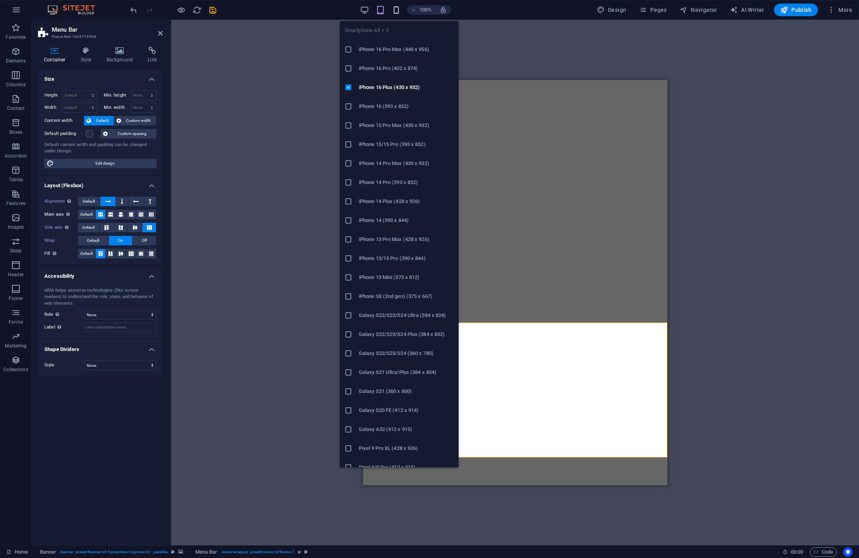
click at [396, 10] on icon "button" at bounding box center [396, 10] width 9 height 9
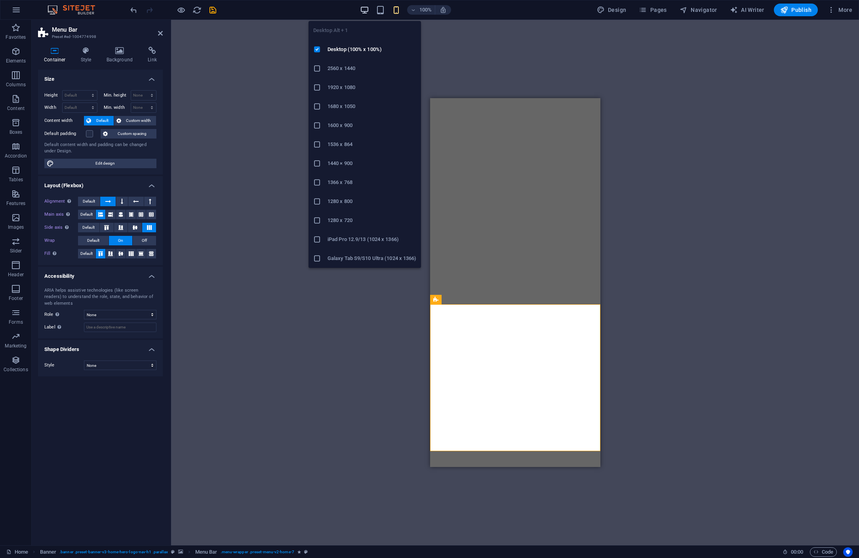
click at [364, 7] on icon "button" at bounding box center [364, 10] width 9 height 9
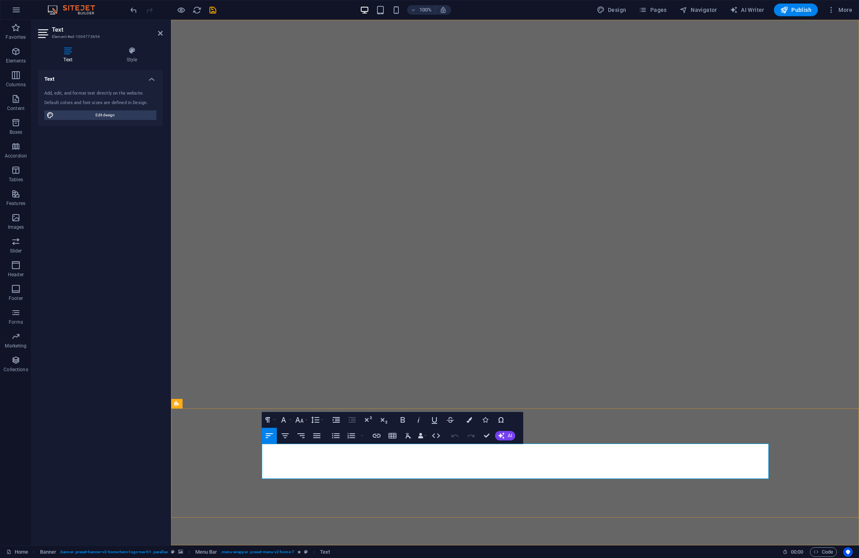
drag, startPoint x: 434, startPoint y: 451, endPoint x: 360, endPoint y: 452, distance: 73.7
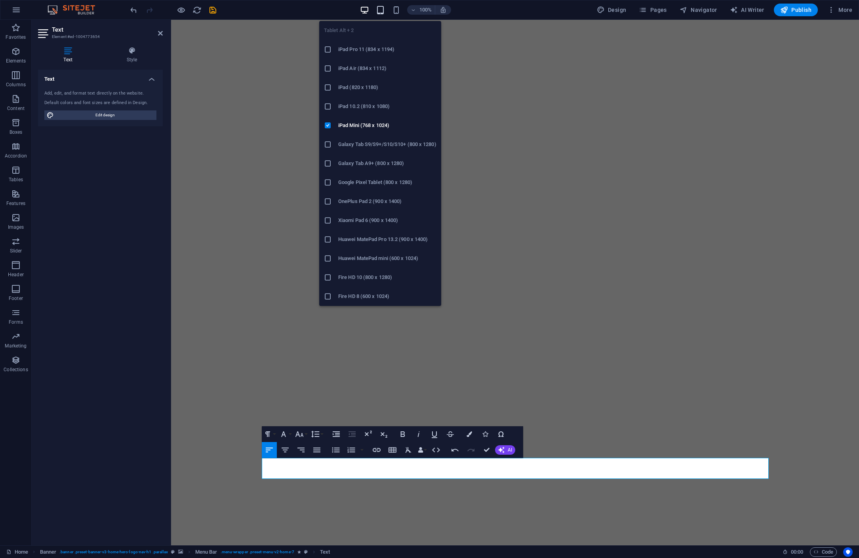
click at [382, 9] on icon "button" at bounding box center [380, 10] width 9 height 9
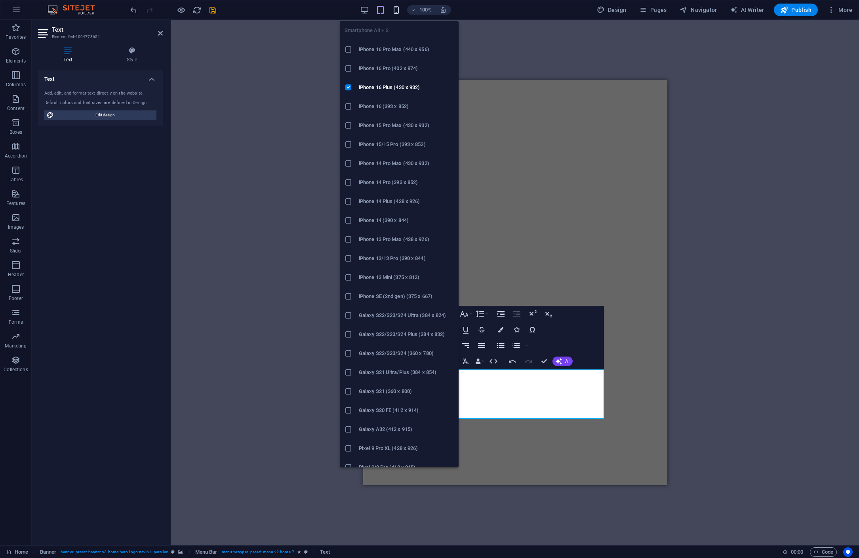
click at [398, 10] on icon "button" at bounding box center [396, 10] width 9 height 9
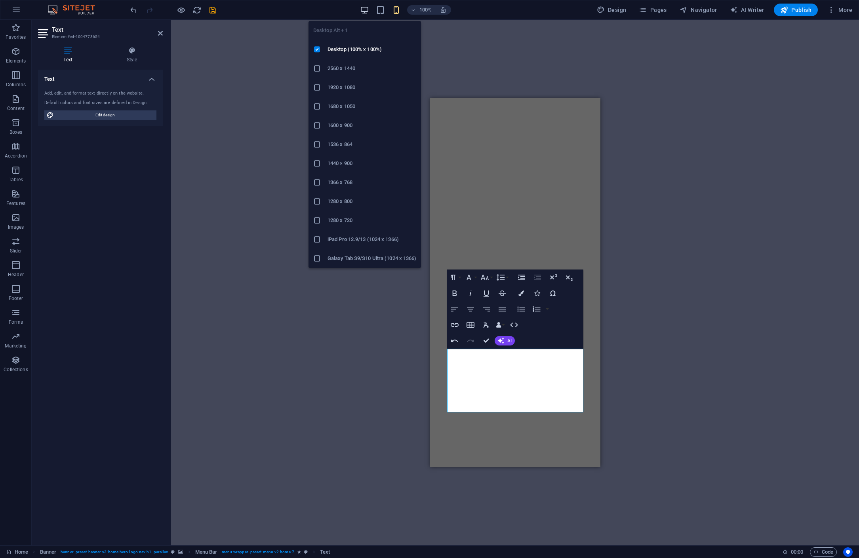
click at [363, 13] on icon "button" at bounding box center [364, 10] width 9 height 9
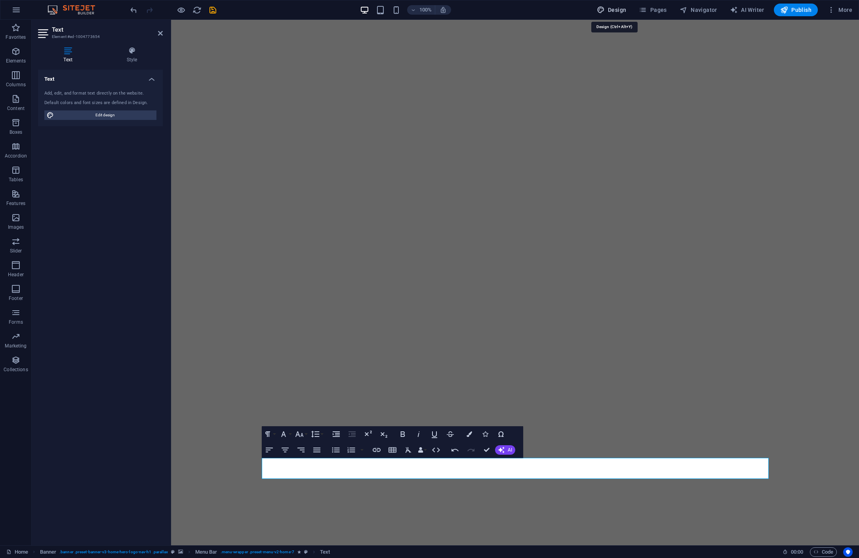
click at [615, 9] on span "Design" at bounding box center [612, 10] width 30 height 8
select select "px"
select select "200"
select select "px"
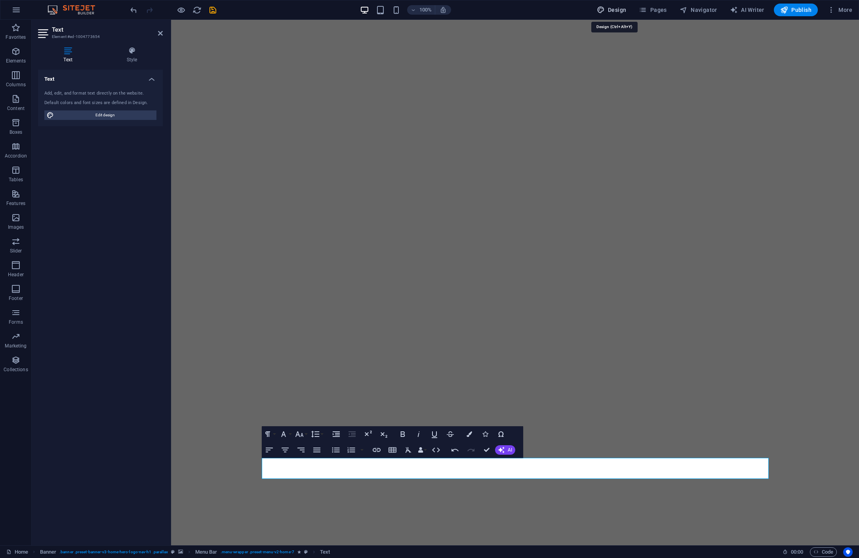
select select "300"
select select "px"
select select "rem"
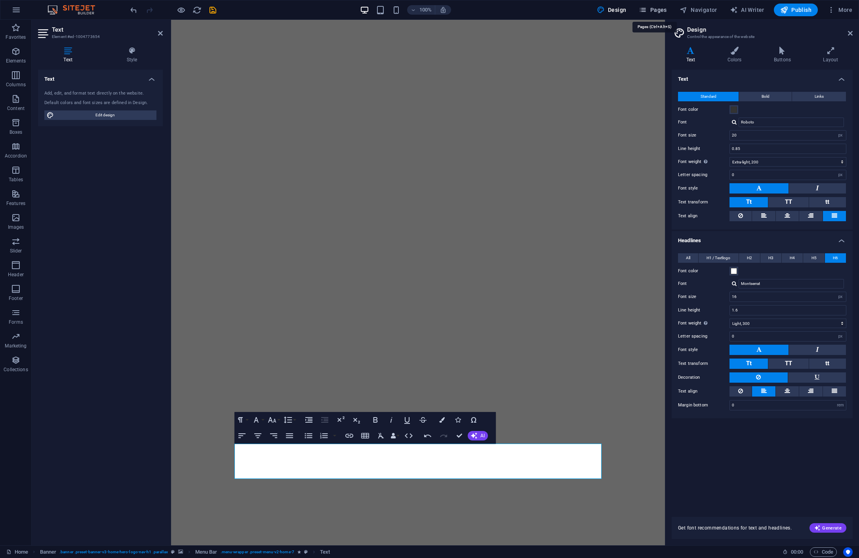
click at [664, 10] on span "Pages" at bounding box center [653, 10] width 28 height 8
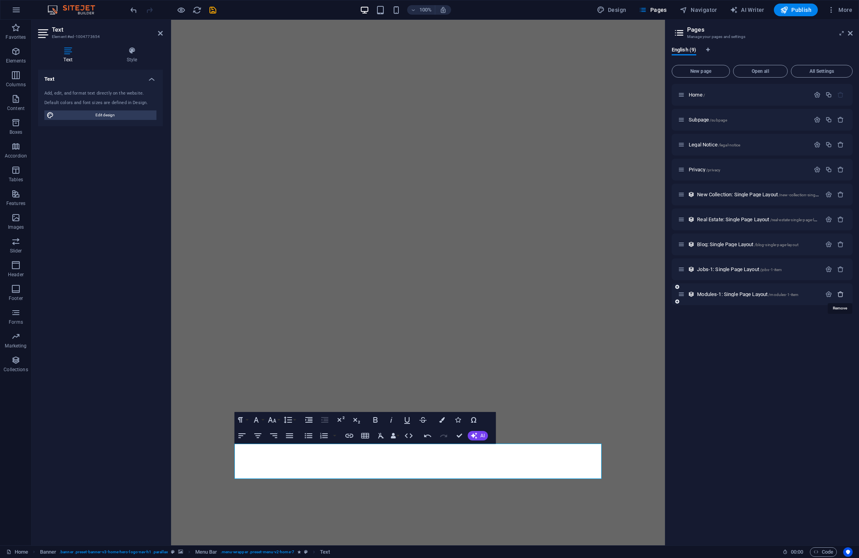
click at [841, 294] on icon "button" at bounding box center [840, 294] width 7 height 7
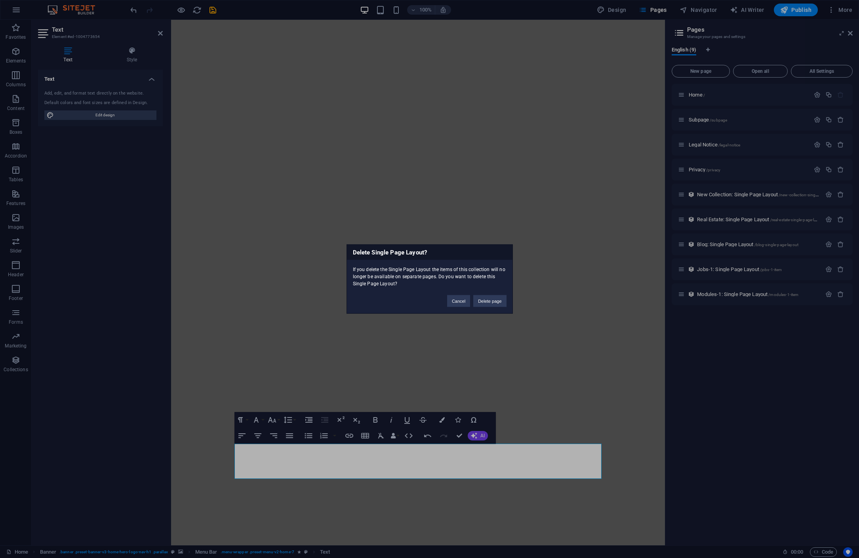
drag, startPoint x: 493, startPoint y: 300, endPoint x: 696, endPoint y: 293, distance: 203.6
click at [493, 300] on button "Delete page" at bounding box center [489, 301] width 33 height 12
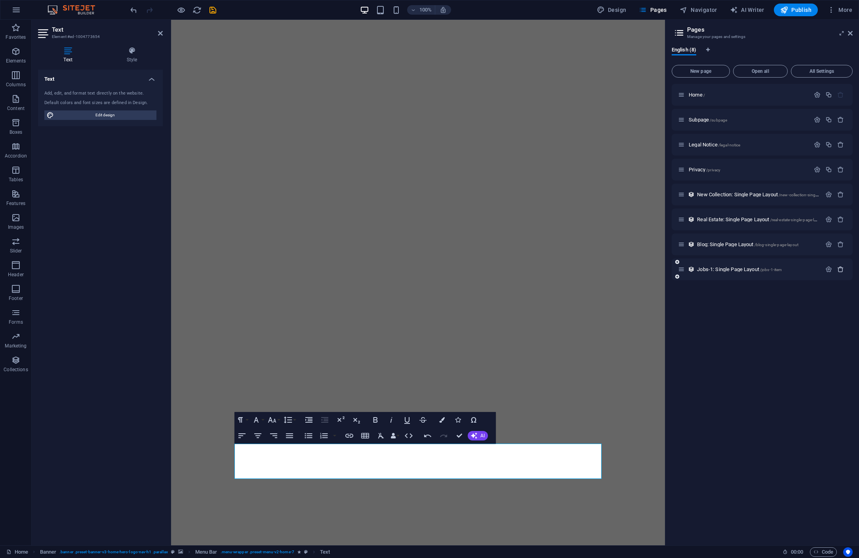
click at [843, 271] on icon "button" at bounding box center [840, 269] width 7 height 7
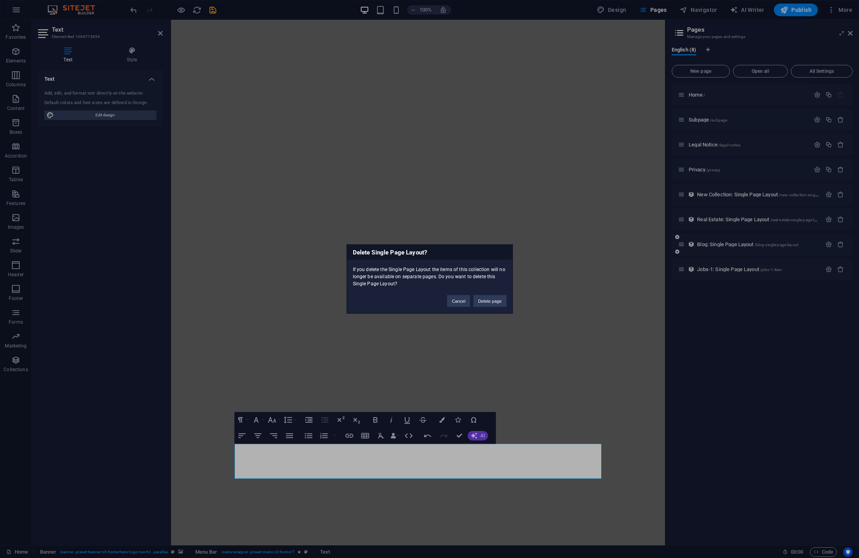
click at [487, 298] on button "Delete page" at bounding box center [489, 301] width 33 height 12
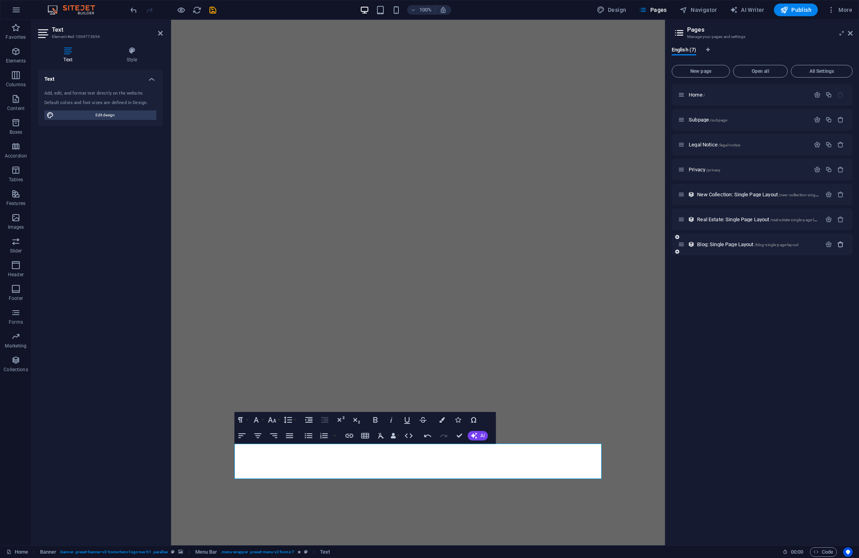
click at [840, 246] on icon "button" at bounding box center [840, 244] width 7 height 7
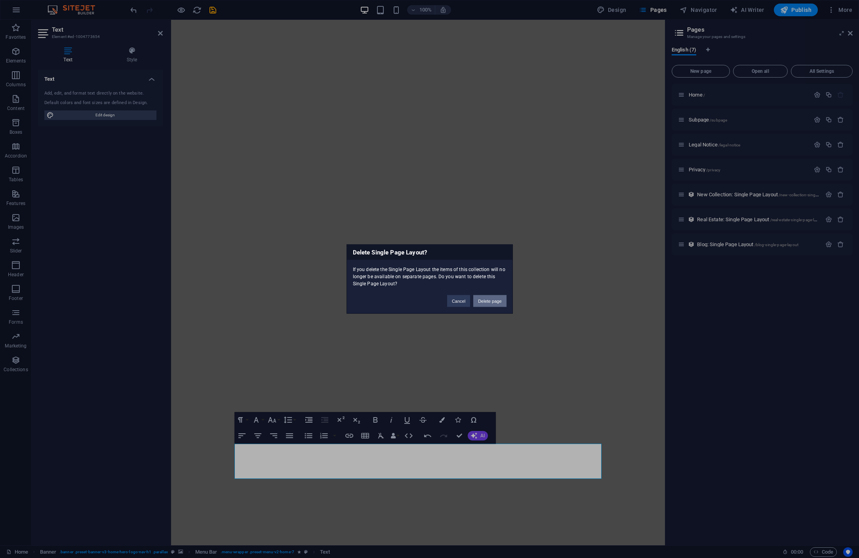
click at [489, 303] on button "Delete page" at bounding box center [489, 301] width 33 height 12
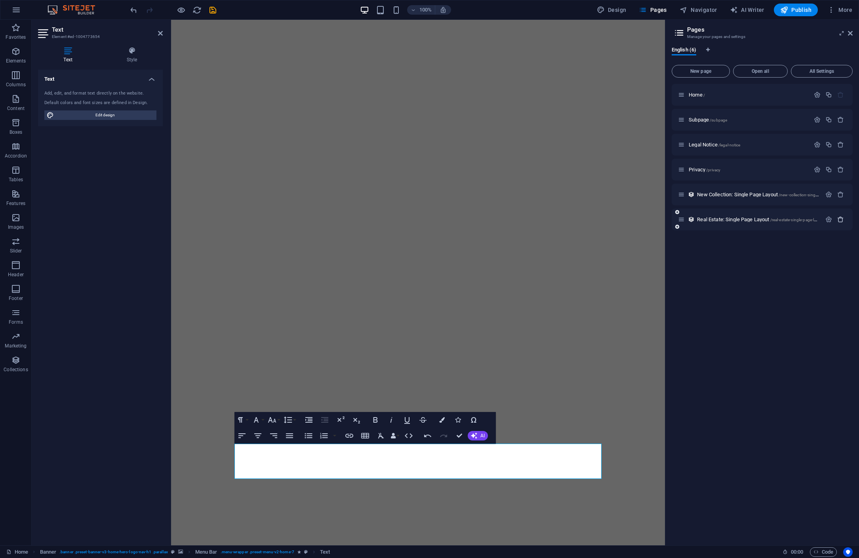
click at [841, 219] on icon "button" at bounding box center [840, 219] width 7 height 7
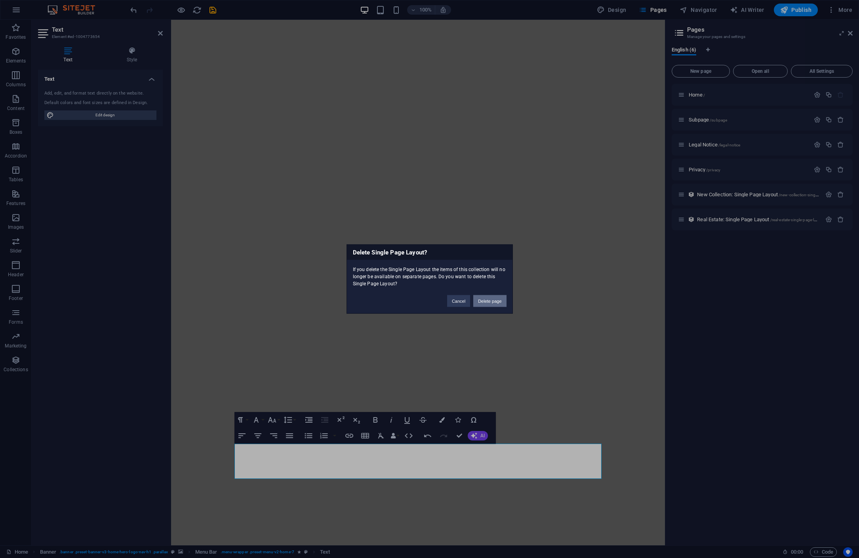
click at [485, 303] on button "Delete page" at bounding box center [489, 301] width 33 height 12
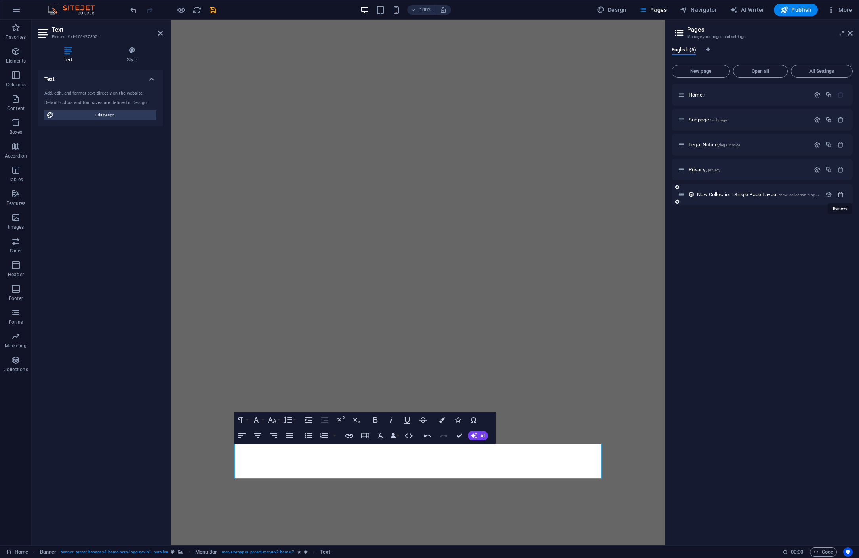
click at [840, 194] on icon "button" at bounding box center [840, 194] width 7 height 7
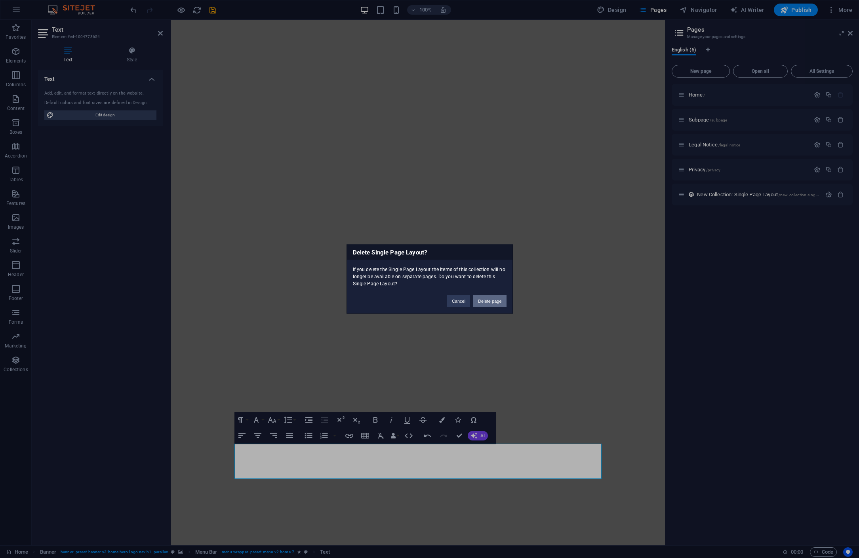
click at [493, 301] on button "Delete page" at bounding box center [489, 301] width 33 height 12
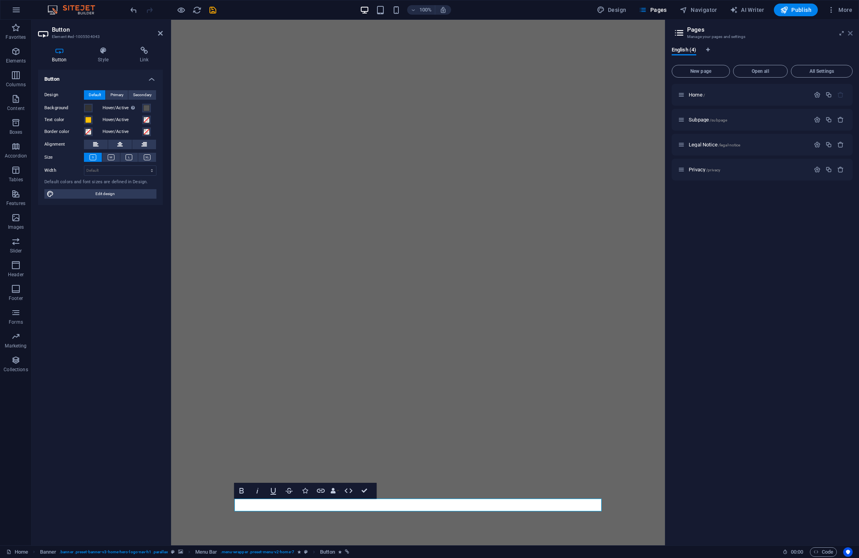
click at [848, 33] on icon at bounding box center [850, 33] width 5 height 6
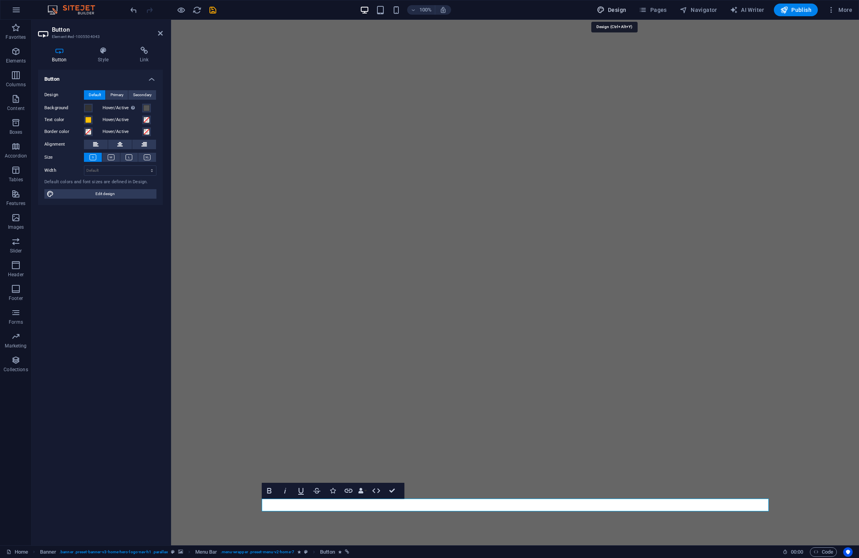
click at [610, 10] on span "Design" at bounding box center [612, 10] width 30 height 8
select select "px"
select select "200"
select select "px"
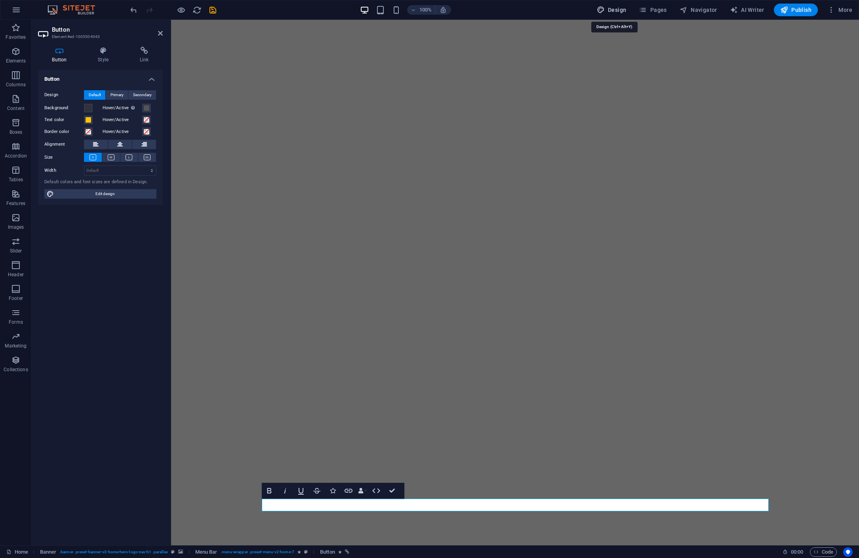
select select "300"
select select "px"
select select "rem"
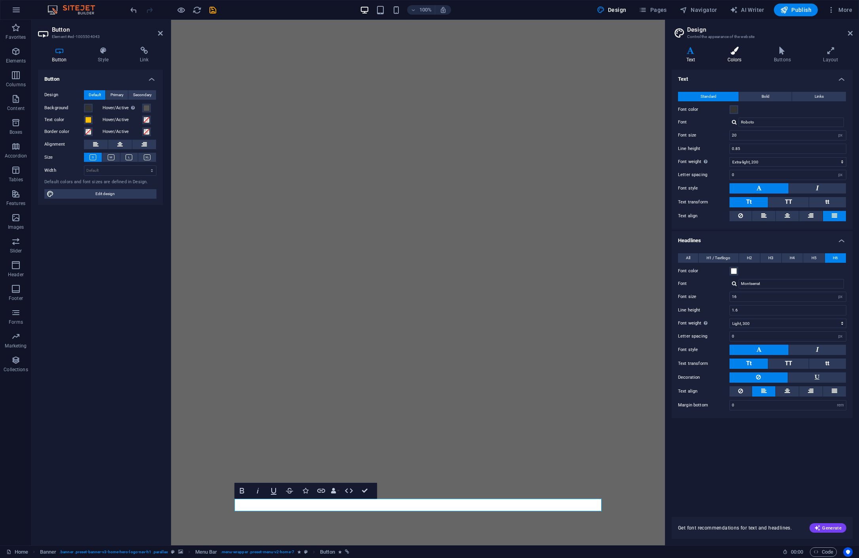
click at [741, 52] on icon at bounding box center [734, 51] width 43 height 8
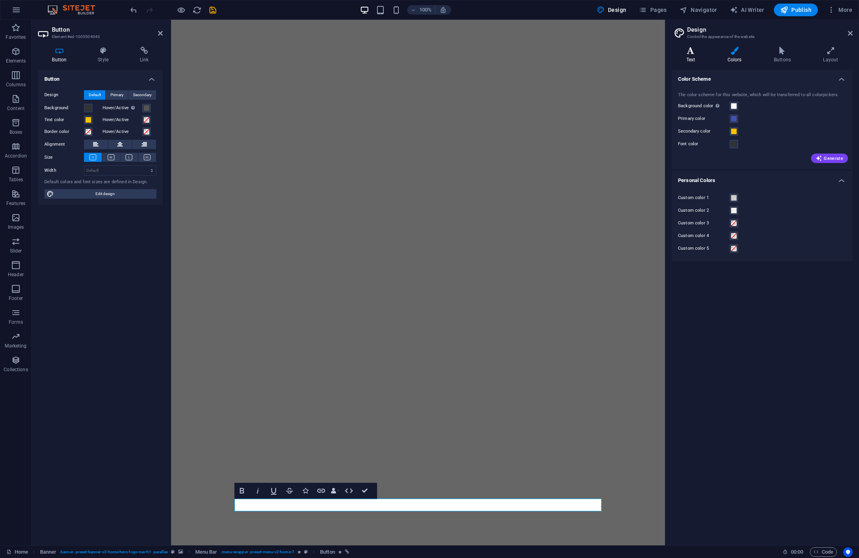
click at [693, 56] on h4 "Text" at bounding box center [692, 55] width 41 height 17
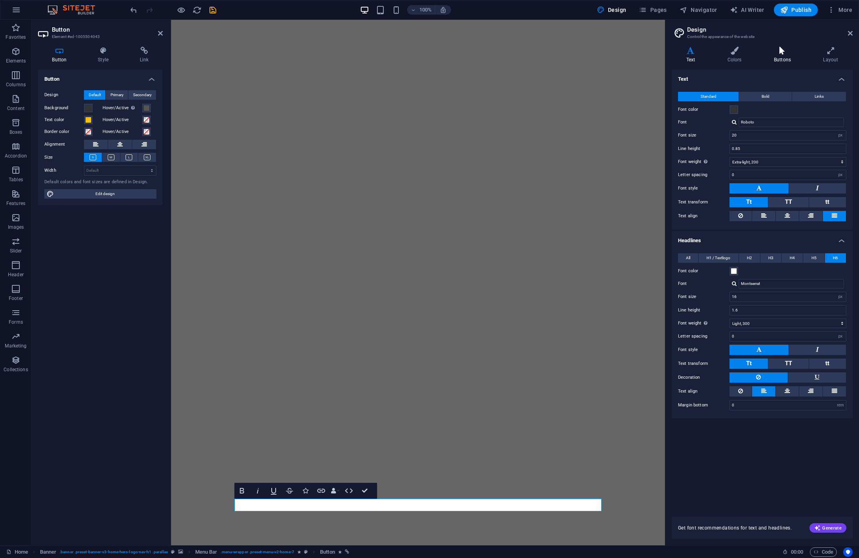
click at [778, 53] on icon at bounding box center [782, 51] width 46 height 8
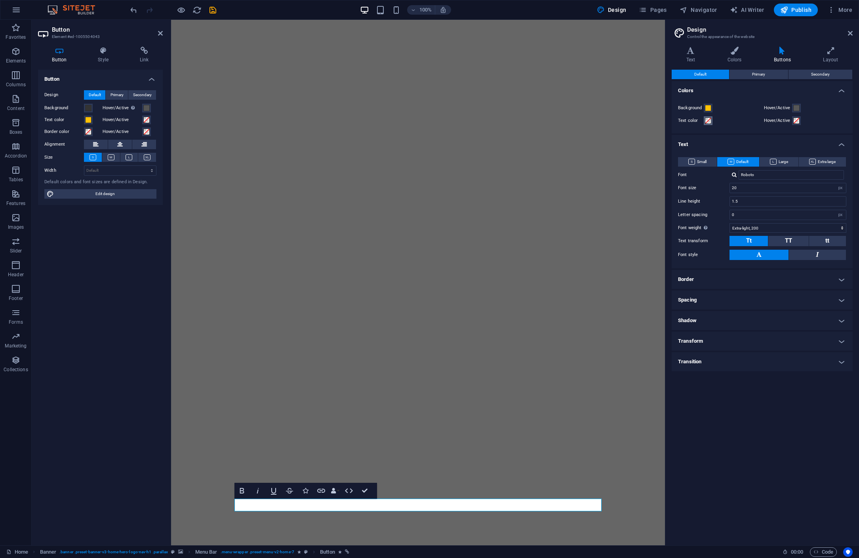
click at [707, 120] on span at bounding box center [708, 121] width 6 height 6
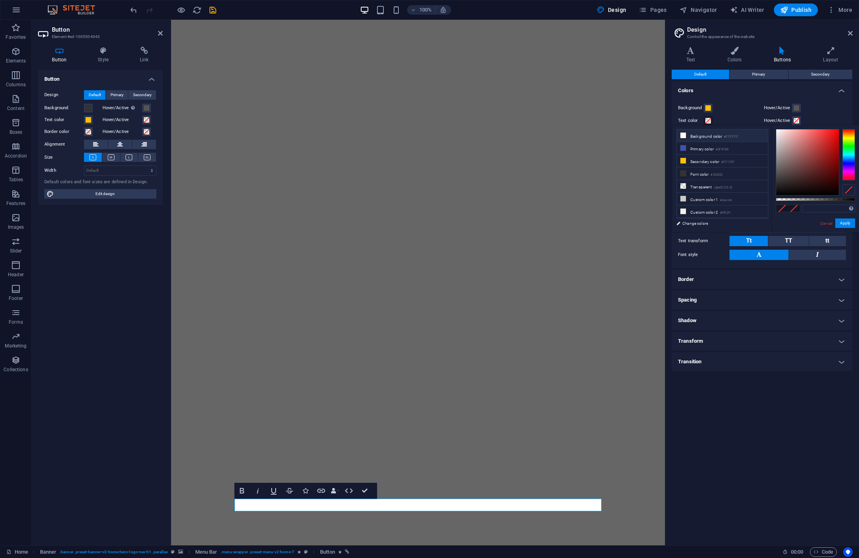
click at [683, 136] on icon at bounding box center [683, 136] width 6 height 6
type input "#ffffff"
click at [706, 120] on span at bounding box center [708, 121] width 6 height 6
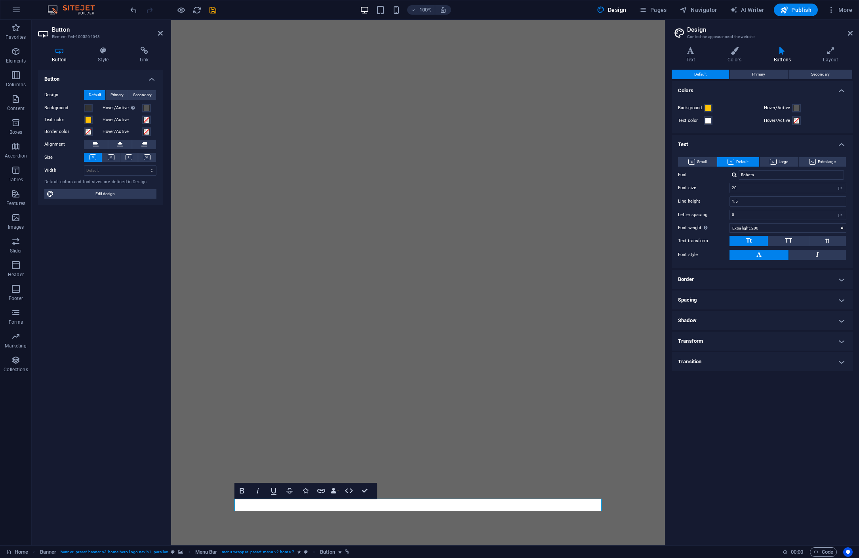
click at [727, 103] on div "Background" at bounding box center [719, 108] width 83 height 10
click at [707, 108] on span at bounding box center [708, 108] width 6 height 6
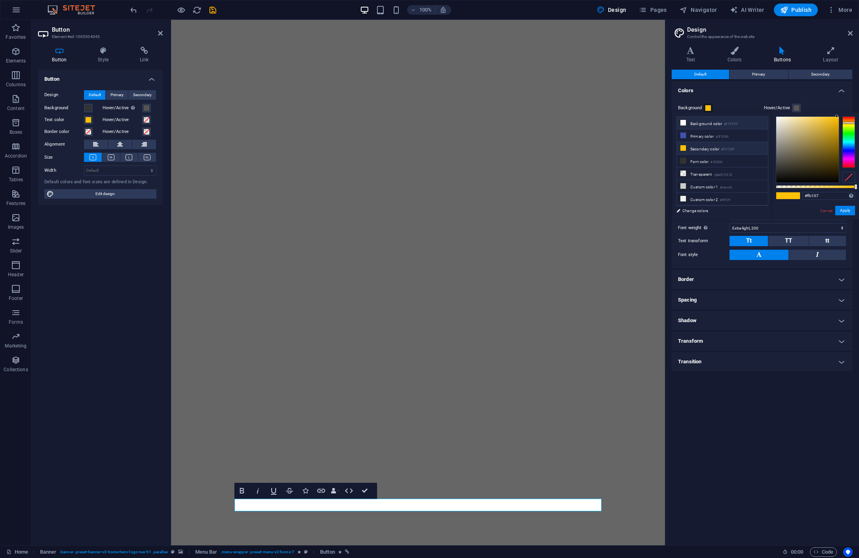
click at [695, 122] on li "Background color #FFFFFF" at bounding box center [722, 123] width 91 height 13
type input "#ffffff"
click at [759, 95] on div "Background Hover/Active Text color Hover/Active" at bounding box center [762, 114] width 184 height 38
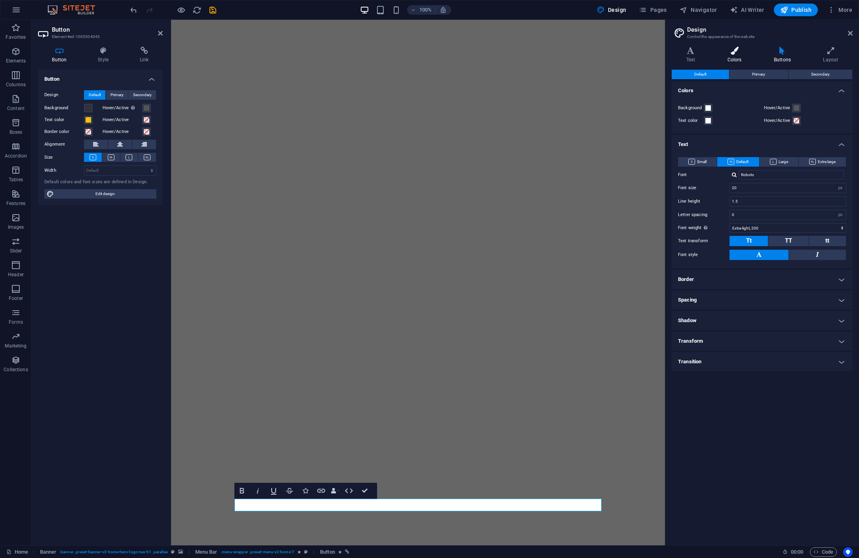
click at [737, 54] on icon at bounding box center [734, 51] width 43 height 8
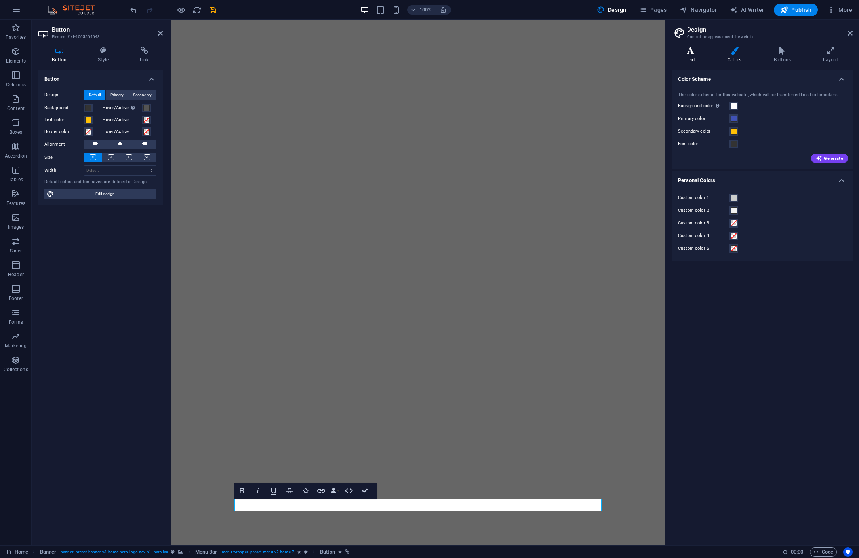
click at [692, 58] on h4 "Text" at bounding box center [692, 55] width 41 height 17
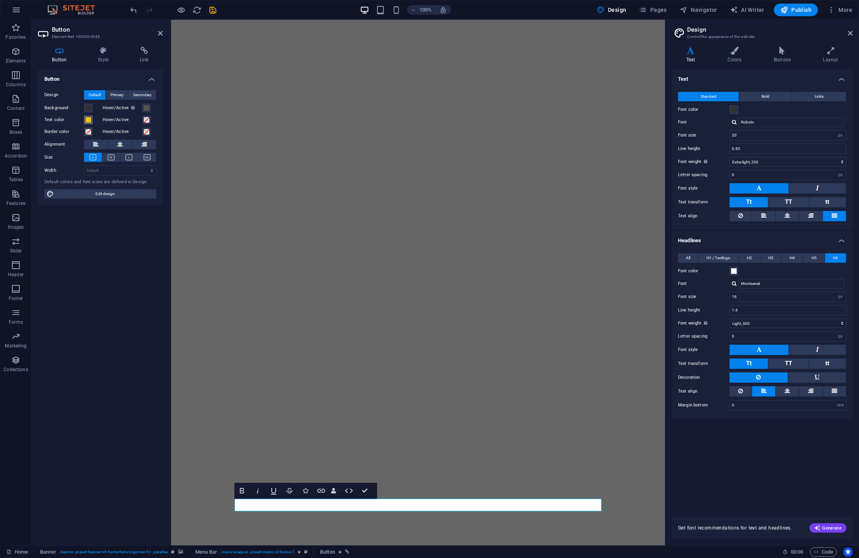
click at [89, 119] on span at bounding box center [88, 120] width 6 height 6
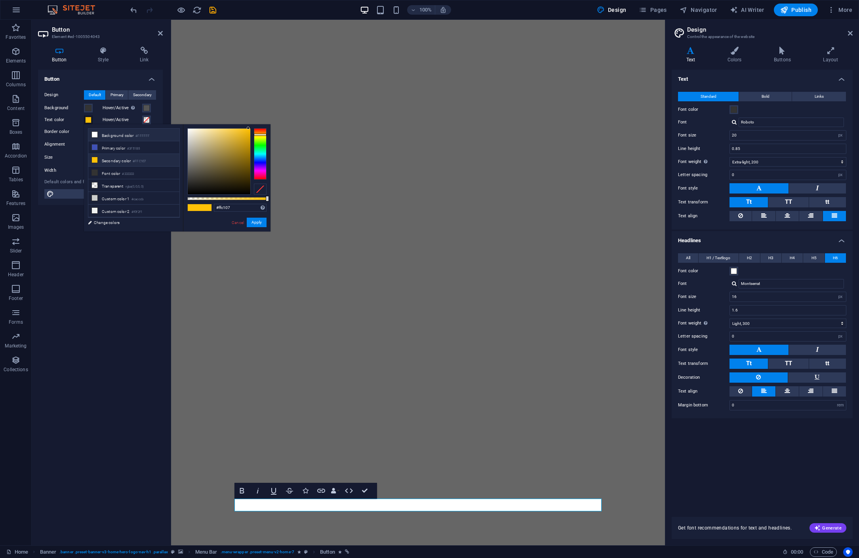
click at [100, 135] on li "Background color #FFFFFF" at bounding box center [133, 135] width 91 height 13
type input "#ffffff"
click at [43, 304] on div "Button Design Default Primary Secondary Background Hover/Active Switch to previ…" at bounding box center [100, 305] width 125 height 470
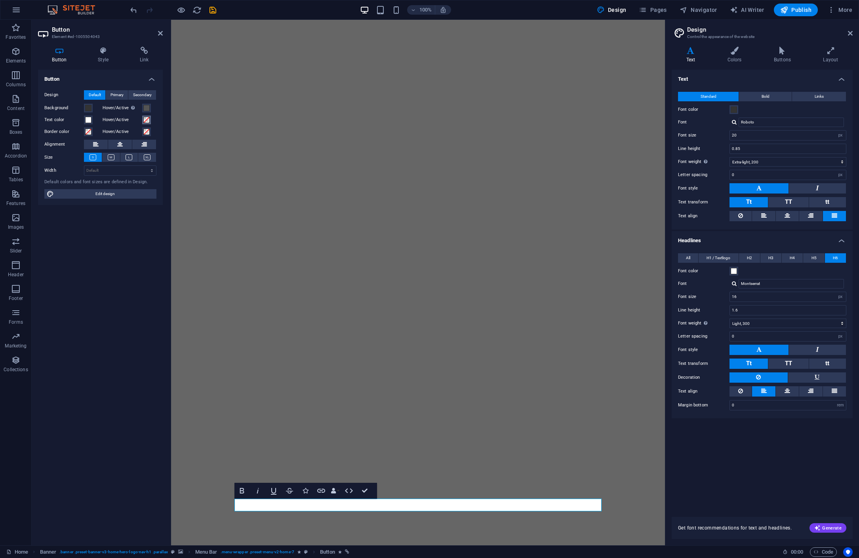
click at [148, 120] on span at bounding box center [146, 120] width 6 height 6
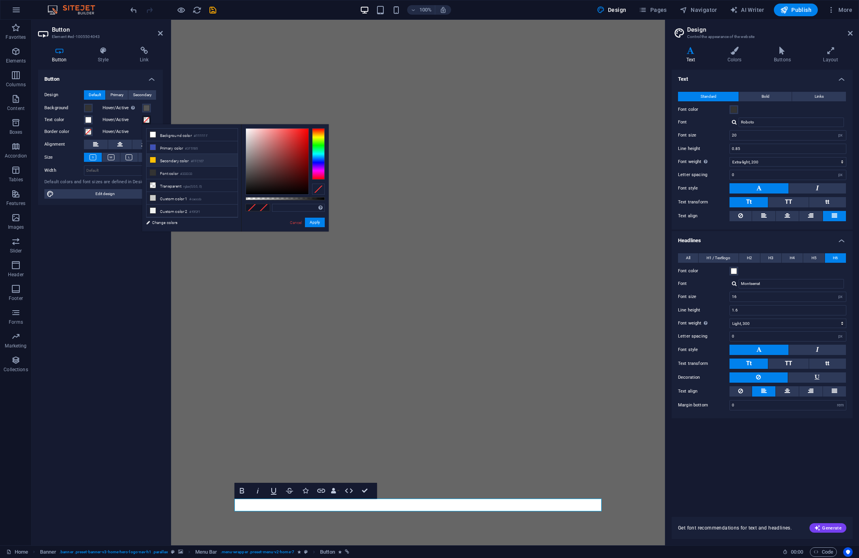
click at [163, 162] on li "Secondary color #FFC107" at bounding box center [192, 160] width 91 height 13
drag, startPoint x: 304, startPoint y: 129, endPoint x: 268, endPoint y: 128, distance: 36.4
click at [268, 129] on div at bounding box center [277, 162] width 63 height 66
drag, startPoint x: 266, startPoint y: 129, endPoint x: 267, endPoint y: 114, distance: 15.1
click at [267, 114] on body "dmg arquitectura Home Favorites Elements Columns Content Boxes Accordion Tables…" at bounding box center [429, 279] width 859 height 558
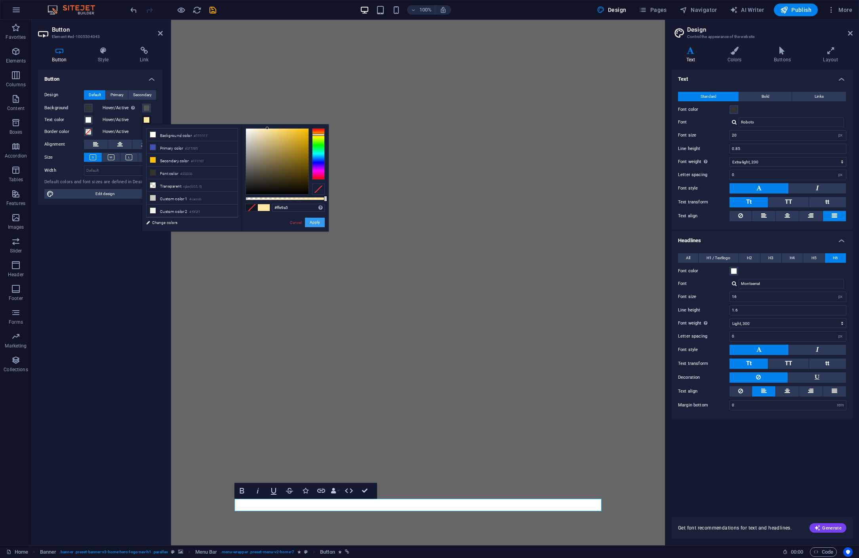
click at [316, 223] on button "Apply" at bounding box center [315, 223] width 20 height 10
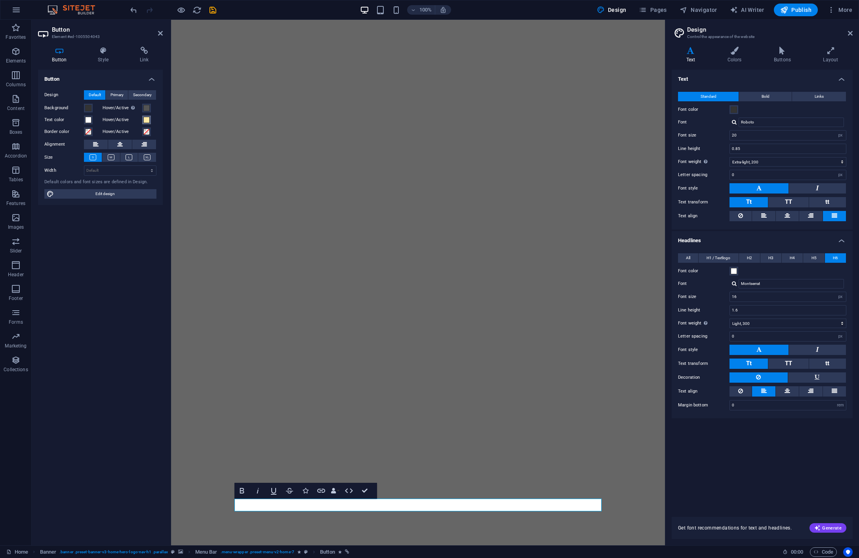
click at [148, 122] on span at bounding box center [146, 120] width 6 height 6
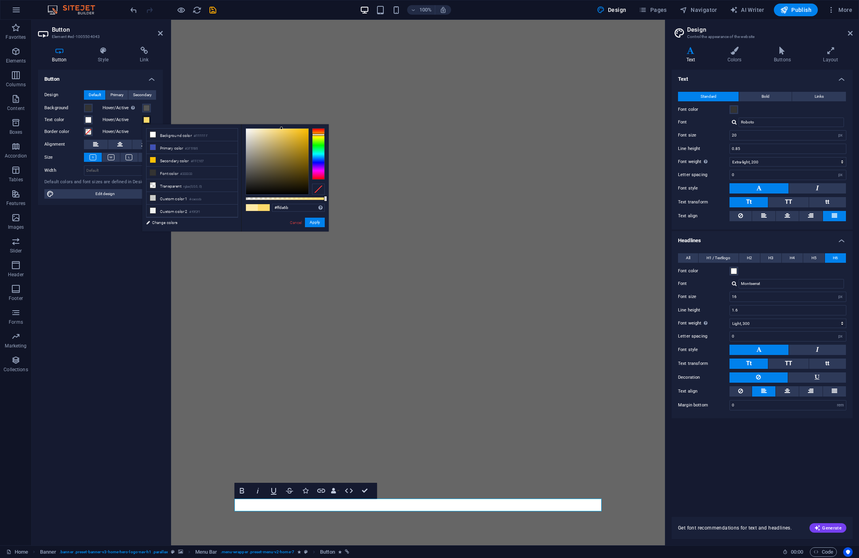
type input "#ffda6a"
drag, startPoint x: 268, startPoint y: 127, endPoint x: 282, endPoint y: 124, distance: 14.1
click at [282, 124] on div "#ffda6a Supported formats #0852ed rgb(8, 82, 237) rgba(8, 82, 237, 90%) hsv(221…" at bounding box center [285, 235] width 88 height 222
click at [312, 221] on button "Apply" at bounding box center [315, 223] width 20 height 10
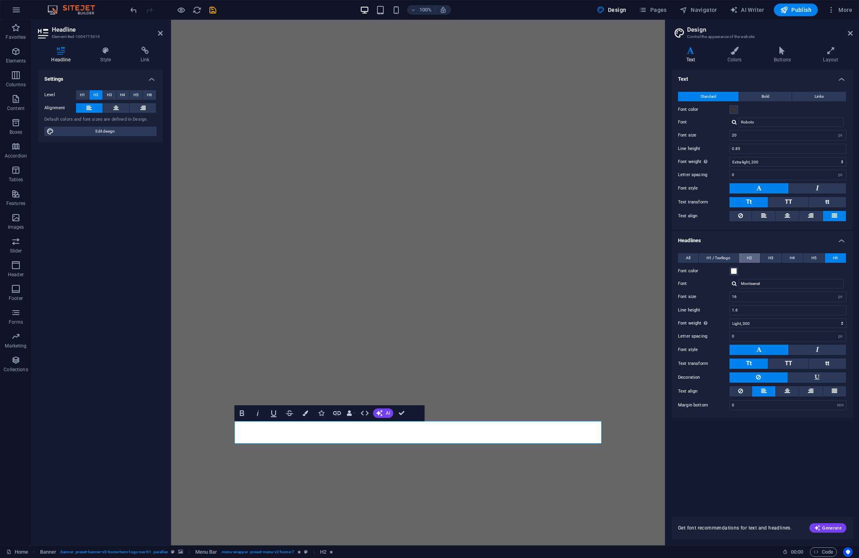
click at [748, 255] on span "H2" at bounding box center [749, 258] width 5 height 10
click at [110, 133] on span "Edit design" at bounding box center [105, 132] width 98 height 10
click at [692, 55] on h4 "Text" at bounding box center [692, 55] width 41 height 17
click at [83, 94] on span "H1" at bounding box center [82, 95] width 5 height 10
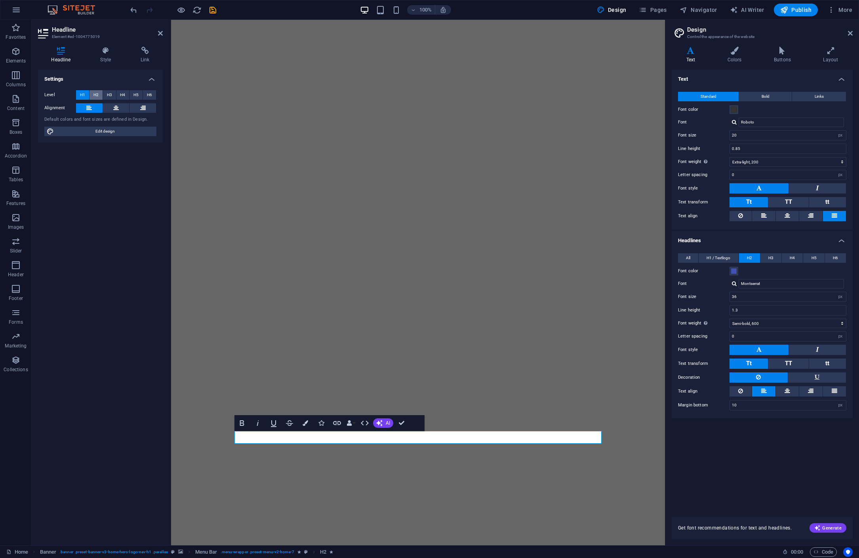
click at [95, 95] on span "H2" at bounding box center [95, 95] width 5 height 10
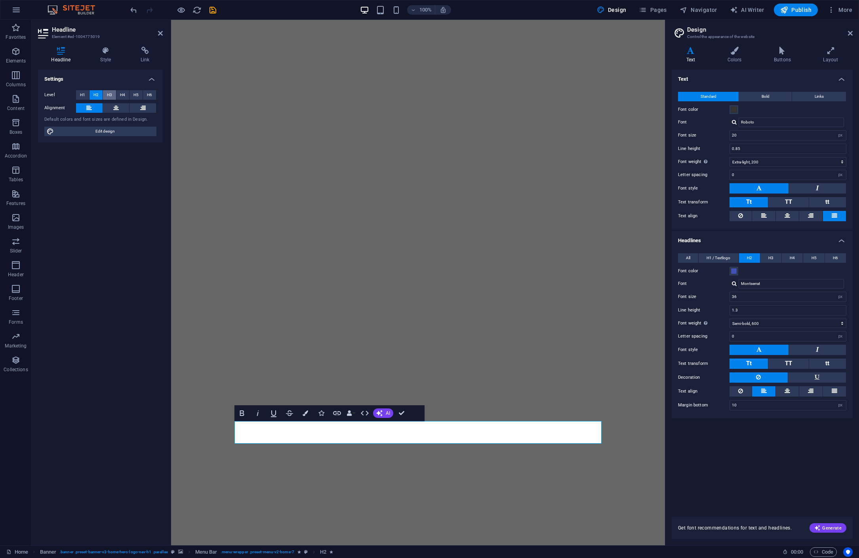
click at [114, 95] on button "H3" at bounding box center [109, 95] width 13 height 10
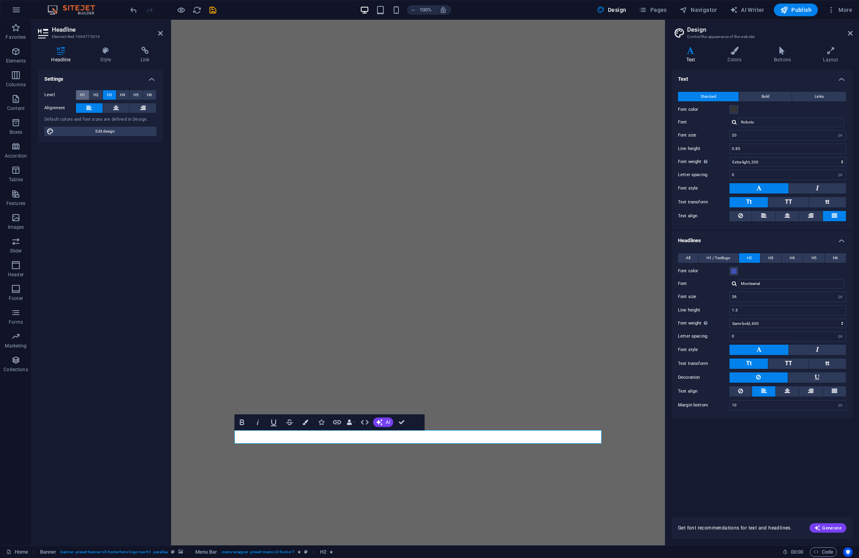
click at [80, 96] on span "H1" at bounding box center [82, 95] width 5 height 10
click at [719, 257] on span "H1 / Textlogo" at bounding box center [718, 258] width 24 height 10
click at [839, 298] on select "rem px em %" at bounding box center [840, 297] width 11 height 10
select select "px"
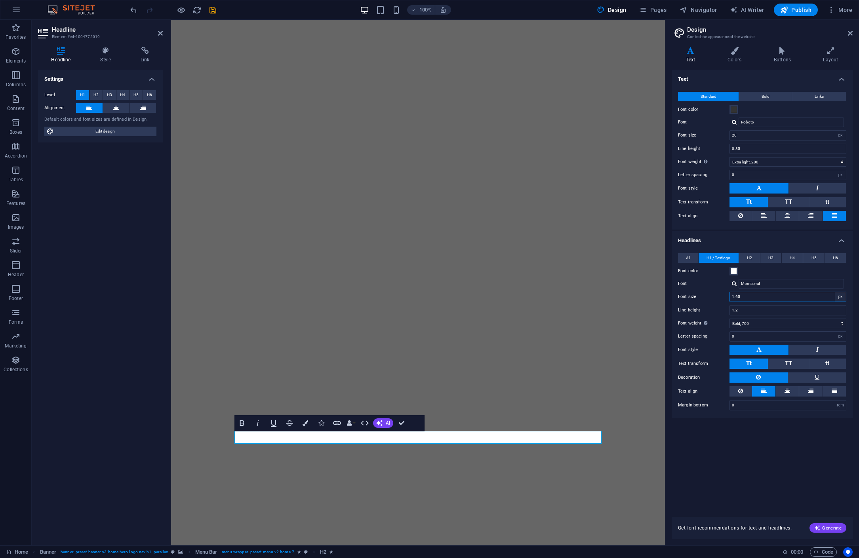
click at [835, 292] on select "rem px em %" at bounding box center [840, 297] width 11 height 10
click at [754, 297] on input "26" at bounding box center [788, 297] width 116 height 10
drag, startPoint x: 744, startPoint y: 297, endPoint x: 727, endPoint y: 296, distance: 16.6
click at [727, 296] on div "Font size 26 rem px em %" at bounding box center [762, 297] width 168 height 10
type input "50"
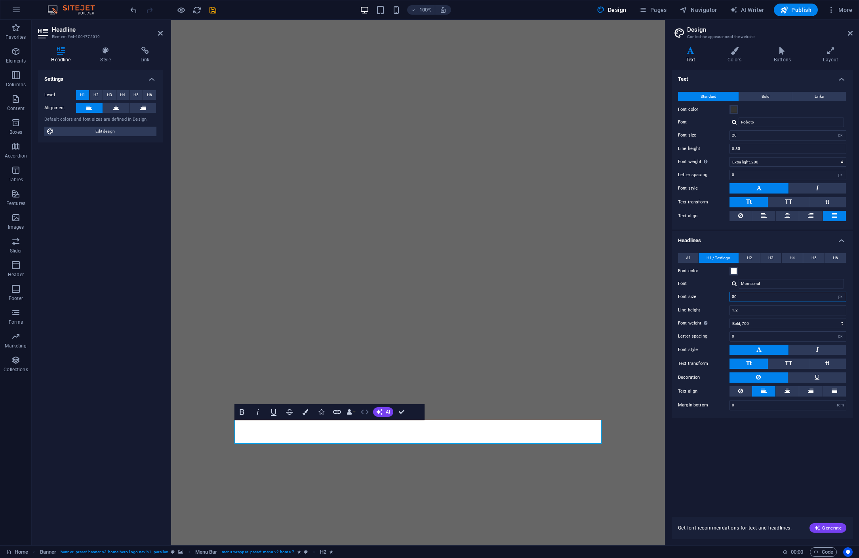
click at [365, 414] on icon "button" at bounding box center [365, 412] width 10 height 10
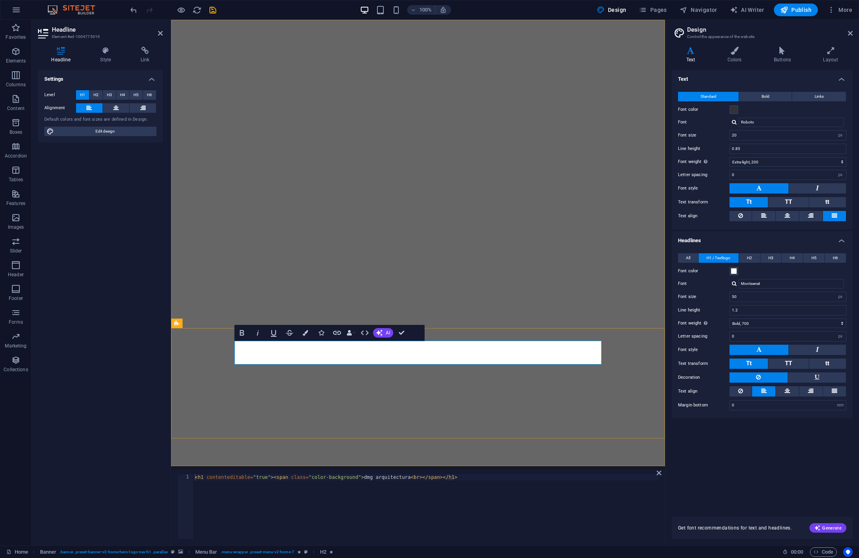
click at [355, 535] on span "dmg arquitectura" at bounding box center [325, 547] width 183 height 24
drag, startPoint x: 290, startPoint y: 355, endPoint x: 482, endPoint y: 365, distance: 192.7
click at [480, 535] on h1 "dmg arquitectura" at bounding box center [417, 547] width 367 height 24
click at [366, 333] on icon "button" at bounding box center [365, 333] width 10 height 10
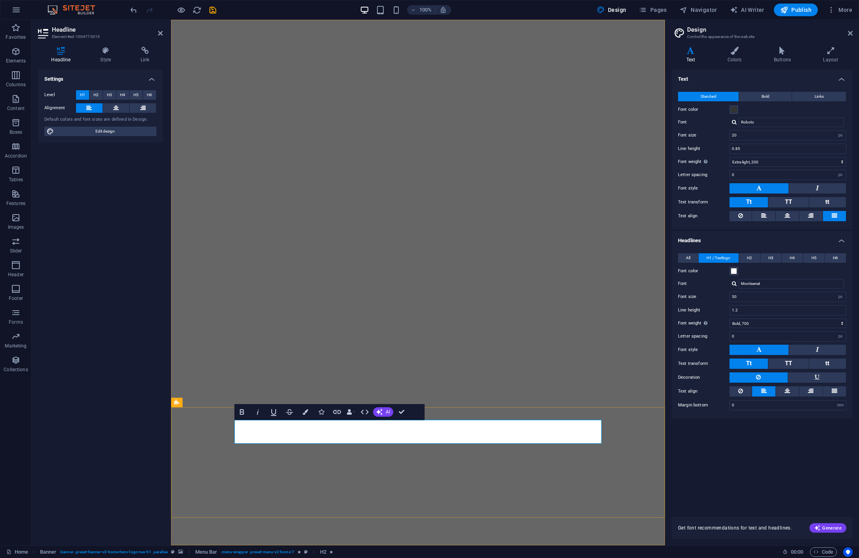
drag, startPoint x: 404, startPoint y: 431, endPoint x: 331, endPoint y: 435, distance: 73.3
drag, startPoint x: 333, startPoint y: 433, endPoint x: 328, endPoint y: 433, distance: 4.8
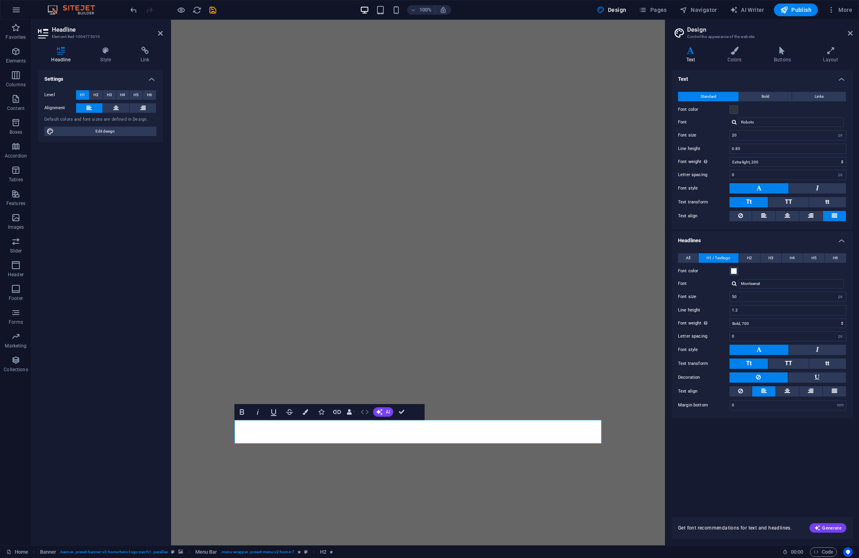
click at [364, 413] on icon "button" at bounding box center [365, 412] width 10 height 10
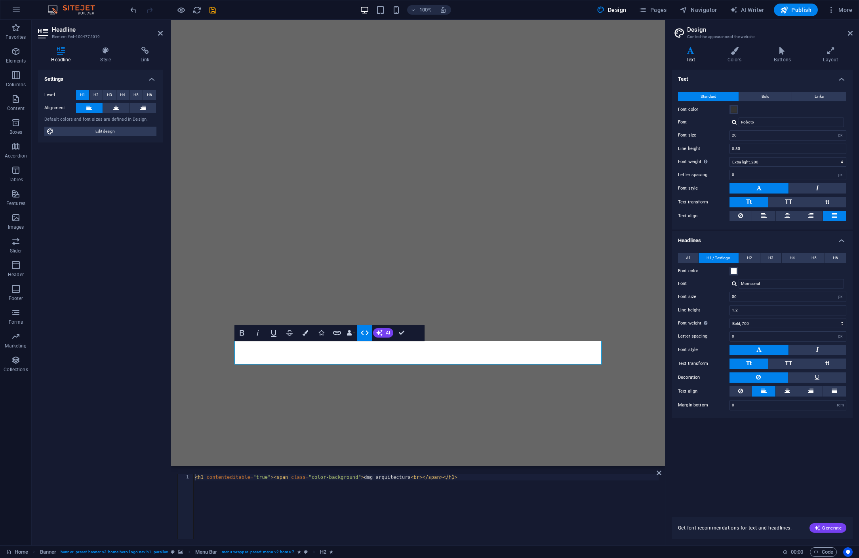
click at [358, 334] on button "HTML" at bounding box center [364, 333] width 15 height 16
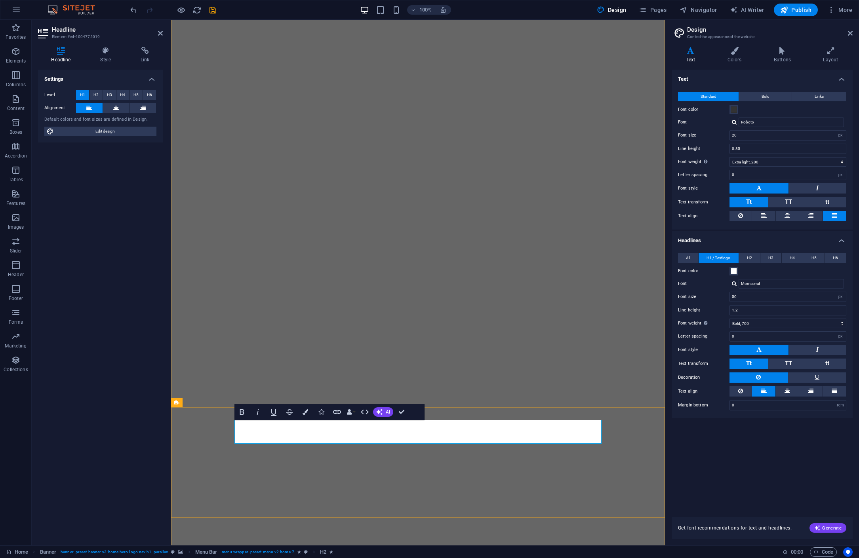
drag, startPoint x: 345, startPoint y: 433, endPoint x: 328, endPoint y: 436, distance: 17.2
drag, startPoint x: 284, startPoint y: 435, endPoint x: 328, endPoint y: 435, distance: 44.0
drag, startPoint x: 420, startPoint y: 436, endPoint x: 404, endPoint y: 435, distance: 16.3
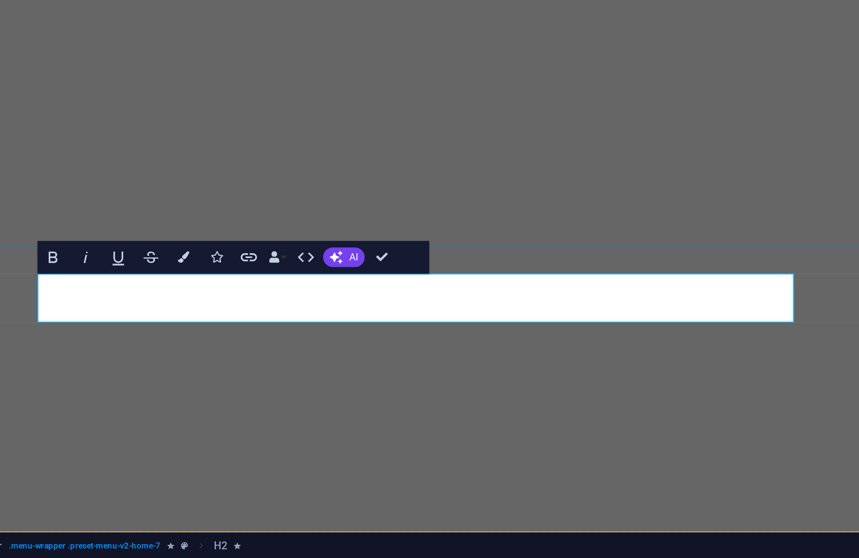
scroll to position [0, 0]
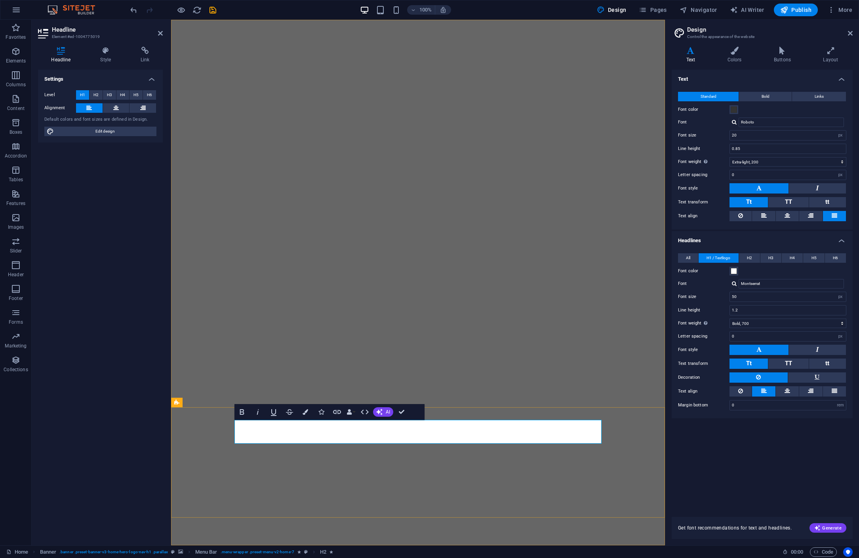
drag, startPoint x: 307, startPoint y: 431, endPoint x: 302, endPoint y: 432, distance: 5.2
click at [750, 258] on span "H2" at bounding box center [749, 258] width 5 height 10
drag, startPoint x: 738, startPoint y: 295, endPoint x: 724, endPoint y: 295, distance: 14.3
click at [725, 296] on div "Font size 36 rem px em %" at bounding box center [762, 297] width 168 height 10
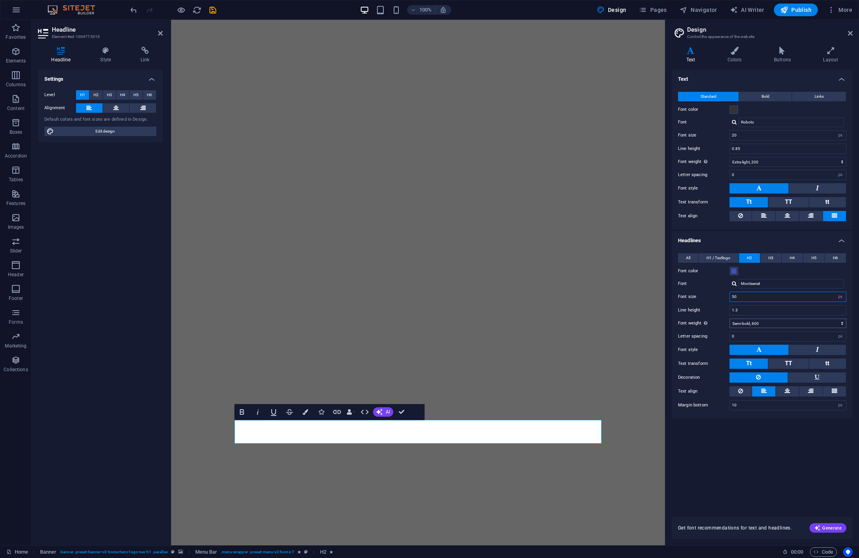
type input "50"
click at [758, 323] on select "Thin, 100 Extra-light, 200 Light, 300 Regular, 400 Medium, 500 Semi-bold, 600 B…" at bounding box center [787, 324] width 117 height 10
select select "500"
click at [729, 319] on select "Thin, 100 Extra-light, 200 Light, 300 Regular, 400 Medium, 500 Semi-bold, 600 B…" at bounding box center [787, 324] width 117 height 10
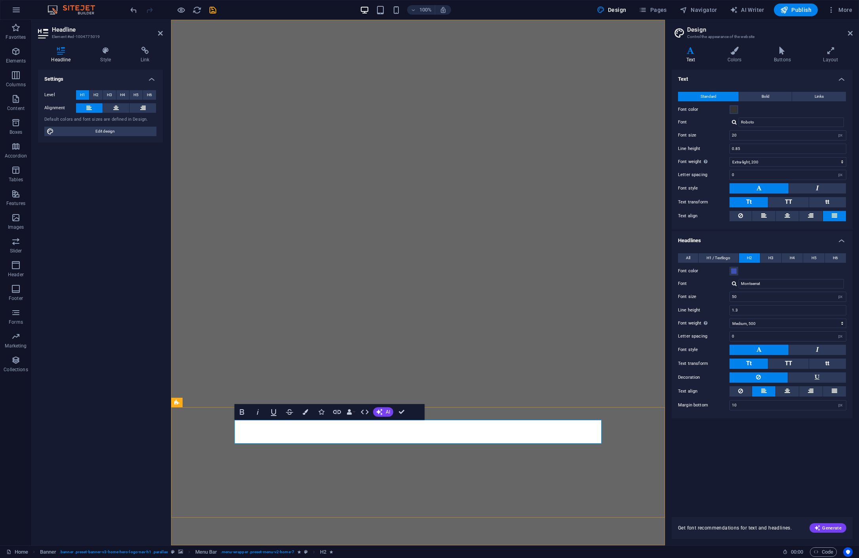
select select "px"
select select "200"
select select "px"
select select "500"
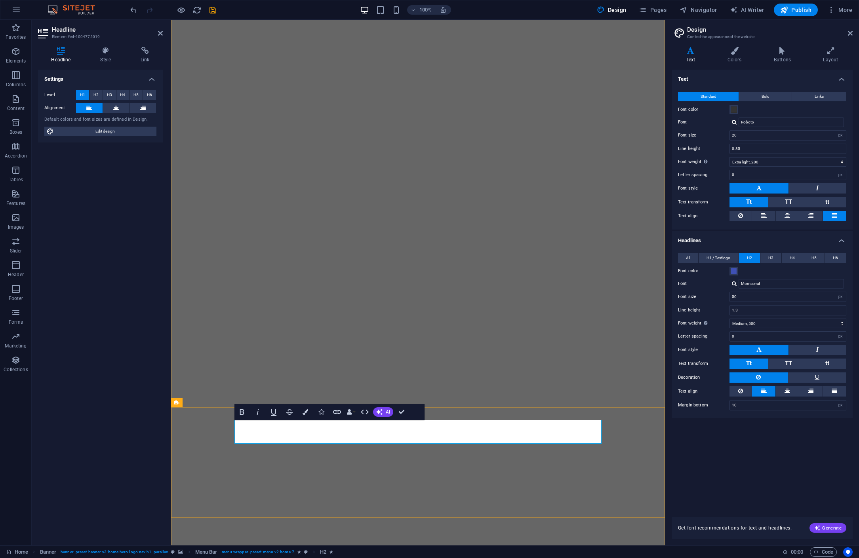
select select "px"
drag, startPoint x: 290, startPoint y: 430, endPoint x: 422, endPoint y: 421, distance: 131.7
click at [363, 416] on icon "button" at bounding box center [365, 412] width 10 height 10
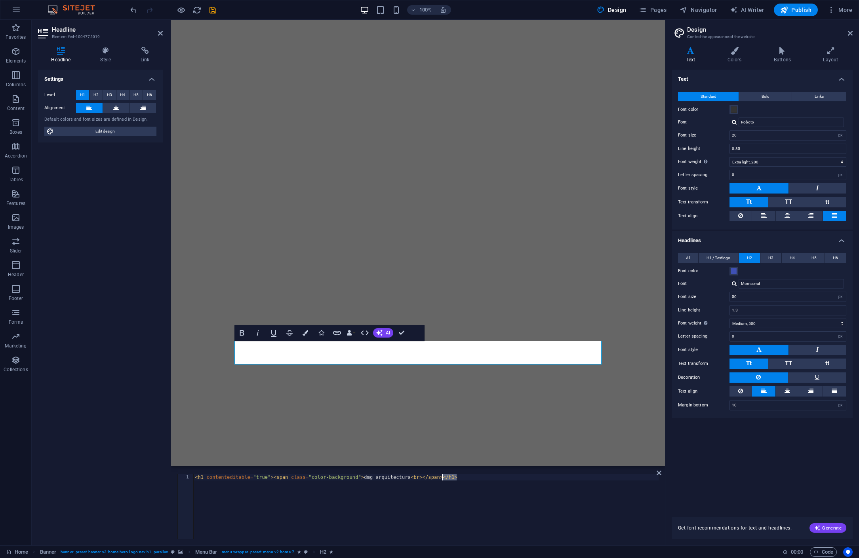
drag, startPoint x: 459, startPoint y: 478, endPoint x: 442, endPoint y: 480, distance: 16.7
click at [442, 480] on div "< h1 contenteditable = "true" > < span class = "color-background" > dmg arquite…" at bounding box center [425, 513] width 465 height 78
click at [376, 477] on div "< h1 contenteditable = "true" > < span class = "color-background" > dmg arquite…" at bounding box center [425, 513] width 465 height 78
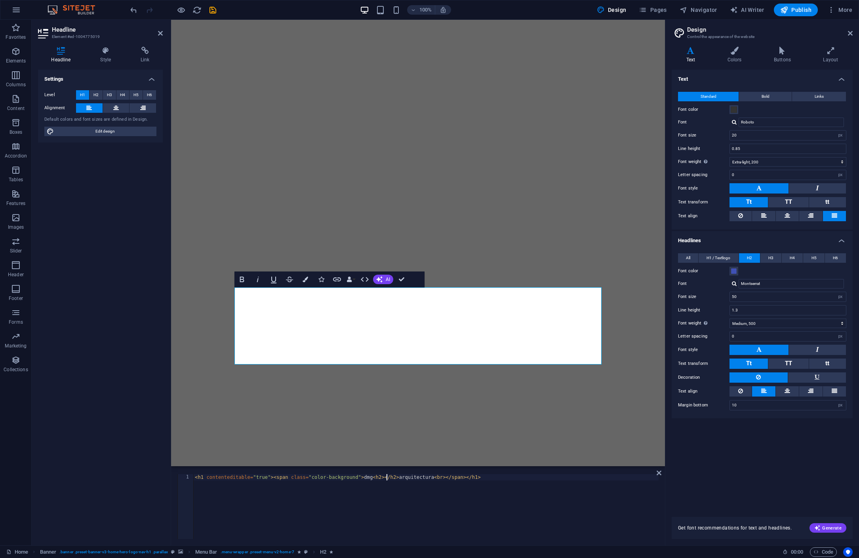
drag, startPoint x: 401, startPoint y: 478, endPoint x: 405, endPoint y: 480, distance: 4.8
click at [402, 478] on div "< h1 contenteditable = "true" > < span class = "color-background" > dmg < h2 > …" at bounding box center [425, 513] width 465 height 78
drag, startPoint x: 426, startPoint y: 477, endPoint x: 433, endPoint y: 477, distance: 7.1
click at [433, 477] on div "< h1 contenteditable = "true" > < span class = "color-background" > dmg < h2 > …" at bounding box center [425, 513] width 465 height 78
paste textarea "</h2"
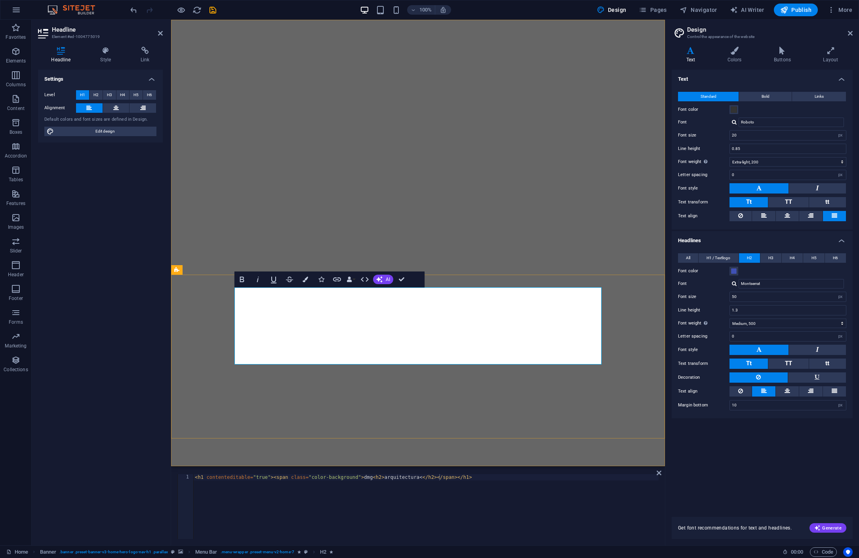
click at [480, 485] on div "< h1 contenteditable = "true" > < span class = "color-background" > dmg &nbsp; …" at bounding box center [425, 513] width 465 height 78
click at [414, 481] on div "< h1 contenteditable = "true" > < span class = "color-background" > dmg &nbsp; …" at bounding box center [425, 513] width 465 height 78
drag, startPoint x: 414, startPoint y: 478, endPoint x: 406, endPoint y: 478, distance: 8.3
click at [404, 478] on div "< h1 contenteditable = "true" > < span class = "color-background" > dmg &nbsp; …" at bounding box center [425, 513] width 465 height 78
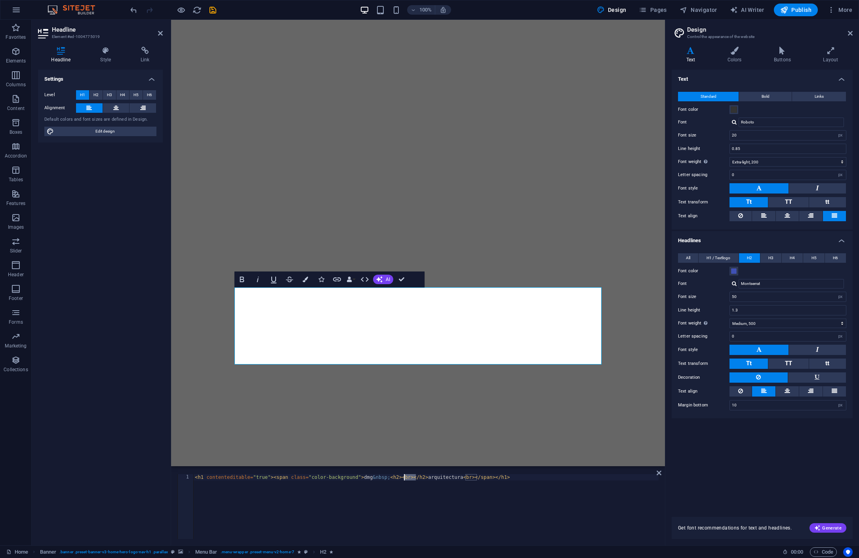
click at [411, 477] on div "< h1 contenteditable = "true" > < span class = "color-background" > dmg &nbsp; …" at bounding box center [425, 513] width 465 height 78
click at [414, 477] on div "< h1 contenteditable = "true" > < span class = "color-background" > dmg &nbsp; …" at bounding box center [425, 513] width 465 height 78
click at [414, 478] on div "< h1 contenteditable = "true" > < span class = "color-background" > dmg &nbsp; …" at bounding box center [425, 513] width 465 height 78
paste textarea "h2></"
type textarea "<h1 contenteditable="true"><span class="color-background">dmg&nbsp;<h2>arquitec…"
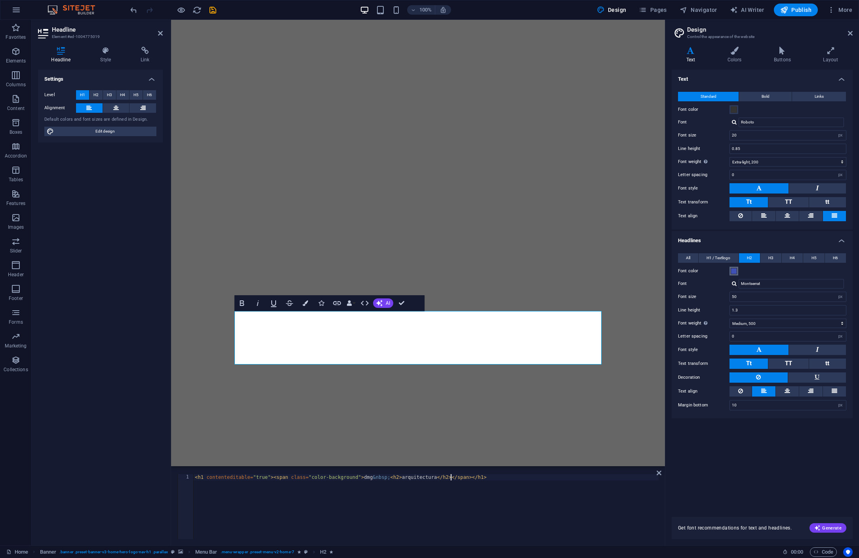
click at [733, 270] on span at bounding box center [734, 271] width 6 height 6
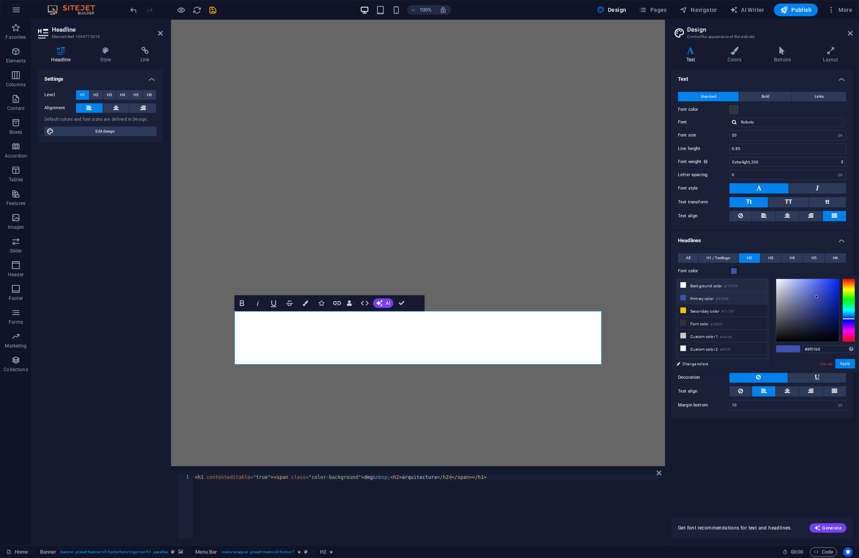
click at [690, 287] on li "Background color #FFFFFF" at bounding box center [722, 285] width 91 height 13
type input "#ffffff"
click at [736, 109] on span at bounding box center [734, 110] width 6 height 6
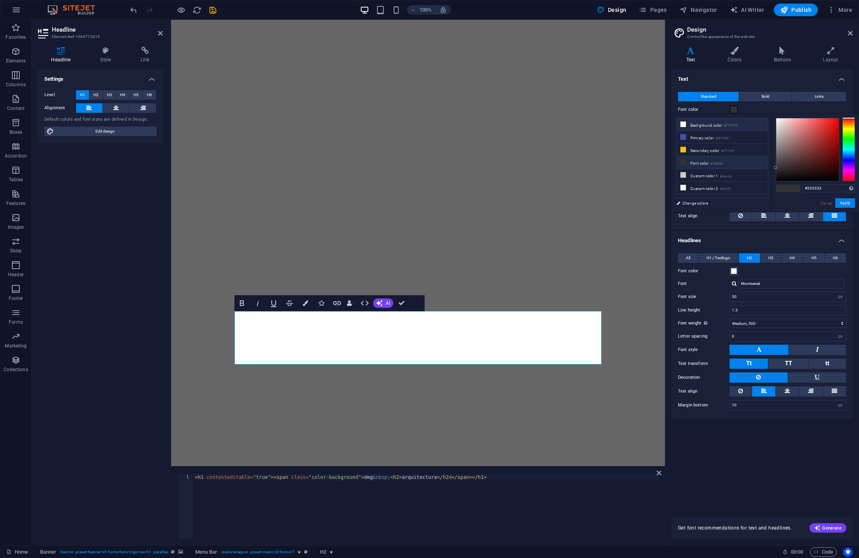
click at [707, 123] on li "Background color #FFFFFF" at bounding box center [722, 124] width 91 height 13
type input "#ffffff"
drag, startPoint x: 236, startPoint y: 351, endPoint x: 269, endPoint y: 349, distance: 33.3
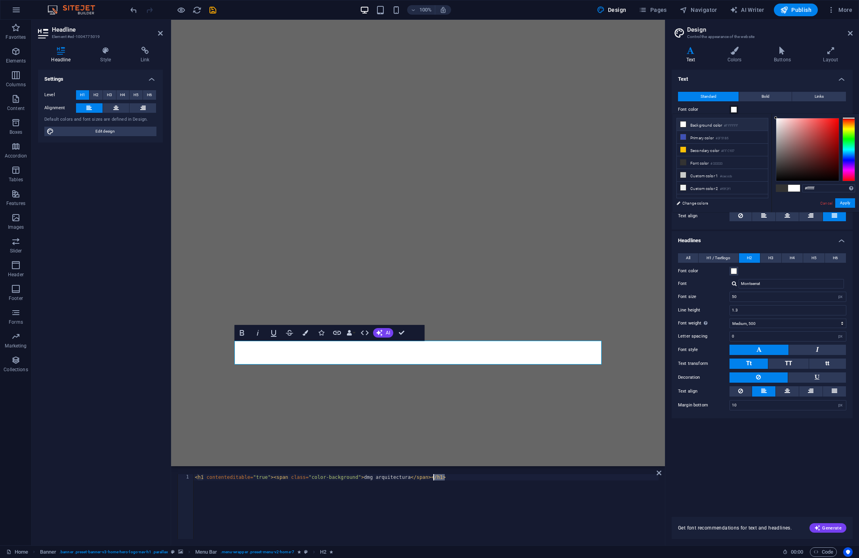
drag, startPoint x: 449, startPoint y: 478, endPoint x: 432, endPoint y: 479, distance: 16.7
click at [432, 479] on div "< h1 contenteditable = "true" > < span class = "color-background" > dmg arquite…" at bounding box center [425, 513] width 465 height 78
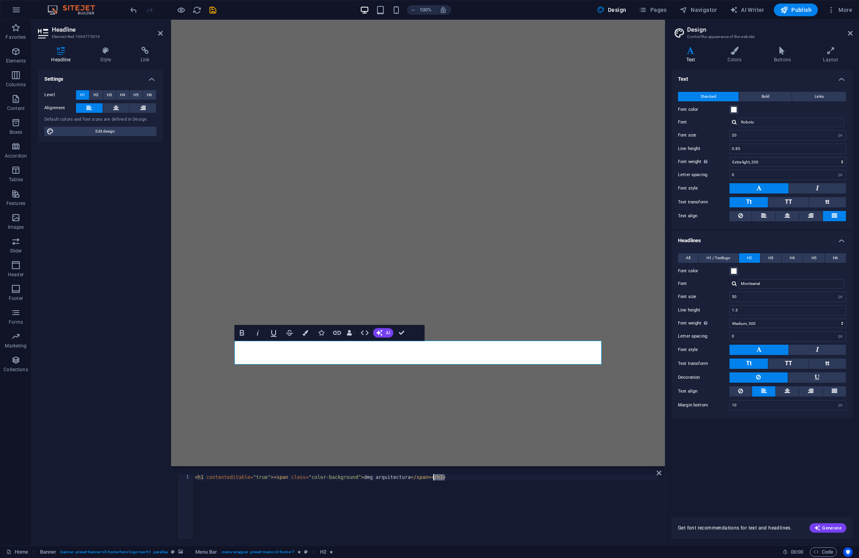
click at [447, 476] on div "< h1 contenteditable = "true" > < span class = "color-background" > dmg arquite…" at bounding box center [425, 513] width 465 height 78
drag, startPoint x: 423, startPoint y: 478, endPoint x: 186, endPoint y: 475, distance: 237.2
click at [186, 474] on div "<h1 contenteditable="true"><span class="color-background">dmg arquitectura</spa…" at bounding box center [417, 506] width 481 height 65
click at [300, 477] on div "< h1 contenteditable = "true" > < span class = "color-background" > dmg arquite…" at bounding box center [425, 513] width 465 height 78
drag, startPoint x: 411, startPoint y: 478, endPoint x: 374, endPoint y: 477, distance: 36.8
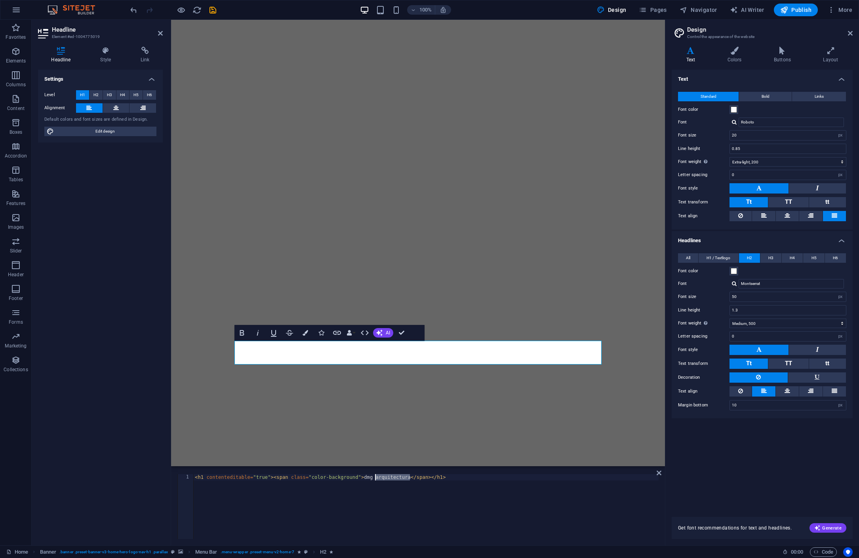
click at [374, 478] on div "< h1 contenteditable = "true" > < span class = "color-background" > dmg arquite…" at bounding box center [425, 513] width 465 height 78
click at [428, 478] on div "< h1 contenteditable = "true" > < span class = "color-background" > dmg </ span…" at bounding box center [425, 513] width 465 height 78
paste textarea "<h1 contenteditable="true"><span class="color-background">dmg arquitectura</spa…"
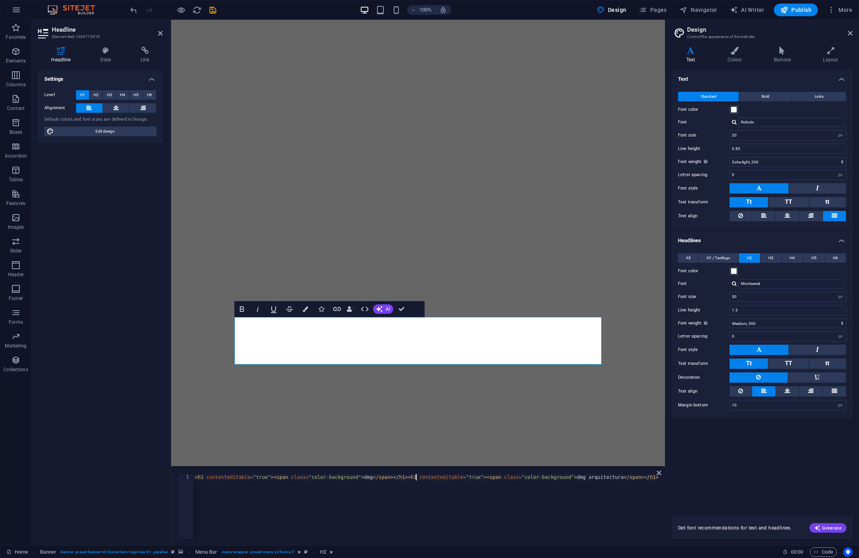
drag, startPoint x: 416, startPoint y: 478, endPoint x: 435, endPoint y: 480, distance: 18.8
click at [417, 478] on div "< h1 contenteditable = "true" > < span class = "color-background" > dmg </ span…" at bounding box center [425, 513] width 465 height 78
drag, startPoint x: 651, startPoint y: 478, endPoint x: 661, endPoint y: 482, distance: 10.8
click at [651, 478] on div "< h1 contenteditable = "true" > < span class = "color-background" > dmg </ span…" at bounding box center [425, 513] width 465 height 78
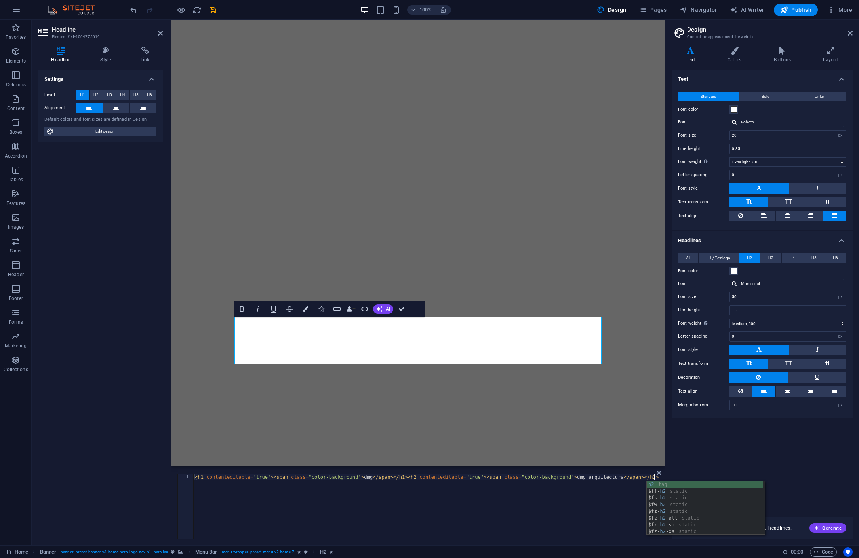
scroll to position [0, 37]
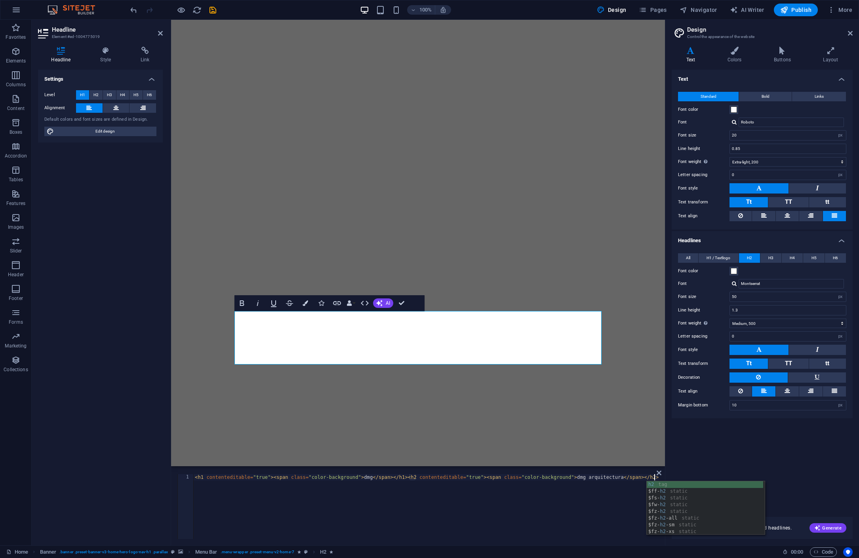
click at [588, 476] on div "< h1 contenteditable = "true" > < span class = "color-background" > dmg </ span…" at bounding box center [425, 513] width 465 height 78
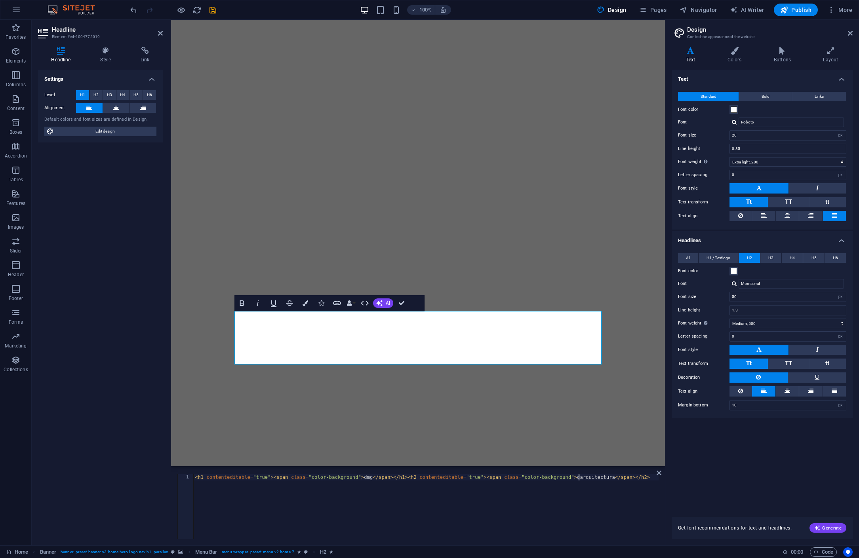
scroll to position [0, 36]
click at [427, 480] on div "< h1 contenteditable = "true" > < span class = "color-background" > dmg </ span…" at bounding box center [425, 513] width 465 height 78
click at [409, 478] on div "< h1 contenteditable = "true" > < span class = "color-background" > dmg </ span…" at bounding box center [425, 513] width 465 height 78
drag, startPoint x: 477, startPoint y: 491, endPoint x: 490, endPoint y: 491, distance: 13.5
click at [477, 491] on div "< h1 contenteditable = "true" > < span class = "color-background" > dmg </ span…" at bounding box center [425, 513] width 465 height 78
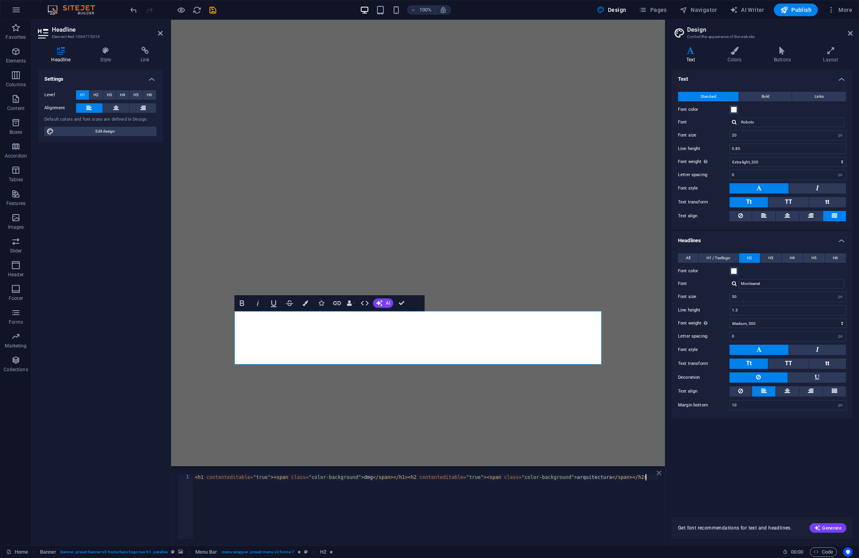
type textarea "<h1 contenteditable="true"><span class="color-background">dmg</span></h1><h2 co…"
click at [659, 473] on icon at bounding box center [658, 473] width 5 height 6
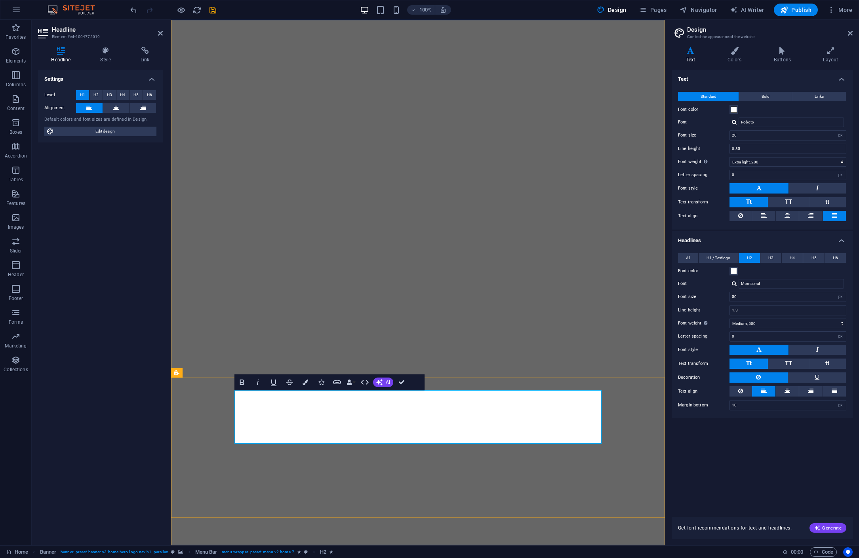
click at [362, 384] on icon "button" at bounding box center [365, 383] width 10 height 10
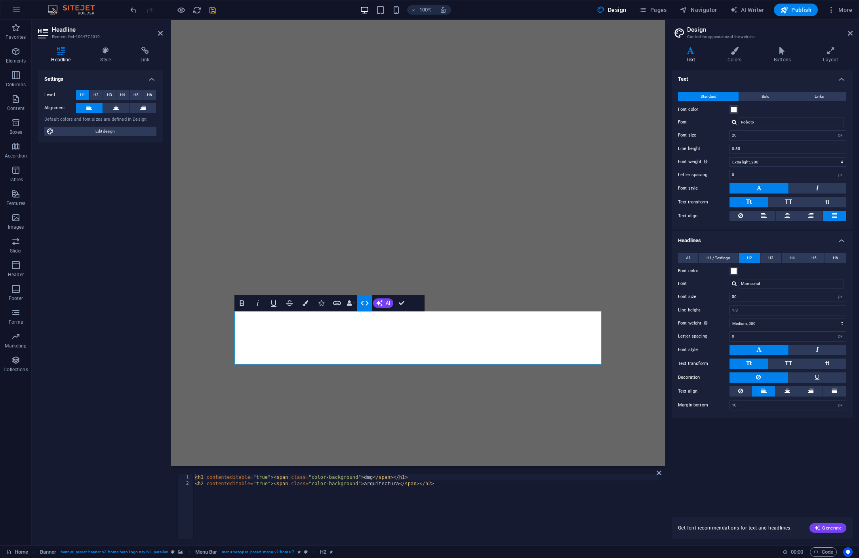
click at [195, 483] on div "< h1 contenteditable = "true" > < span class = "color-background" > dmg </ span…" at bounding box center [425, 513] width 465 height 78
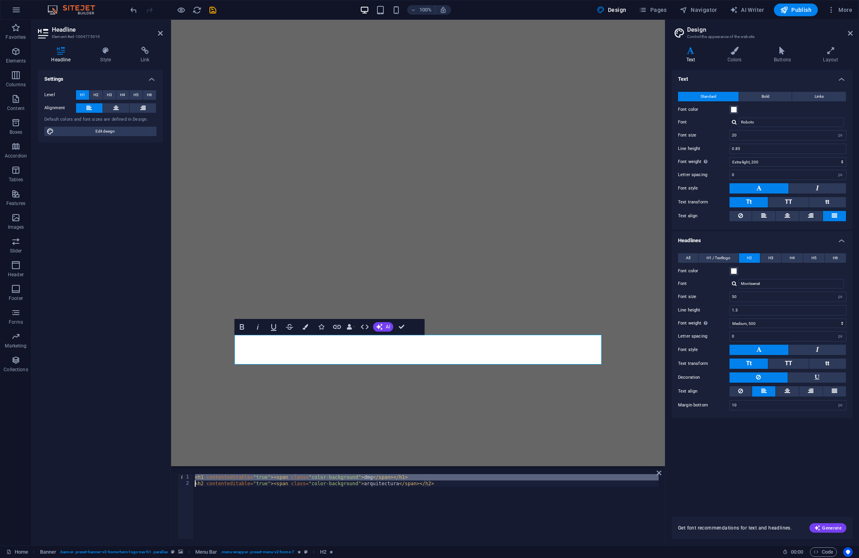
click at [268, 491] on div "< h1 contenteditable = "true" > < span class = "color-background" > dmg </ span…" at bounding box center [425, 513] width 465 height 78
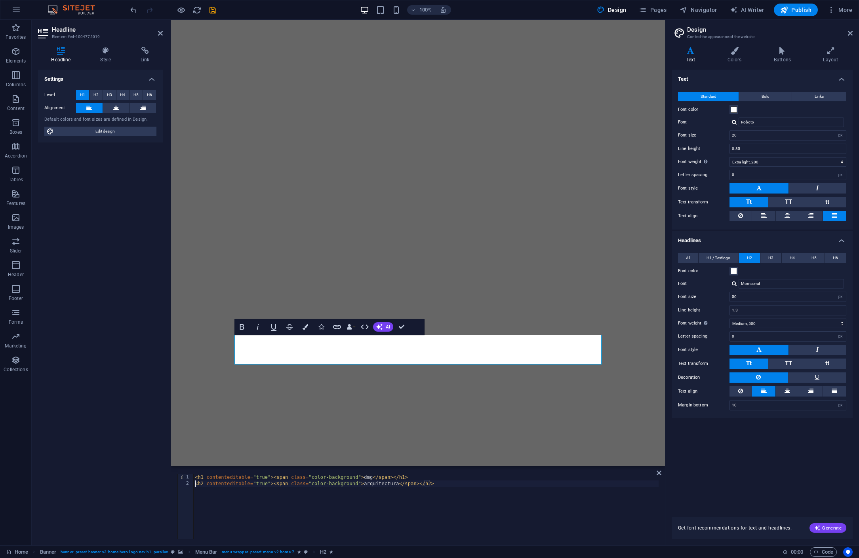
click at [194, 484] on div "< h1 contenteditable = "true" > < span class = "color-background" > dmg </ span…" at bounding box center [425, 513] width 465 height 78
type textarea "<h1 contenteditable="true"><span class="color-background">dmg</span></h1><h2 co…"
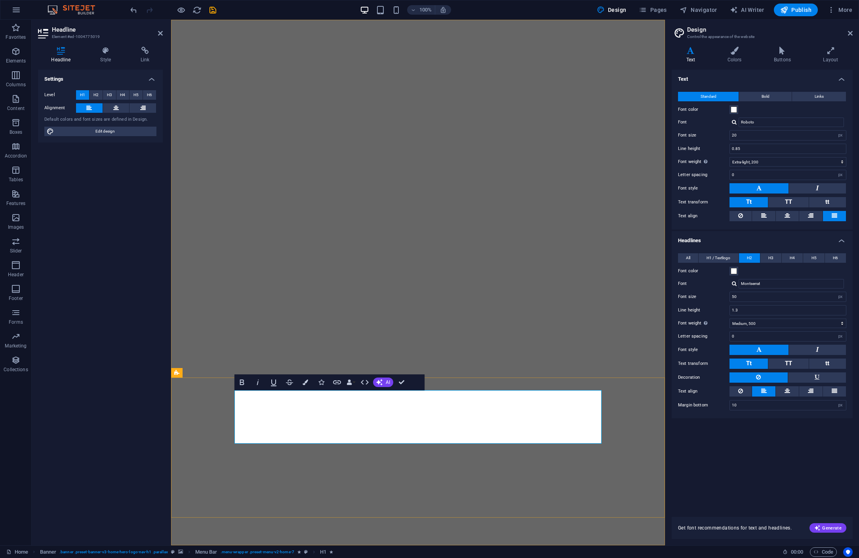
click at [365, 384] on icon "button" at bounding box center [365, 383] width 10 height 10
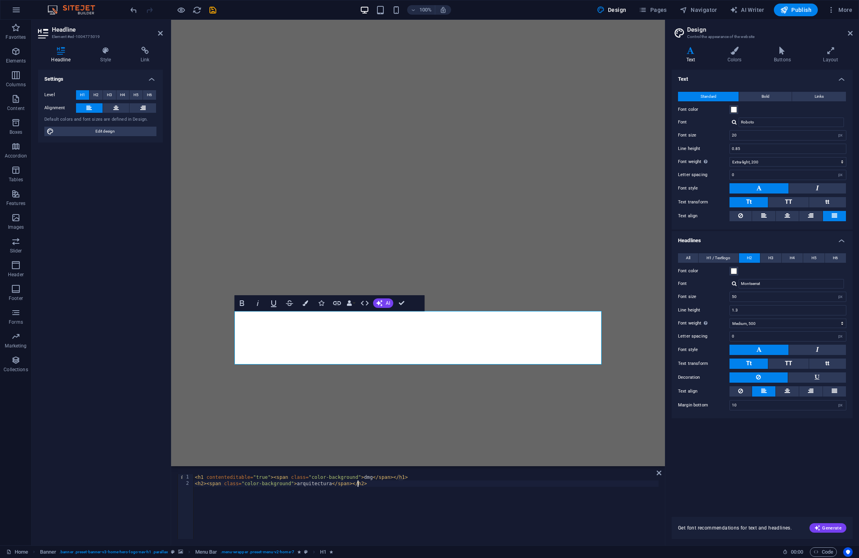
click at [357, 483] on div "< h1 contenteditable = "true" > < span class = "color-background" > dmg </ span…" at bounding box center [425, 513] width 465 height 78
drag, startPoint x: 333, startPoint y: 483, endPoint x: 297, endPoint y: 485, distance: 35.3
click at [297, 485] on div "< h1 contenteditable = "true" > < span class = "color-background" > dmg </ span…" at bounding box center [425, 513] width 465 height 78
type textarea "<h2><span class="color-background"></span></h2>"
click at [287, 483] on div "< h1 contenteditable = "true" > < span class = "color-background" > dmg </ span…" at bounding box center [425, 513] width 465 height 78
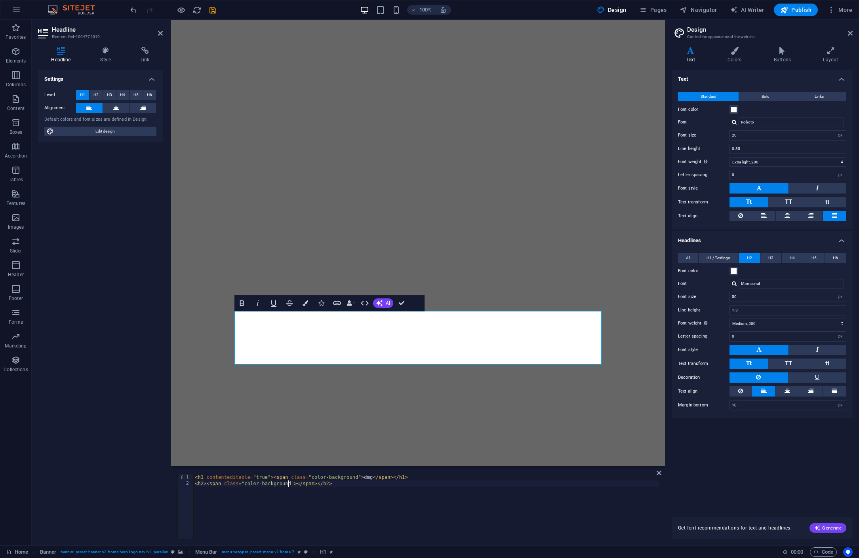
click at [287, 483] on div "< h1 contenteditable = "true" > < span class = "color-background" > dmg </ span…" at bounding box center [425, 513] width 465 height 78
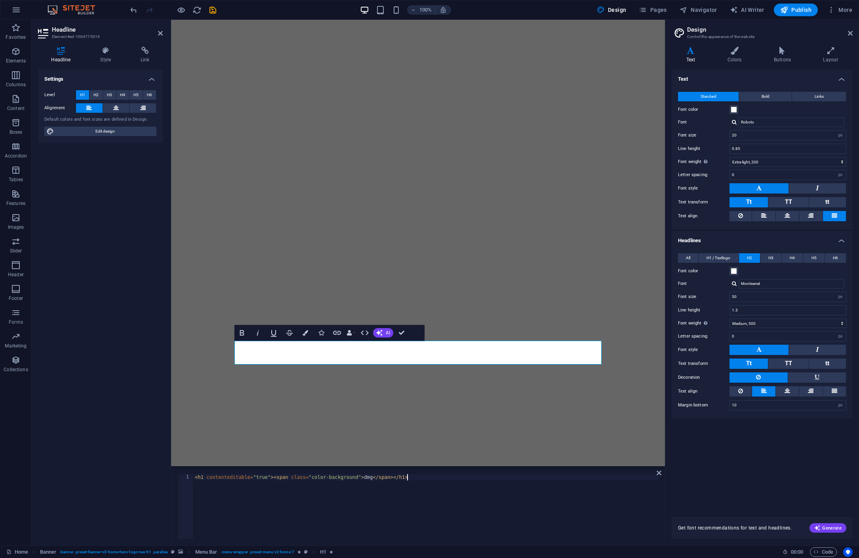
click at [374, 477] on div "< h1 contenteditable = "true" > < span class = "color-background" > dmg </ span…" at bounding box center [425, 513] width 465 height 78
paste textarea "arquitectura"
click at [204, 478] on div "< h1 contenteditable = "true" > < span class = "color-background" > dmg arquite…" at bounding box center [425, 513] width 465 height 78
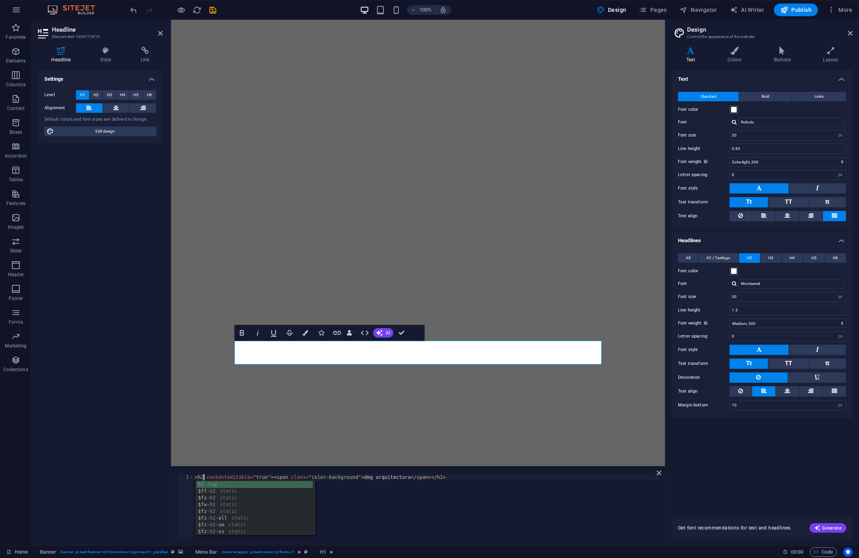
click at [442, 478] on div "< h2 contenteditable = "true" > < span class = "color-background" > dmg arquite…" at bounding box center [425, 513] width 465 height 78
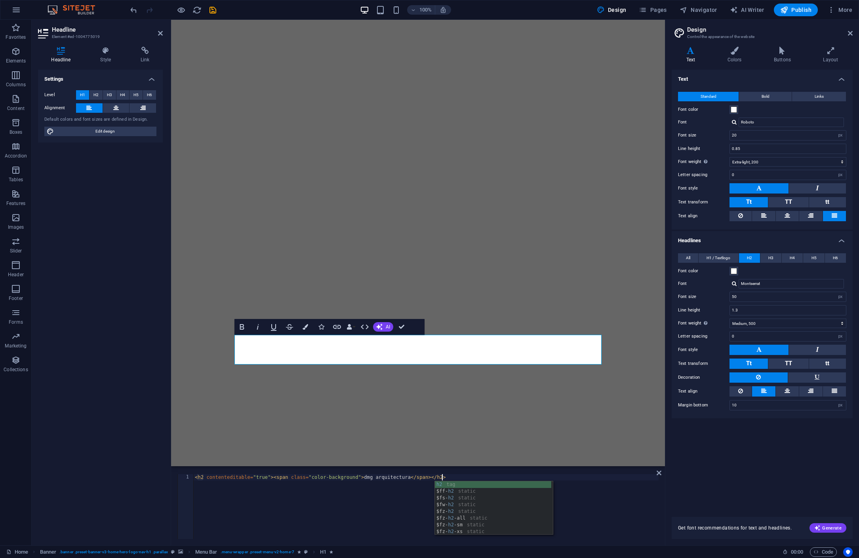
click at [304, 480] on div "< h2 contenteditable = "true" > < span class = "color-background" > dmg arquite…" at bounding box center [425, 513] width 465 height 78
click at [364, 478] on div "< h2 contenteditable = "true" > < span class = "color-background" > dmg arquite…" at bounding box center [425, 513] width 465 height 78
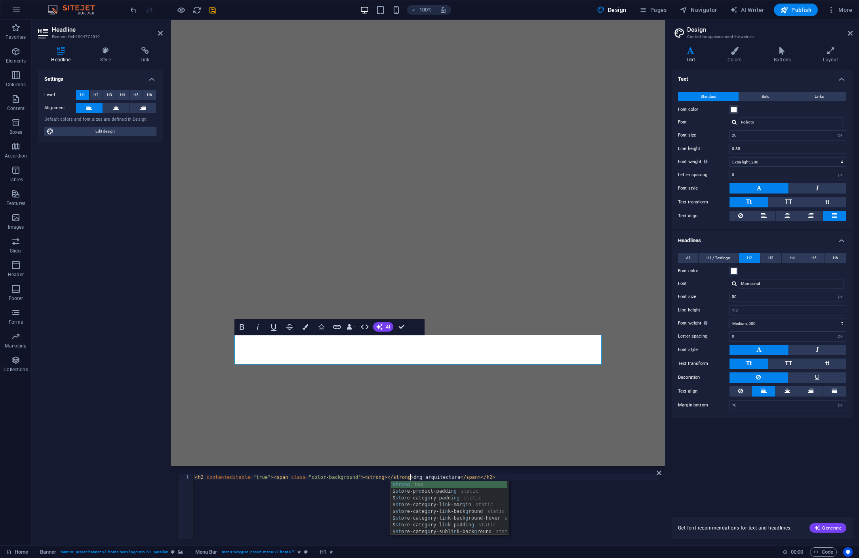
scroll to position [0, 17]
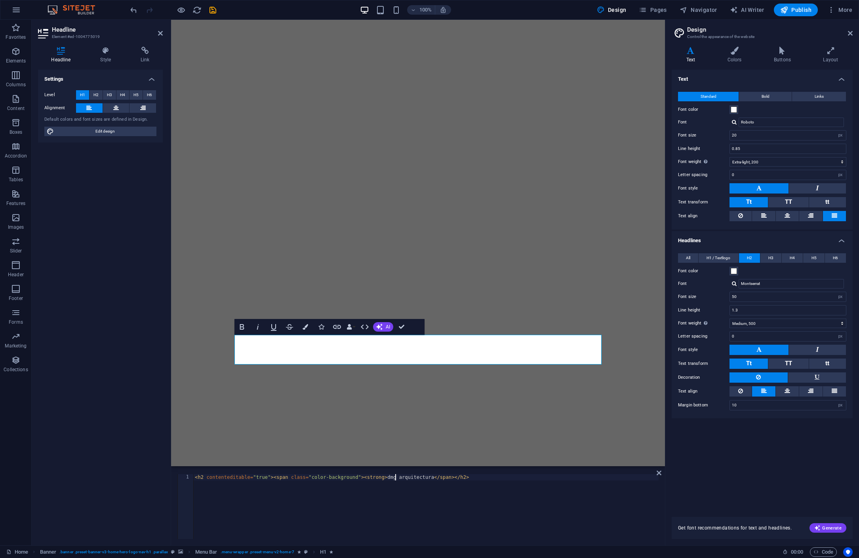
paste textarea "</strong>"
click at [449, 478] on div "< h2 contenteditable = "true" > < span class = "color-background" > < strong > …" at bounding box center [425, 513] width 465 height 78
click at [403, 478] on div "< h2 contenteditable = "true" > < span class = "color-background" > < strong > …" at bounding box center [425, 513] width 465 height 78
click at [373, 479] on div "< h2 contenteditable = "true" > < span class = "color-background" > < strong > …" at bounding box center [425, 513] width 465 height 78
drag, startPoint x: 385, startPoint y: 478, endPoint x: 397, endPoint y: 484, distance: 13.5
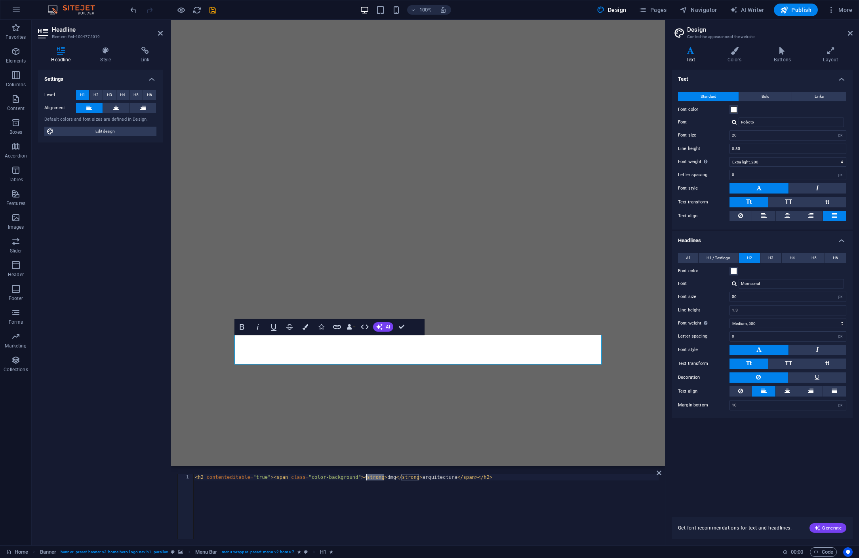
click at [367, 478] on div "< h2 contenteditable = "true" > < span class = "color-background" > < strong > …" at bounding box center [425, 513] width 465 height 78
drag, startPoint x: 404, startPoint y: 477, endPoint x: 388, endPoint y: 478, distance: 16.3
click at [388, 478] on div "< h2 contenteditable = "true" > < span class = "color-background" > < b > dmg <…" at bounding box center [425, 513] width 465 height 78
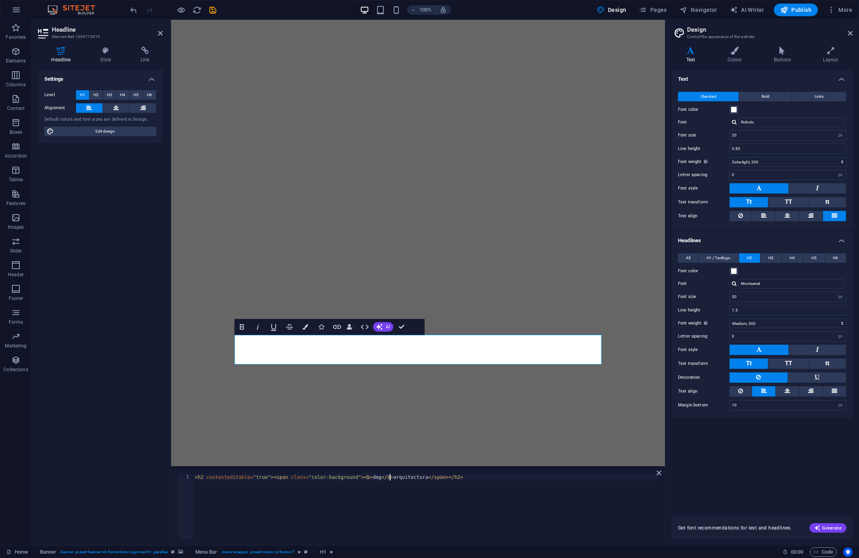
click at [450, 496] on div "< h2 contenteditable = "true" > < span class = "color-background" > < b > dmg <…" at bounding box center [425, 513] width 465 height 78
type textarea "<h2 contenteditable="true"><span class="color-background"><b>dmg</b> arquitectu…"
click at [658, 473] on icon at bounding box center [658, 473] width 5 height 6
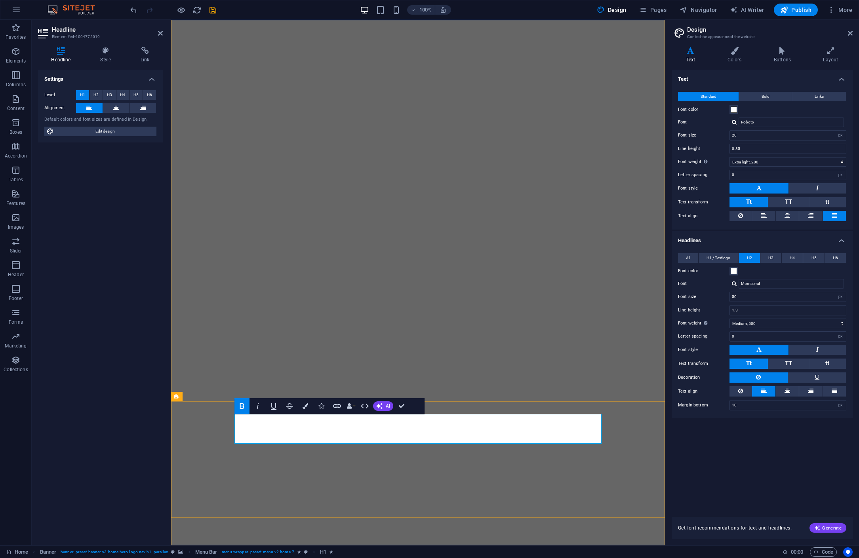
click at [721, 257] on span "H1 / Textlogo" at bounding box center [718, 258] width 24 height 10
click at [755, 257] on button "H2" at bounding box center [749, 258] width 21 height 10
click at [726, 256] on span "H1 / Textlogo" at bounding box center [718, 258] width 24 height 10
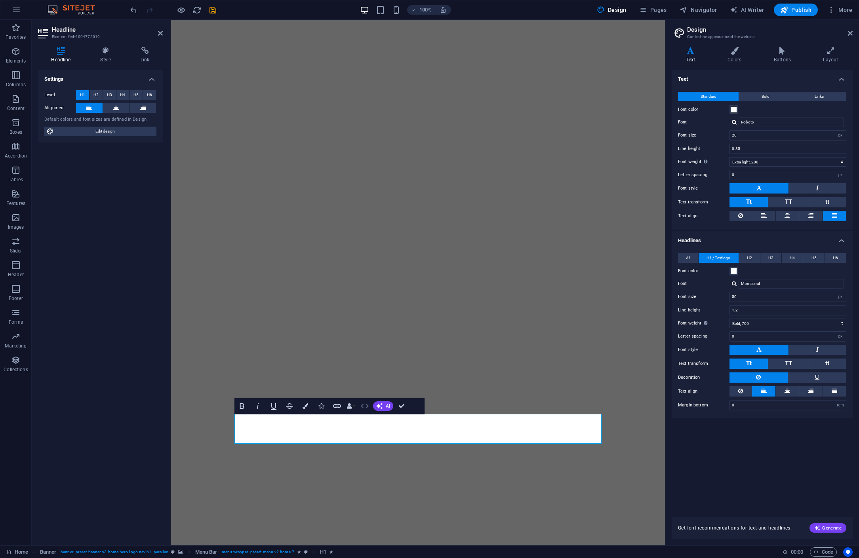
click at [368, 405] on icon "button" at bounding box center [365, 406] width 8 height 5
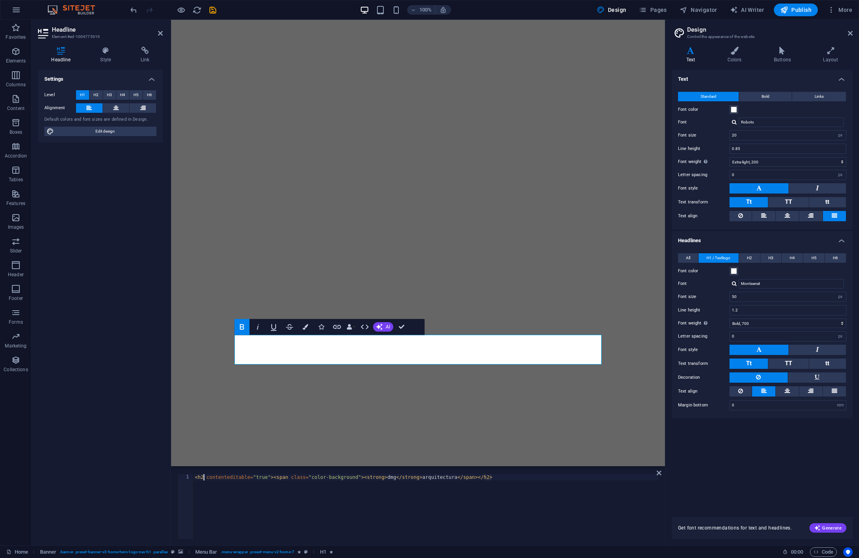
click at [205, 478] on div "< h2 contenteditable = "true" > < span class = "color-background" > < strong > …" at bounding box center [425, 513] width 465 height 78
drag, startPoint x: 492, startPoint y: 479, endPoint x: 508, endPoint y: 484, distance: 17.4
click at [492, 479] on div "< h1 contenteditable = "true" > < span class = "color-background" > < strong > …" at bounding box center [425, 513] width 465 height 78
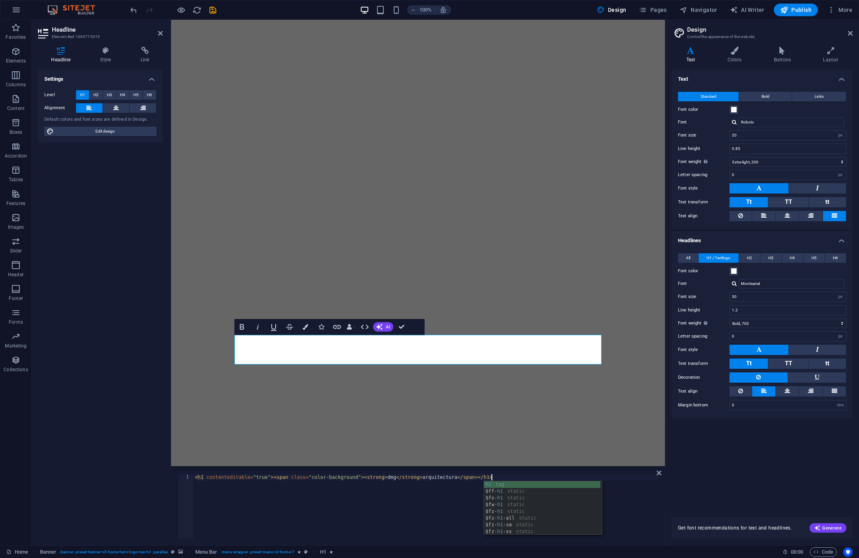
scroll to position [0, 24]
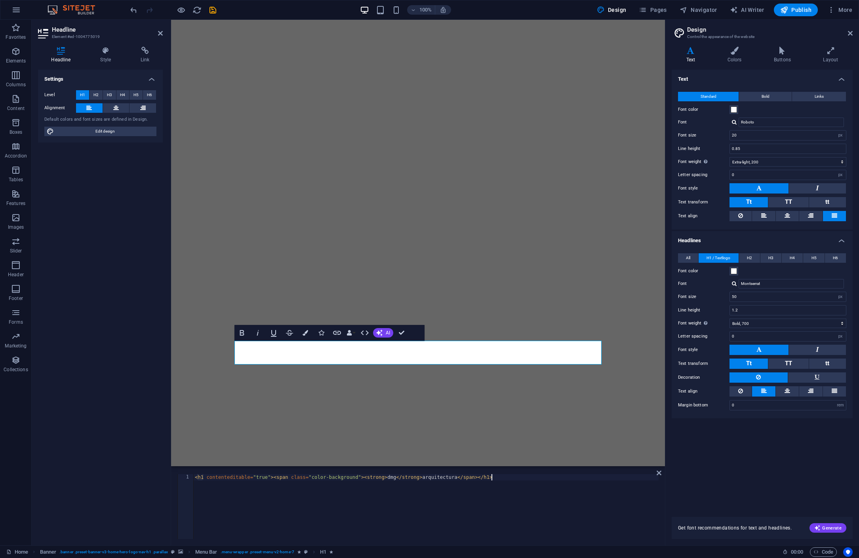
click at [536, 491] on div "< h1 contenteditable = "true" > < span class = "color-background" > < strong > …" at bounding box center [425, 513] width 465 height 78
type textarea "<h1 contenteditable="true"><span class="color-background"><strong>dmg</strong> …"
click at [656, 474] on icon at bounding box center [658, 473] width 5 height 6
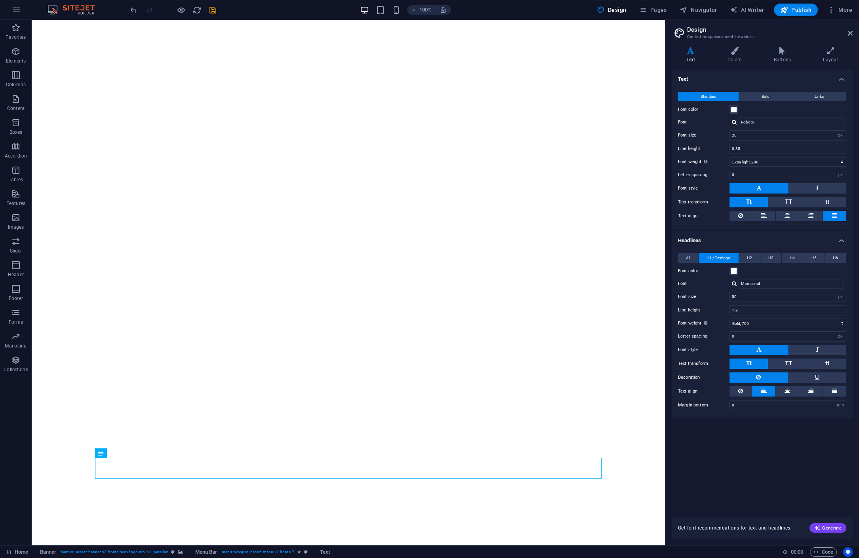
click at [781, 451] on div "Text Standard Bold Links Font color Font Roboto Font size 20 rem px Line height…" at bounding box center [762, 289] width 181 height 438
click at [101, 455] on icon at bounding box center [101, 454] width 6 height 10
click at [99, 455] on icon at bounding box center [101, 454] width 6 height 10
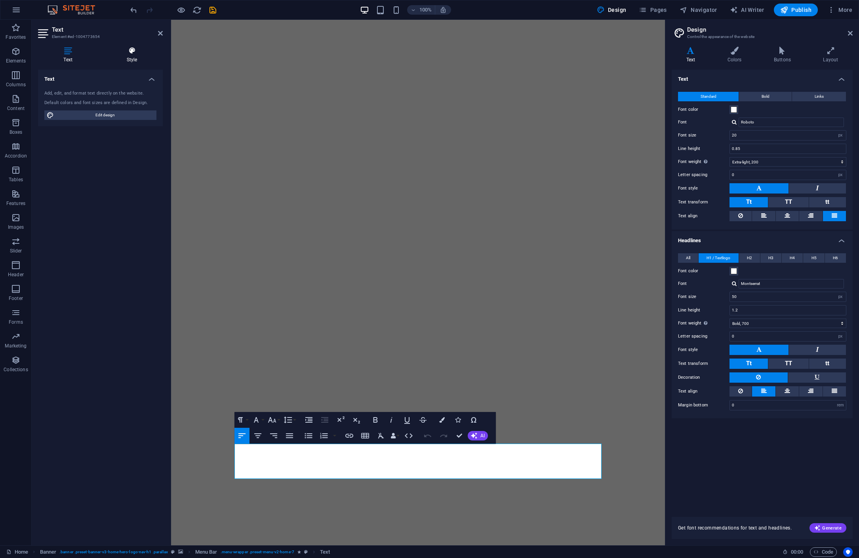
click at [129, 55] on h4 "Style" at bounding box center [132, 55] width 62 height 17
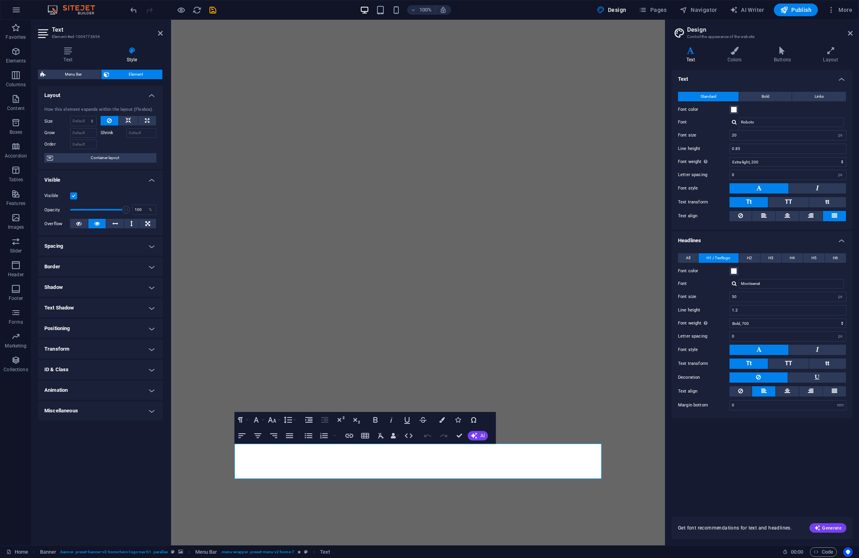
click at [152, 411] on h4 "Miscellaneous" at bounding box center [100, 410] width 125 height 19
click at [107, 159] on span "Container layout" at bounding box center [104, 158] width 99 height 10
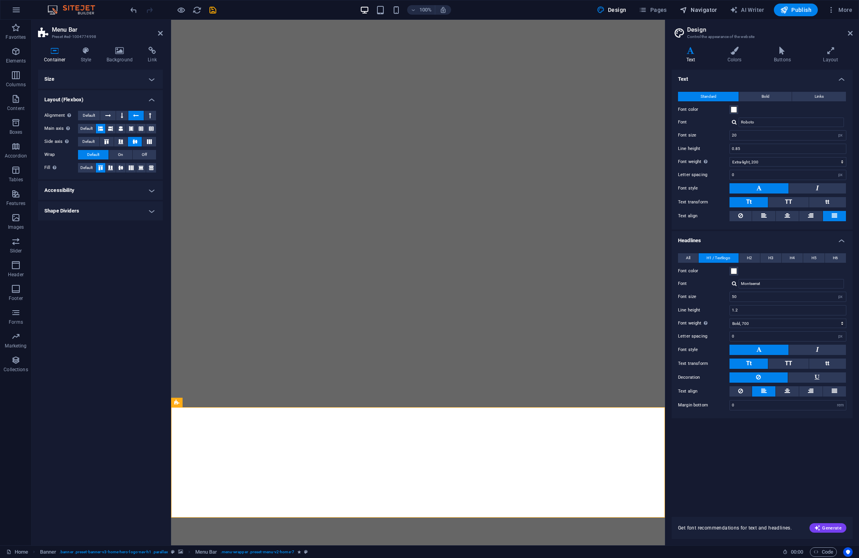
click at [700, 8] on span "Navigator" at bounding box center [698, 10] width 38 height 8
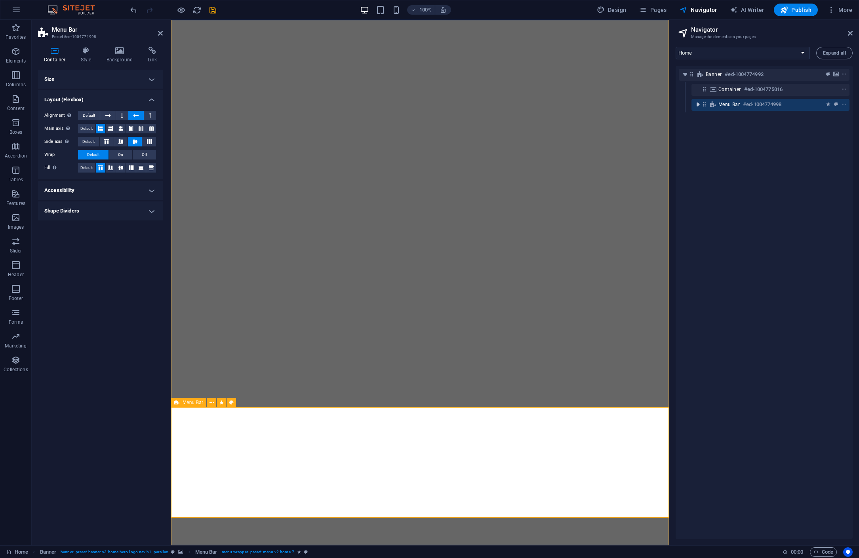
click at [696, 105] on icon "toggle-expand" at bounding box center [698, 105] width 8 height 8
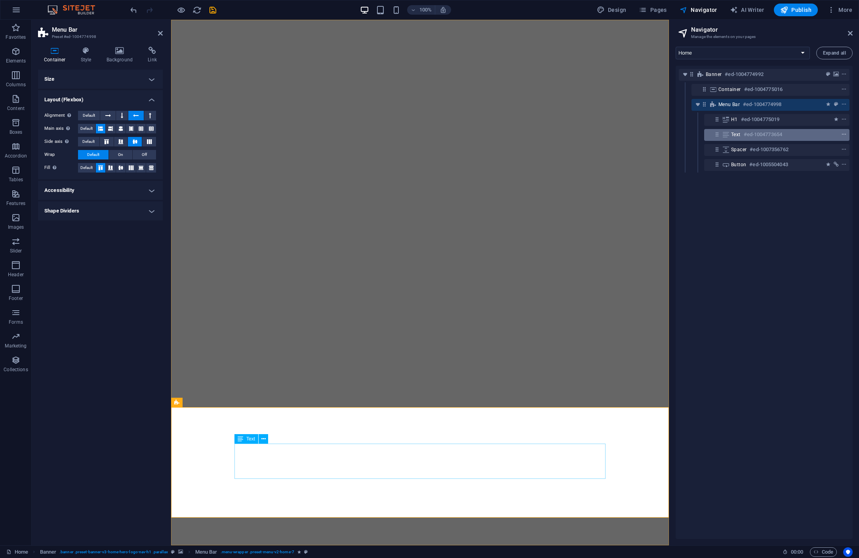
click at [843, 135] on icon "context-menu" at bounding box center [844, 135] width 6 height 6
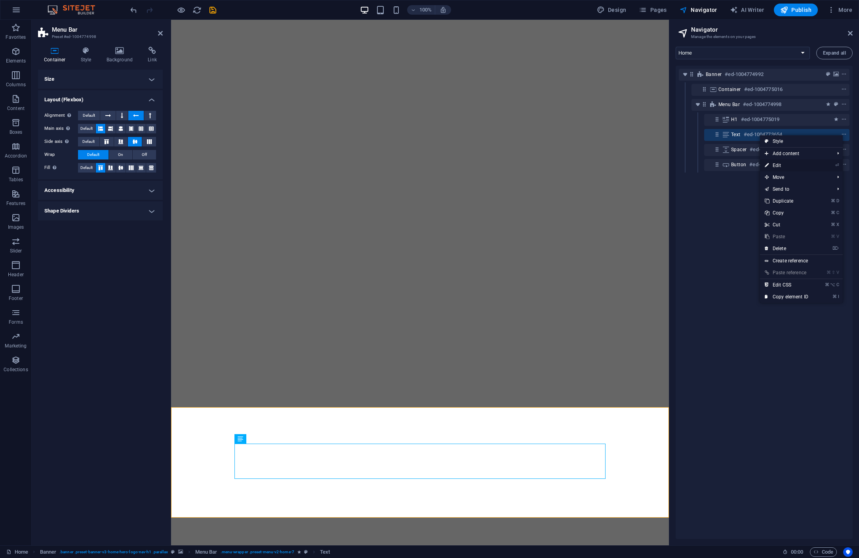
click at [780, 163] on link "⏎ Edit" at bounding box center [786, 166] width 53 height 12
click at [85, 57] on h4 "Style" at bounding box center [88, 55] width 26 height 17
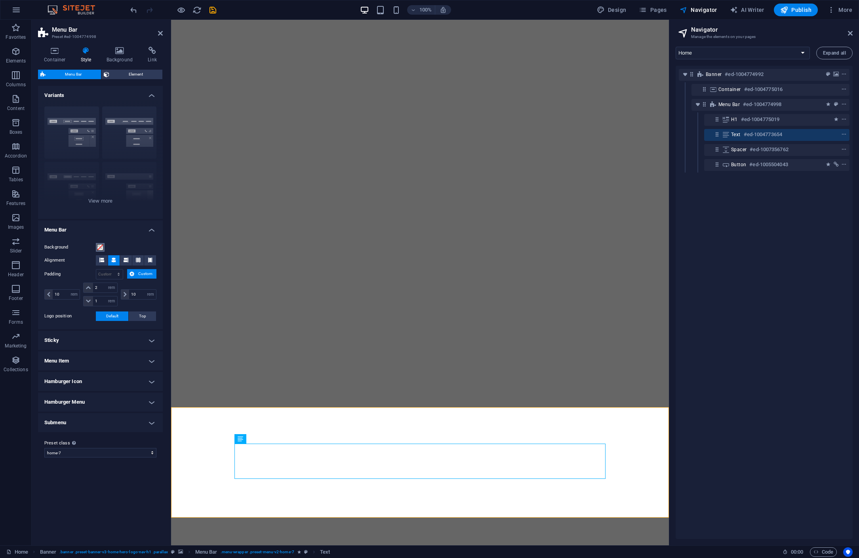
click at [101, 246] on span at bounding box center [100, 247] width 6 height 6
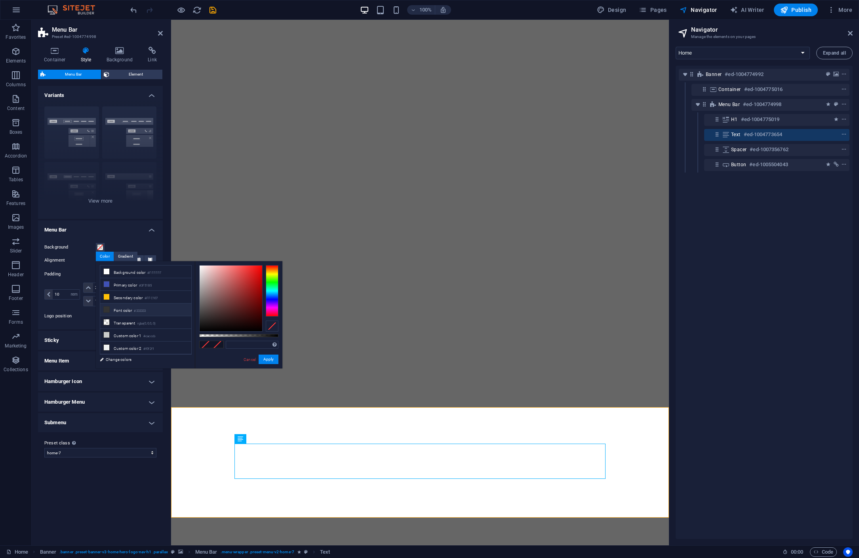
click at [107, 308] on icon at bounding box center [107, 310] width 6 height 6
type input "rgba(51, 51, 51, 0.355)"
click at [227, 335] on div at bounding box center [238, 335] width 79 height 3
click at [272, 360] on button "Apply" at bounding box center [269, 360] width 20 height 10
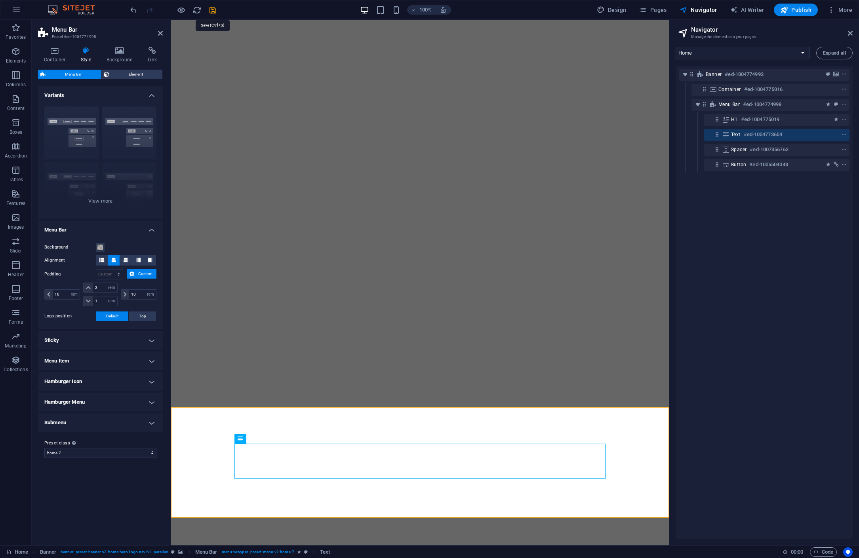
click at [212, 9] on icon "save" at bounding box center [212, 10] width 9 height 9
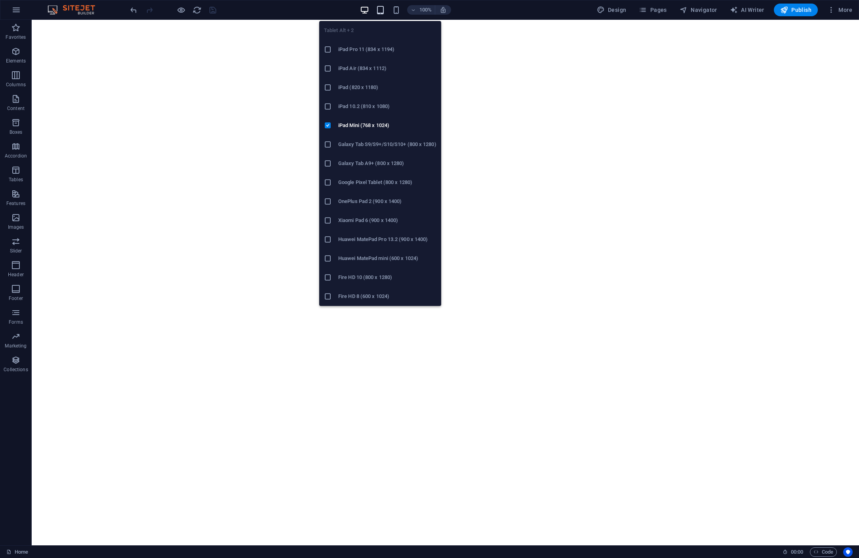
click at [379, 7] on icon "button" at bounding box center [380, 10] width 9 height 9
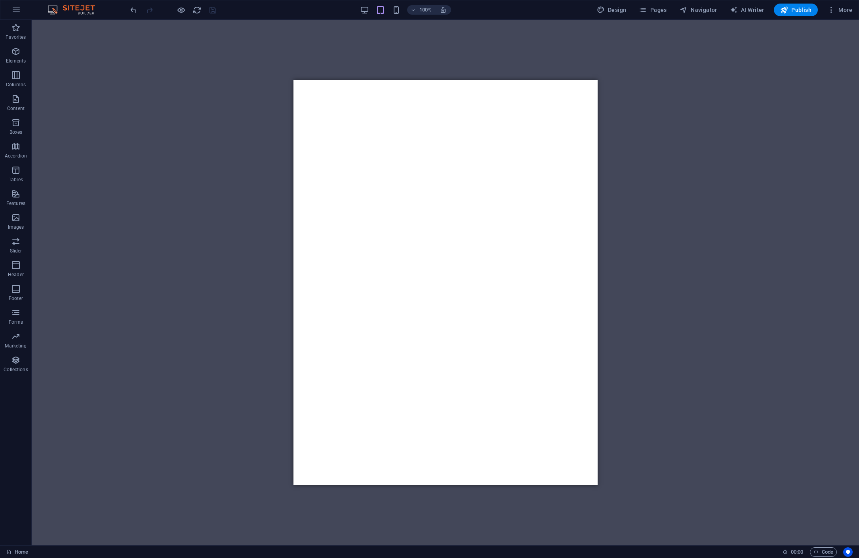
click at [751, 352] on div "Drag here to replace the existing content. Press “Ctrl” if you want to create a…" at bounding box center [445, 283] width 827 height 526
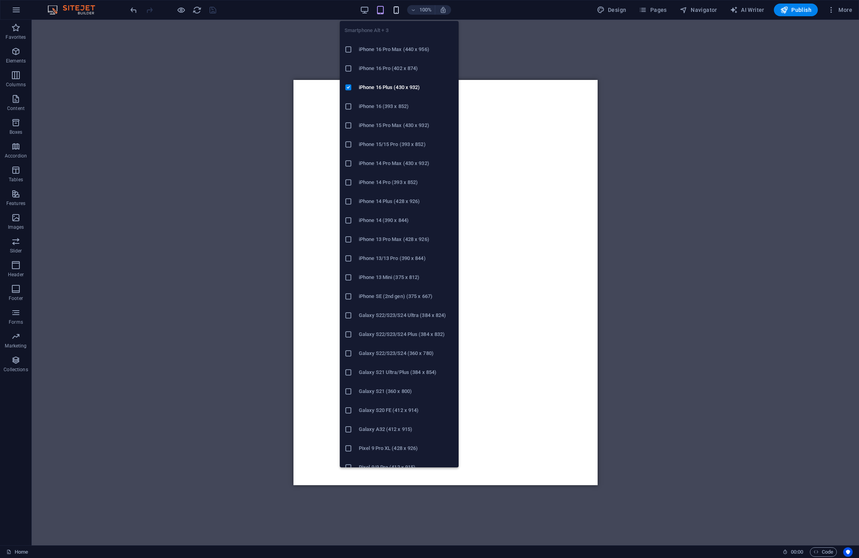
click at [396, 11] on icon "button" at bounding box center [396, 10] width 9 height 9
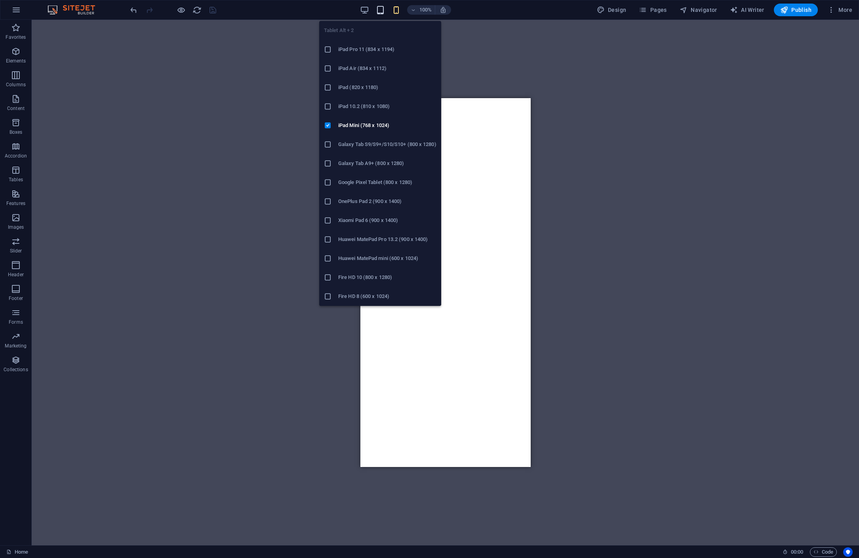
click at [380, 11] on icon "button" at bounding box center [380, 10] width 9 height 9
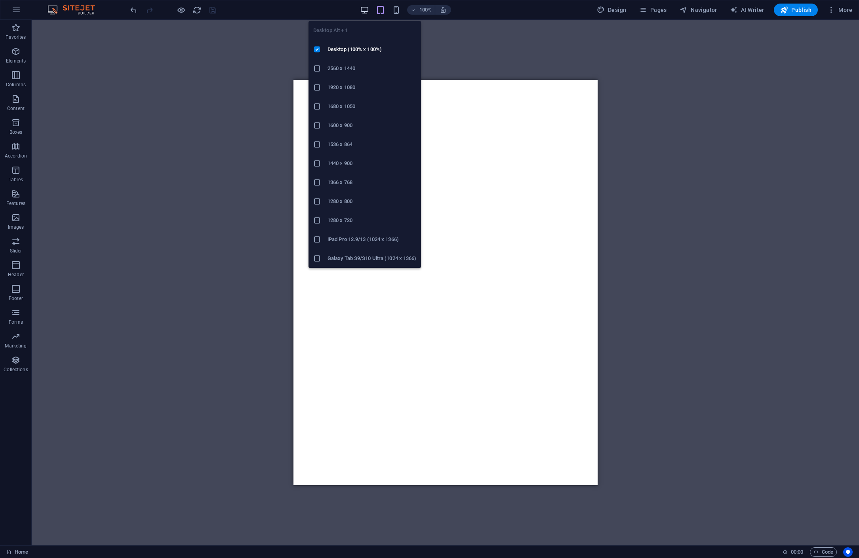
click at [365, 13] on icon "button" at bounding box center [364, 10] width 9 height 9
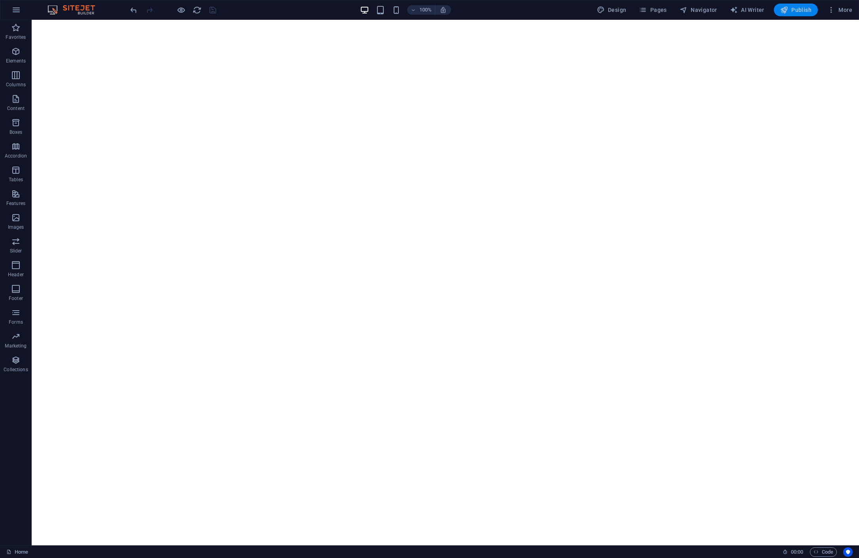
click at [790, 10] on span "Publish" at bounding box center [795, 10] width 31 height 8
